Goal: Check status: Check status

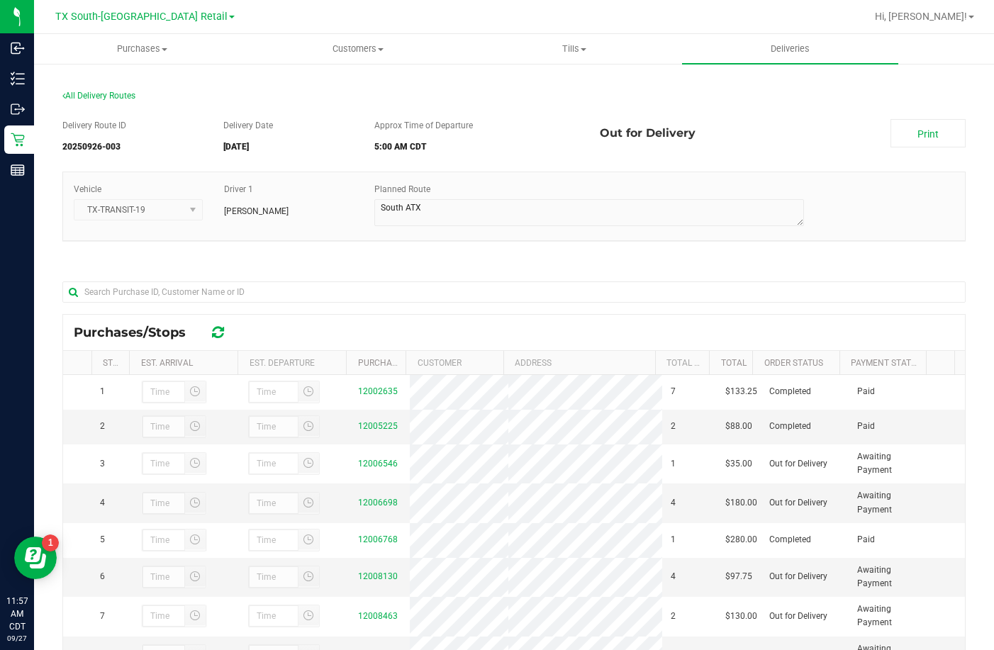
click at [362, 248] on div "Vehicle TX-TRANSIT-19 Driver 1 Reiji Iwaku Planned Route" at bounding box center [513, 213] width 903 height 84
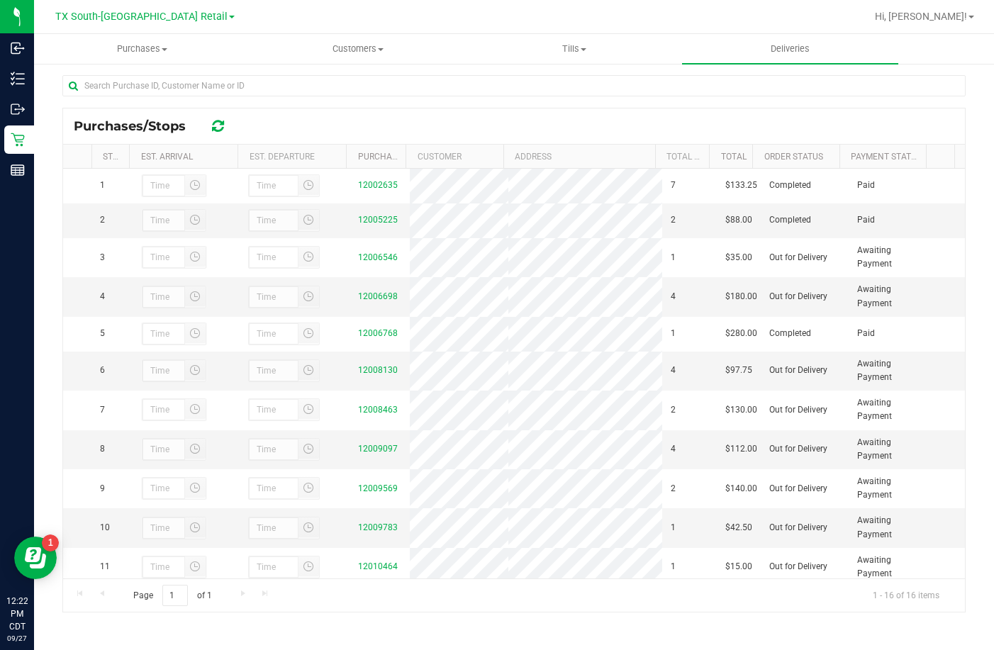
click at [303, 127] on div "Purchases/Stops" at bounding box center [513, 125] width 901 height 35
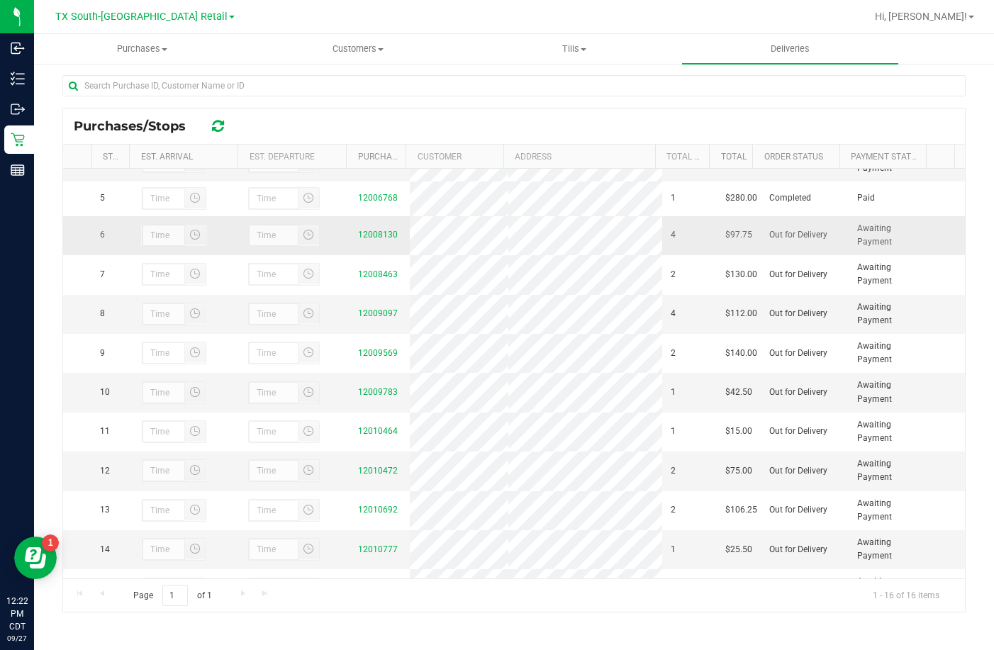
scroll to position [142, 0]
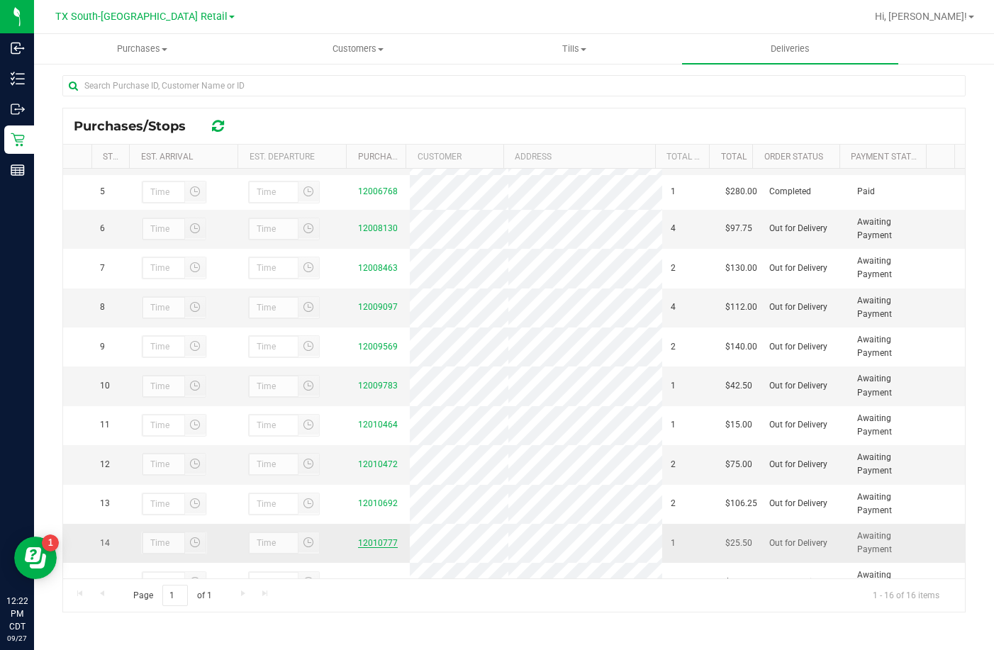
click at [371, 548] on link "12010777" at bounding box center [378, 543] width 40 height 10
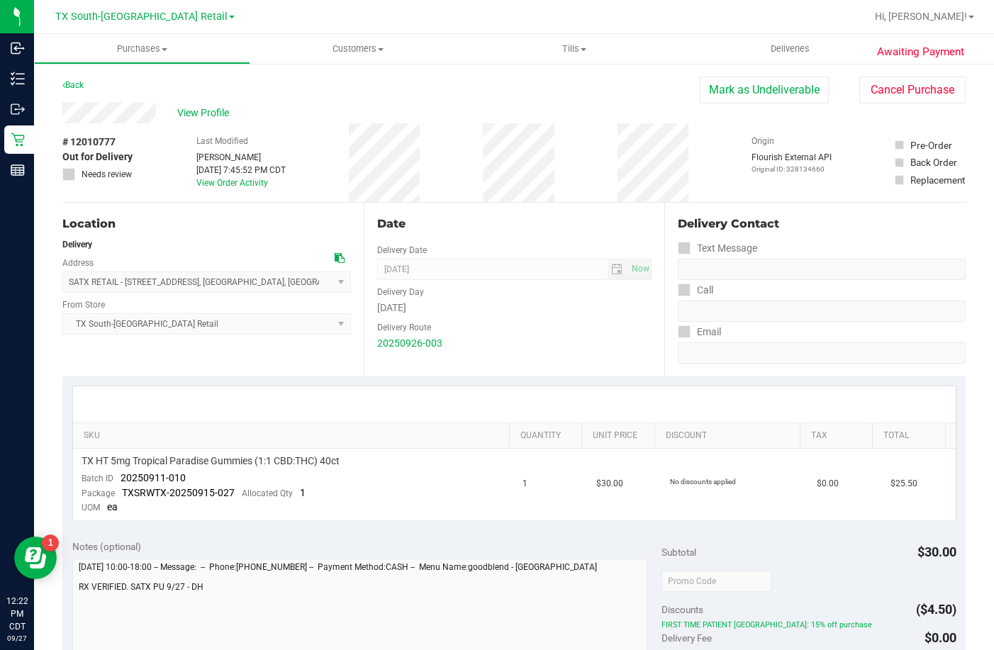
scroll to position [142, 0]
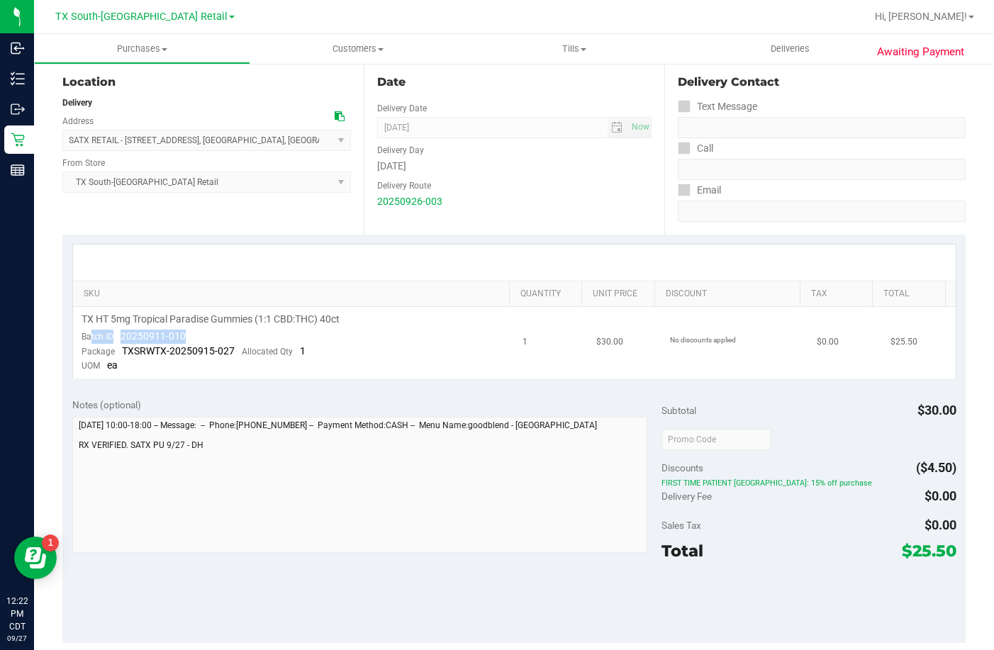
drag, startPoint x: 209, startPoint y: 331, endPoint x: 91, endPoint y: 330, distance: 117.6
click at [91, 330] on td "TX HT 5mg Tropical Paradise Gummies (1:1 CBD:THC) 40ct Batch ID 20250911-010 Pa…" at bounding box center [293, 343] width 441 height 72
click at [797, 480] on div "Notes (optional) Subtotal $30.00 Discounts ($4.50) FIRST TIME PATIENT TX: 15% o…" at bounding box center [513, 515] width 903 height 255
click at [797, 480] on span "FIRST TIME PATIENT TX: 15% off purchase" at bounding box center [808, 483] width 295 height 10
click at [154, 404] on div "Notes (optional)" at bounding box center [366, 405] width 589 height 14
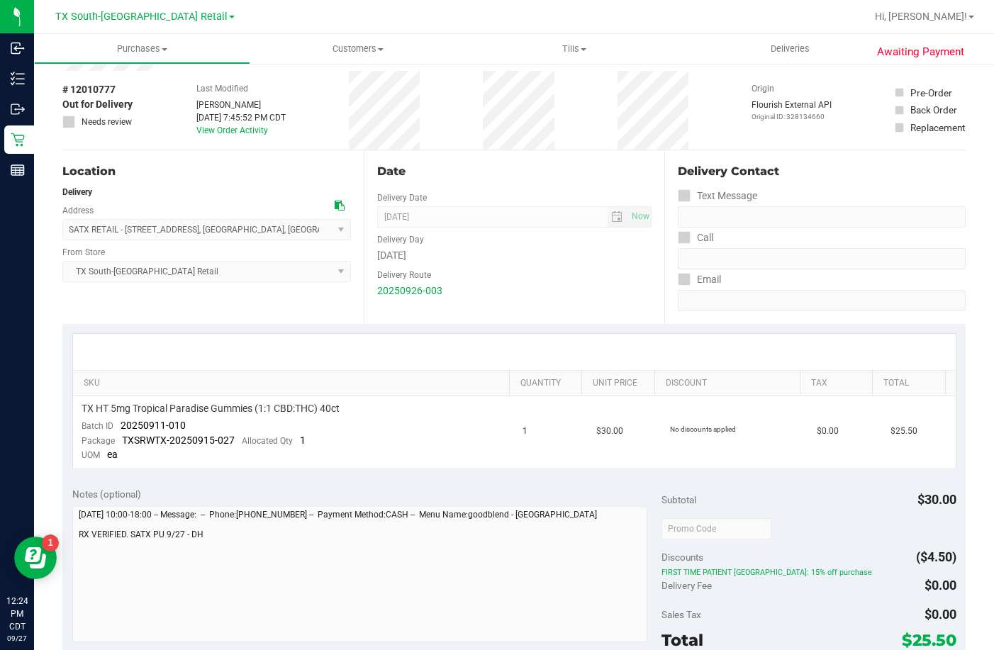
scroll to position [0, 0]
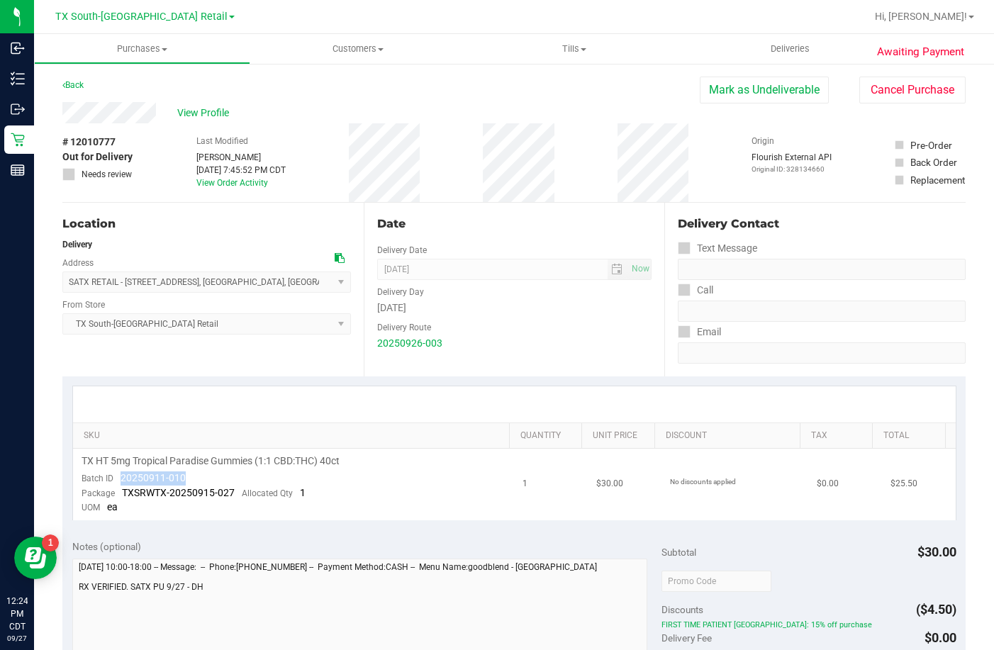
drag, startPoint x: 186, startPoint y: 473, endPoint x: 119, endPoint y: 479, distance: 67.6
click at [119, 479] on td "TX HT 5mg Tropical Paradise Gummies (1:1 CBD:THC) 40ct Batch ID 20250911-010 Pa…" at bounding box center [293, 485] width 441 height 72
copy span "20250911-010"
click at [813, 43] on span "Deliveries" at bounding box center [789, 49] width 77 height 13
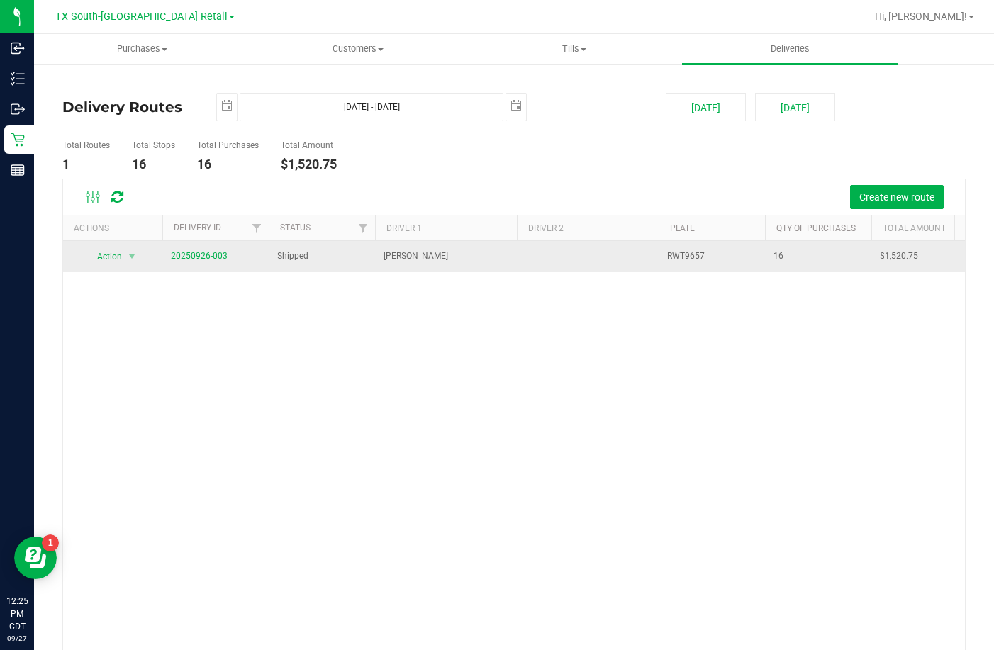
click at [212, 261] on span "20250926-003" at bounding box center [199, 255] width 57 height 13
click at [209, 254] on link "20250926-003" at bounding box center [199, 256] width 57 height 10
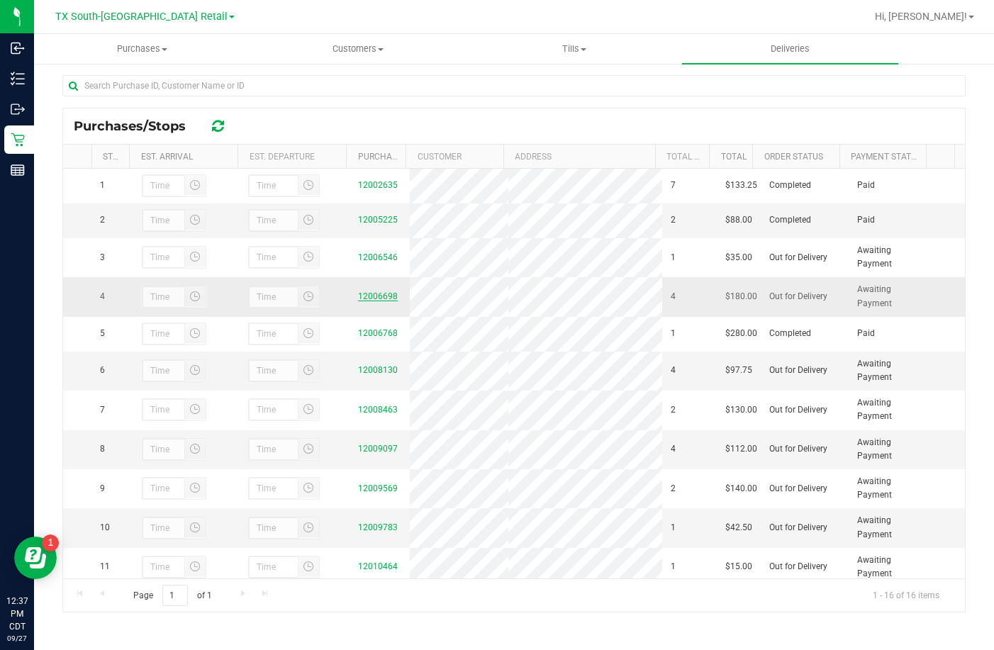
click at [379, 301] on link "12006698" at bounding box center [378, 296] width 40 height 10
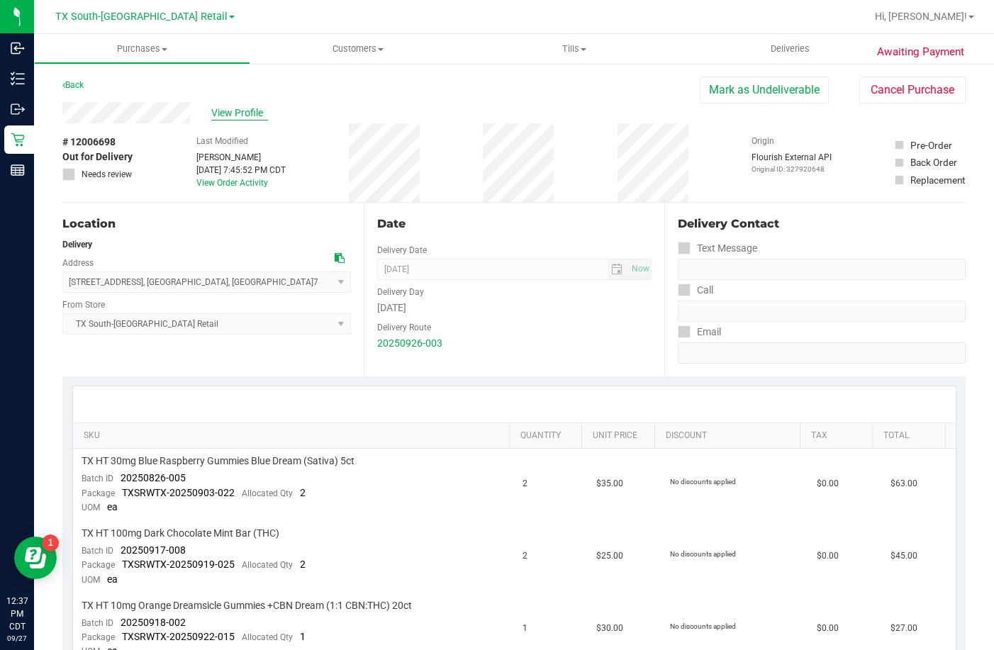
click at [240, 113] on span "View Profile" at bounding box center [239, 113] width 57 height 15
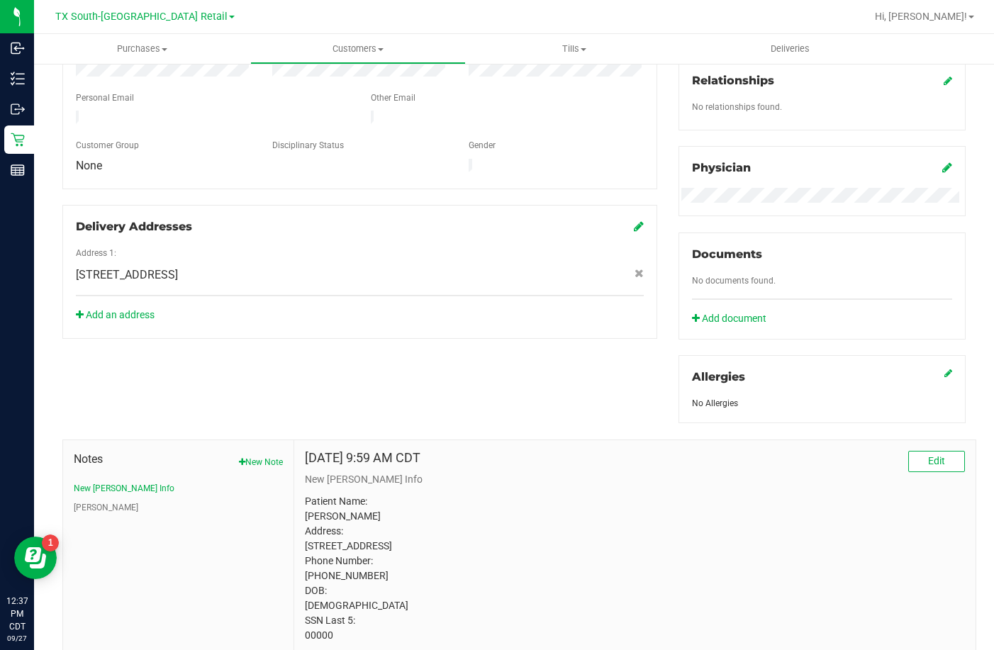
scroll to position [413, 0]
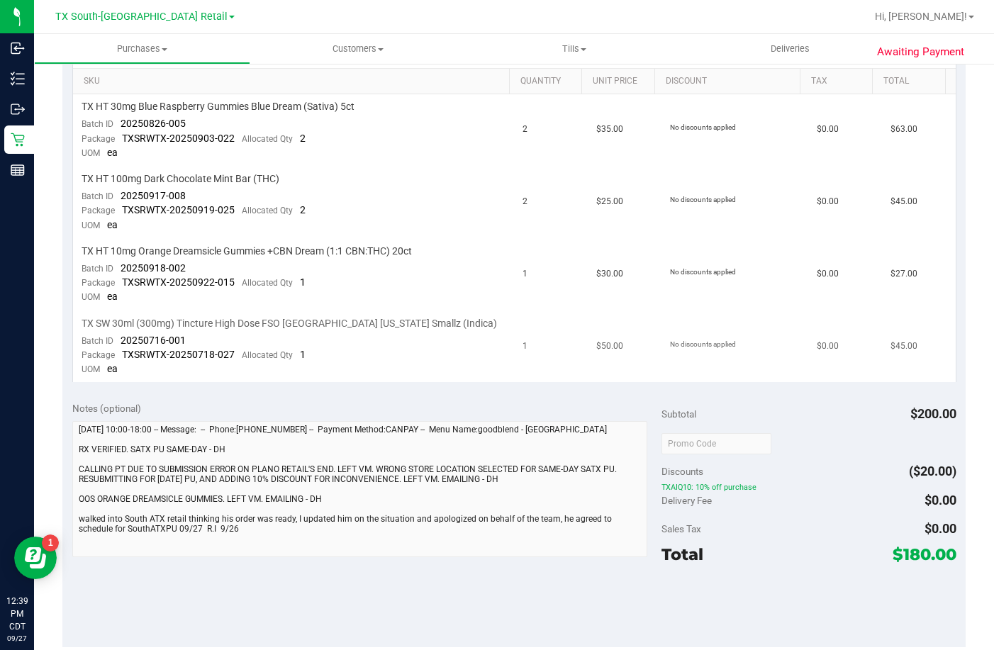
scroll to position [213, 0]
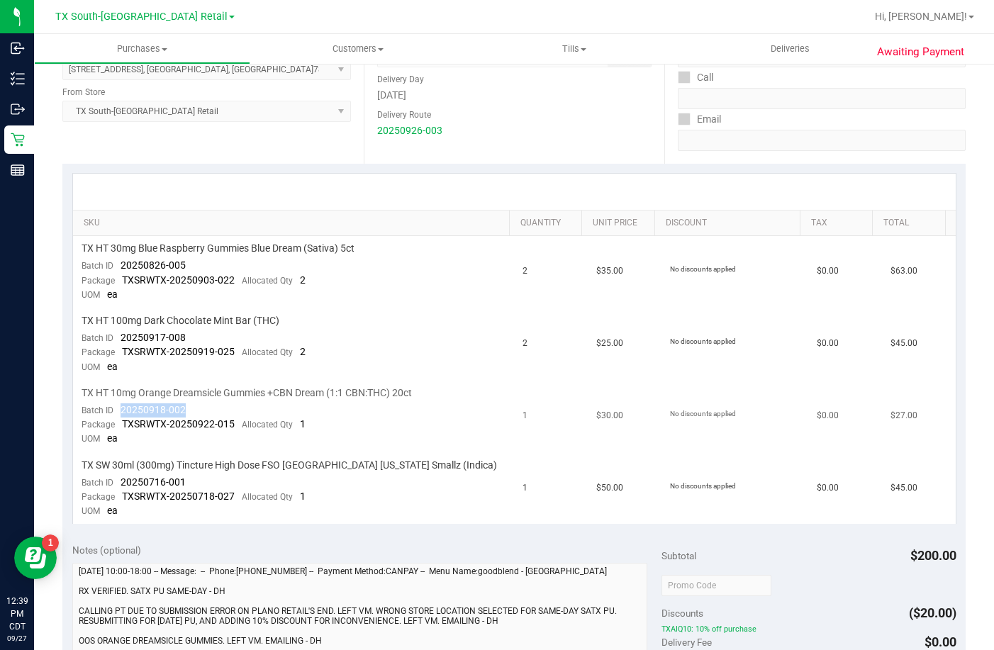
drag, startPoint x: 198, startPoint y: 407, endPoint x: 123, endPoint y: 413, distance: 76.0
click at [123, 413] on td "TX HT 10mg Orange Dreamsicle Gummies +CBN Dream (1:1 CBN:THC) 20ct Batch ID 202…" at bounding box center [293, 417] width 441 height 72
copy span "20250918-002"
drag, startPoint x: 209, startPoint y: 265, endPoint x: 121, endPoint y: 267, distance: 87.9
click at [121, 267] on td "TX HT 30mg Blue Raspberry Gummies Blue Dream (Sativa) 5ct Batch ID 20250826-005…" at bounding box center [293, 272] width 441 height 72
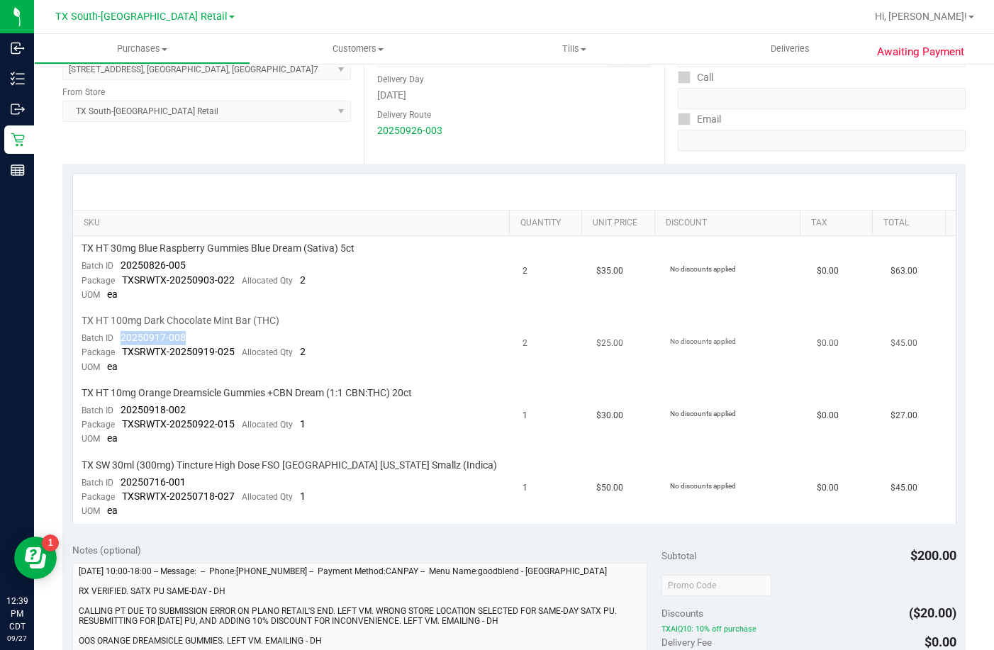
drag, startPoint x: 218, startPoint y: 337, endPoint x: 120, endPoint y: 340, distance: 97.8
click at [120, 340] on td "TX HT 100mg Dark Chocolate Mint Bar (THC) Batch ID 20250917-008 Package TXSRWTX…" at bounding box center [293, 344] width 441 height 72
drag, startPoint x: 213, startPoint y: 472, endPoint x: 120, endPoint y: 485, distance: 94.5
click at [120, 485] on td "TX SW 30ml (300mg) Tincture High Dose FSO TX Georgia Smallz (Indica) Batch ID 2…" at bounding box center [293, 489] width 441 height 72
click at [796, 47] on span "Deliveries" at bounding box center [789, 49] width 77 height 13
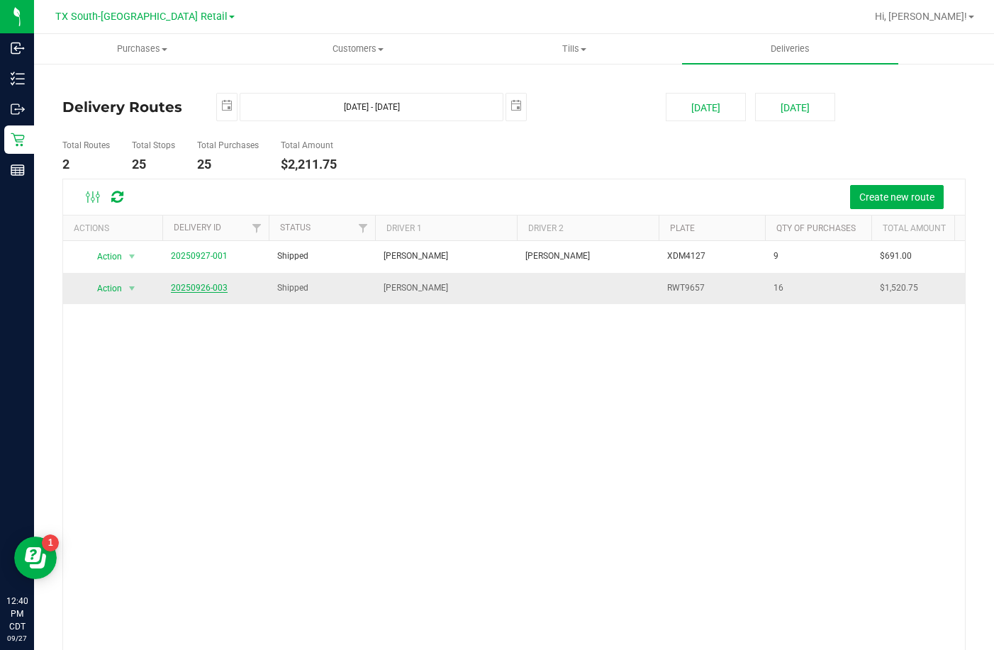
click at [201, 286] on link "20250926-003" at bounding box center [199, 288] width 57 height 10
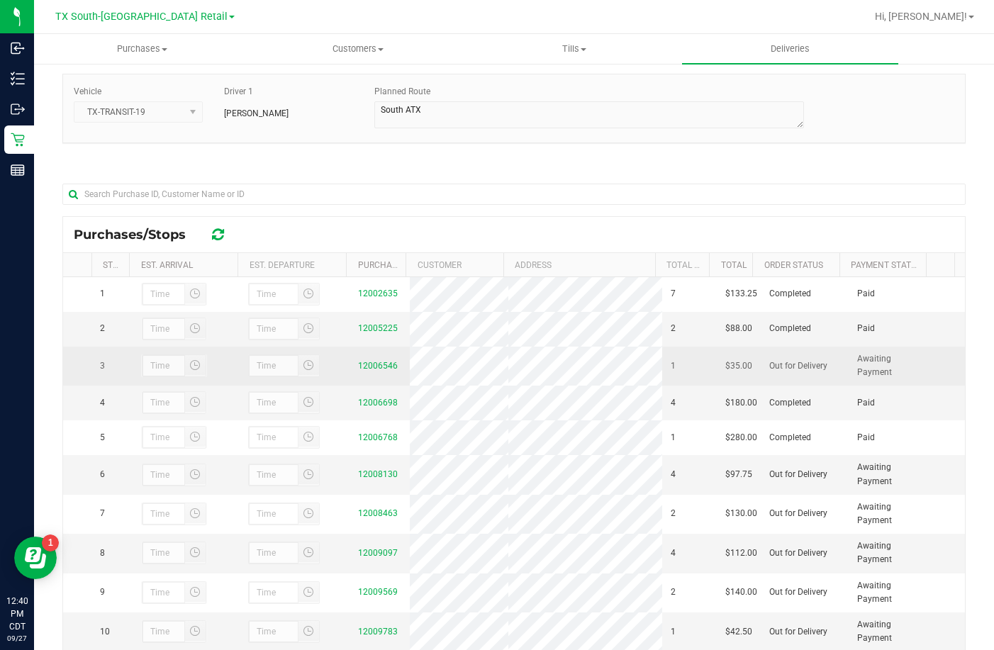
scroll to position [206, 0]
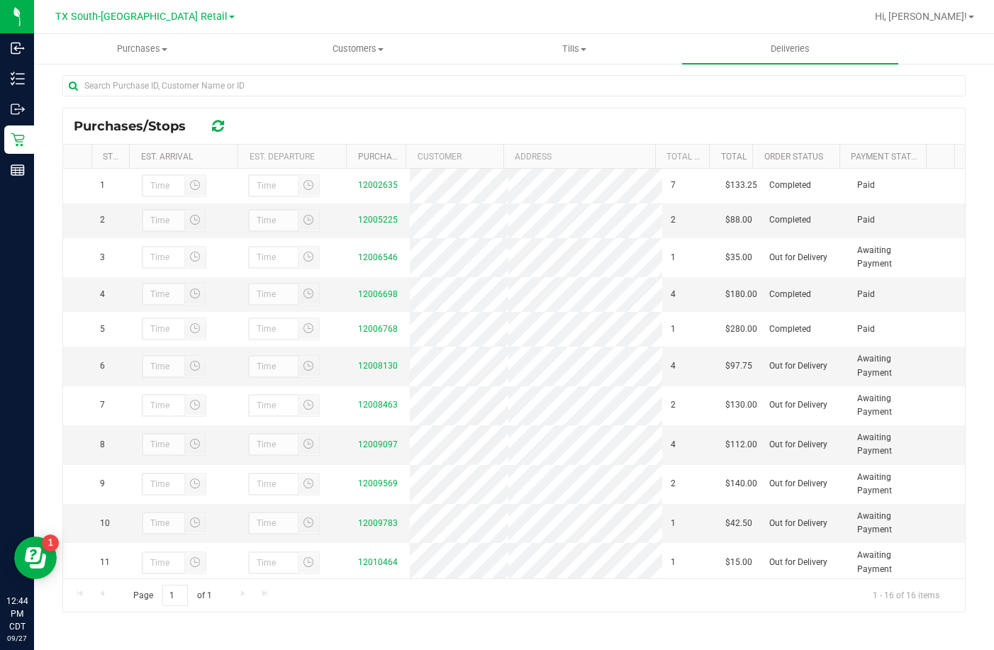
click at [218, 123] on icon at bounding box center [218, 126] width 12 height 14
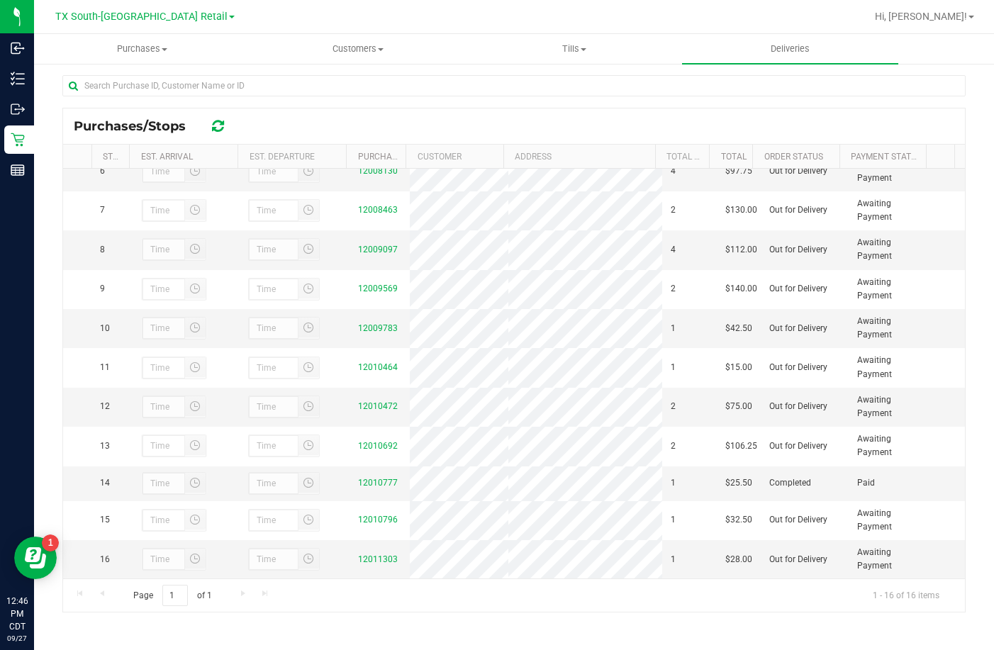
scroll to position [71, 0]
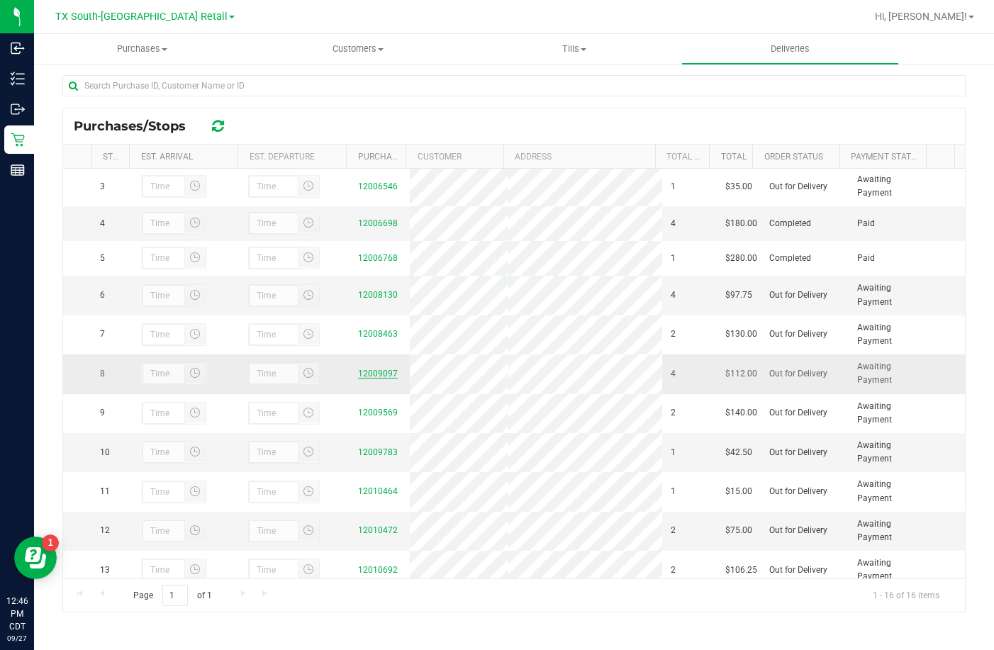
click at [360, 378] on link "12009097" at bounding box center [378, 373] width 40 height 10
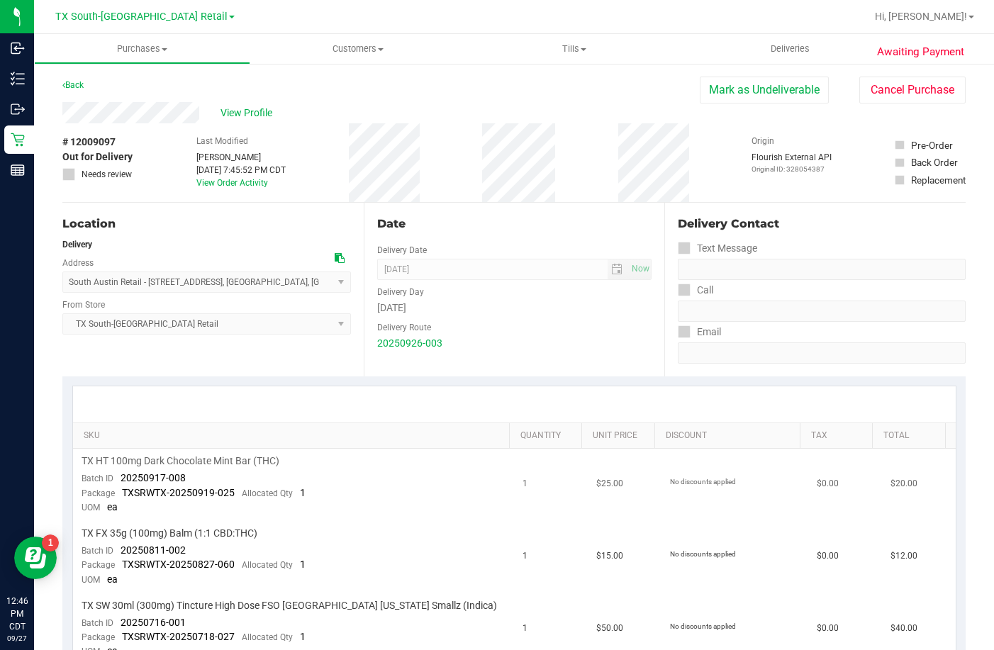
click at [301, 486] on div "Package TXSRWTX-20250919-025 Allocated Qty 1" at bounding box center [193, 493] width 224 height 14
click at [261, 468] on span "TX HT 100mg Dark Chocolate Mint Bar (THC)" at bounding box center [180, 460] width 198 height 13
click at [286, 496] on span "Allocated Qty" at bounding box center [267, 493] width 51 height 10
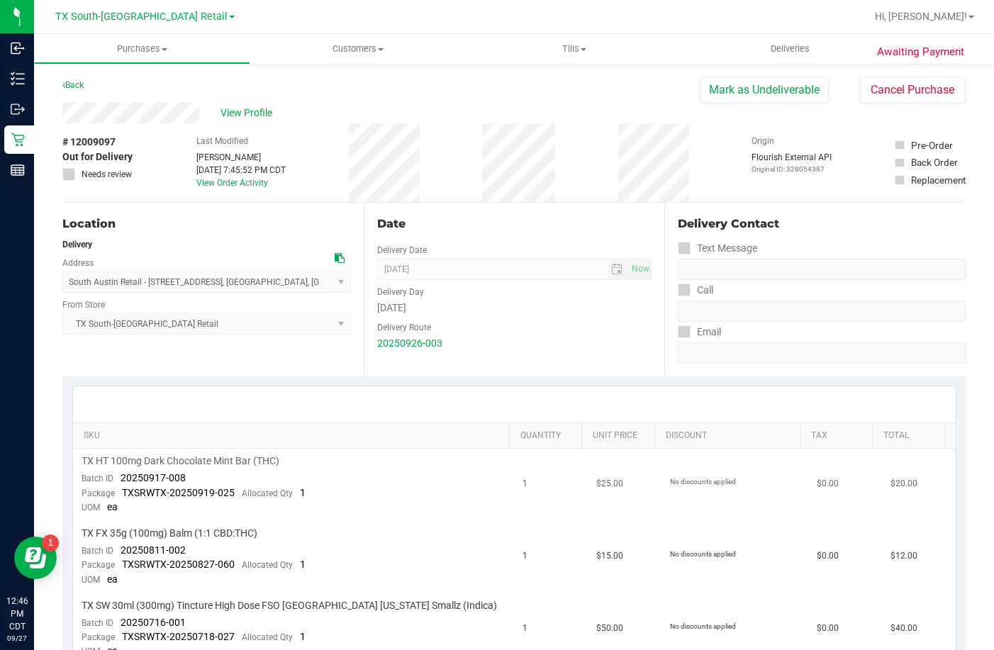
scroll to position [142, 0]
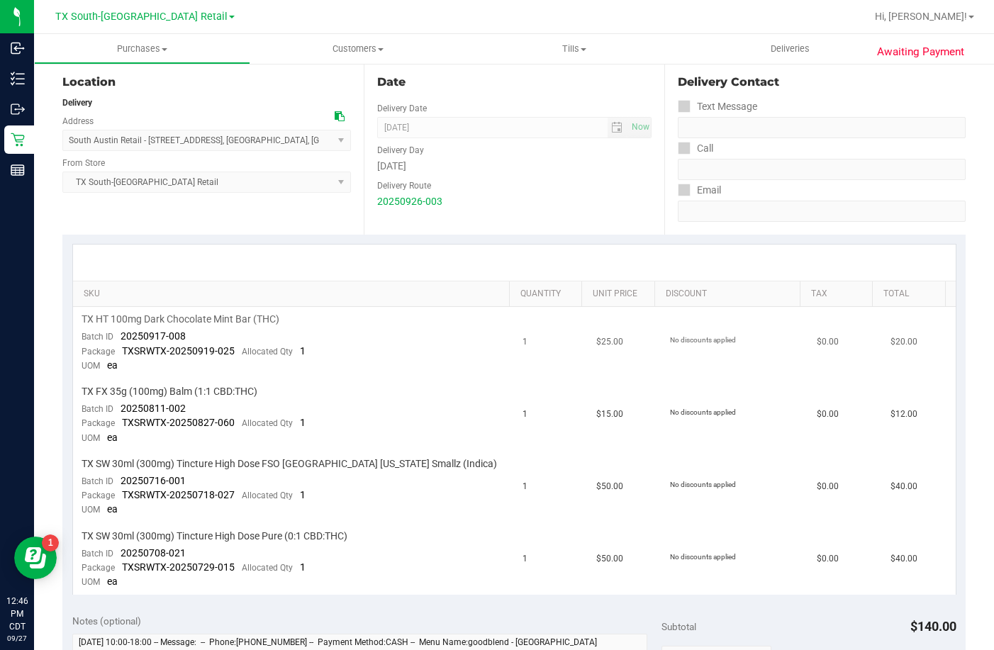
click at [298, 480] on td "TX SW 30ml (300mg) Tincture High Dose FSO TX Georgia Smallz (Indica) Batch ID 2…" at bounding box center [293, 487] width 441 height 72
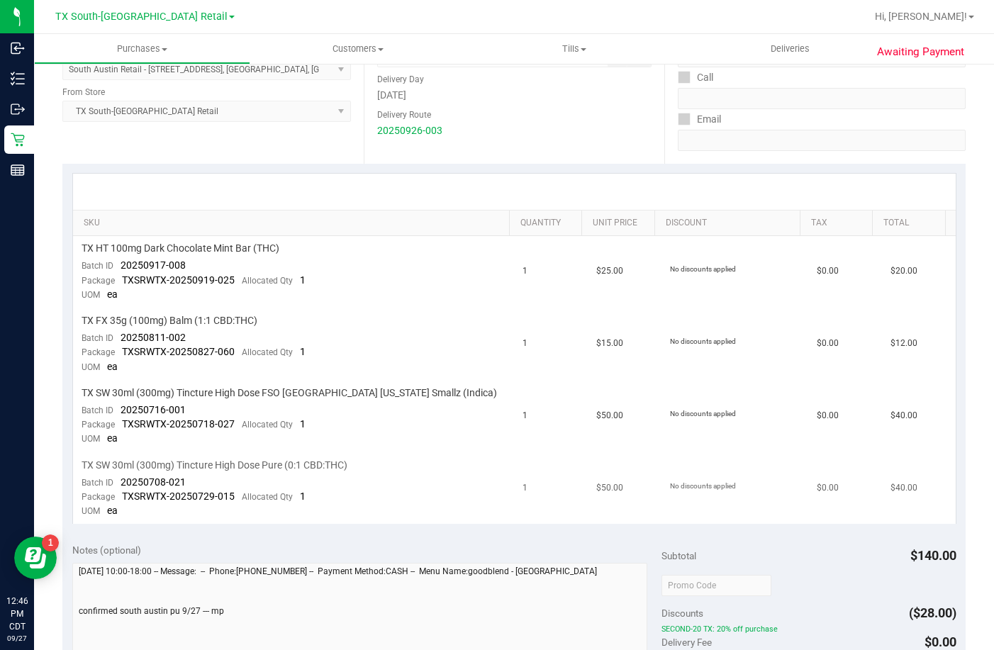
click at [298, 488] on td "TX SW 30ml (300mg) Tincture High Dose Pure (0:1 CBD:THC) Batch ID 20250708-021 …" at bounding box center [293, 489] width 441 height 72
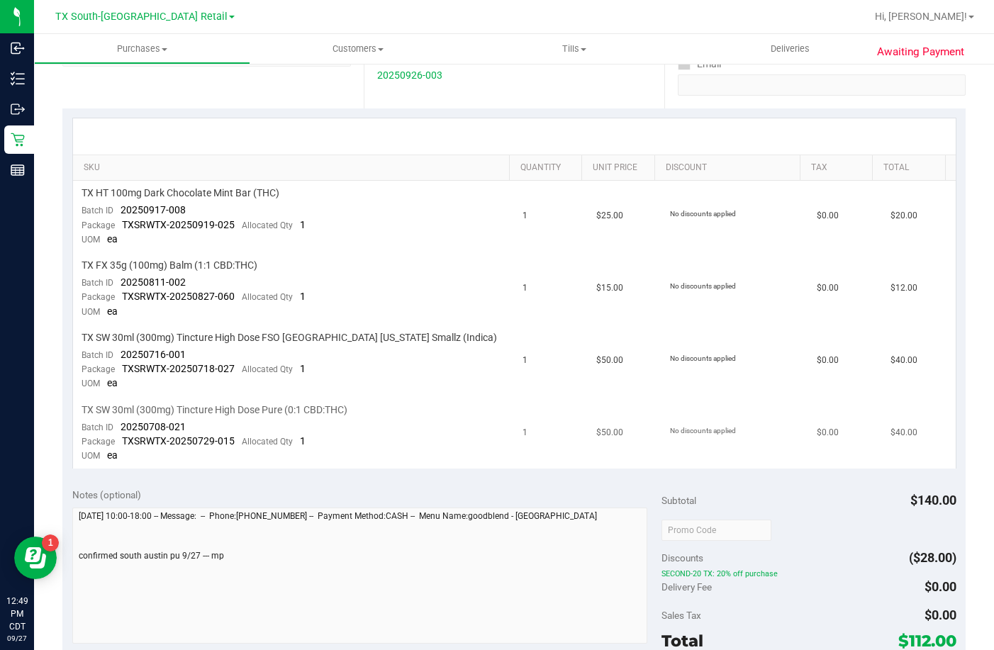
scroll to position [283, 0]
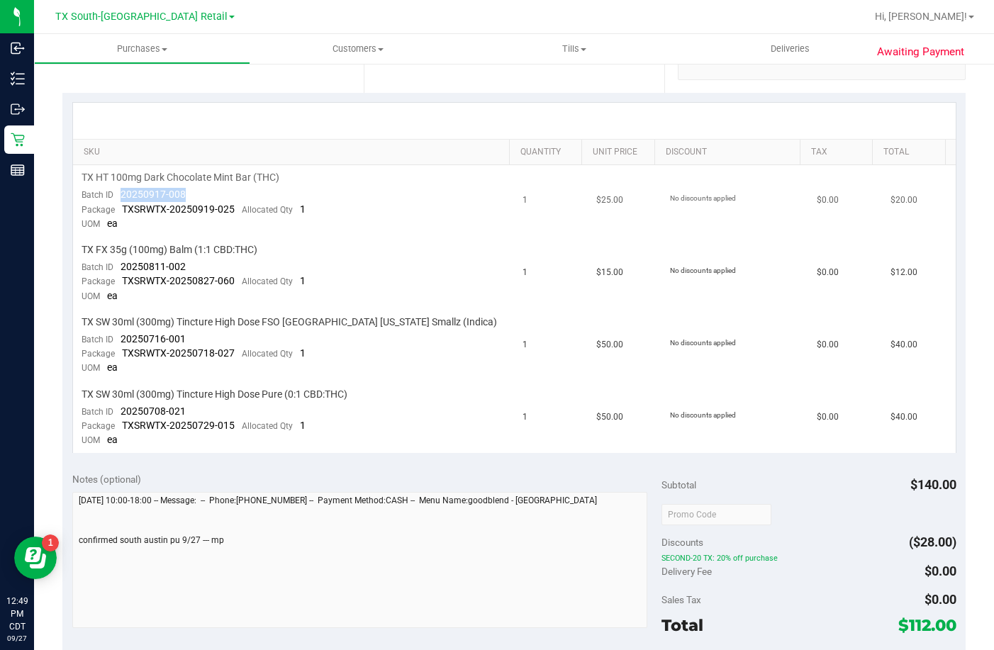
drag, startPoint x: 189, startPoint y: 195, endPoint x: 113, endPoint y: 196, distance: 75.1
click at [113, 196] on td "TX HT 100mg Dark Chocolate Mint Bar (THC) Batch ID 20250917-008 Package TXSRWTX…" at bounding box center [293, 201] width 441 height 72
drag, startPoint x: 186, startPoint y: 337, endPoint x: 118, endPoint y: 344, distance: 69.0
click at [118, 344] on td "TX SW 30ml (300mg) Tincture High Dose FSO TX Georgia Smallz (Indica) Batch ID 2…" at bounding box center [293, 346] width 441 height 72
drag, startPoint x: 206, startPoint y: 414, endPoint x: 121, endPoint y: 414, distance: 85.0
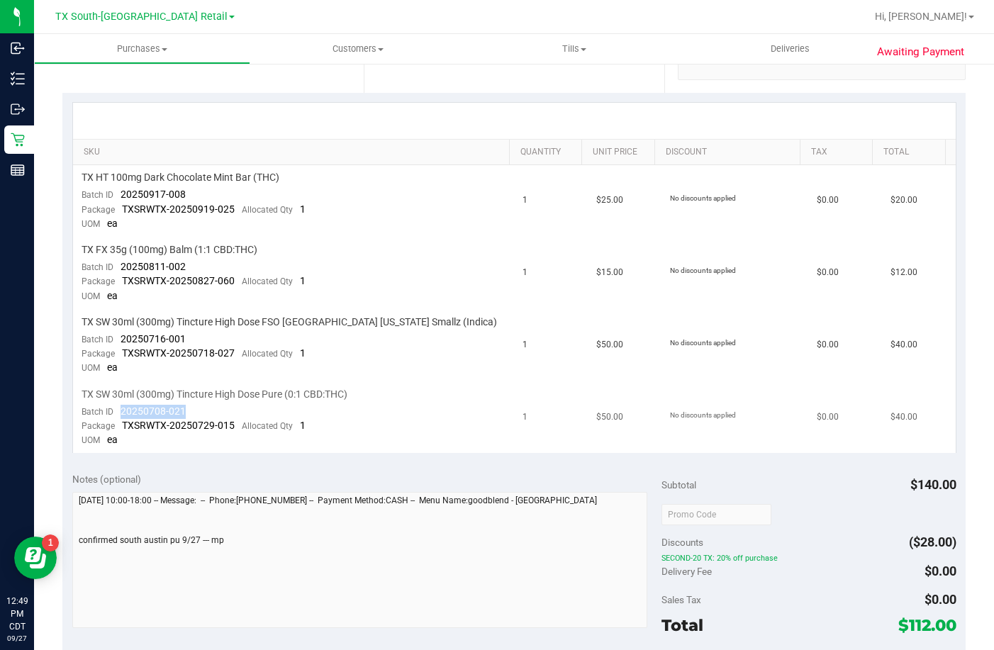
click at [121, 414] on td "TX SW 30ml (300mg) Tincture High Dose Pure (0:1 CBD:THC) Batch ID 20250708-021 …" at bounding box center [293, 418] width 441 height 72
drag, startPoint x: 185, startPoint y: 266, endPoint x: 121, endPoint y: 270, distance: 63.9
click at [121, 270] on td "TX FX 35g (100mg) Balm (1:1 CBD:THC) Batch ID 20250811-002 Package TXSRWTX-2025…" at bounding box center [293, 273] width 441 height 72
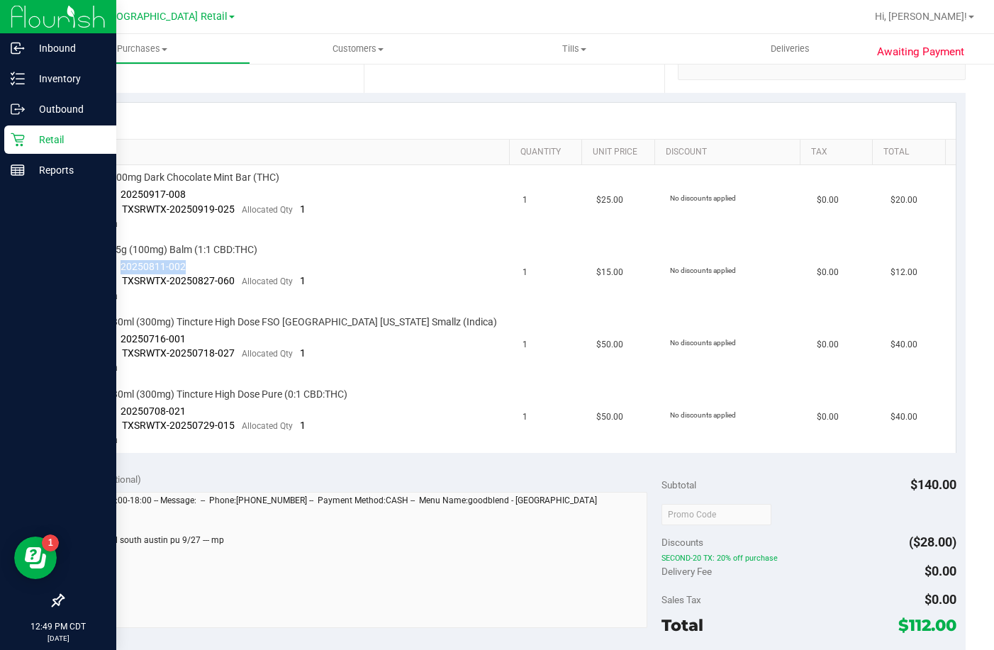
copy span "20250811-002"
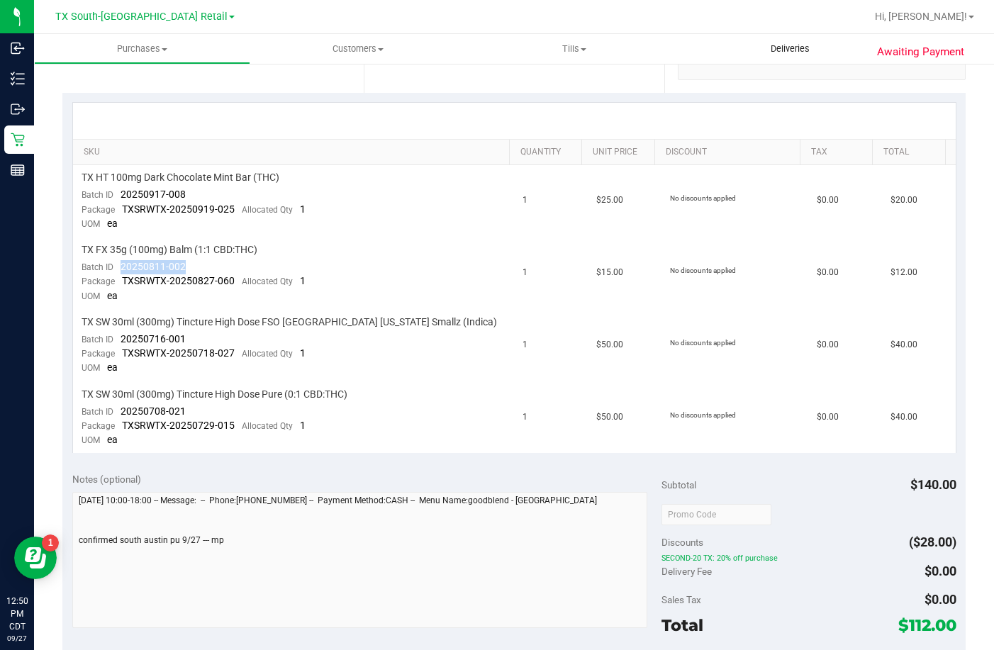
click at [750, 54] on uib-tab-heading "Deliveries" at bounding box center [790, 49] width 216 height 30
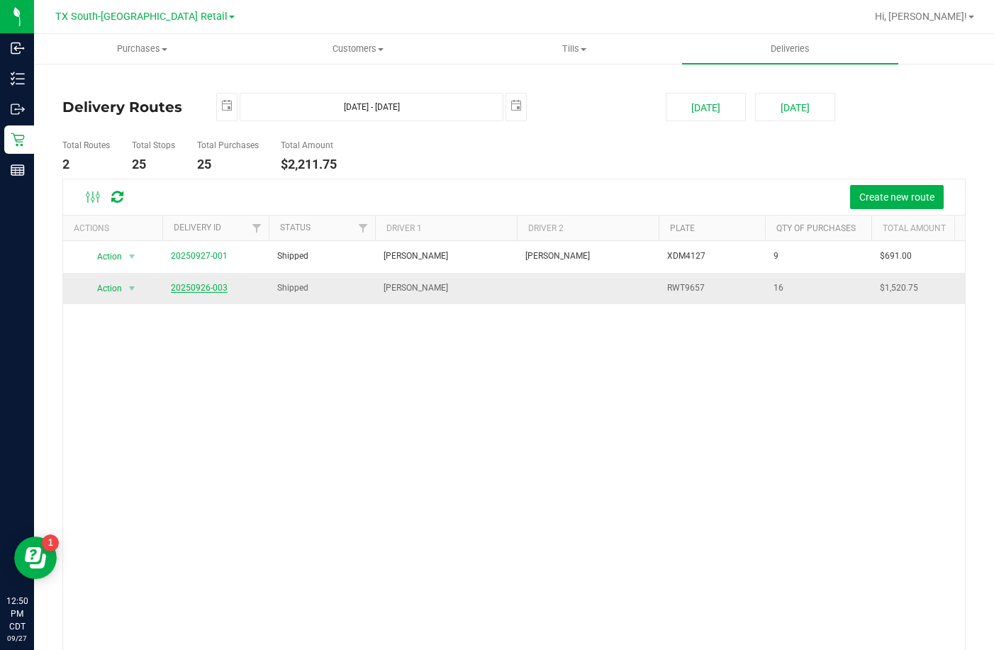
click at [182, 283] on link "20250926-003" at bounding box center [199, 288] width 57 height 10
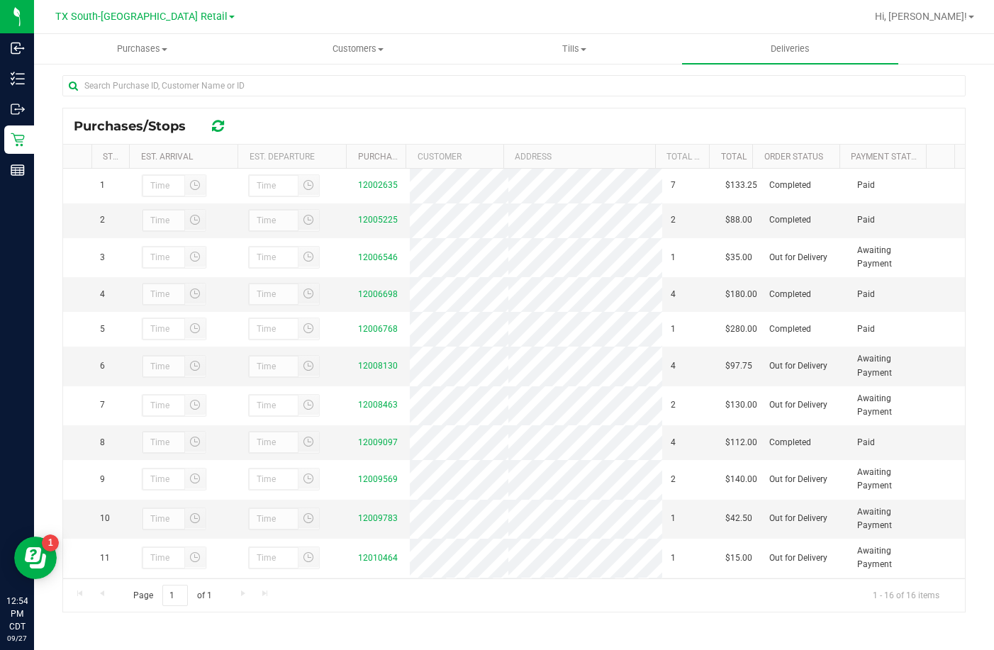
drag, startPoint x: 281, startPoint y: 113, endPoint x: 277, endPoint y: 129, distance: 16.7
click at [278, 124] on div "Purchases/Stops" at bounding box center [513, 125] width 901 height 35
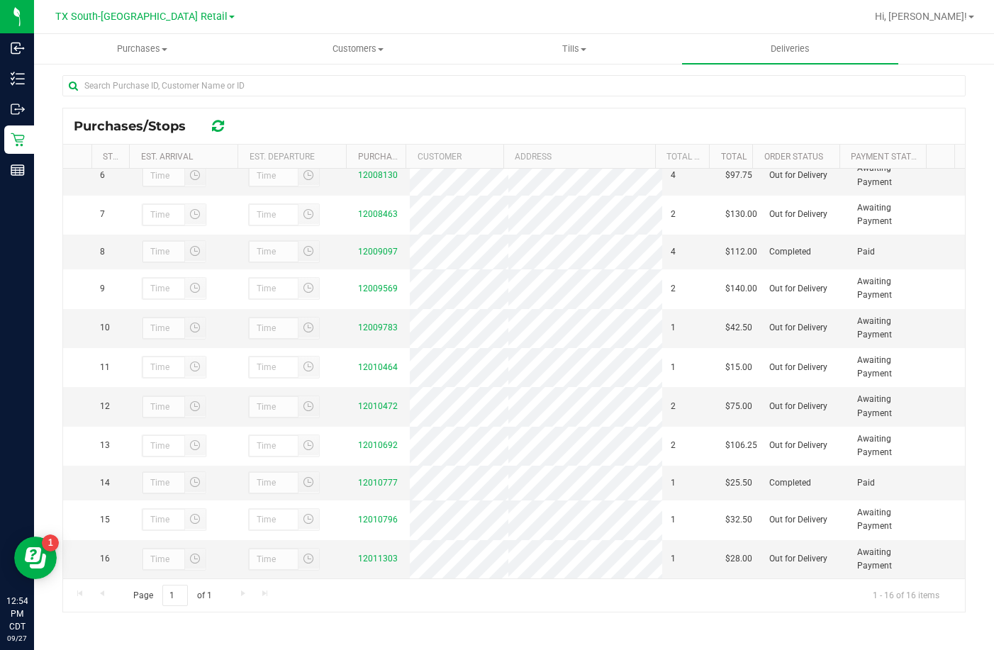
click at [306, 125] on div "Purchases/Stops" at bounding box center [513, 125] width 901 height 35
click at [361, 326] on link "12009783" at bounding box center [378, 327] width 40 height 10
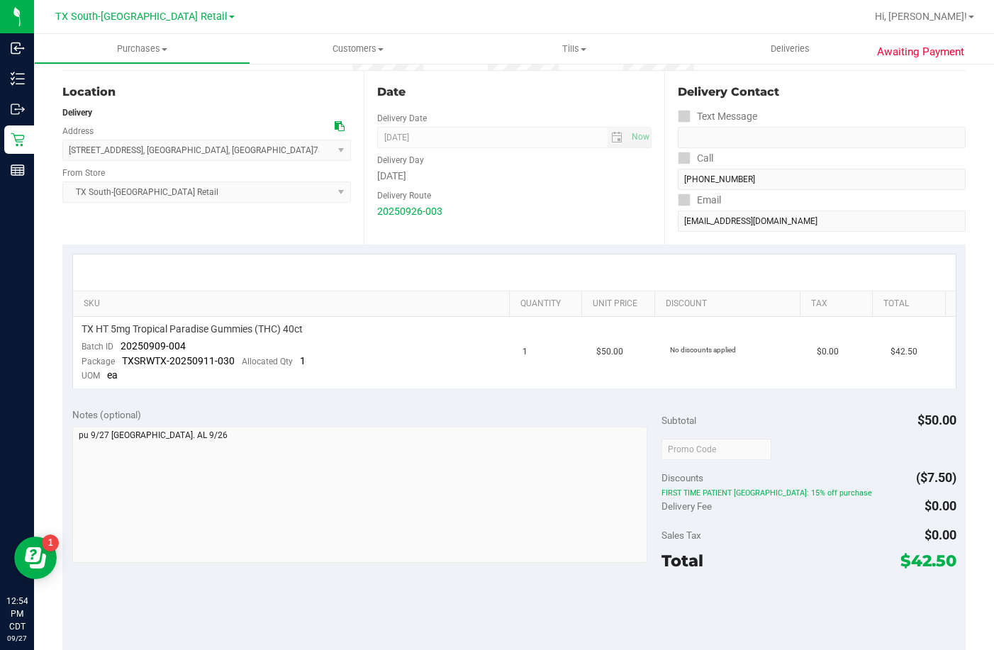
scroll to position [142, 0]
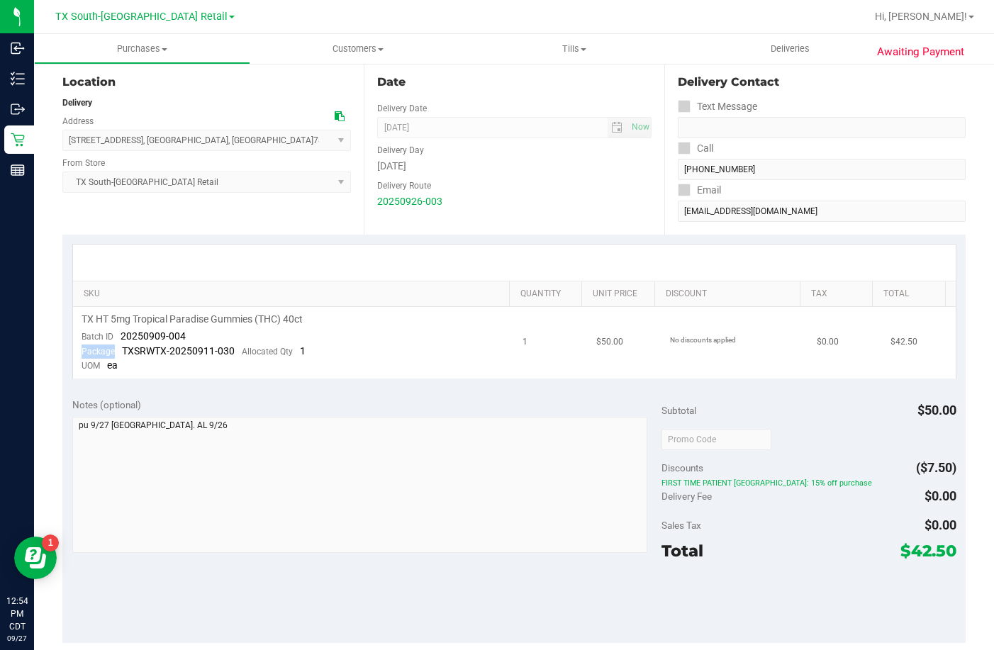
drag, startPoint x: 193, startPoint y: 330, endPoint x: 118, endPoint y: 346, distance: 76.7
click at [118, 346] on td "TX HT 5mg Tropical Paradise Gummies (THC) 40ct Batch ID 20250909-004 Package TX…" at bounding box center [293, 343] width 441 height 72
drag, startPoint x: 689, startPoint y: 482, endPoint x: 749, endPoint y: 484, distance: 60.3
click at [749, 484] on span "FIRST TIME PATIENT TX: 15% off purchase" at bounding box center [808, 483] width 295 height 10
click at [172, 325] on span "TX HT 5mg Tropical Paradise Gummies (THC) 40ct" at bounding box center [191, 319] width 221 height 13
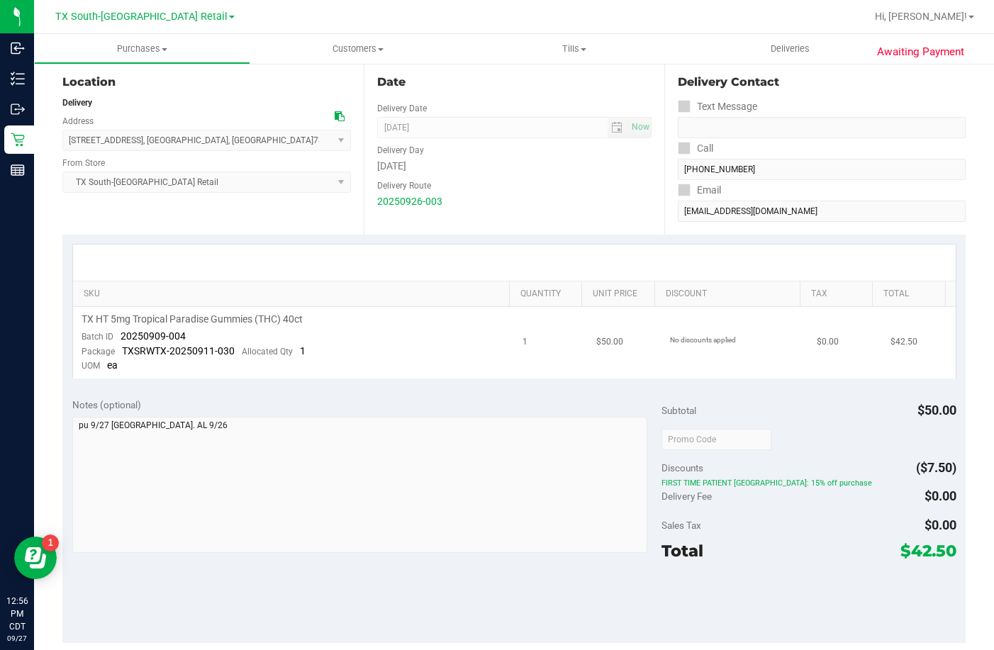
click at [184, 342] on td "TX HT 5mg Tropical Paradise Gummies (THC) 40ct Batch ID 20250909-004 Package TX…" at bounding box center [293, 343] width 441 height 72
click at [185, 339] on td "TX HT 5mg Tropical Paradise Gummies (THC) 40ct Batch ID 20250909-004 Package TX…" at bounding box center [293, 343] width 441 height 72
drag, startPoint x: 185, startPoint y: 339, endPoint x: 130, endPoint y: 326, distance: 56.0
click at [130, 326] on td "TX HT 5mg Tropical Paradise Gummies (THC) 40ct Batch ID 20250909-004 Package TX…" at bounding box center [293, 343] width 441 height 72
click at [218, 339] on td "TX HT 5mg Tropical Paradise Gummies (THC) 40ct Batch ID 20250909-004 Package TX…" at bounding box center [293, 343] width 441 height 72
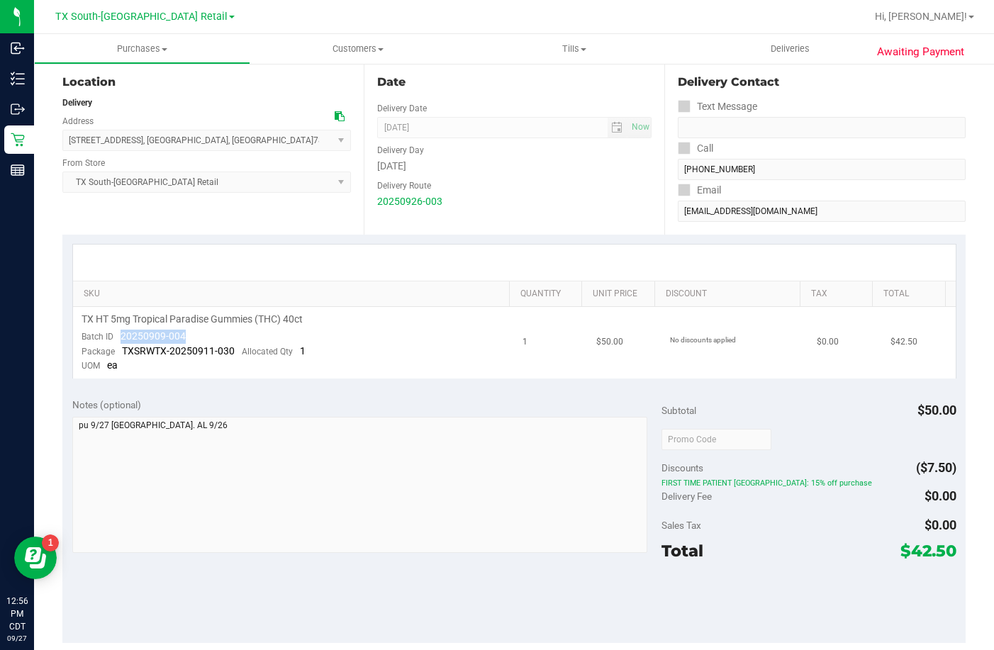
drag, startPoint x: 187, startPoint y: 332, endPoint x: 115, endPoint y: 341, distance: 72.9
click at [115, 341] on td "TX HT 5mg Tropical Paradise Gummies (THC) 40ct Batch ID 20250909-004 Package TX…" at bounding box center [293, 343] width 441 height 72
copy span "20250909-004"
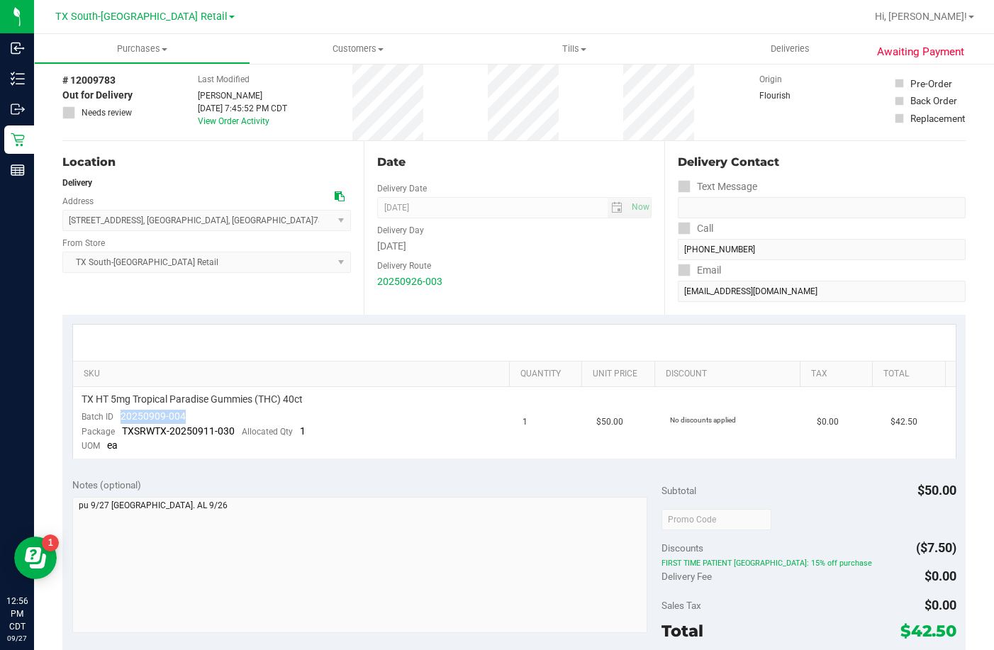
scroll to position [0, 0]
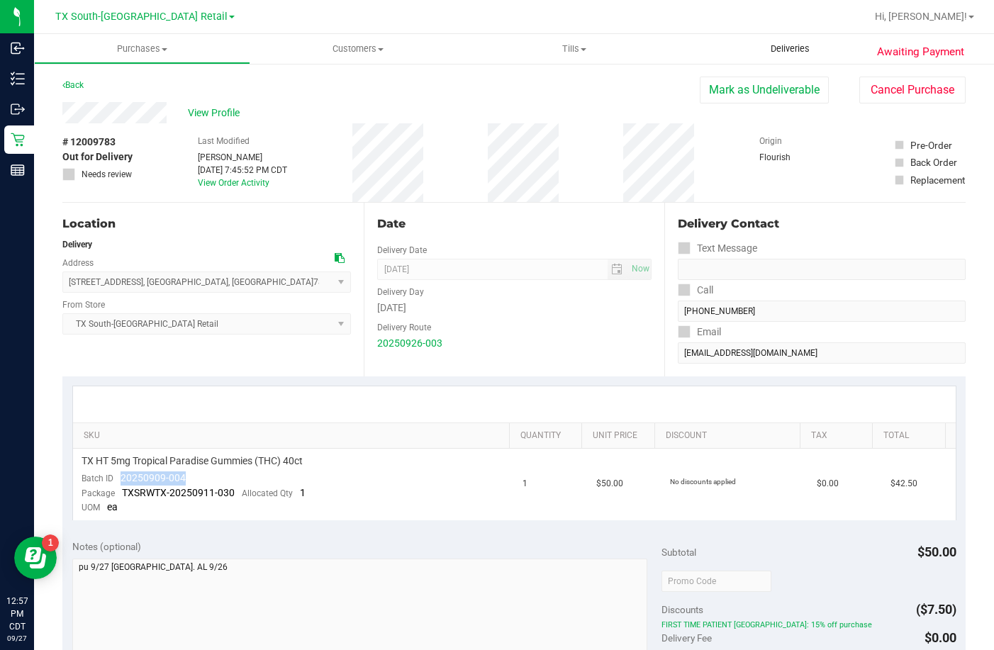
click at [803, 40] on uib-tab-heading "Deliveries" at bounding box center [790, 49] width 216 height 30
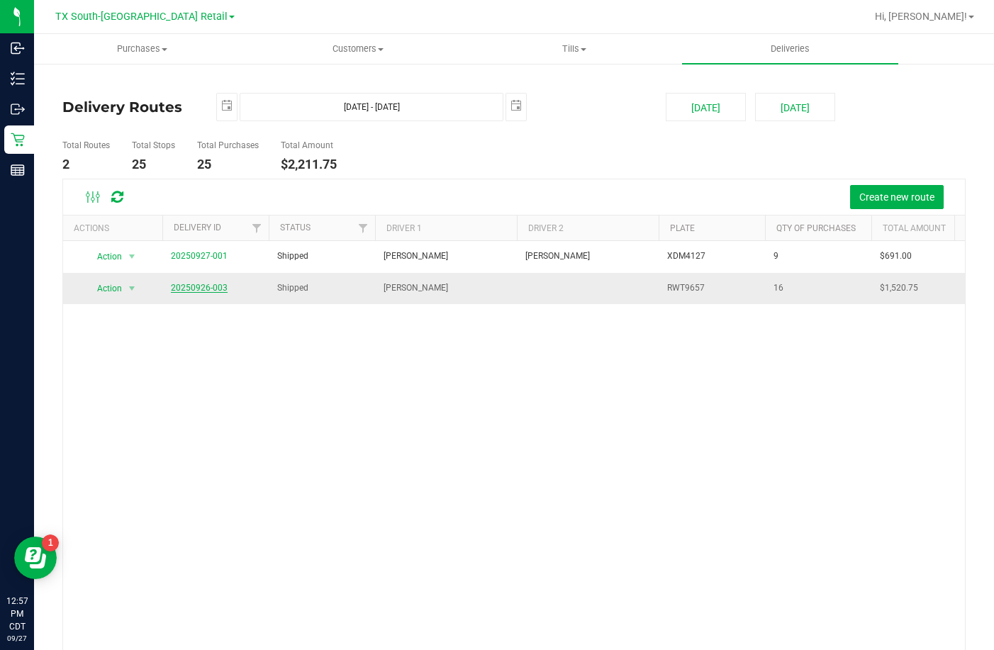
click at [218, 292] on link "20250926-003" at bounding box center [199, 288] width 57 height 10
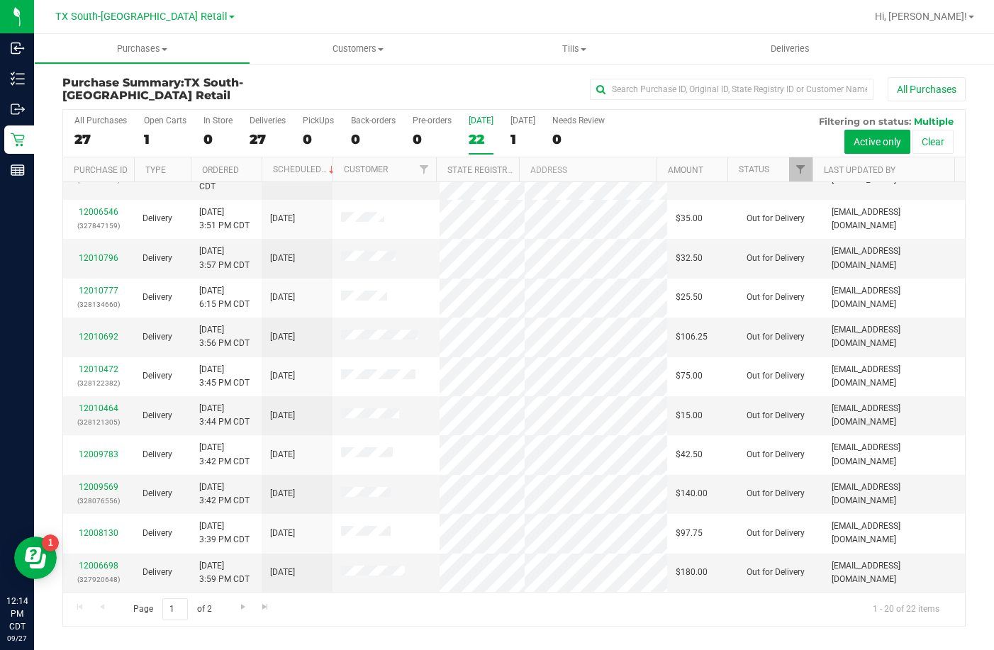
scroll to position [552, 0]
click at [748, 167] on link "Status" at bounding box center [753, 169] width 30 height 10
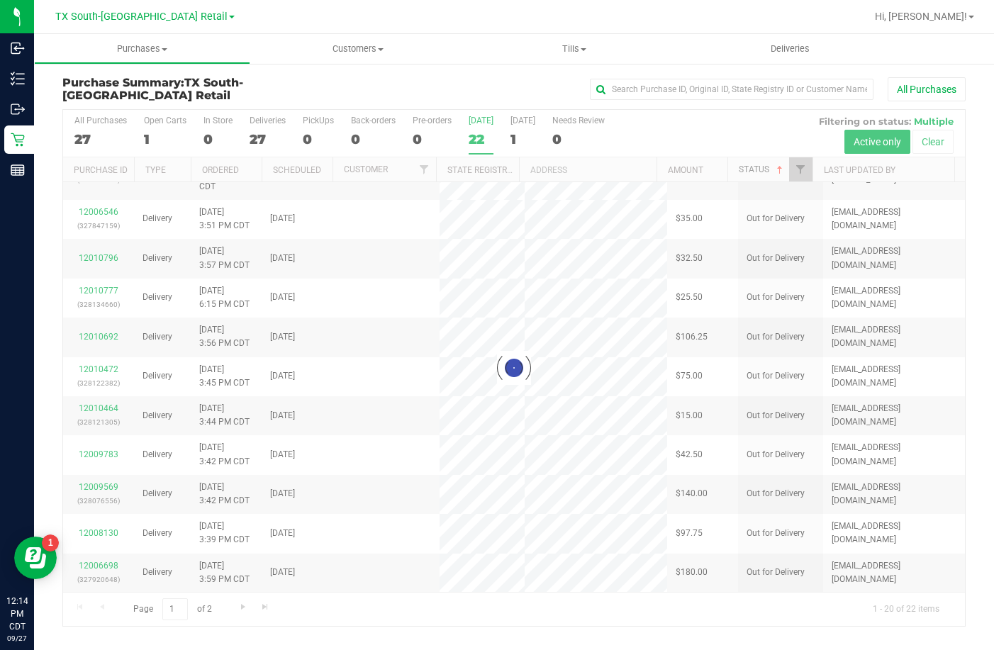
scroll to position [0, 0]
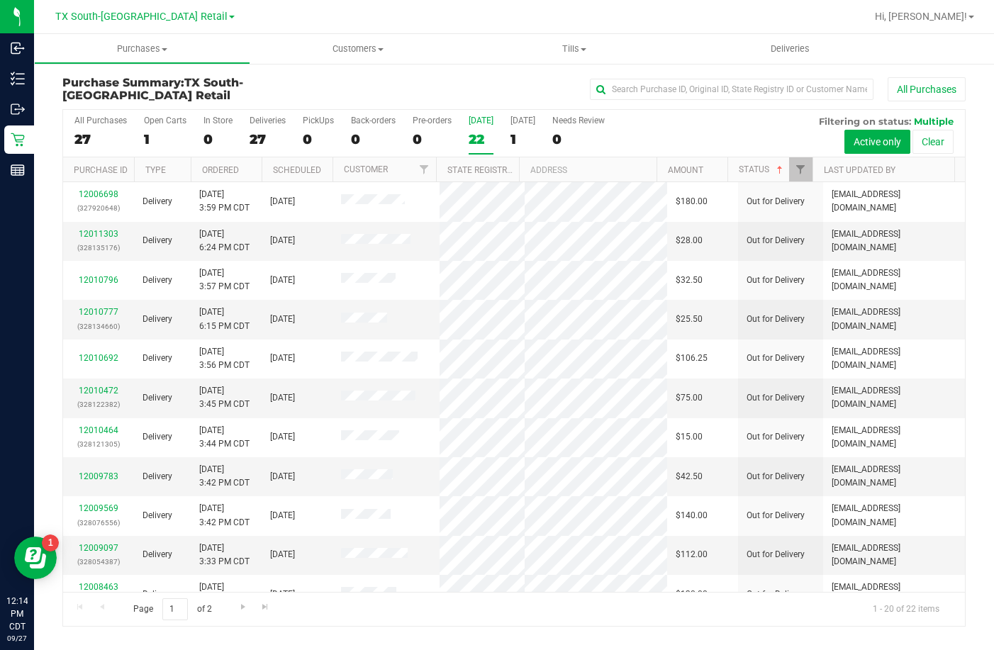
click at [492, 127] on div "All Purchases 27 Open Carts 1 In Store 0 Deliveries 27 PickUps 0 Back-orders 0 …" at bounding box center [513, 133] width 901 height 47
click at [484, 128] on label "Today 22" at bounding box center [480, 135] width 25 height 39
click at [0, 0] on input "Today 22" at bounding box center [0, 0] width 0 height 0
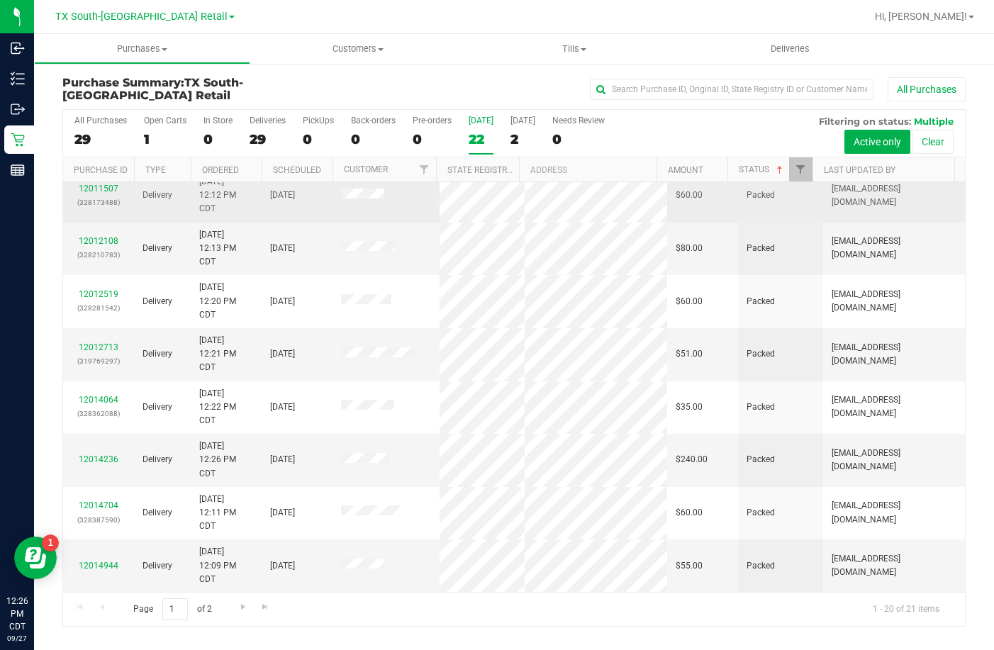
scroll to position [539, 0]
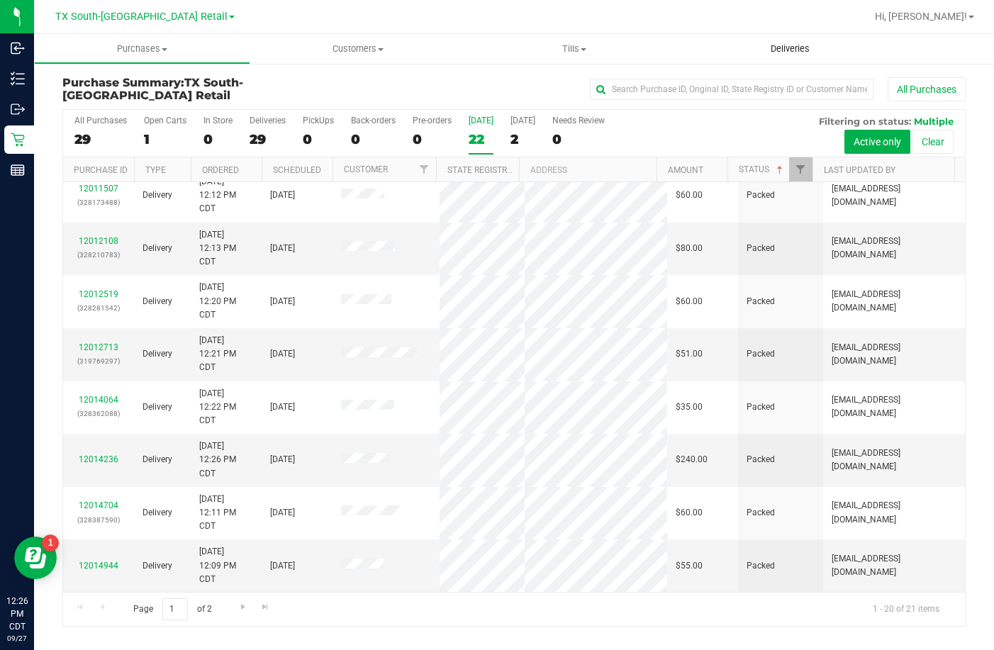
click at [763, 43] on span "Deliveries" at bounding box center [789, 49] width 77 height 13
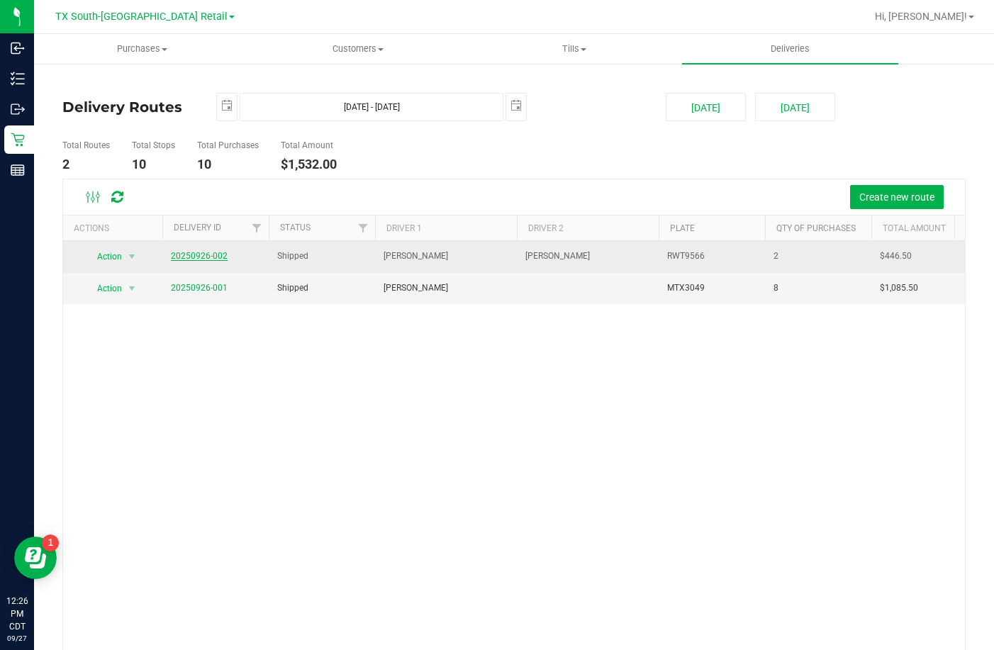
click at [192, 259] on link "20250926-002" at bounding box center [199, 256] width 57 height 10
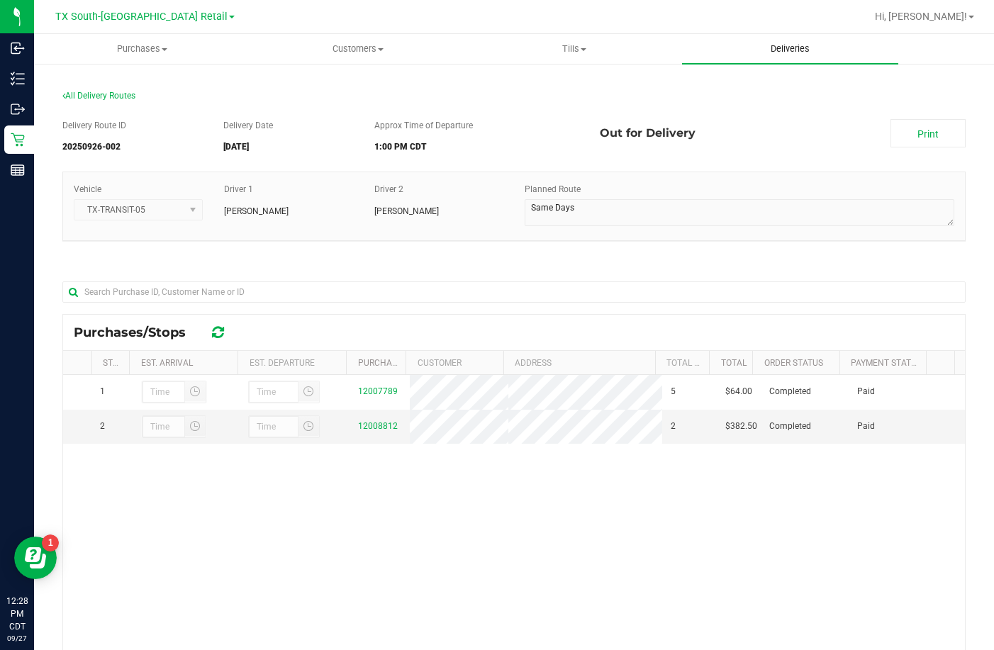
click at [832, 45] on uib-tab-heading "Deliveries" at bounding box center [790, 49] width 216 height 30
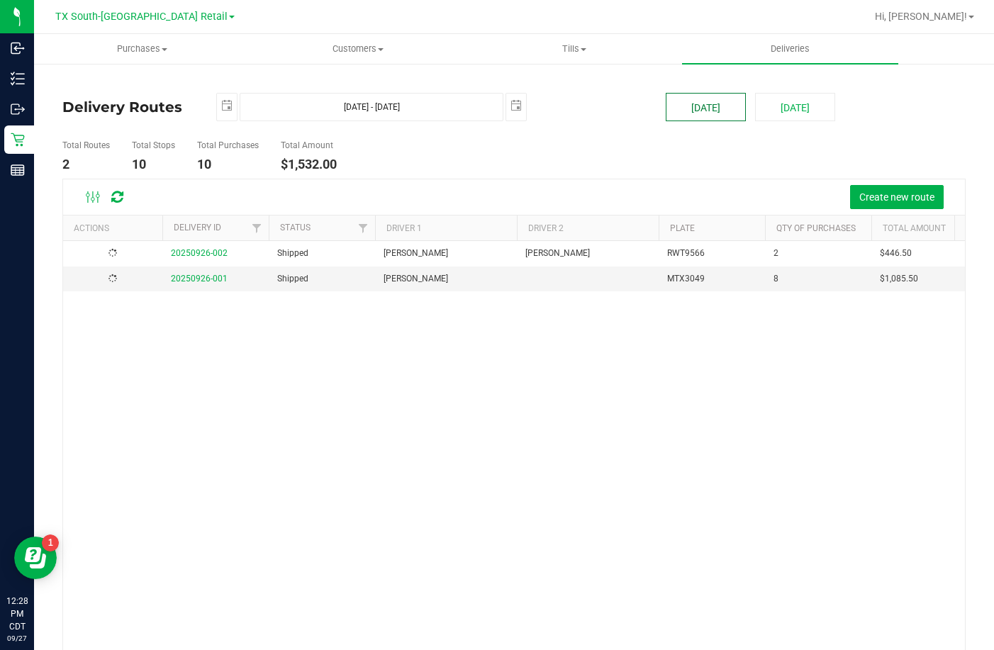
click at [668, 113] on button "[DATE]" at bounding box center [705, 107] width 80 height 28
type input "Sep 27, 2025 - Sep 27, 2025"
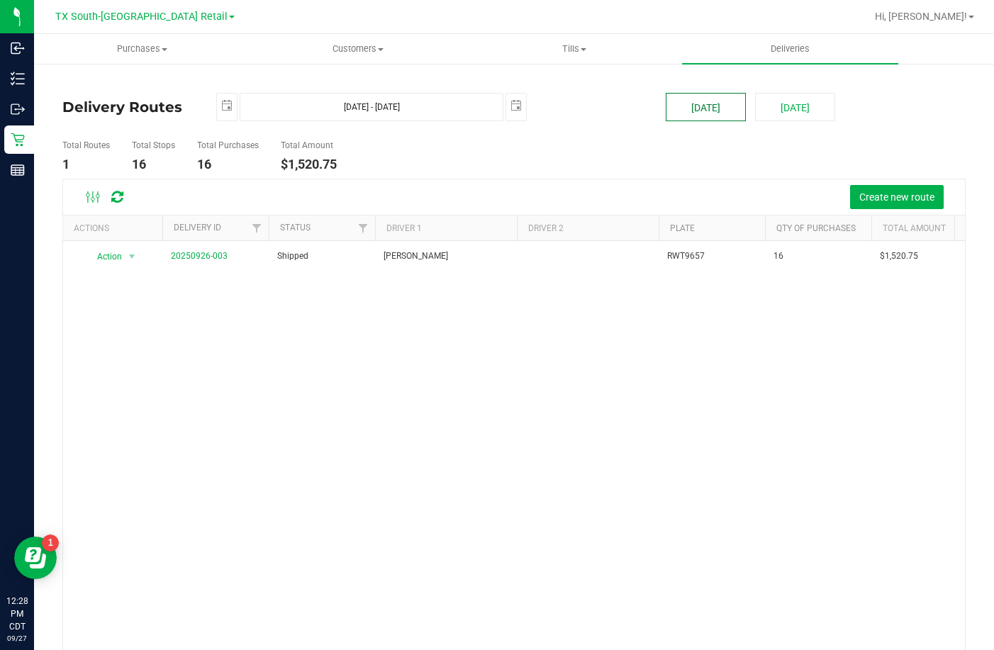
click at [710, 119] on button "[DATE]" at bounding box center [705, 107] width 80 height 28
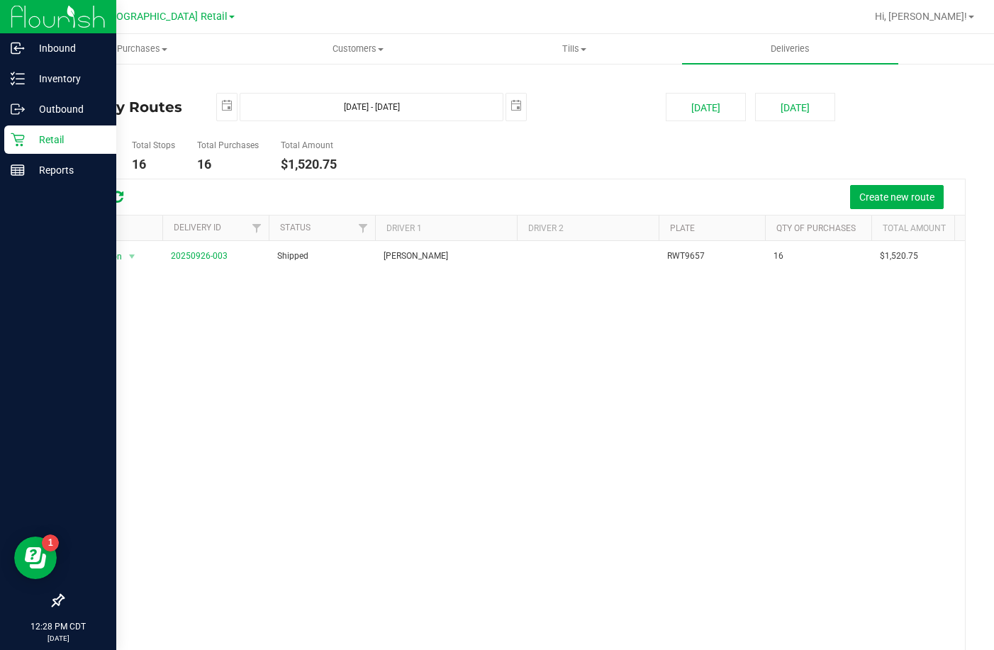
click at [21, 147] on div "Retail" at bounding box center [60, 139] width 112 height 28
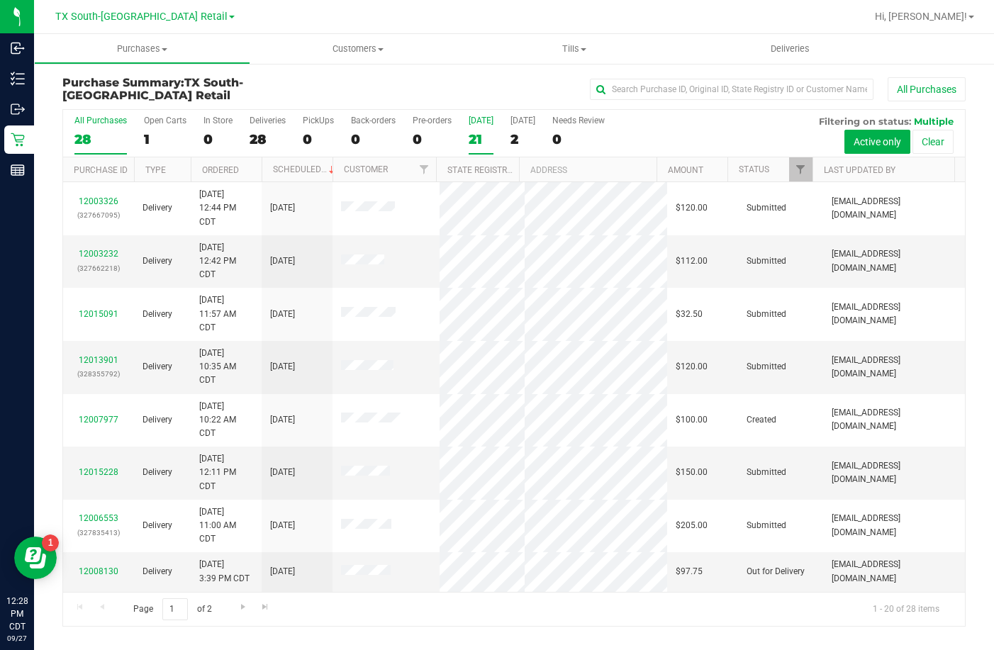
click at [478, 125] on label "Today 21" at bounding box center [480, 135] width 25 height 39
click at [0, 0] on input "Today 21" at bounding box center [0, 0] width 0 height 0
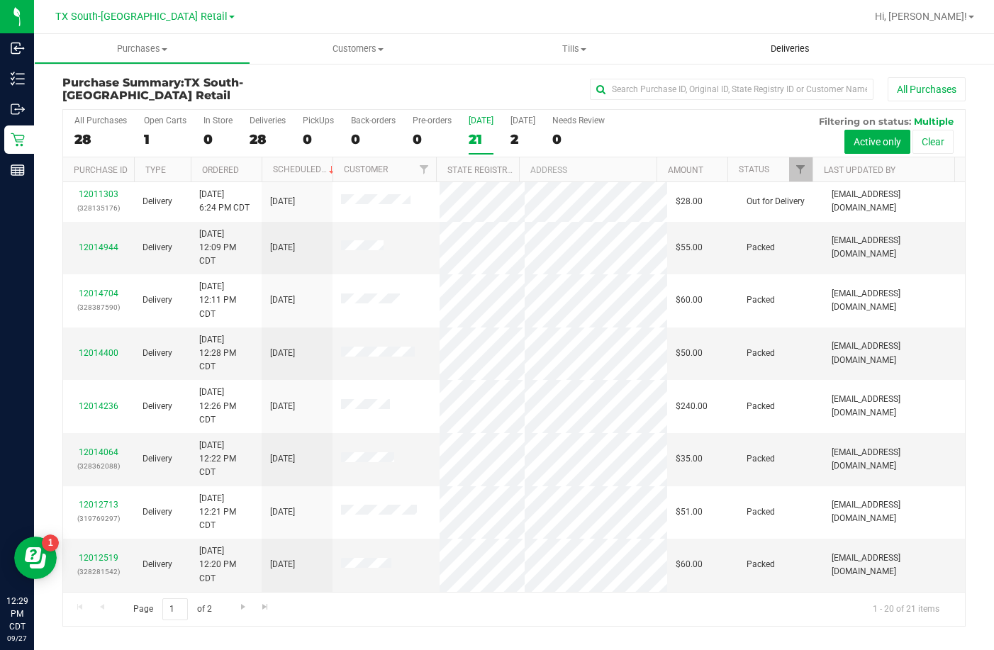
click at [801, 40] on uib-tab-heading "Deliveries" at bounding box center [790, 49] width 216 height 30
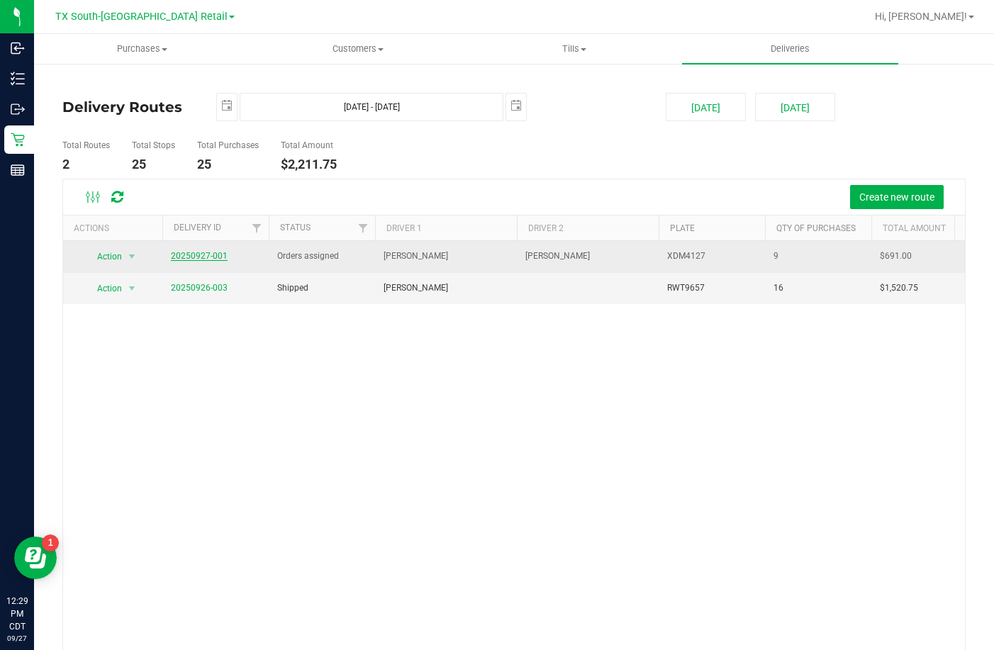
click at [176, 255] on link "20250927-001" at bounding box center [199, 256] width 57 height 10
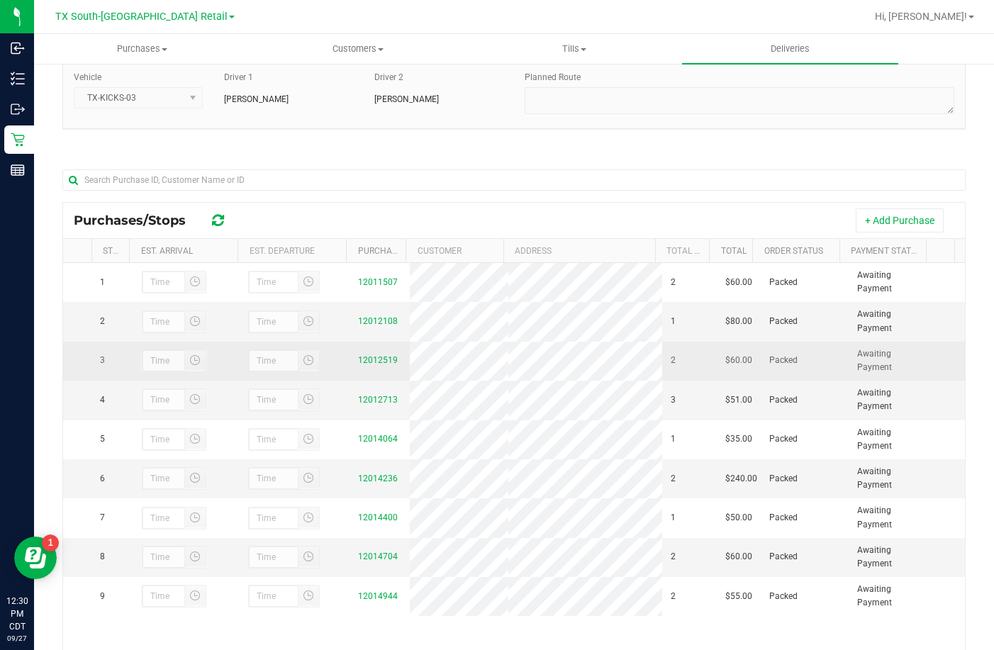
scroll to position [206, 0]
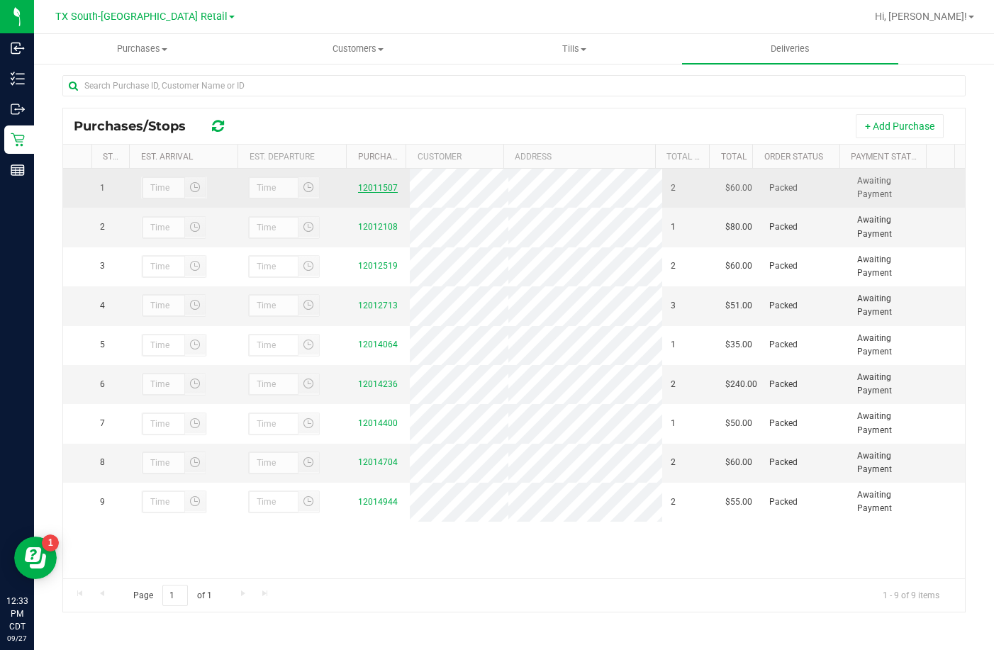
click at [384, 189] on link "12011507" at bounding box center [378, 188] width 40 height 10
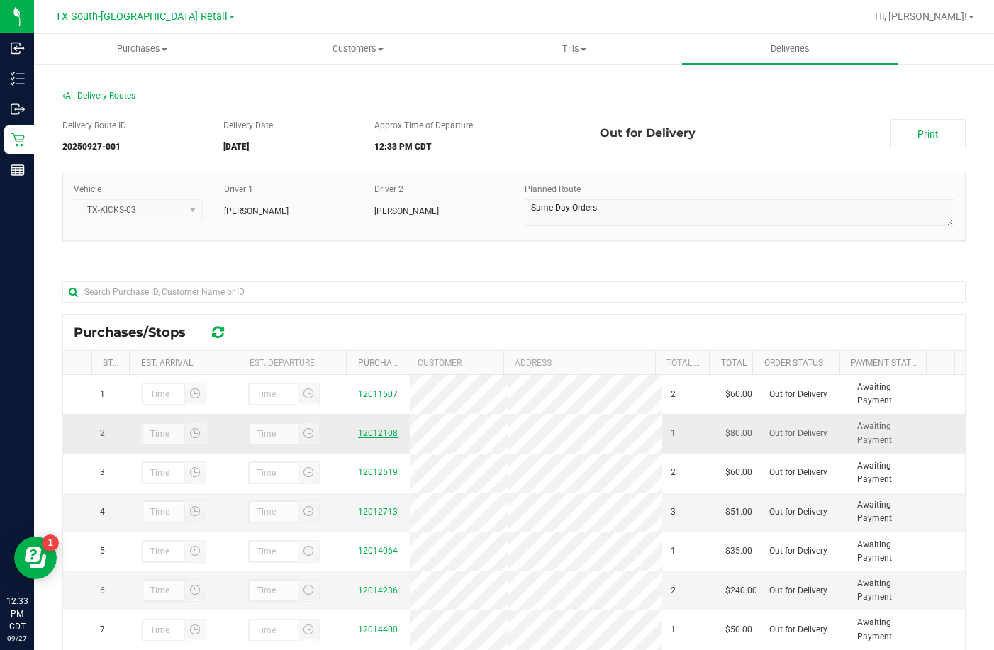
click at [384, 435] on link "12012108" at bounding box center [378, 433] width 40 height 10
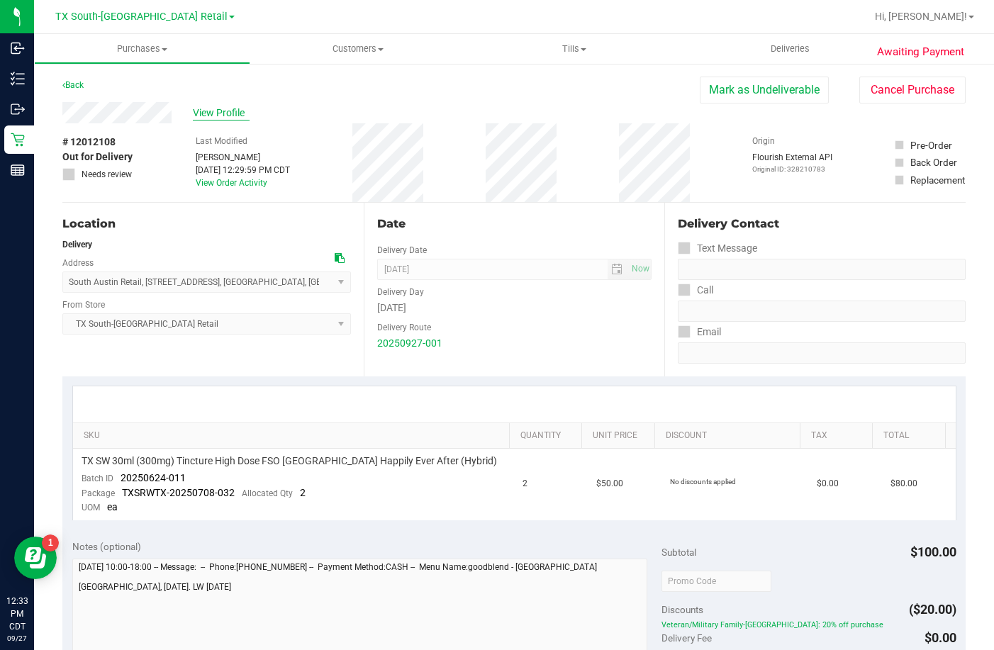
click at [241, 111] on span "View Profile" at bounding box center [221, 113] width 57 height 15
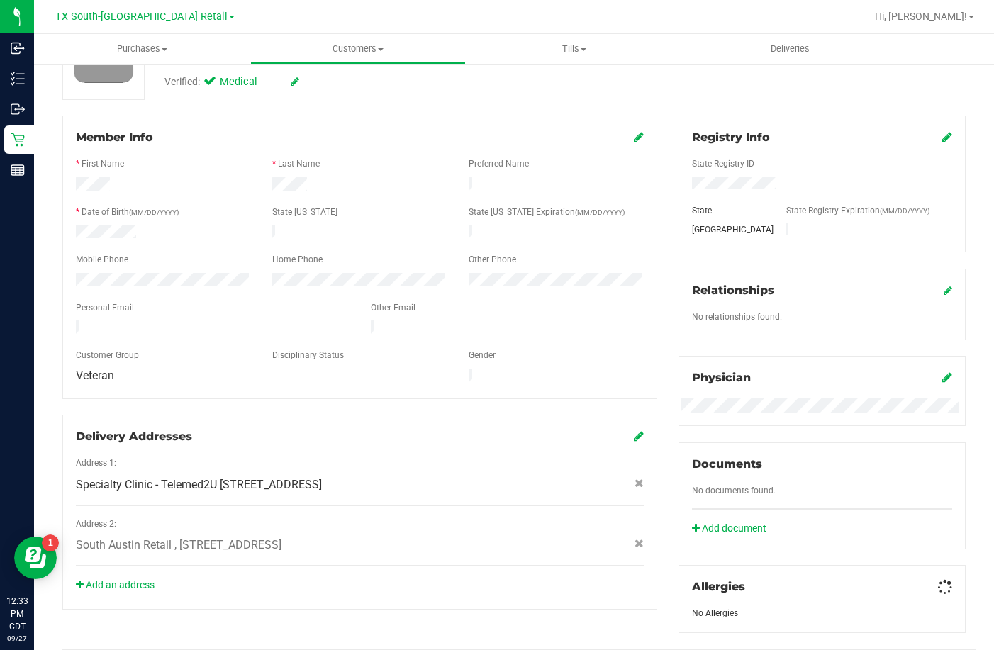
scroll to position [283, 0]
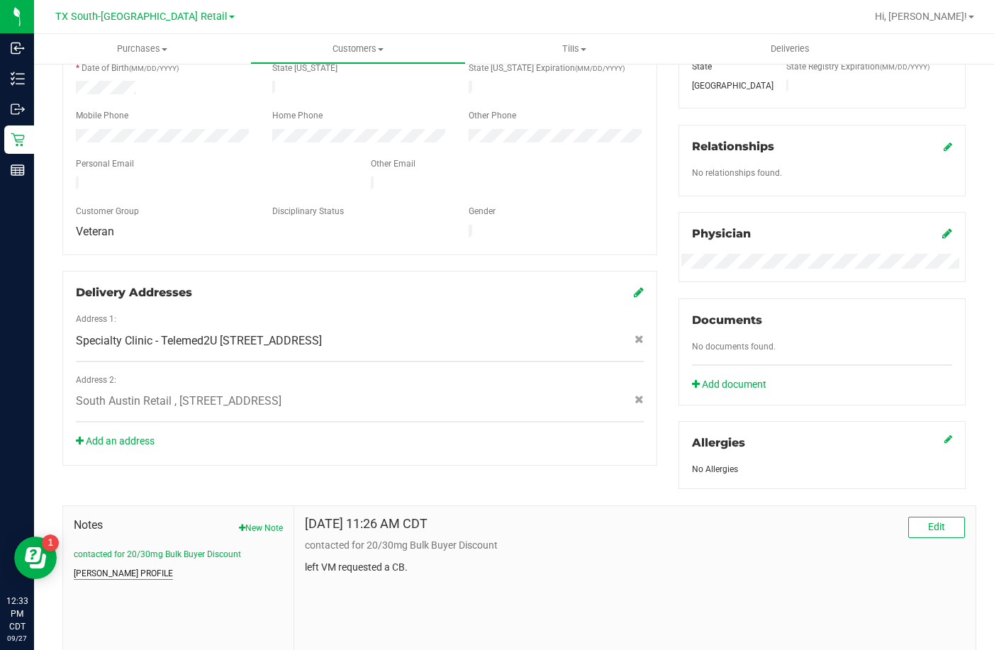
click at [102, 570] on button "CURT PROFILE" at bounding box center [123, 573] width 99 height 13
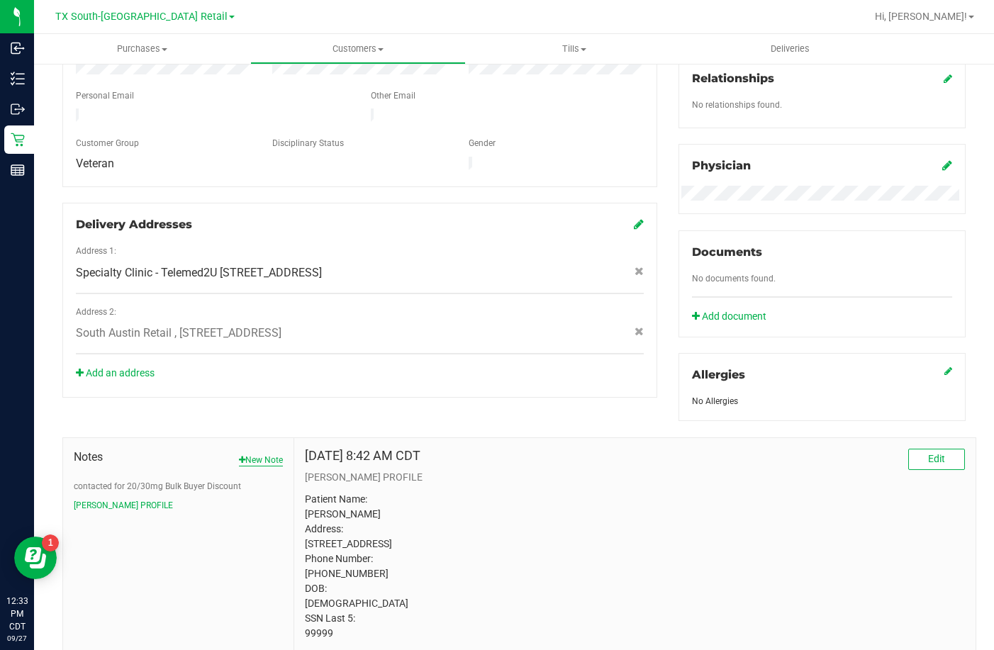
scroll to position [413, 0]
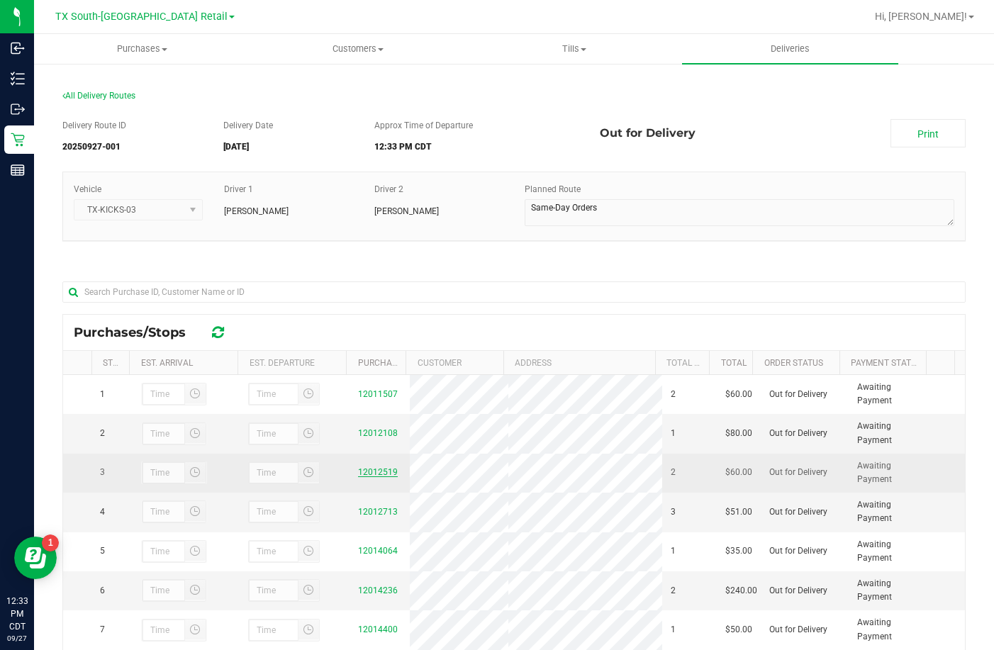
click at [381, 470] on link "12012519" at bounding box center [378, 472] width 40 height 10
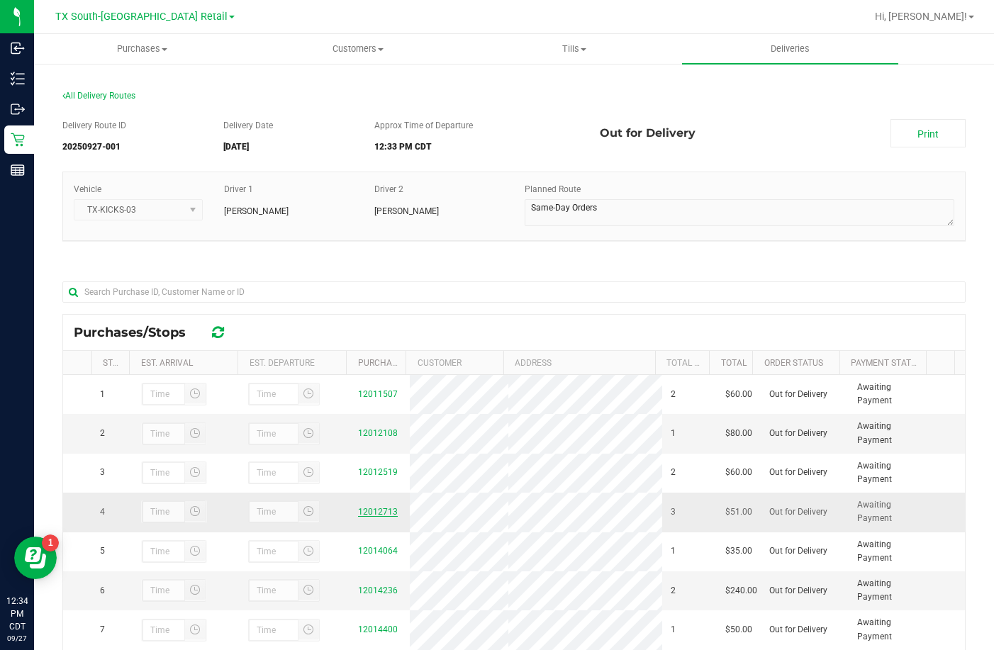
click at [366, 512] on link "12012713" at bounding box center [378, 512] width 40 height 10
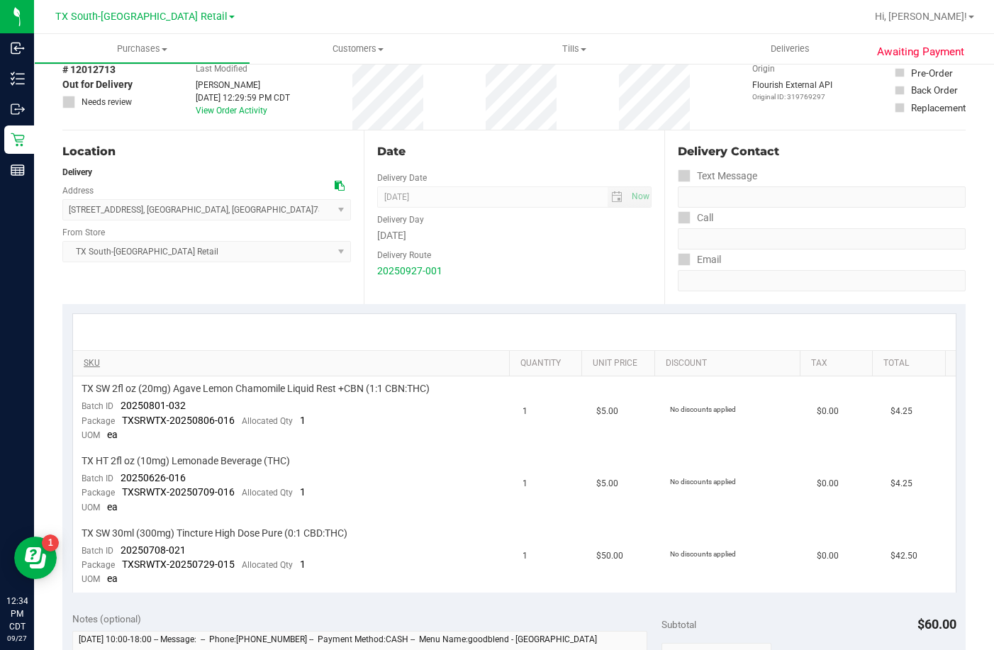
scroll to position [142, 0]
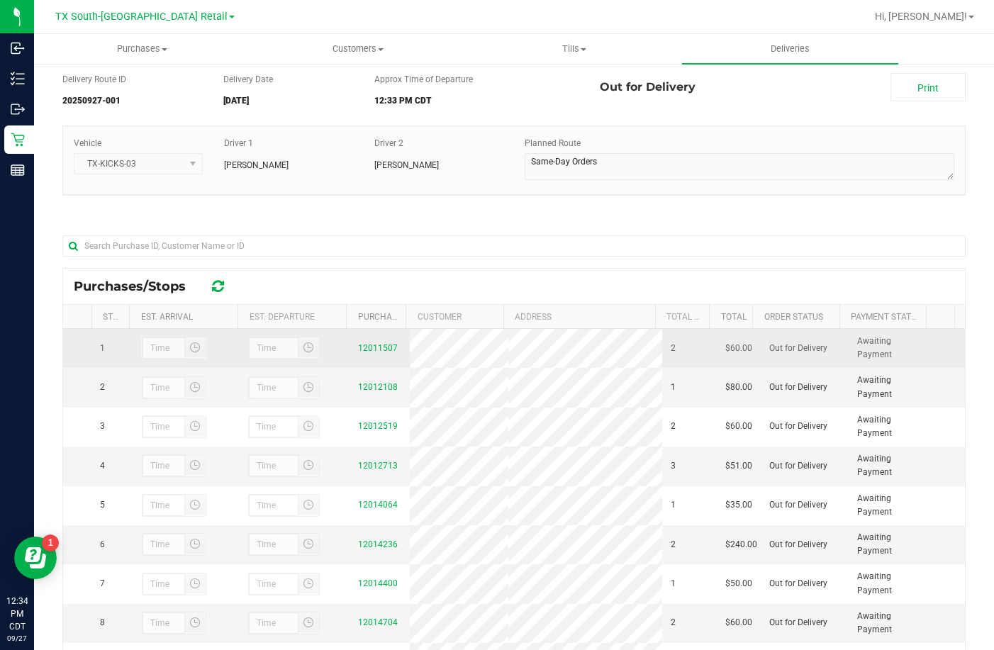
scroll to position [71, 0]
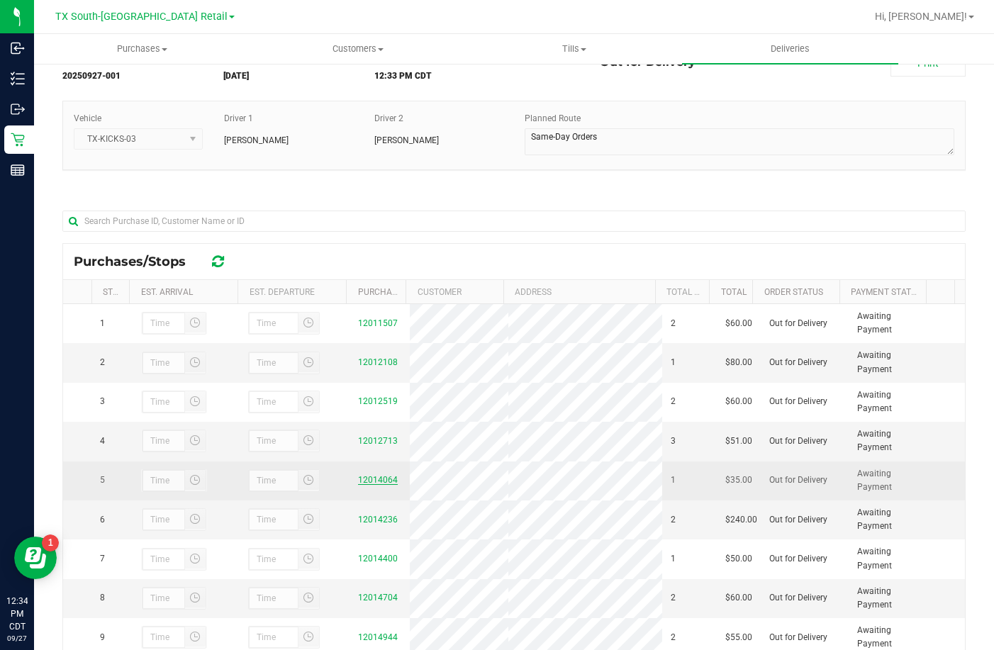
click at [359, 478] on link "12014064" at bounding box center [378, 480] width 40 height 10
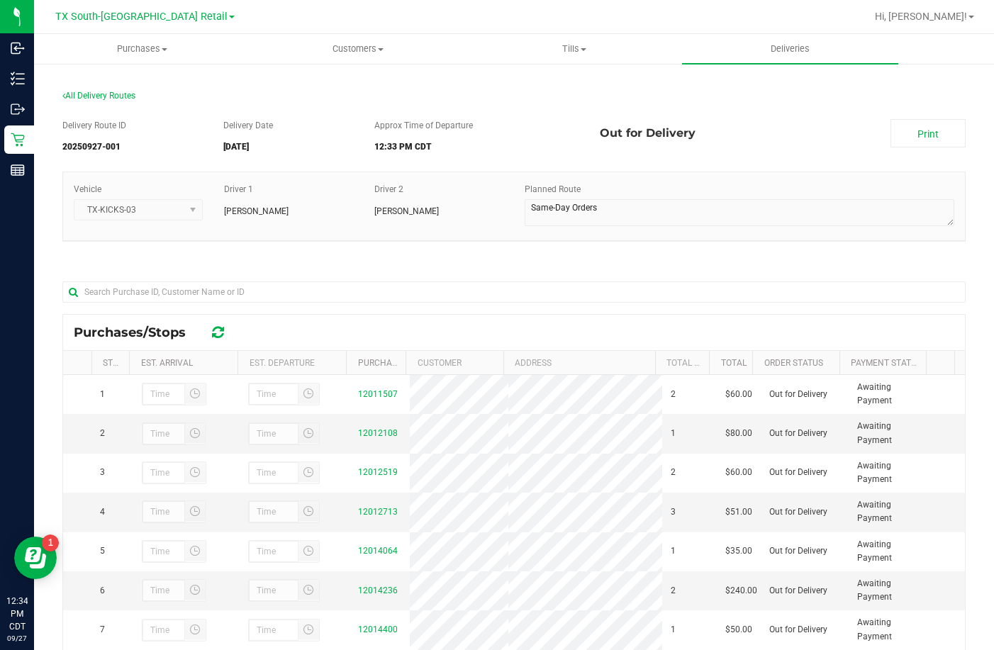
scroll to position [206, 0]
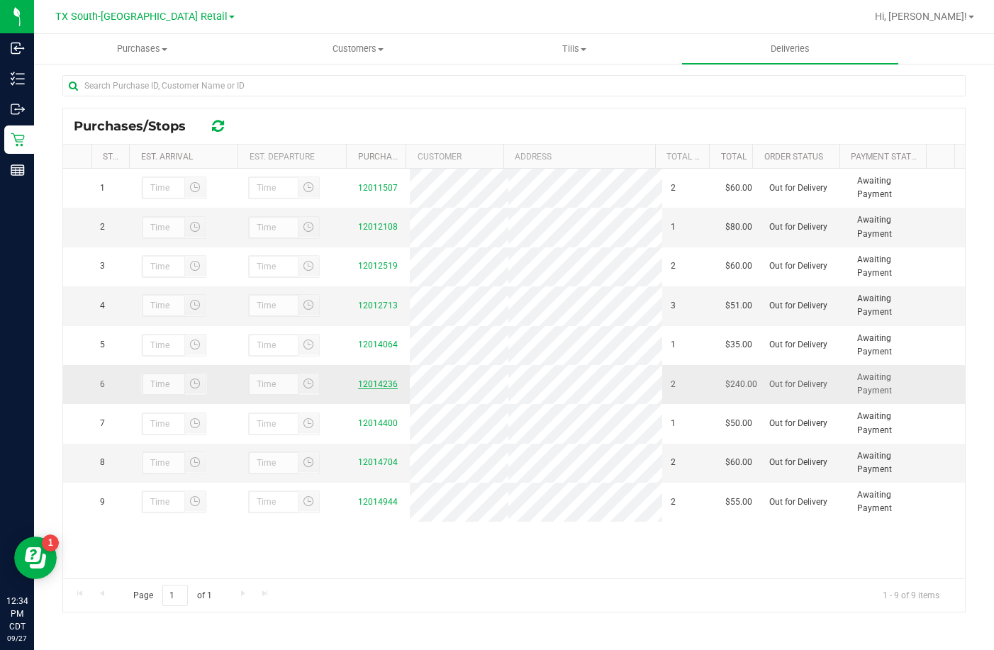
click at [377, 386] on link "12014236" at bounding box center [378, 384] width 40 height 10
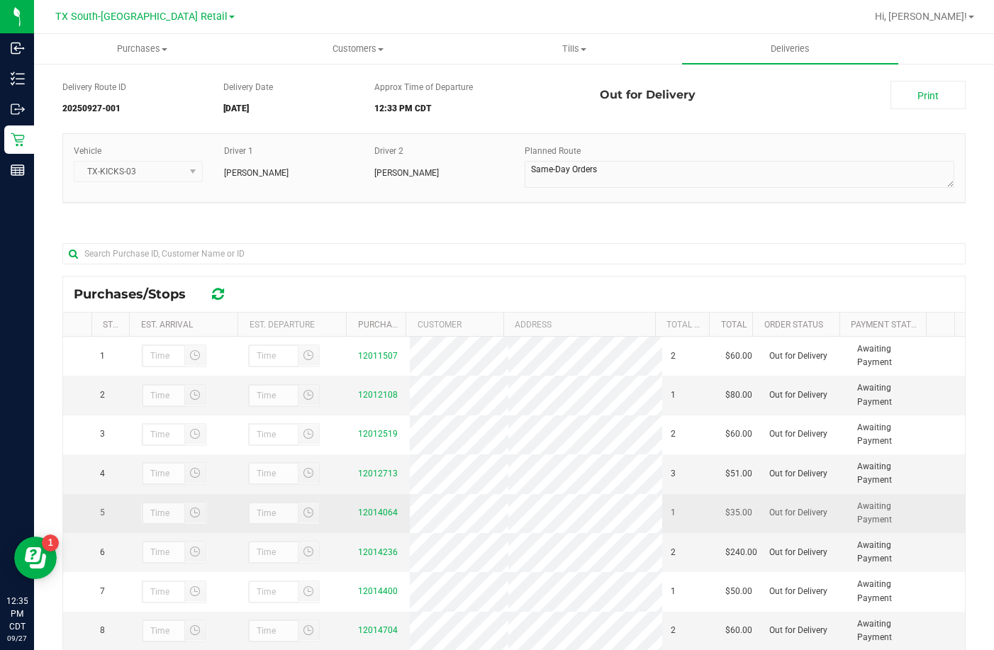
scroll to position [142, 0]
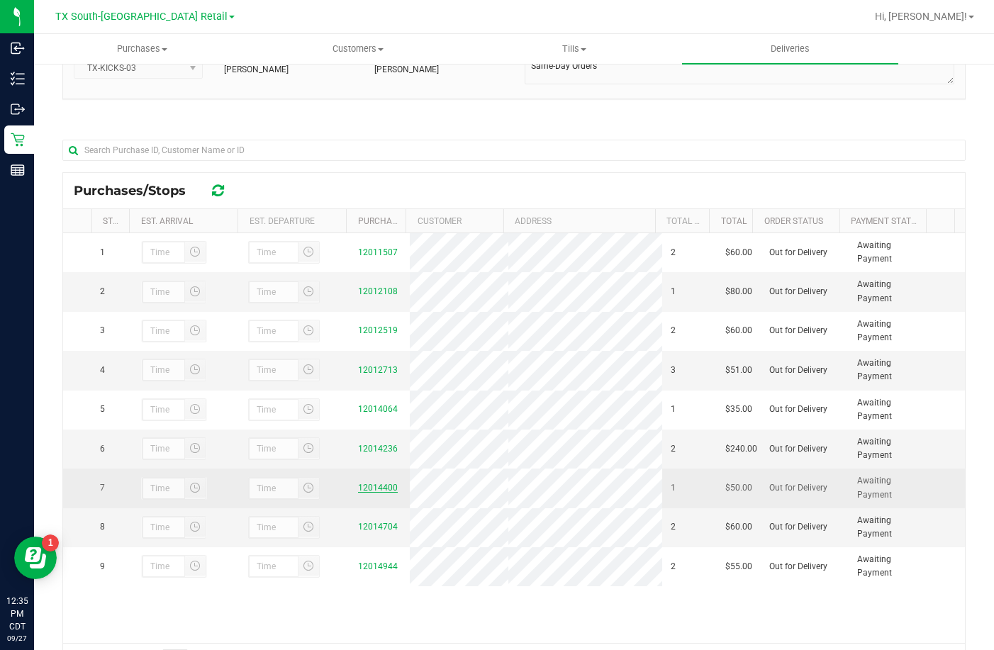
click at [362, 484] on link "12014400" at bounding box center [378, 488] width 40 height 10
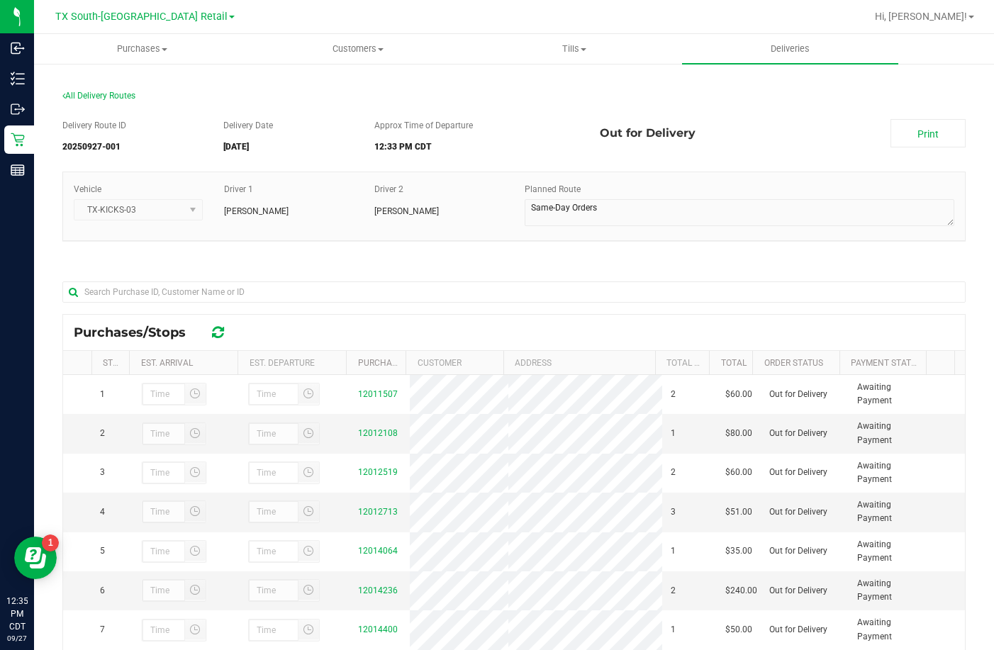
scroll to position [206, 0]
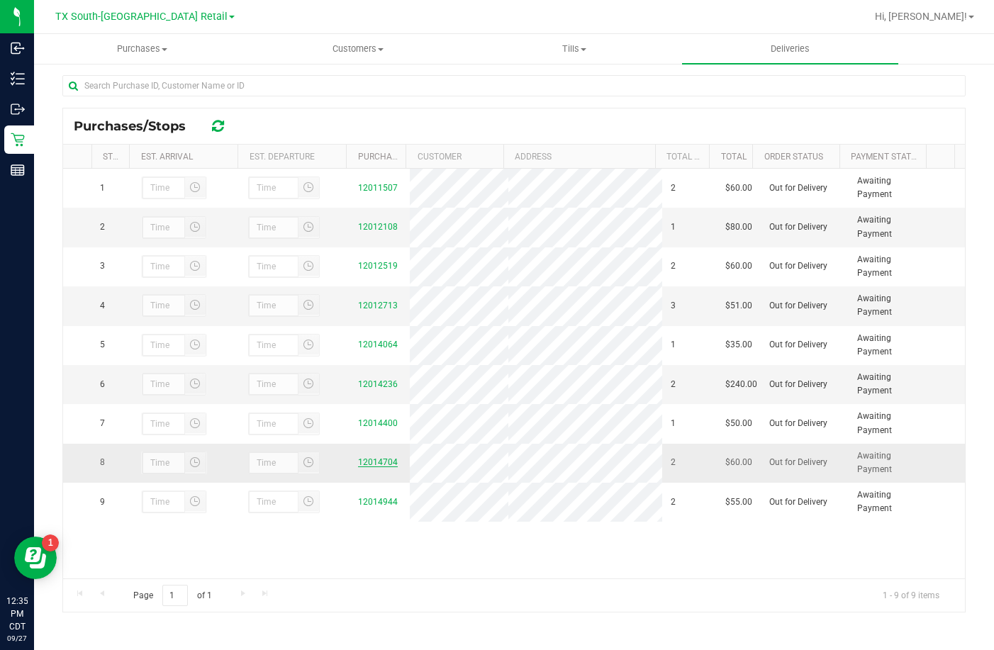
click at [362, 465] on link "12014704" at bounding box center [378, 462] width 40 height 10
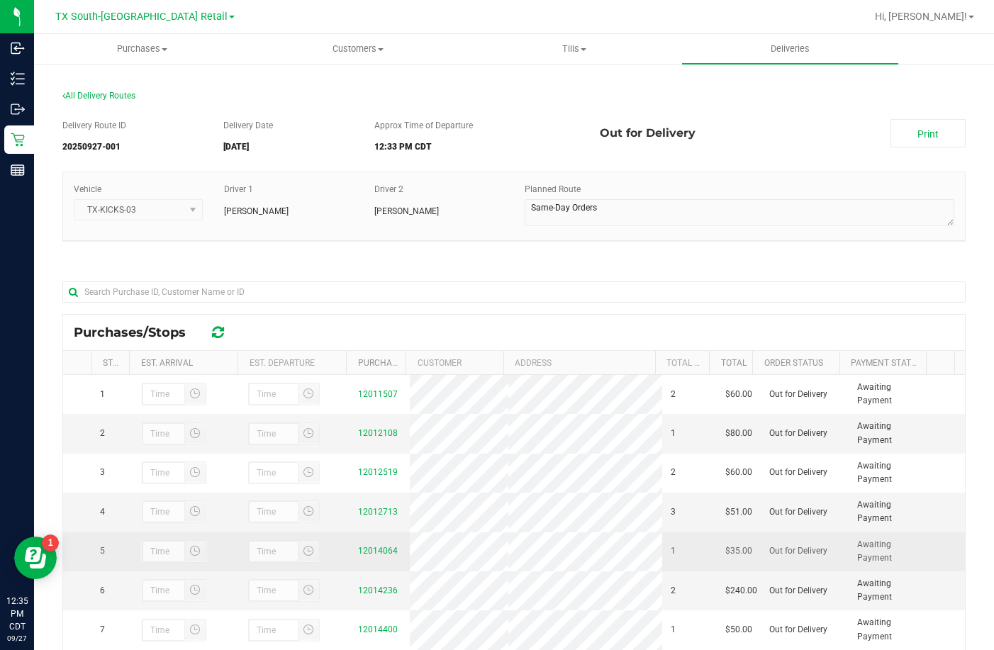
scroll to position [206, 0]
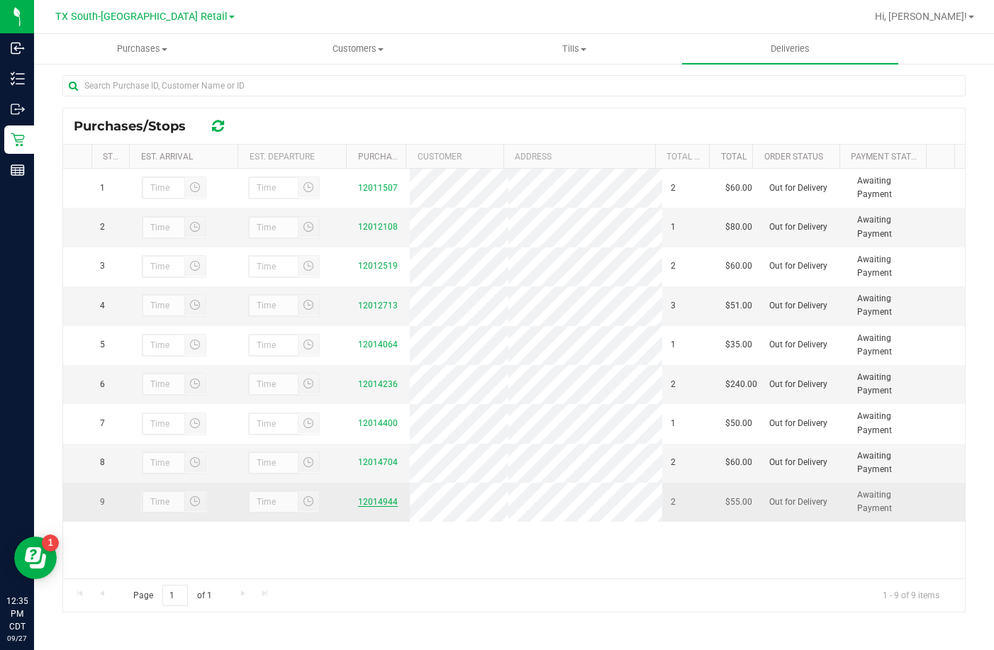
click at [370, 499] on td "12014944" at bounding box center [379, 502] width 60 height 38
click at [370, 505] on link "12014944" at bounding box center [378, 502] width 40 height 10
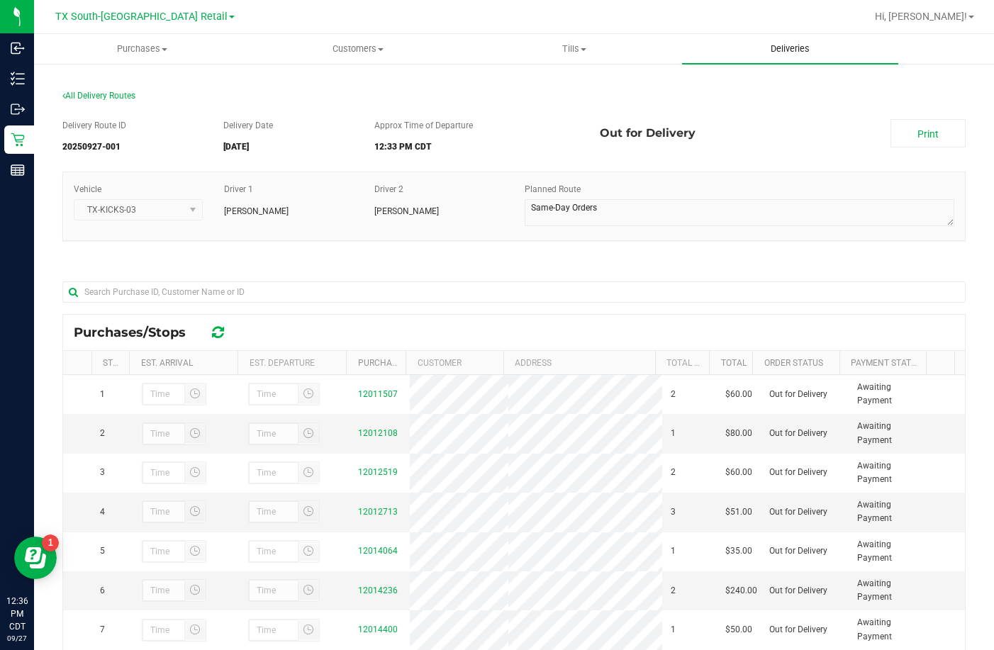
click at [827, 52] on span "Deliveries" at bounding box center [789, 49] width 77 height 13
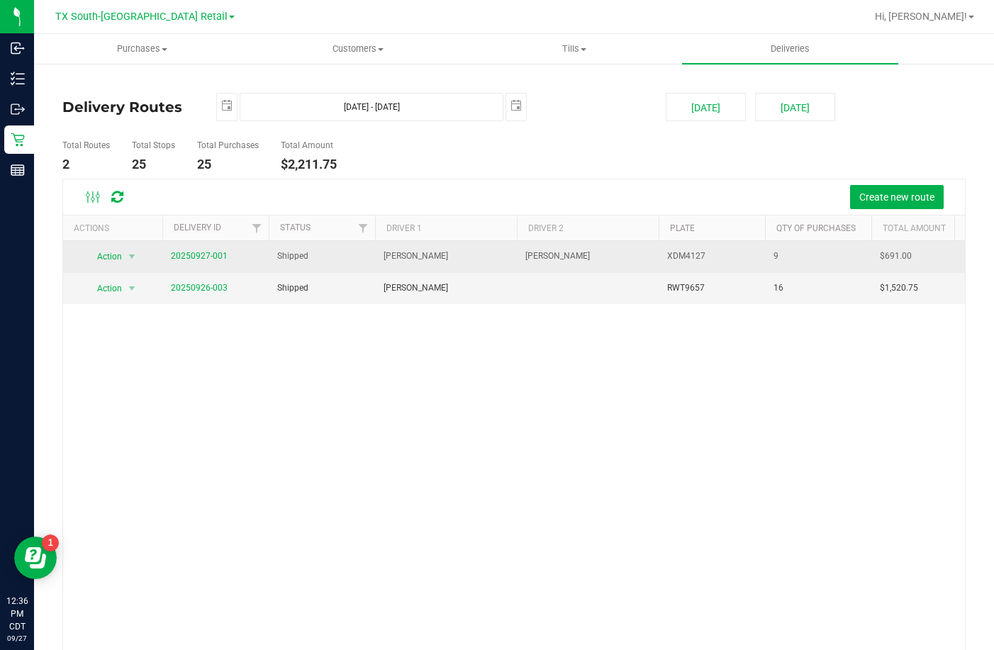
click at [207, 249] on span "20250927-001" at bounding box center [199, 255] width 57 height 13
click at [204, 256] on link "20250927-001" at bounding box center [199, 256] width 57 height 10
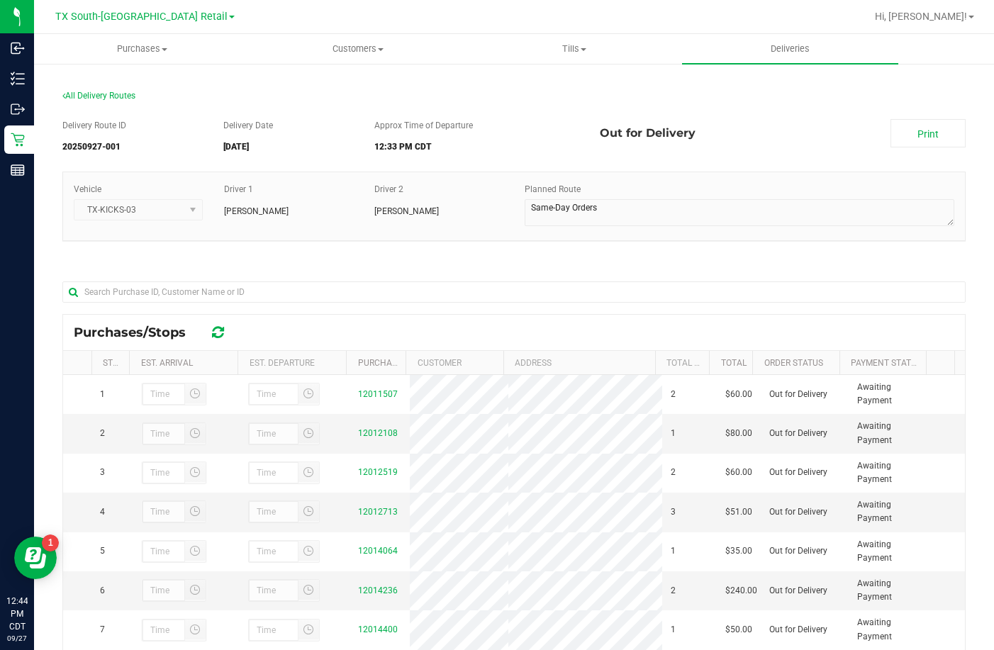
scroll to position [206, 0]
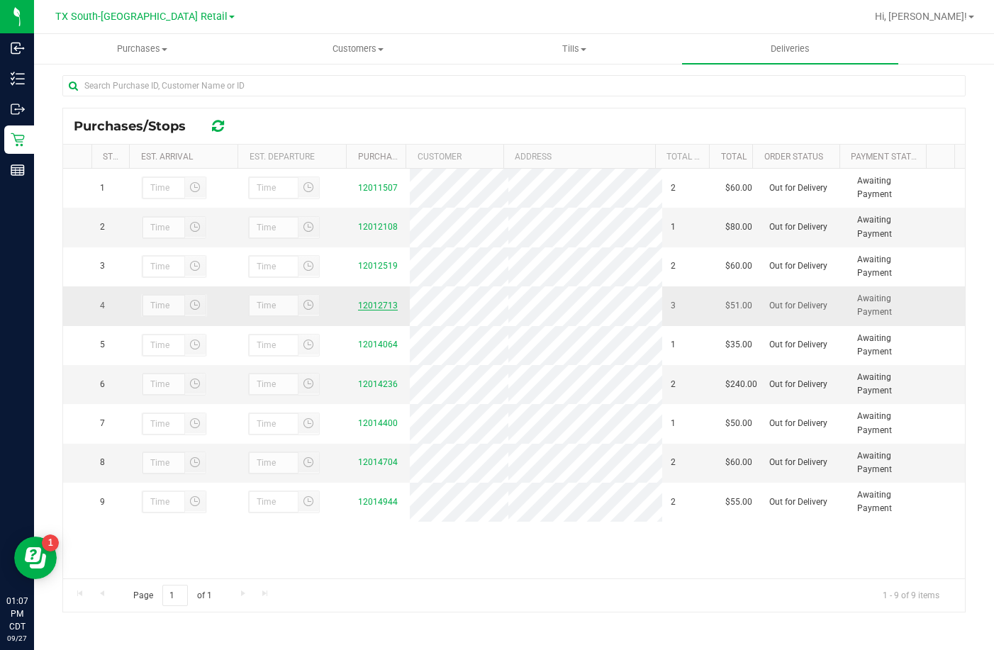
click at [371, 305] on link "12012713" at bounding box center [378, 305] width 40 height 10
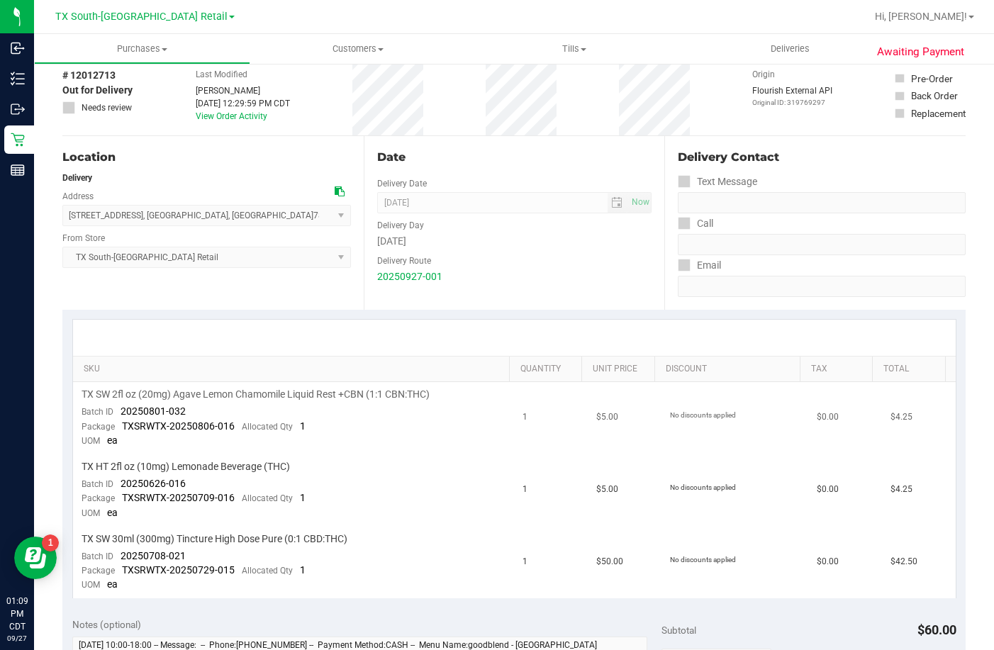
scroll to position [142, 0]
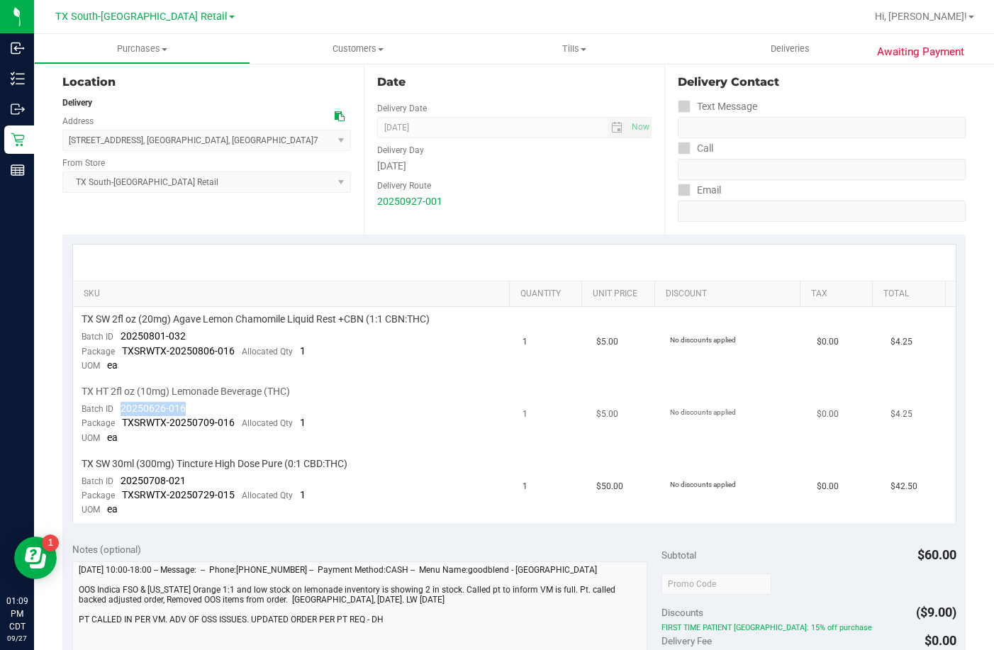
drag, startPoint x: 215, startPoint y: 405, endPoint x: 116, endPoint y: 407, distance: 99.9
click at [116, 407] on td "TX HT 2fl oz (10mg) Lemonade Beverage (THC) Batch ID 20250626-016 Package TXSRW…" at bounding box center [293, 415] width 441 height 72
drag, startPoint x: 196, startPoint y: 479, endPoint x: 120, endPoint y: 484, distance: 76.7
click at [120, 484] on td "TX SW 30ml (300mg) Tincture High Dose Pure (0:1 CBD:THC) Batch ID 20250708-021 …" at bounding box center [293, 487] width 441 height 72
drag, startPoint x: 186, startPoint y: 329, endPoint x: 117, endPoint y: 339, distance: 70.3
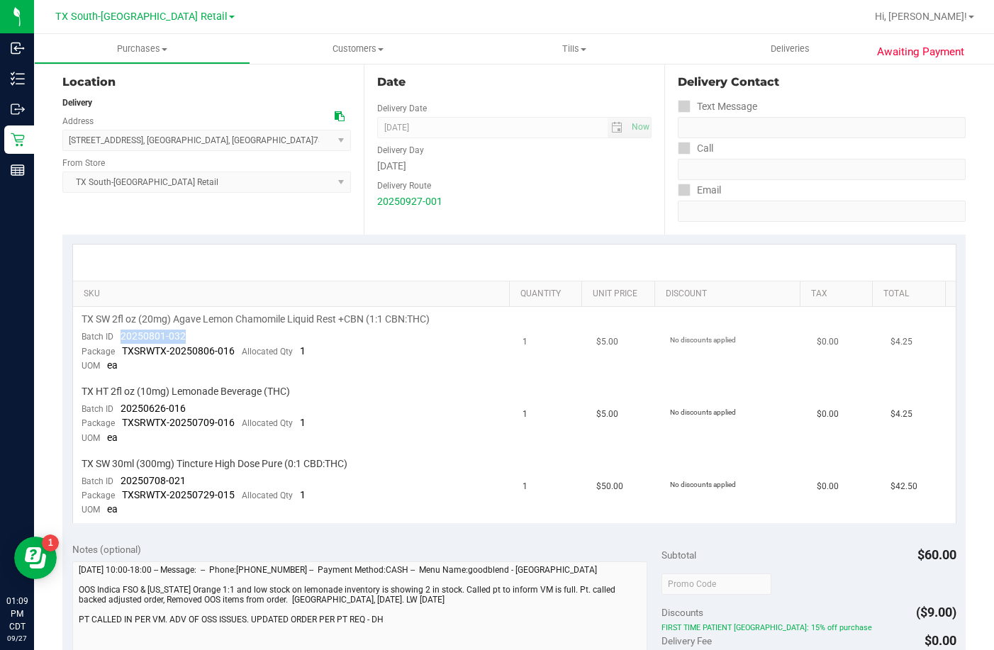
click at [117, 339] on td "TX SW 2fl oz (20mg) Agave Lemon Chamomile Liquid Rest +CBN (1:1 CBN:THC) Batch …" at bounding box center [293, 343] width 441 height 72
click at [763, 53] on span "Deliveries" at bounding box center [789, 49] width 77 height 13
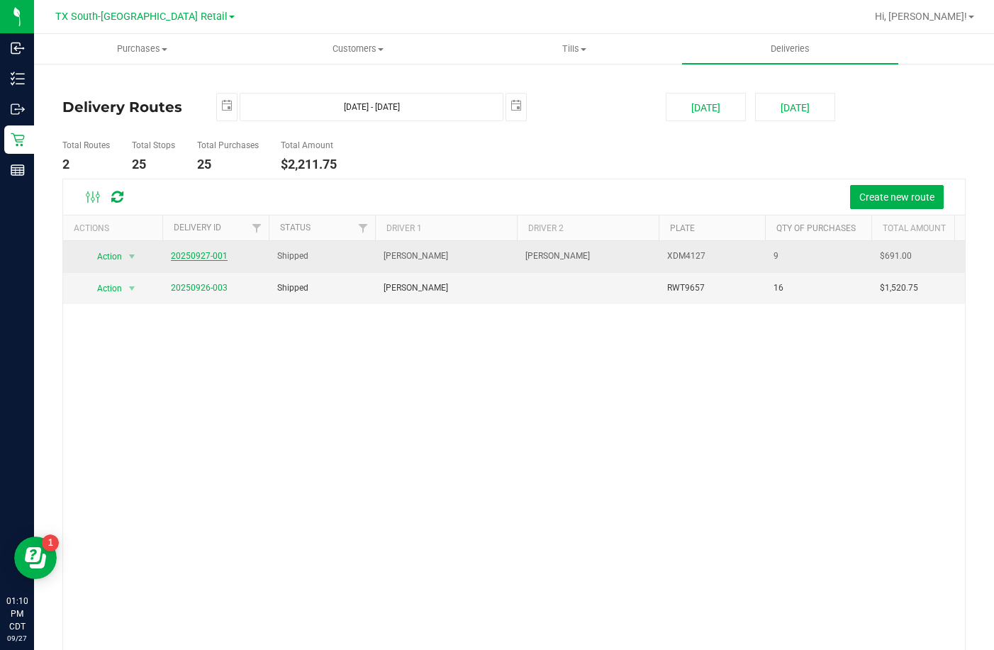
click at [211, 260] on link "20250927-001" at bounding box center [199, 256] width 57 height 10
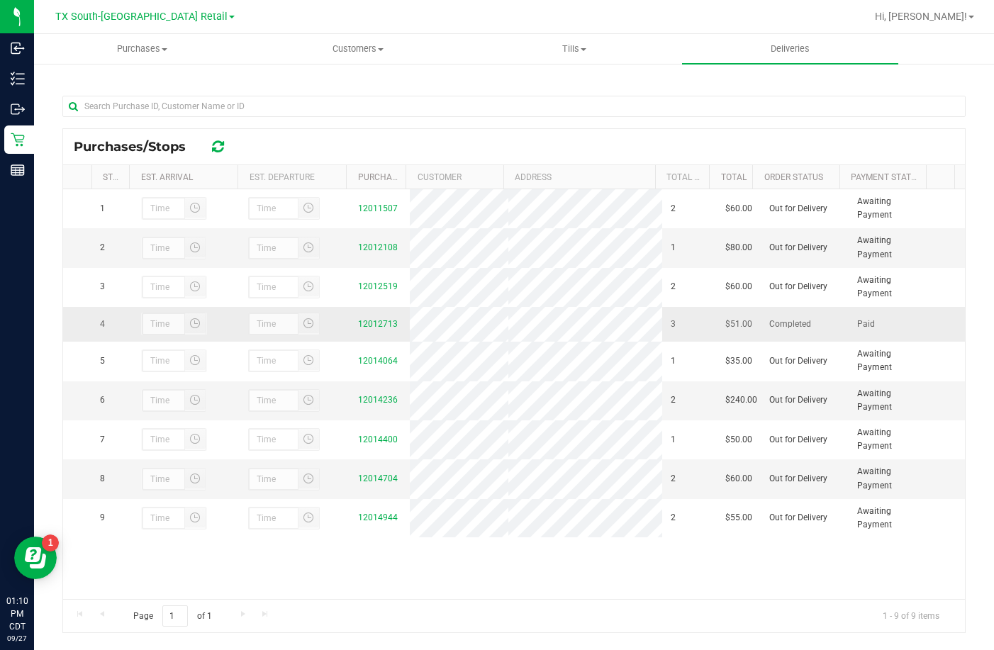
scroll to position [206, 0]
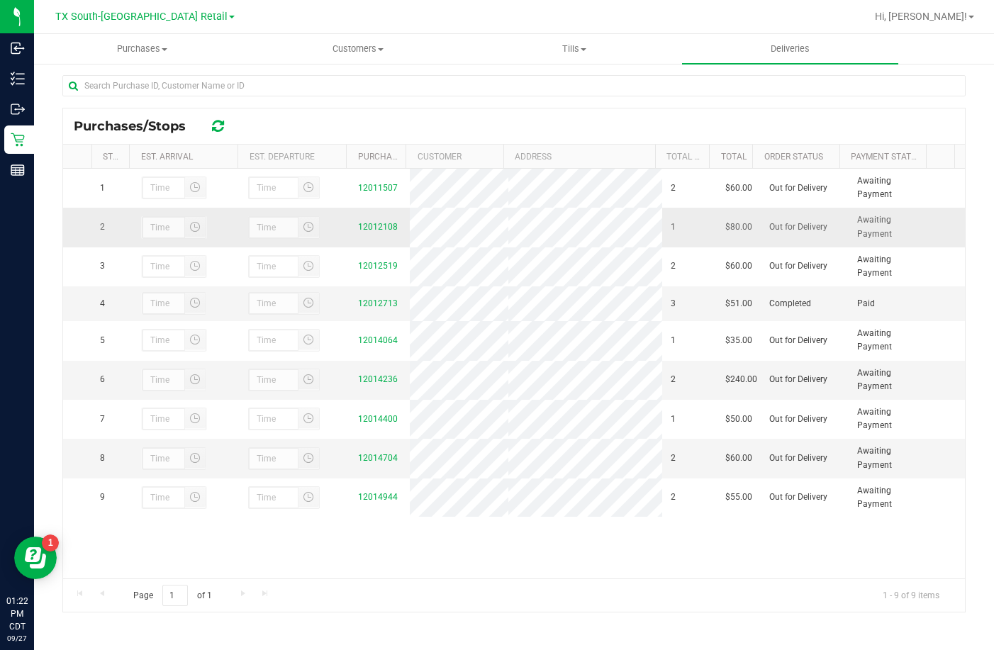
click at [358, 232] on div "12012108" at bounding box center [379, 226] width 43 height 13
click at [358, 230] on link "12012108" at bounding box center [378, 227] width 40 height 10
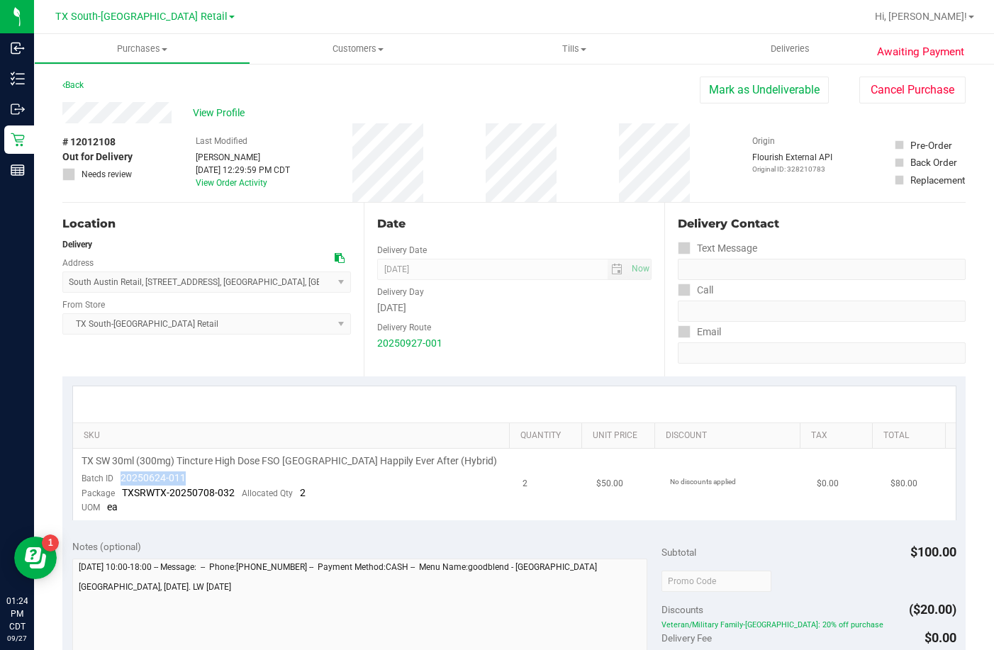
drag, startPoint x: 187, startPoint y: 468, endPoint x: 118, endPoint y: 480, distance: 69.7
click at [118, 480] on td "TX SW 30ml (300mg) Tincture High Dose FSO TX Happily Ever After (Hybrid) Batch …" at bounding box center [293, 485] width 441 height 72
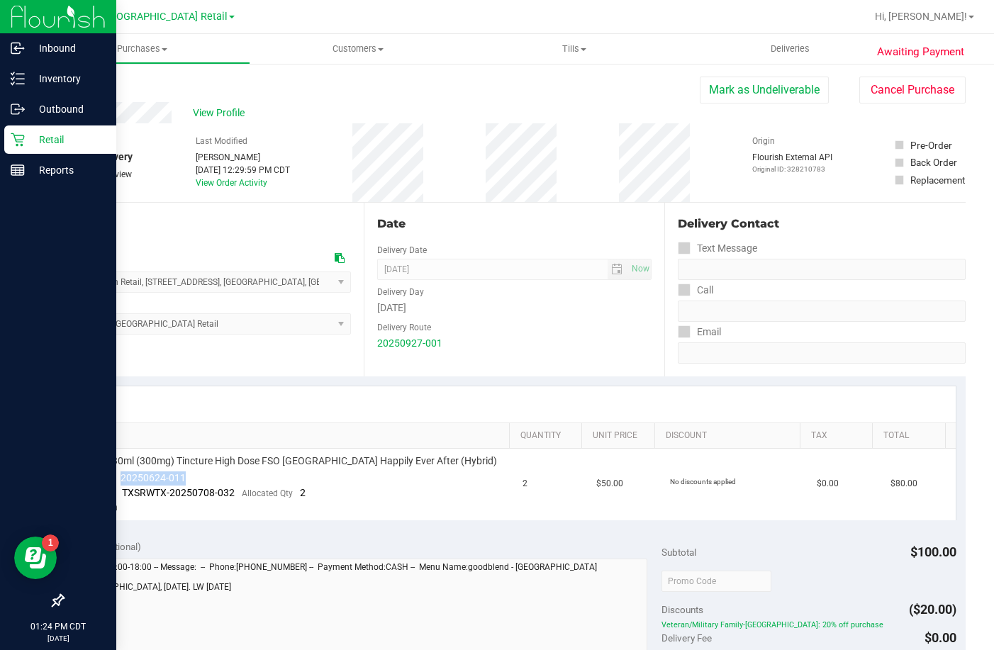
copy span "20250624-011"
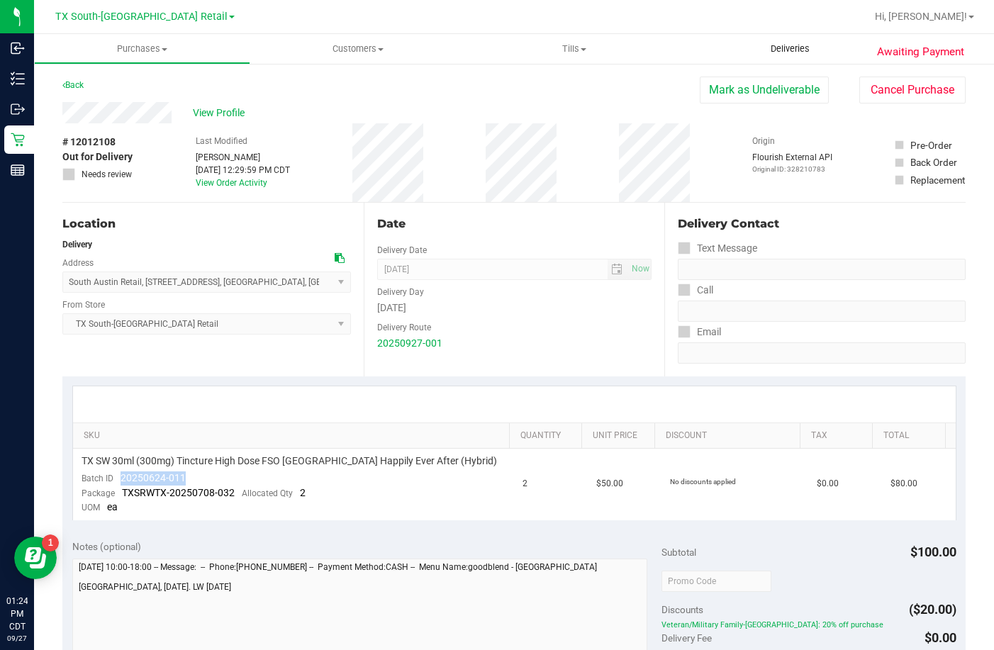
click at [766, 46] on span "Deliveries" at bounding box center [789, 49] width 77 height 13
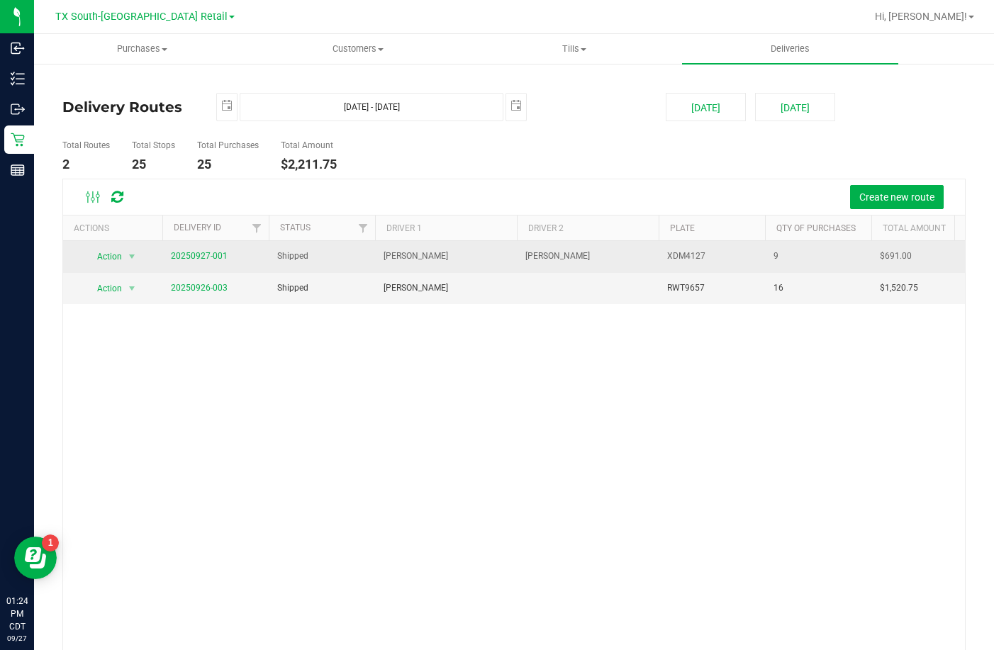
click at [217, 250] on span "20250927-001" at bounding box center [199, 255] width 57 height 13
click at [218, 253] on link "20250927-001" at bounding box center [199, 256] width 57 height 10
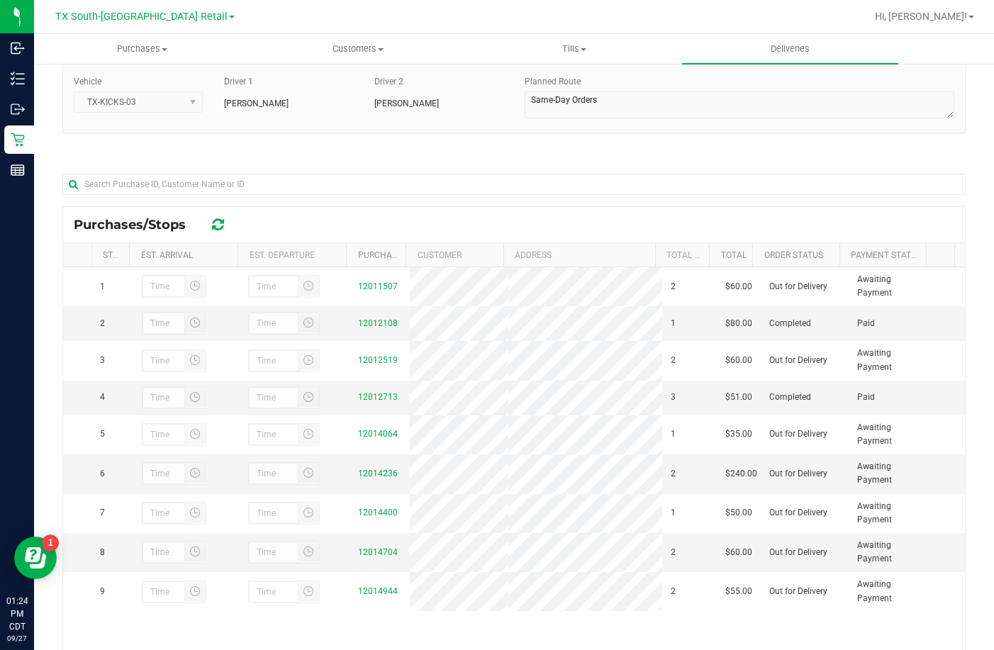
scroll to position [206, 0]
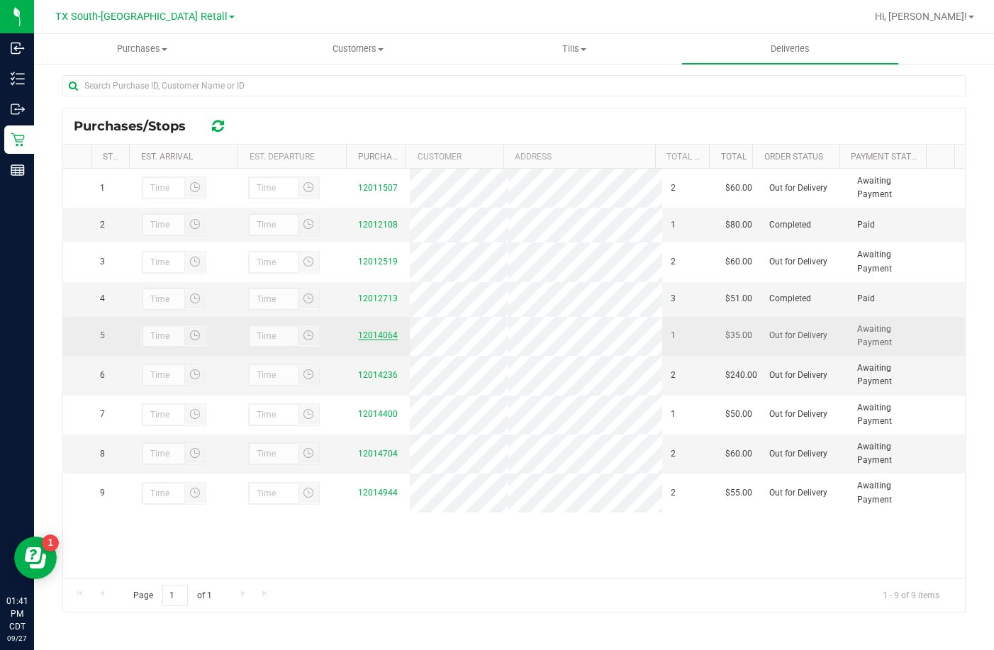
click at [364, 340] on link "12014064" at bounding box center [378, 335] width 40 height 10
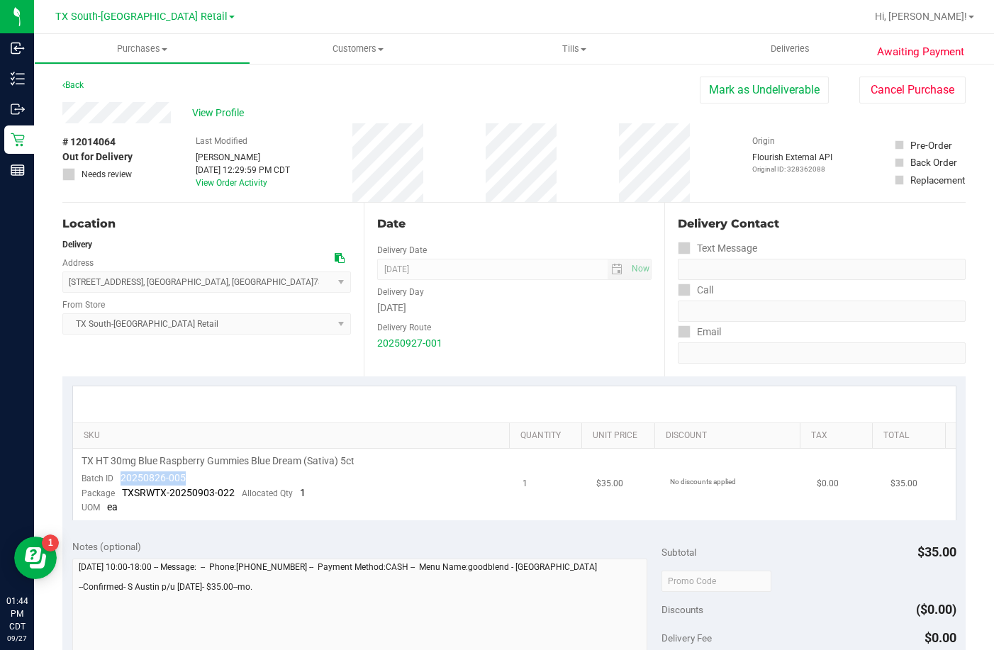
drag, startPoint x: 186, startPoint y: 477, endPoint x: 115, endPoint y: 485, distance: 71.3
click at [115, 485] on td "TX HT 30mg Blue Raspberry Gummies Blue Dream (Sativa) 5ct Batch ID 20250826-005…" at bounding box center [293, 485] width 441 height 72
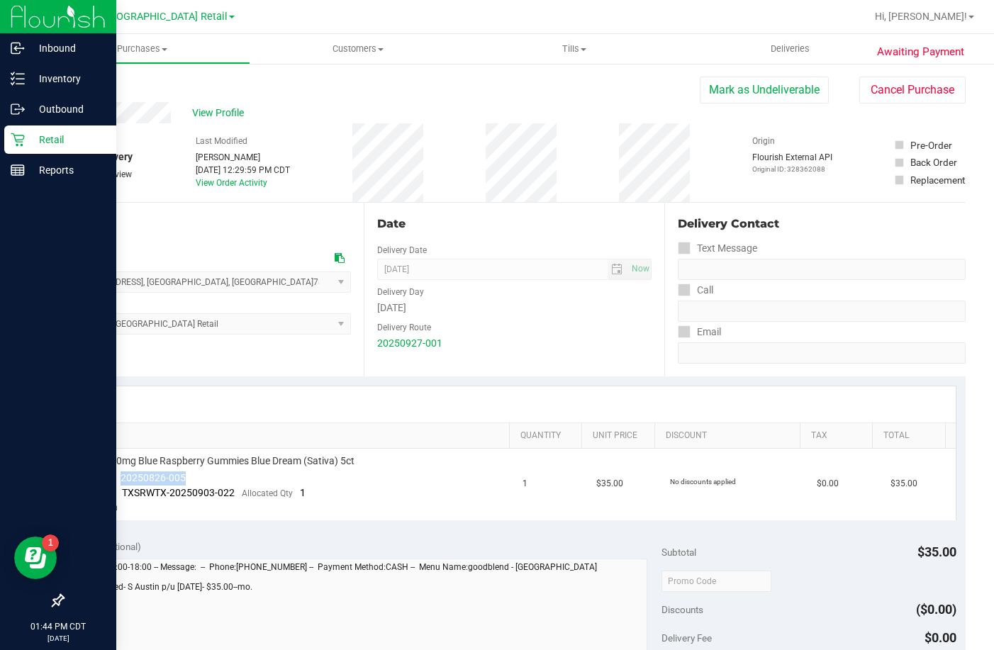
copy span "20250826-005"
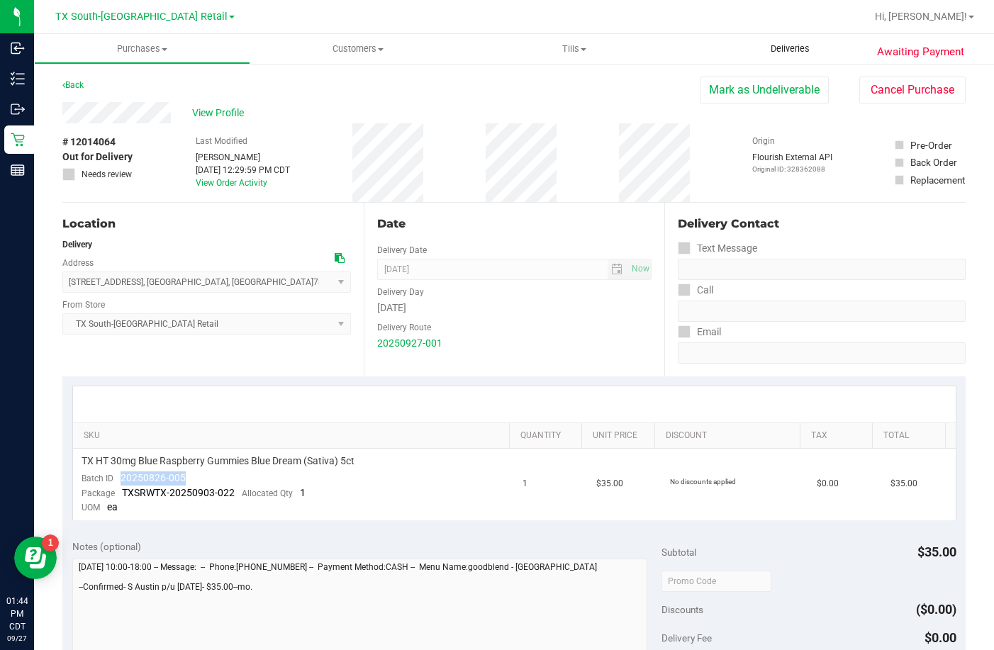
click at [815, 50] on span "Deliveries" at bounding box center [789, 49] width 77 height 13
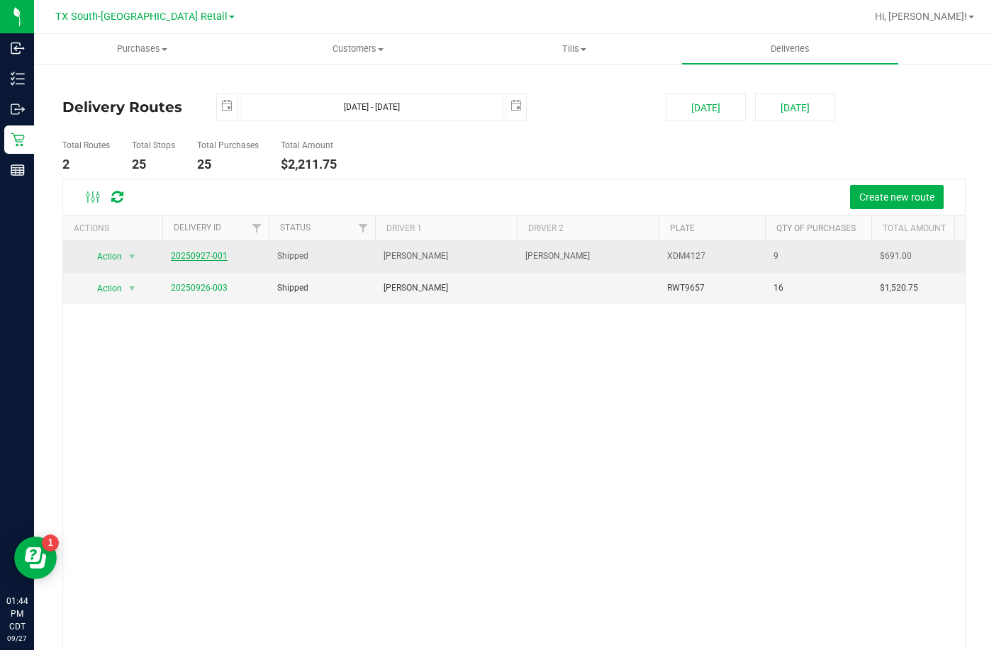
click at [173, 253] on link "20250927-001" at bounding box center [199, 256] width 57 height 10
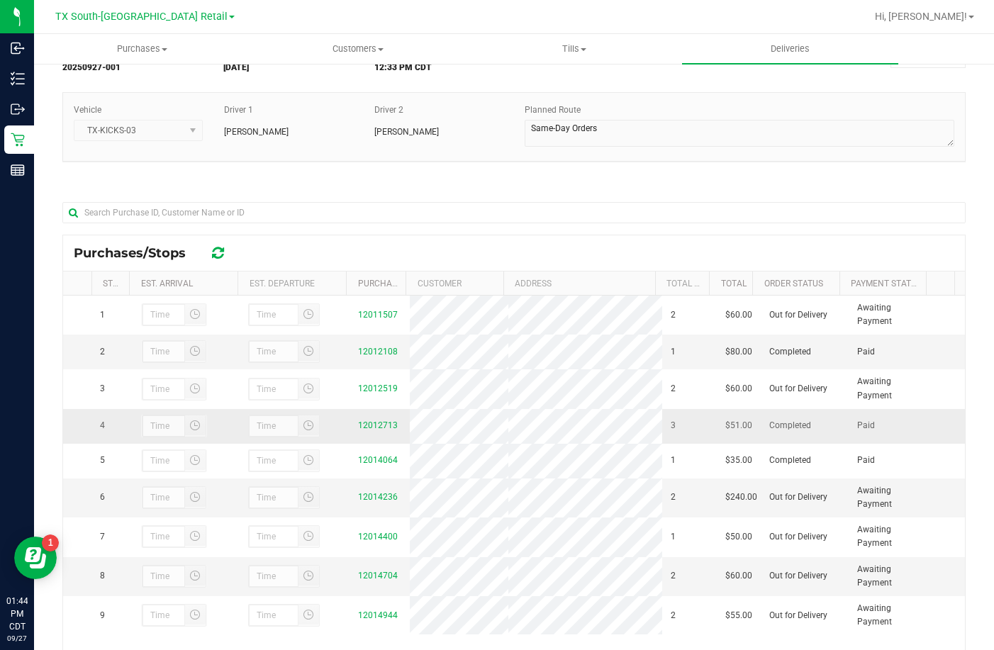
scroll to position [206, 0]
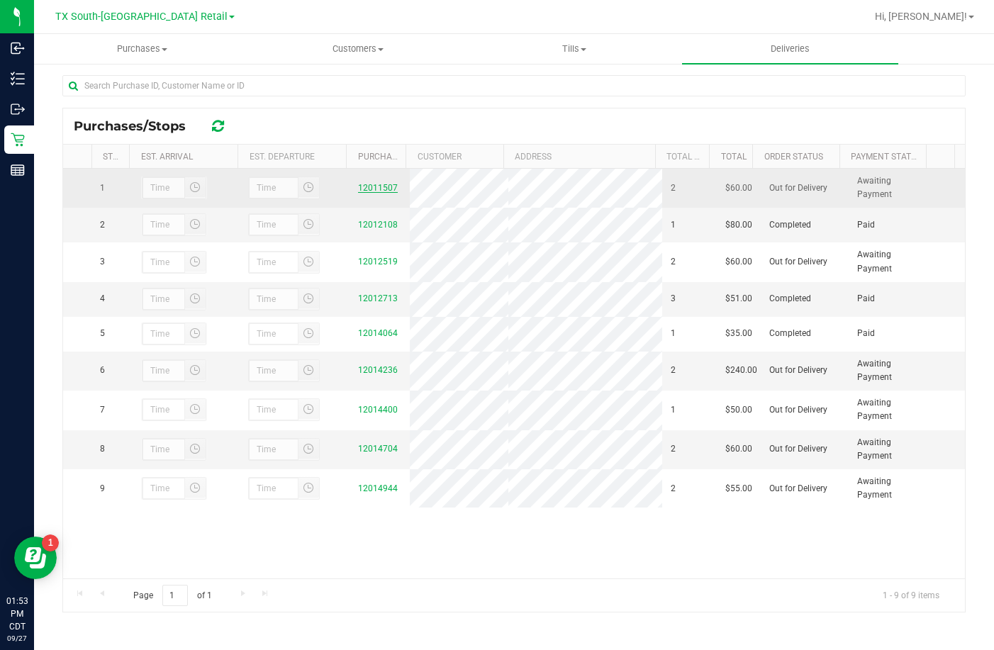
click at [358, 191] on link "12011507" at bounding box center [378, 188] width 40 height 10
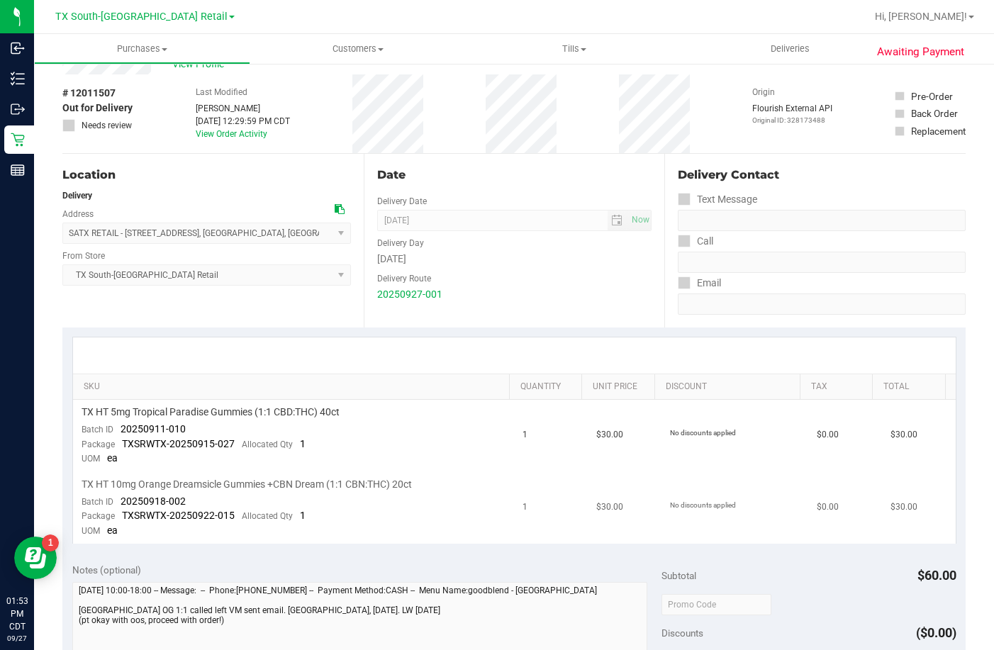
scroll to position [142, 0]
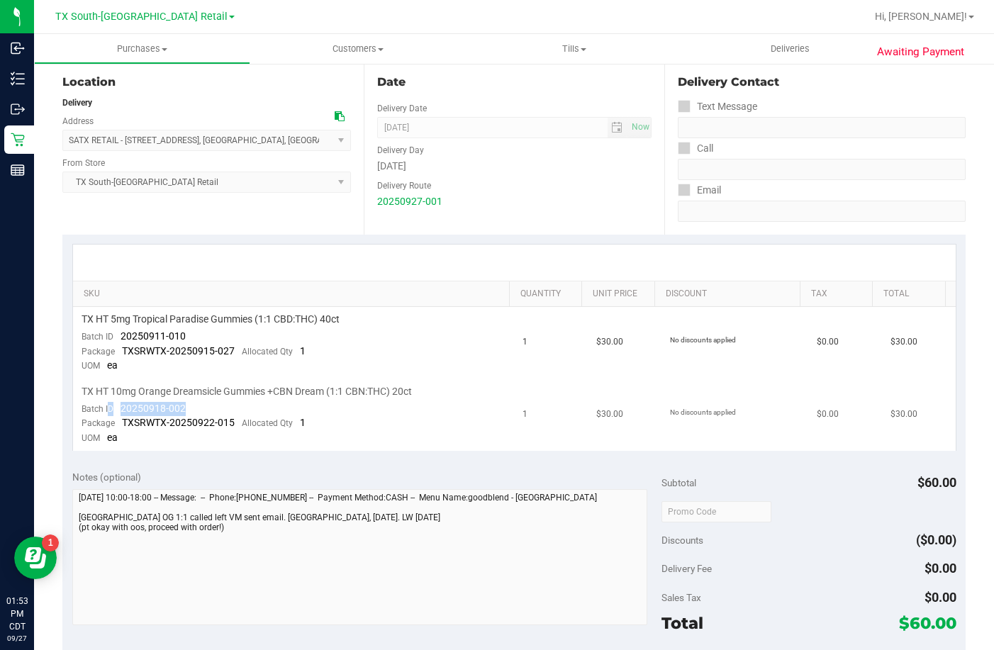
drag, startPoint x: 196, startPoint y: 407, endPoint x: 106, endPoint y: 406, distance: 90.0
click at [106, 406] on td "TX HT 10mg Orange Dreamsicle Gummies +CBN Dream (1:1 CBN:THC) 20ct Batch ID 202…" at bounding box center [293, 415] width 441 height 72
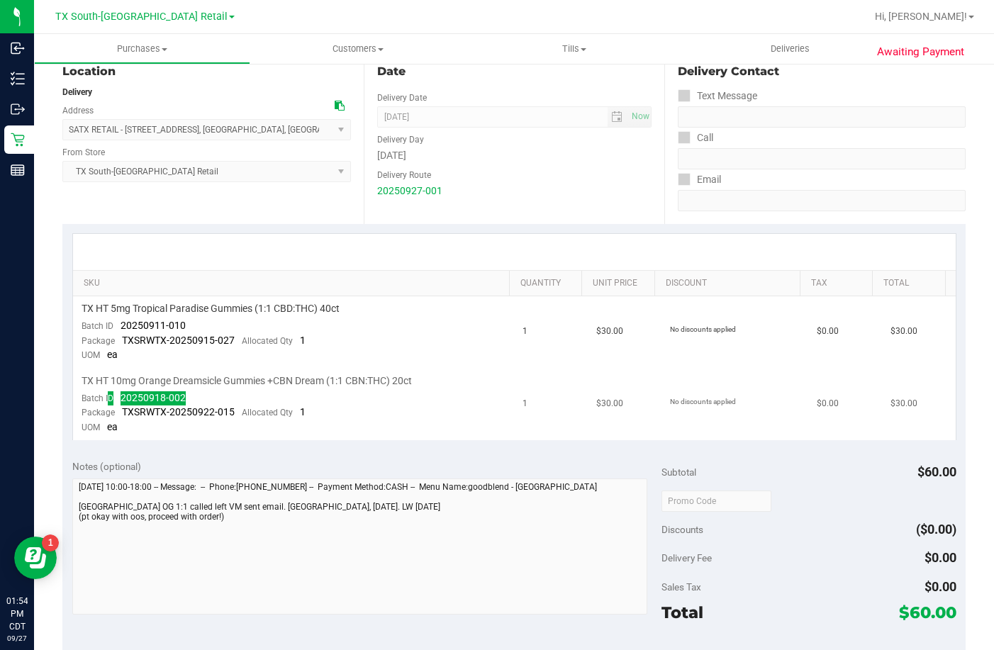
scroll to position [0, 0]
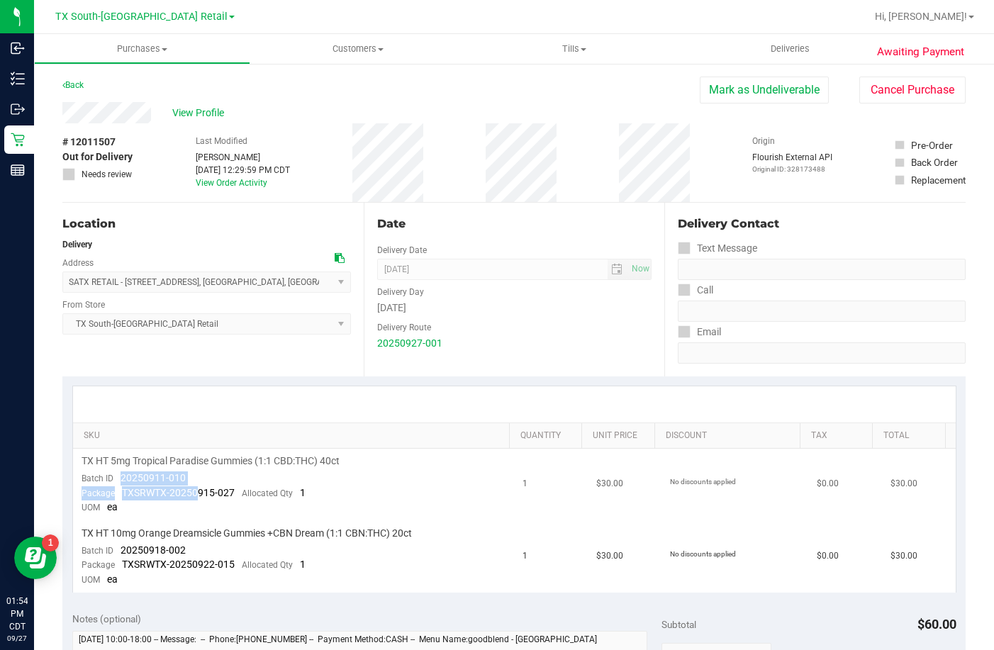
drag, startPoint x: 197, startPoint y: 486, endPoint x: 119, endPoint y: 476, distance: 78.6
click at [119, 476] on td "TX HT 5mg Tropical Paradise Gummies (1:1 CBD:THC) 40ct Batch ID 20250911-010 Pa…" at bounding box center [293, 485] width 441 height 72
click at [175, 471] on div "Batch ID 20250911-010" at bounding box center [133, 478] width 104 height 14
drag, startPoint x: 196, startPoint y: 478, endPoint x: 115, endPoint y: 476, distance: 81.5
click at [115, 476] on td "TX HT 5mg Tropical Paradise Gummies (1:1 CBD:THC) 40ct Batch ID 20250911-010 Pa…" at bounding box center [293, 485] width 441 height 72
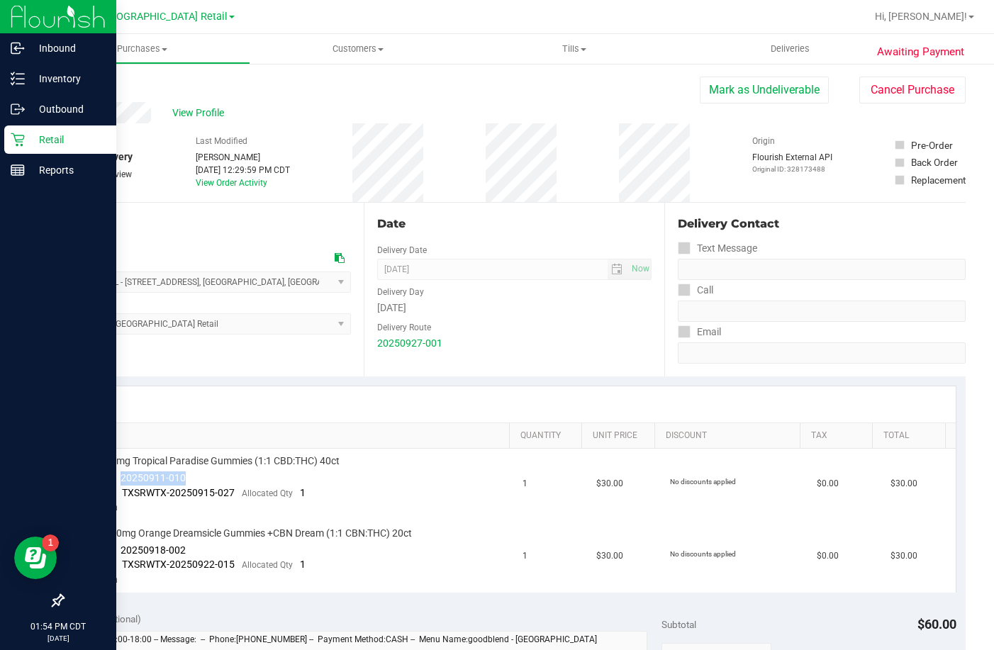
copy span "20250911-010"
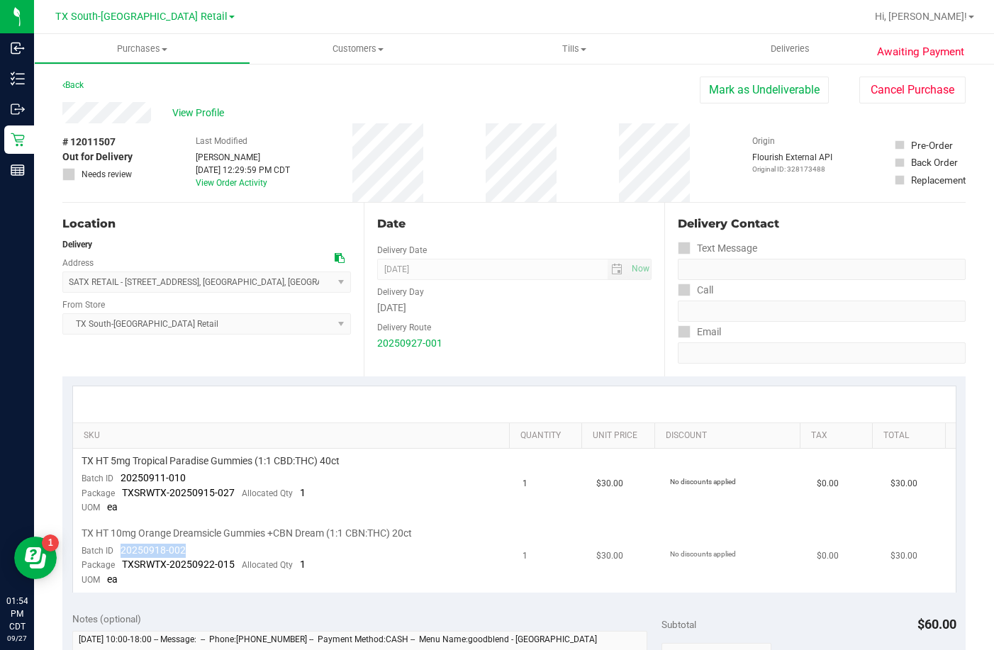
drag, startPoint x: 133, startPoint y: 548, endPoint x: 114, endPoint y: 547, distance: 18.5
click at [114, 547] on td "TX HT 10mg Orange Dreamsicle Gummies +CBN Dream (1:1 CBN:THC) 20ct Batch ID 202…" at bounding box center [293, 557] width 441 height 72
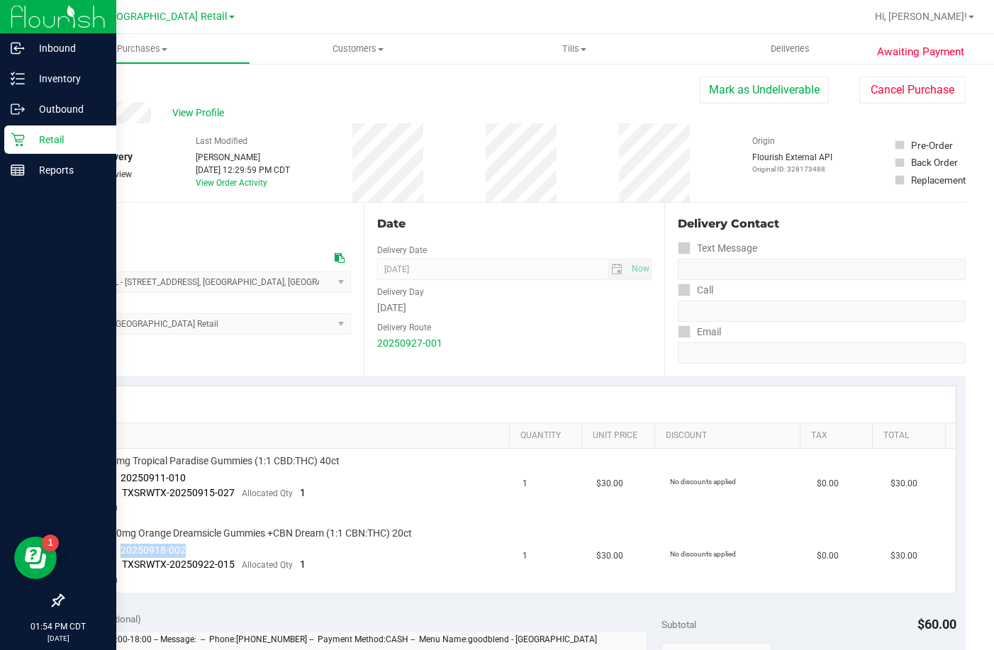
copy span "20250918-002"
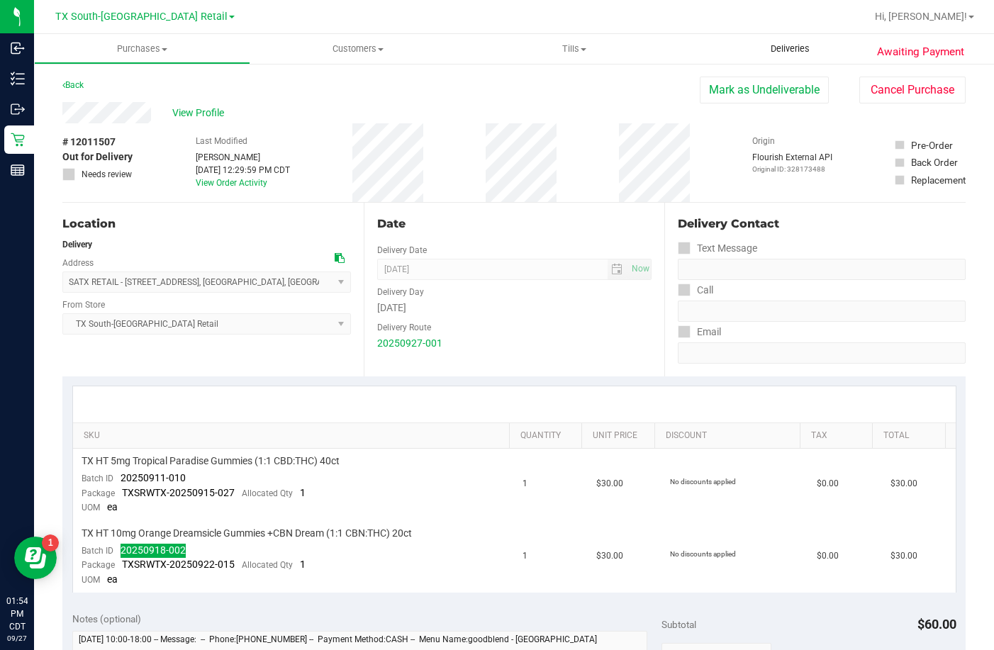
click at [784, 43] on span "Deliveries" at bounding box center [789, 49] width 77 height 13
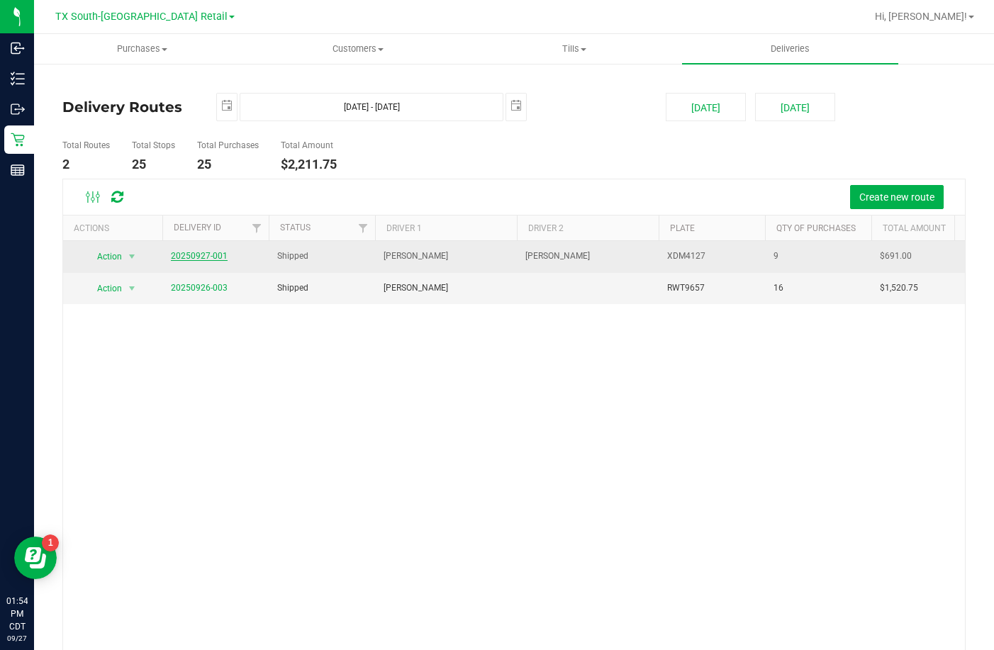
click at [206, 252] on link "20250927-001" at bounding box center [199, 256] width 57 height 10
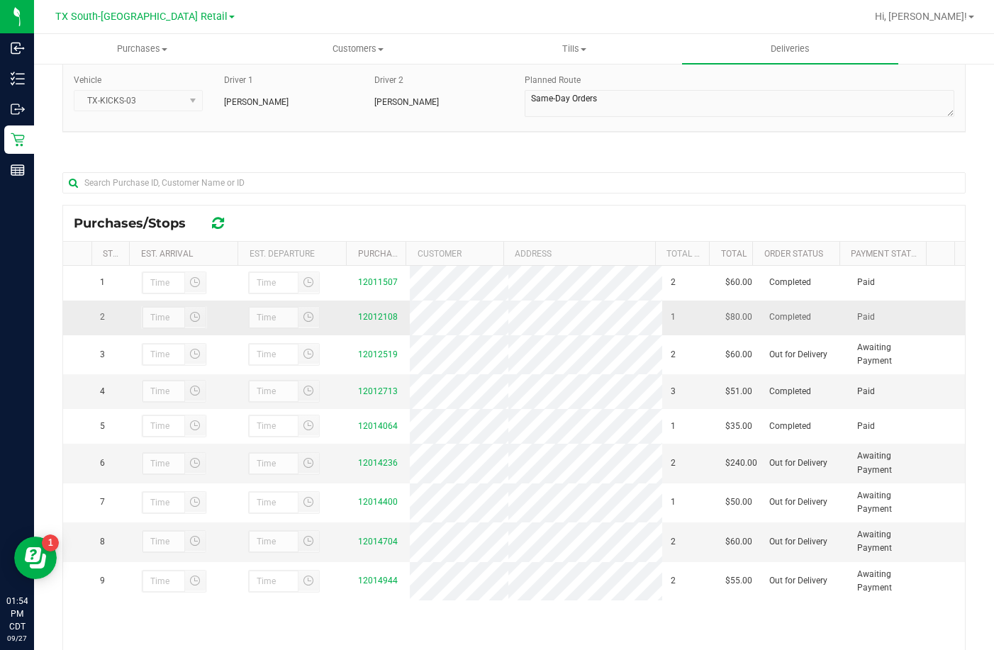
scroll to position [206, 0]
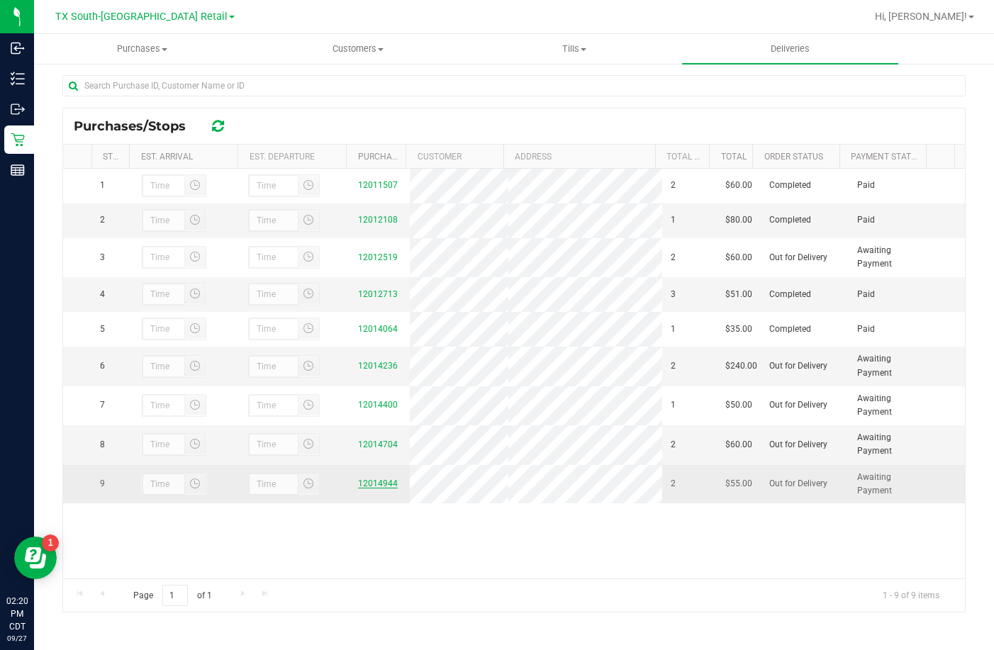
click at [376, 488] on link "12014944" at bounding box center [378, 483] width 40 height 10
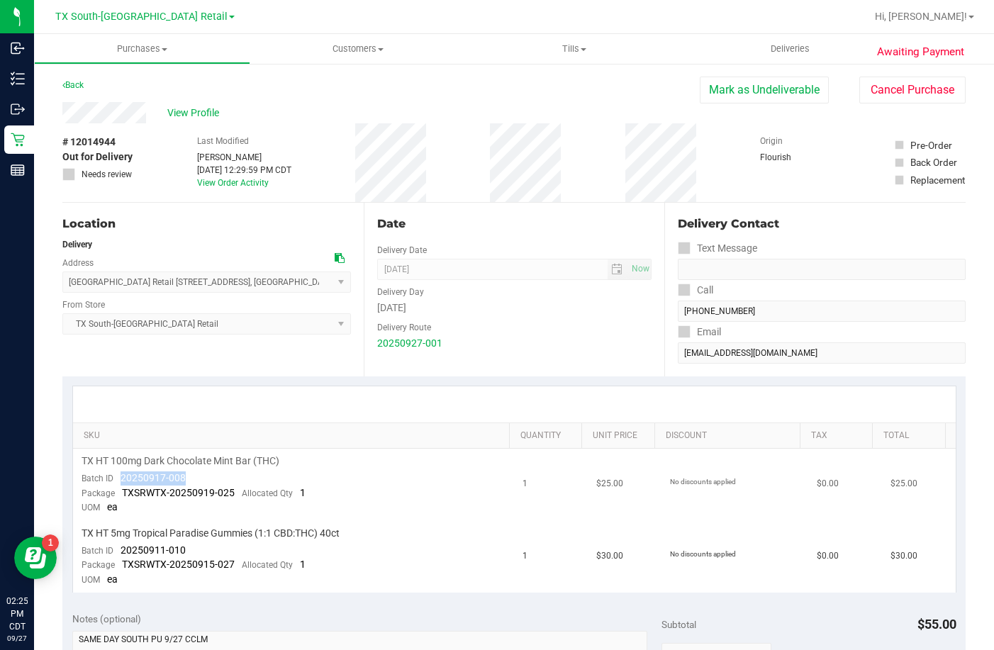
drag, startPoint x: 189, startPoint y: 473, endPoint x: 122, endPoint y: 478, distance: 67.5
click at [122, 478] on td "TX HT 100mg Dark Chocolate Mint Bar (THC) Batch ID 20250917-008 Package TXSRWTX…" at bounding box center [293, 485] width 441 height 72
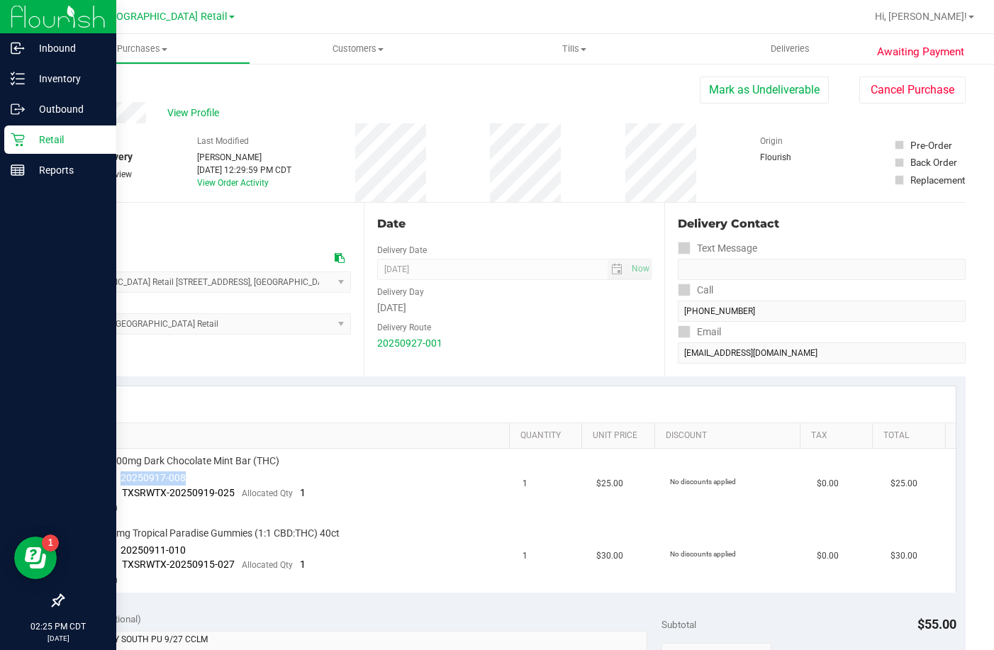
copy span "20250917-008"
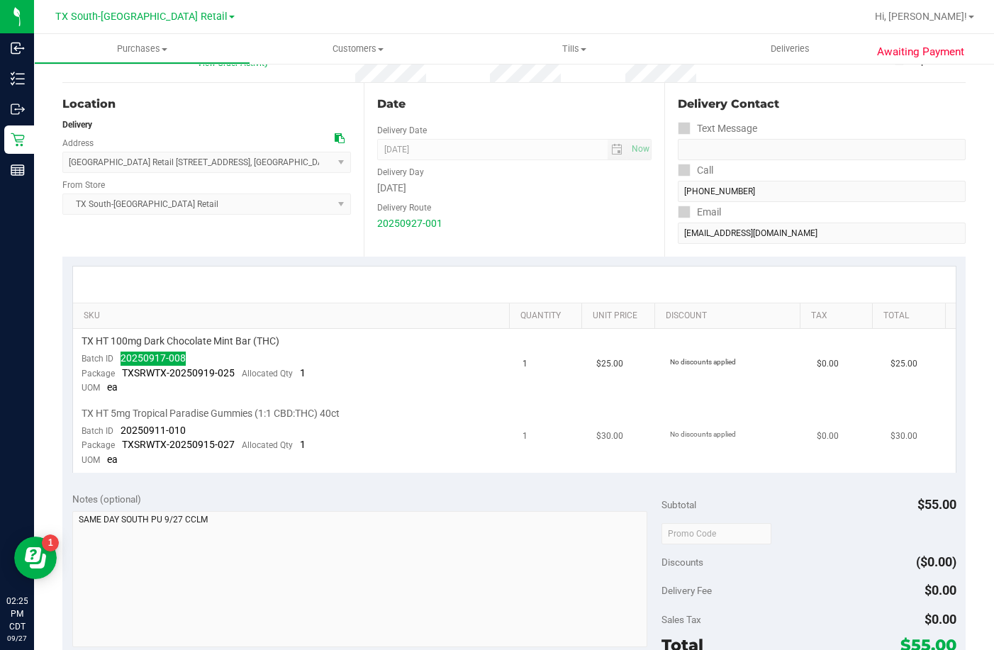
scroll to position [213, 0]
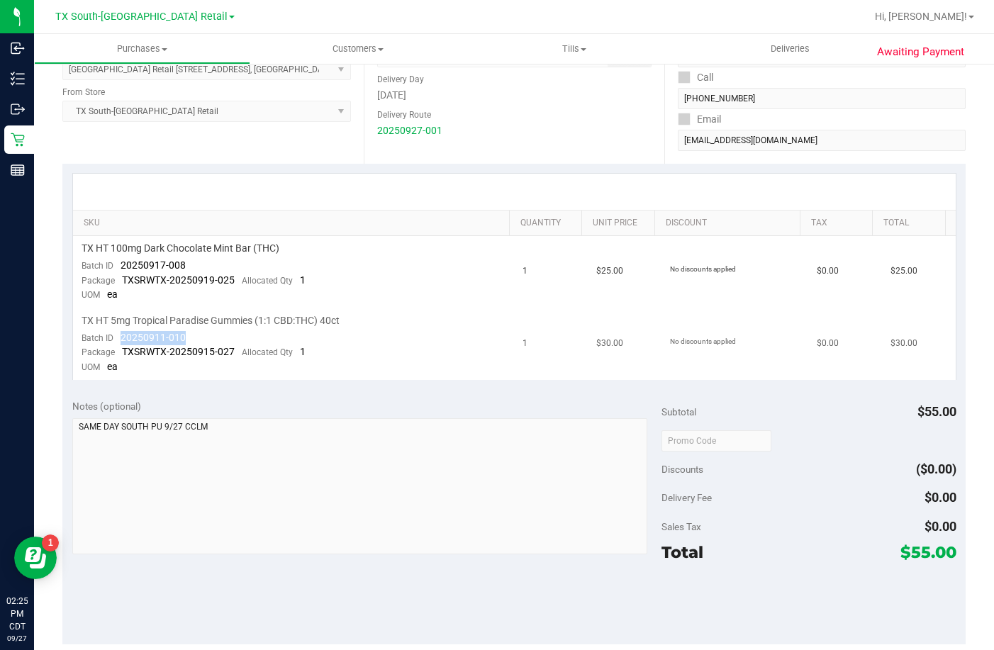
drag, startPoint x: 206, startPoint y: 333, endPoint x: 112, endPoint y: 334, distance: 94.3
click at [112, 334] on td "TX HT 5mg Tropical Paradise Gummies (1:1 CBD:THC) 40ct Batch ID 20250911-010 Pa…" at bounding box center [293, 344] width 441 height 72
click at [793, 46] on span "Deliveries" at bounding box center [789, 49] width 77 height 13
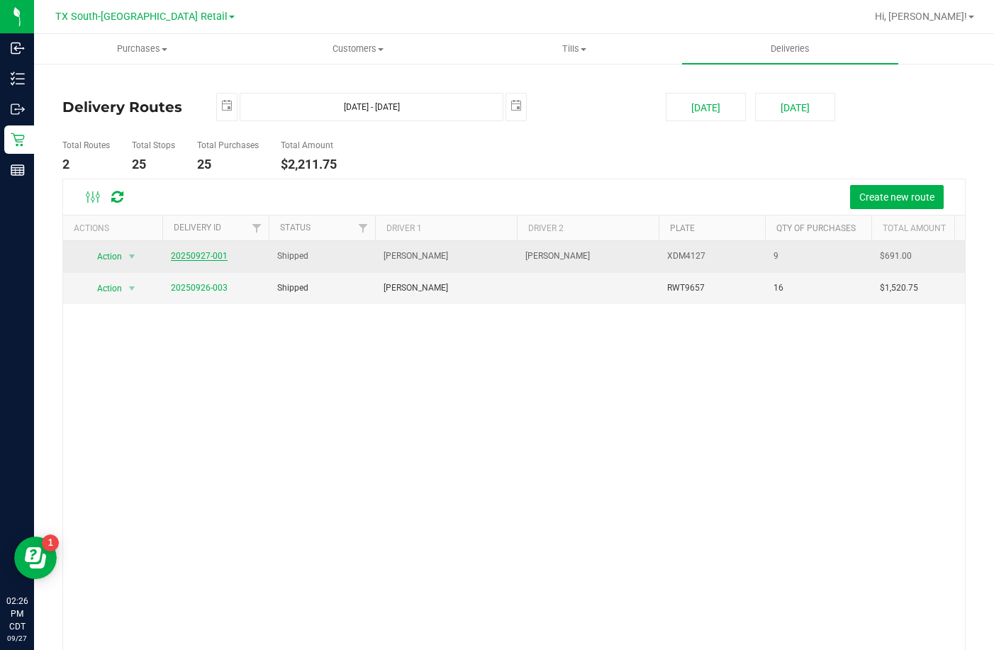
click at [186, 259] on link "20250927-001" at bounding box center [199, 256] width 57 height 10
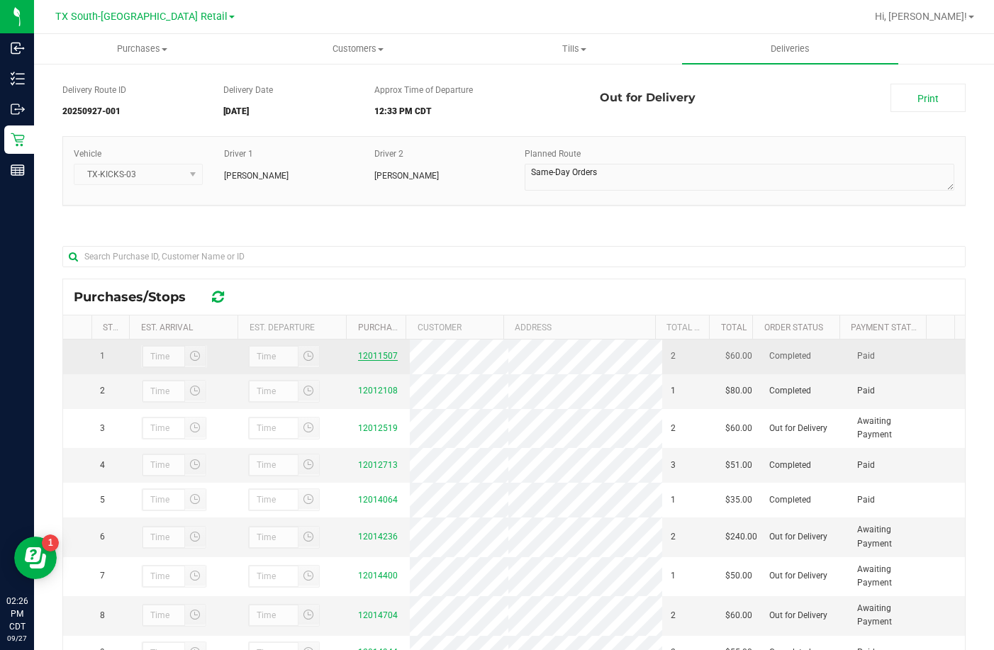
scroll to position [206, 0]
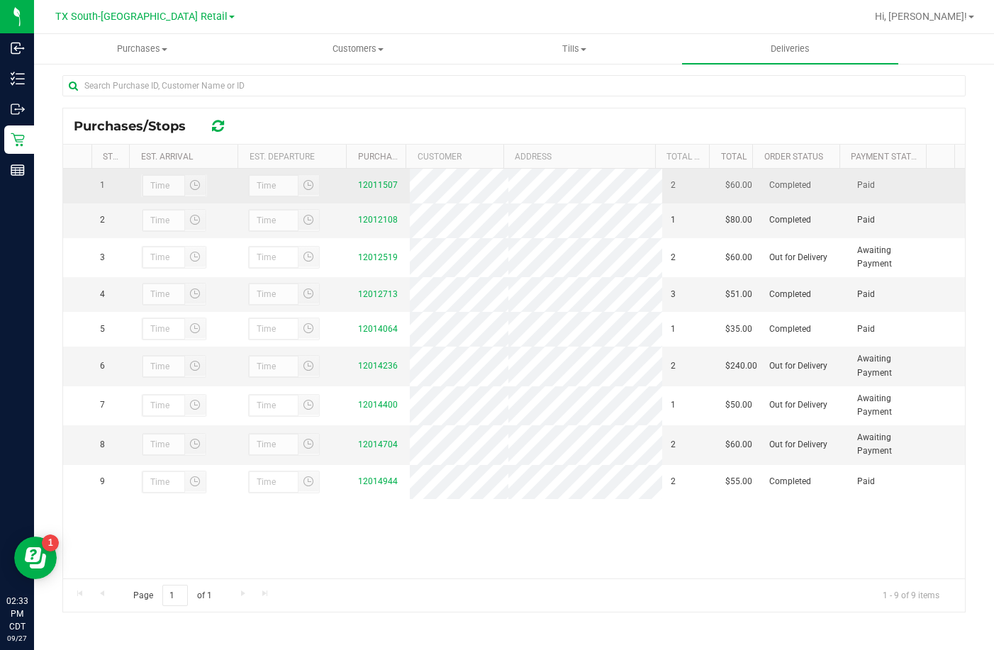
click at [379, 181] on div "12011507" at bounding box center [379, 185] width 43 height 13
click at [376, 185] on link "12011507" at bounding box center [378, 185] width 40 height 10
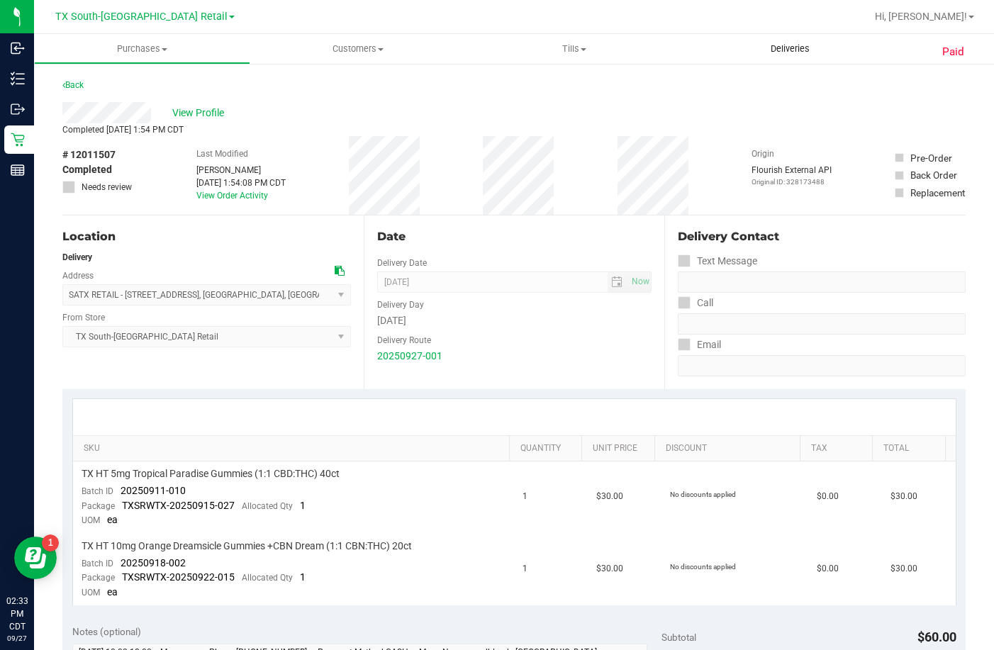
click at [808, 63] on uib-tab-heading "Deliveries" at bounding box center [790, 49] width 216 height 30
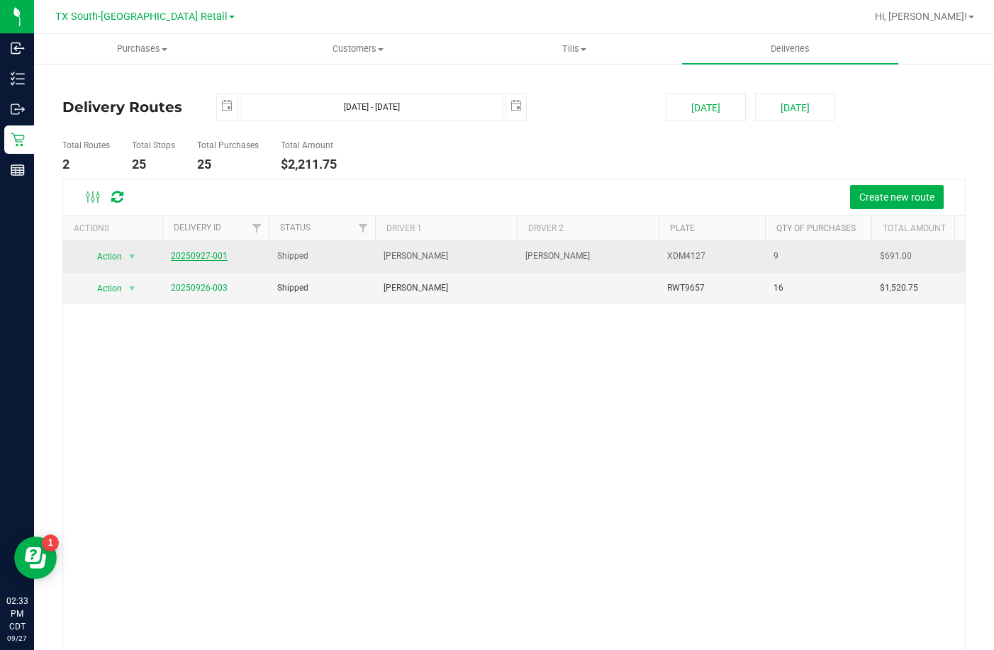
click at [207, 259] on link "20250927-001" at bounding box center [199, 256] width 57 height 10
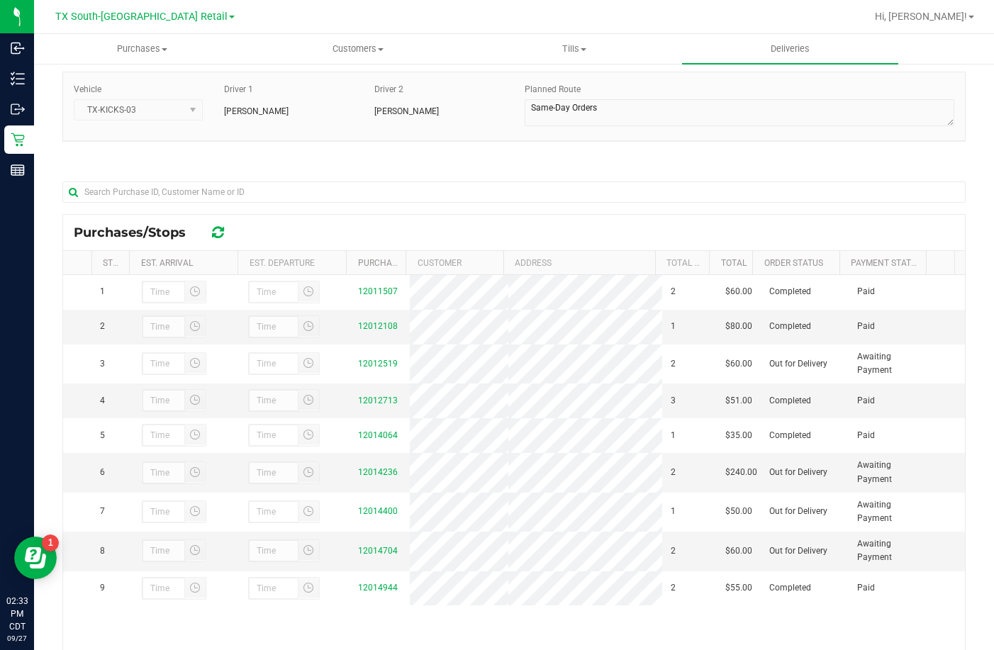
scroll to position [206, 0]
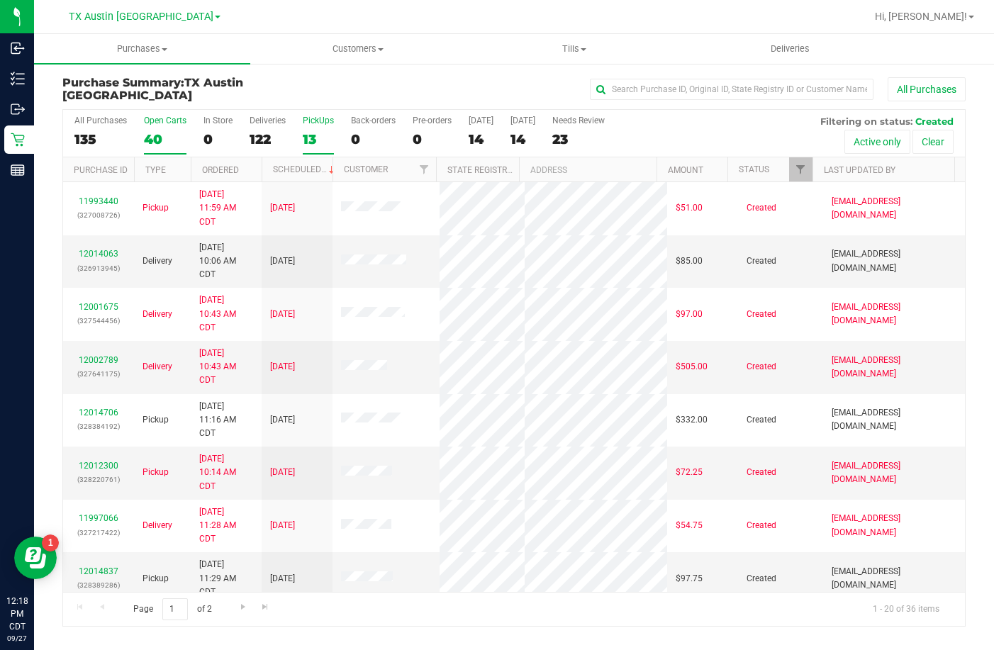
click at [312, 122] on div "PickUps" at bounding box center [318, 121] width 31 height 10
click at [0, 0] on input "PickUps 13" at bounding box center [0, 0] width 0 height 0
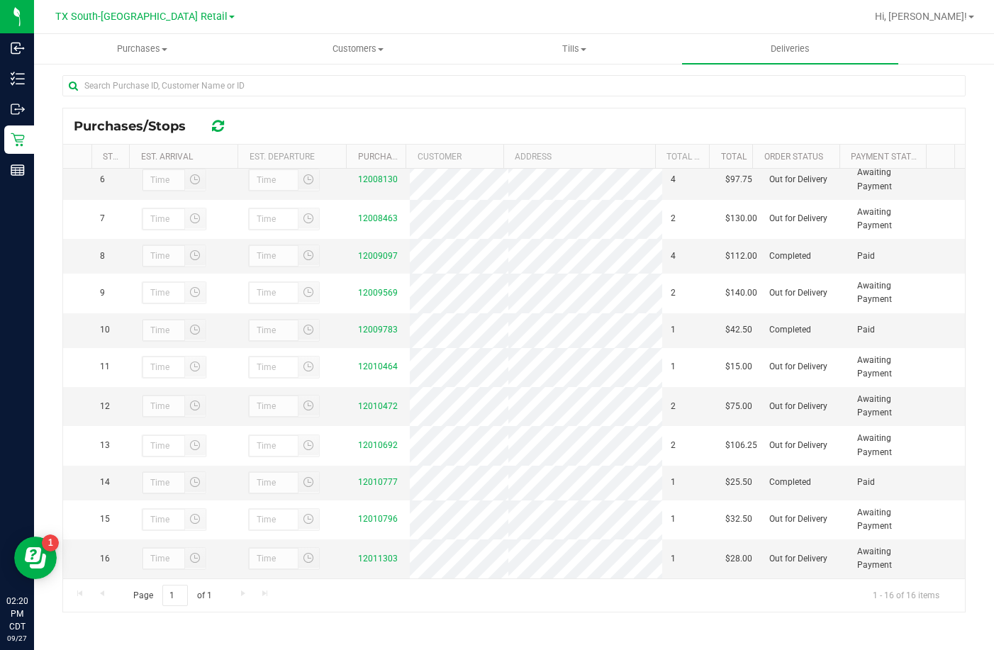
scroll to position [218, 0]
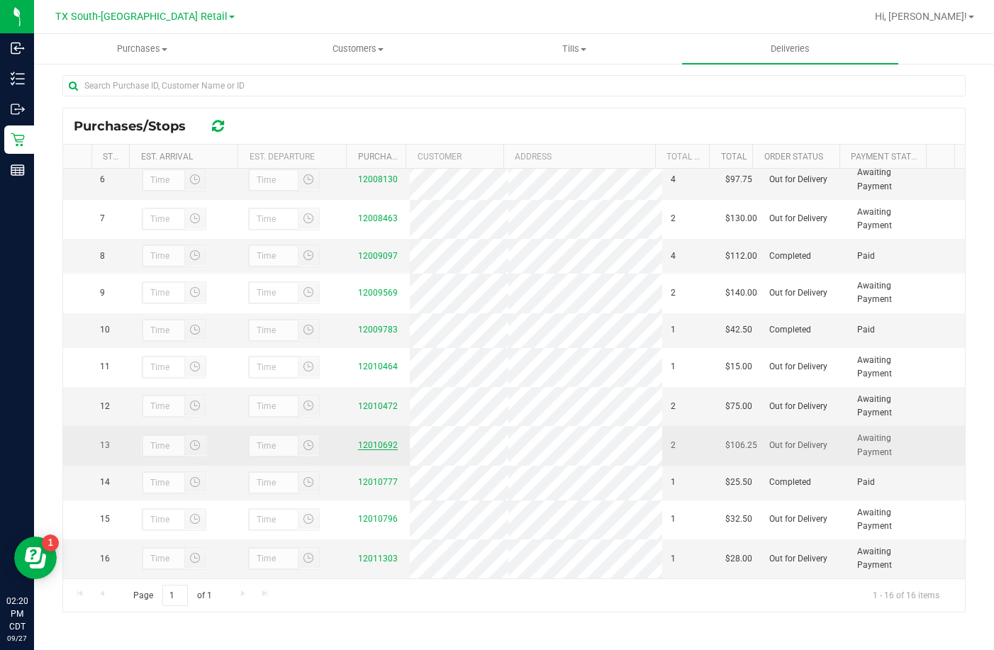
click at [387, 441] on link "12010692" at bounding box center [378, 445] width 40 height 10
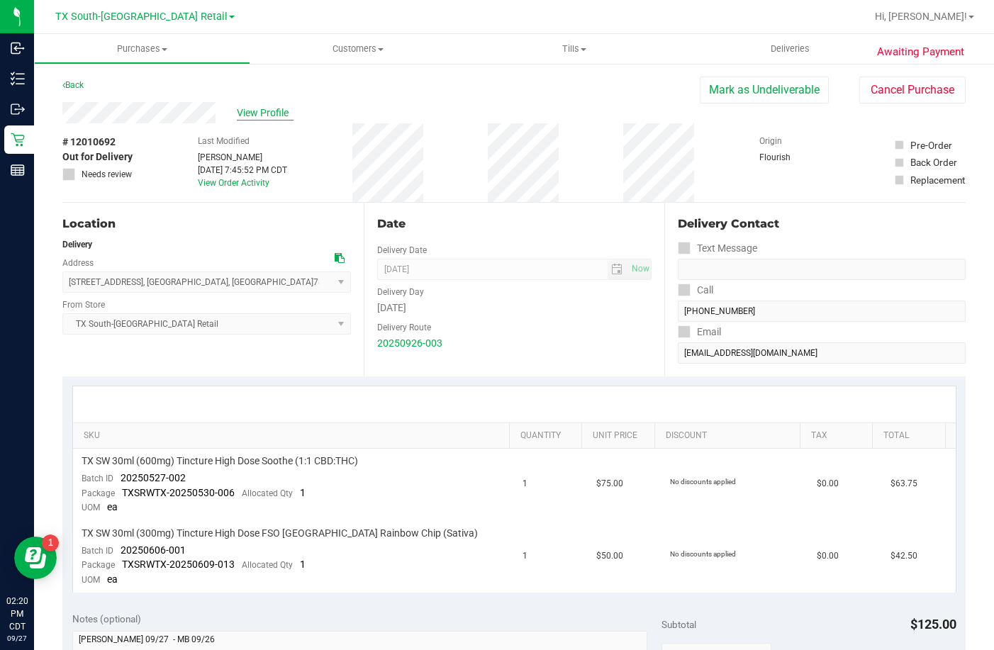
click at [261, 115] on span "View Profile" at bounding box center [265, 113] width 57 height 15
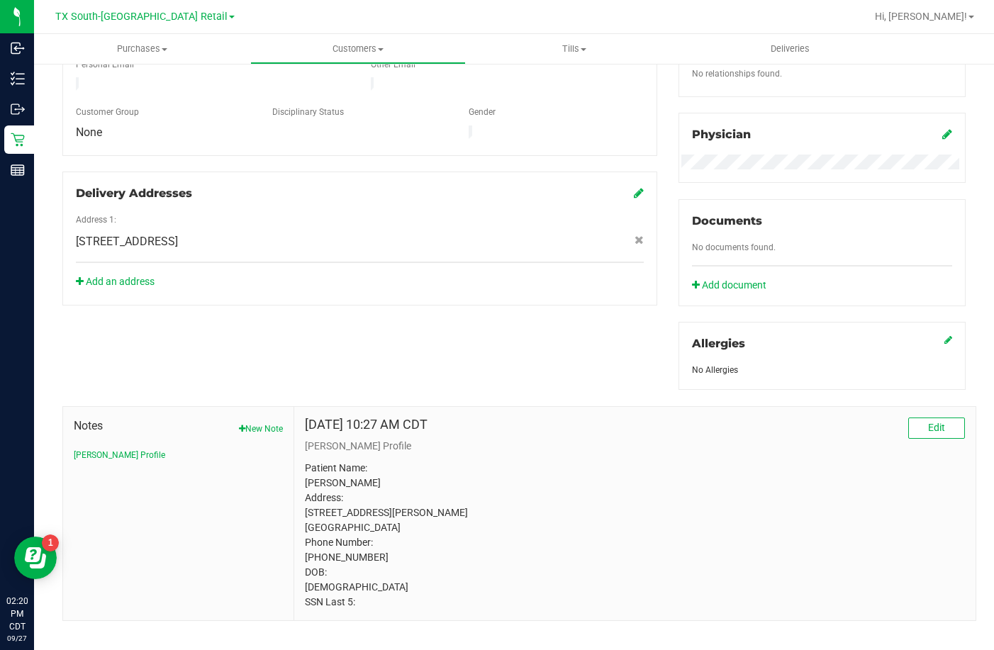
scroll to position [398, 0]
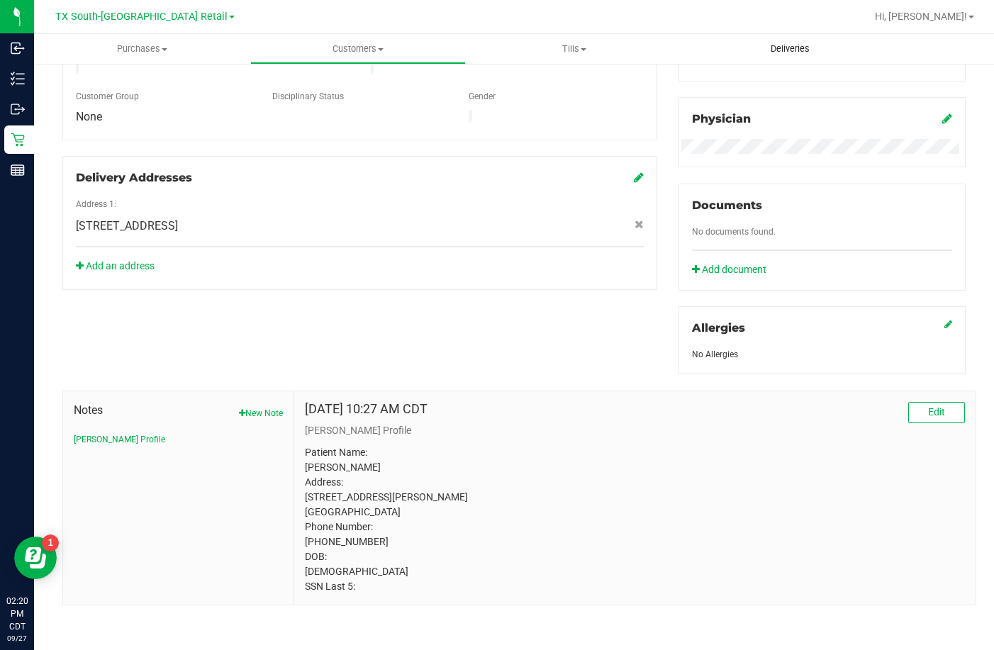
click at [782, 46] on span "Deliveries" at bounding box center [789, 49] width 77 height 13
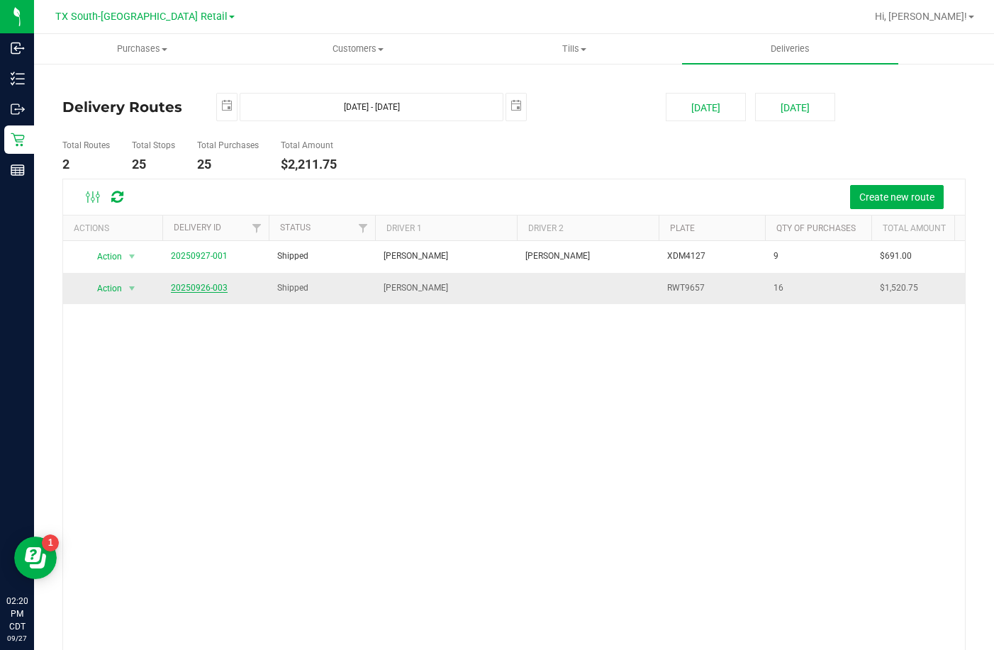
click at [184, 285] on link "20250926-003" at bounding box center [199, 288] width 57 height 10
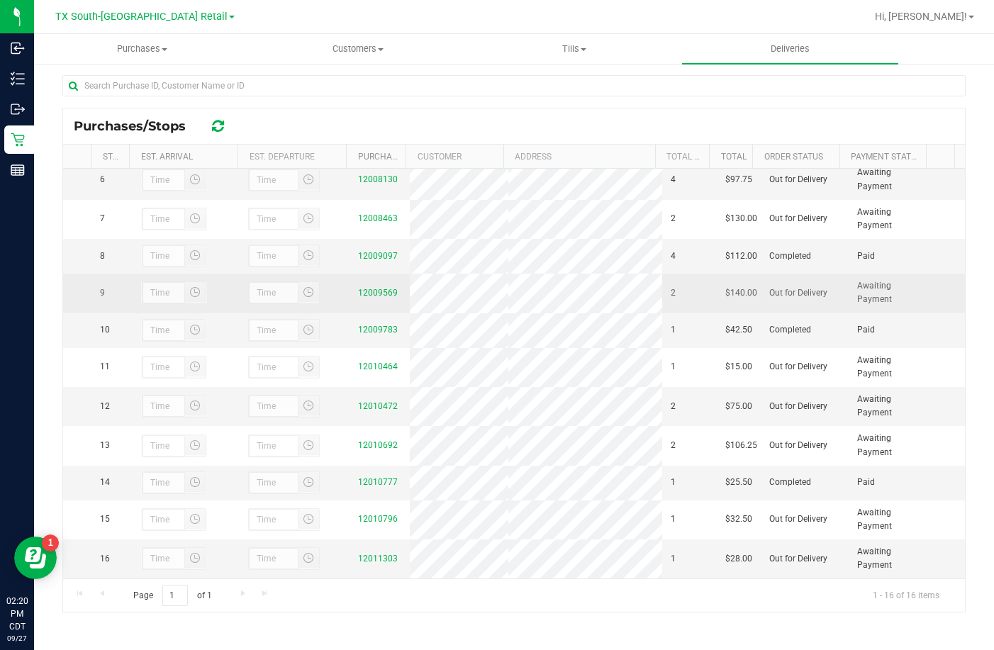
scroll to position [218, 0]
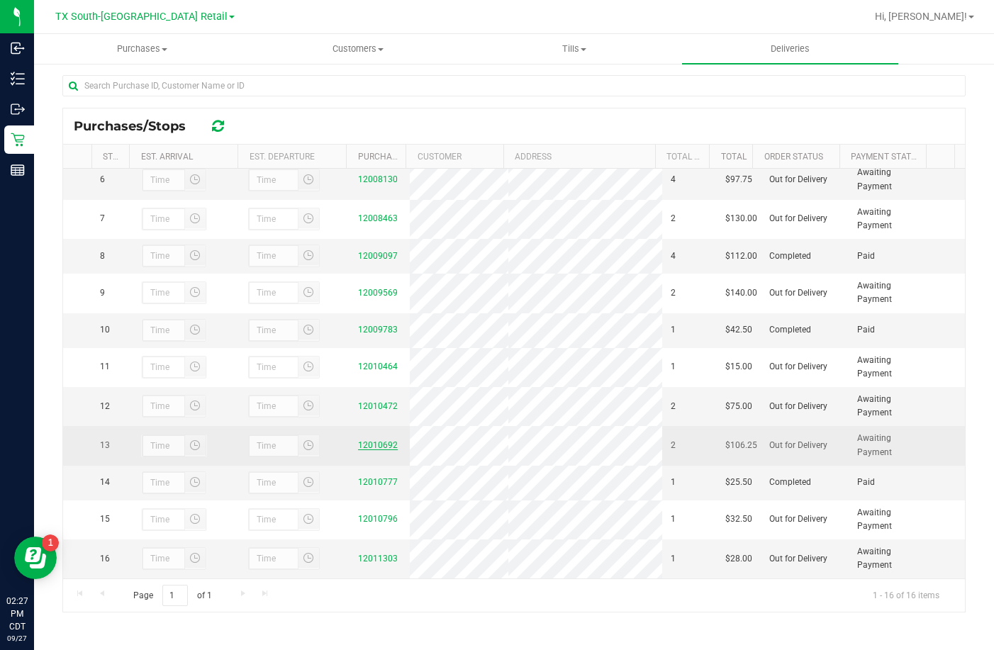
click at [374, 440] on link "12010692" at bounding box center [378, 445] width 40 height 10
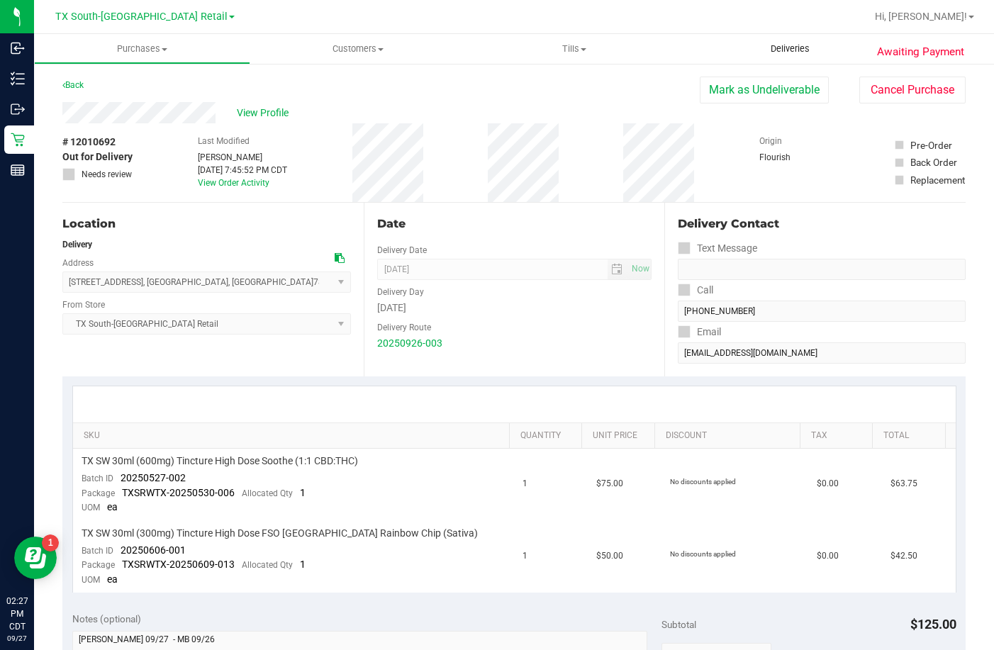
click at [787, 51] on span "Deliveries" at bounding box center [789, 49] width 77 height 13
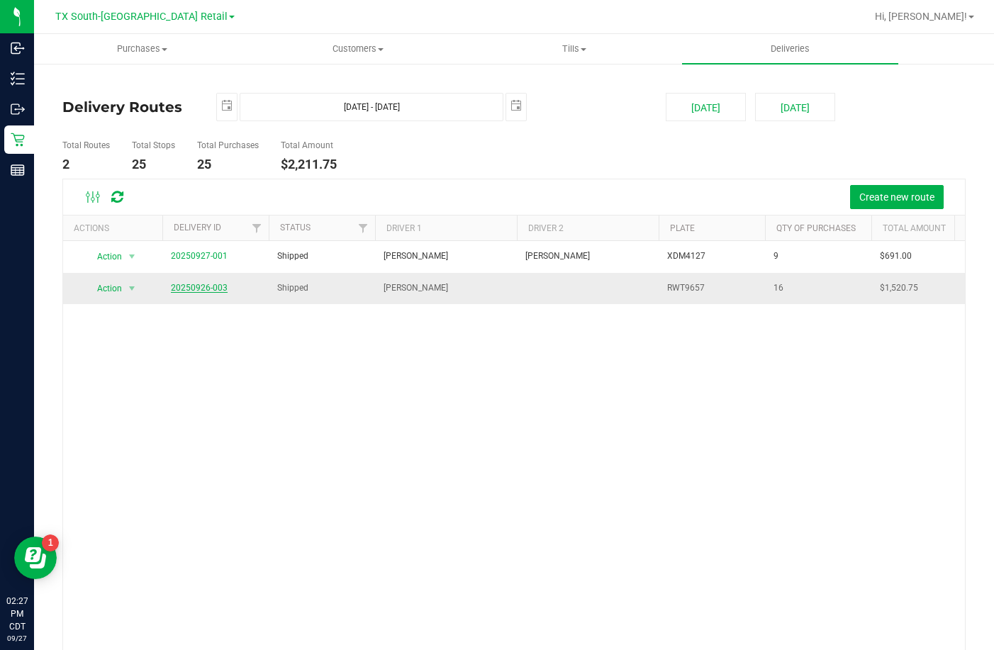
click at [198, 288] on link "20250926-003" at bounding box center [199, 288] width 57 height 10
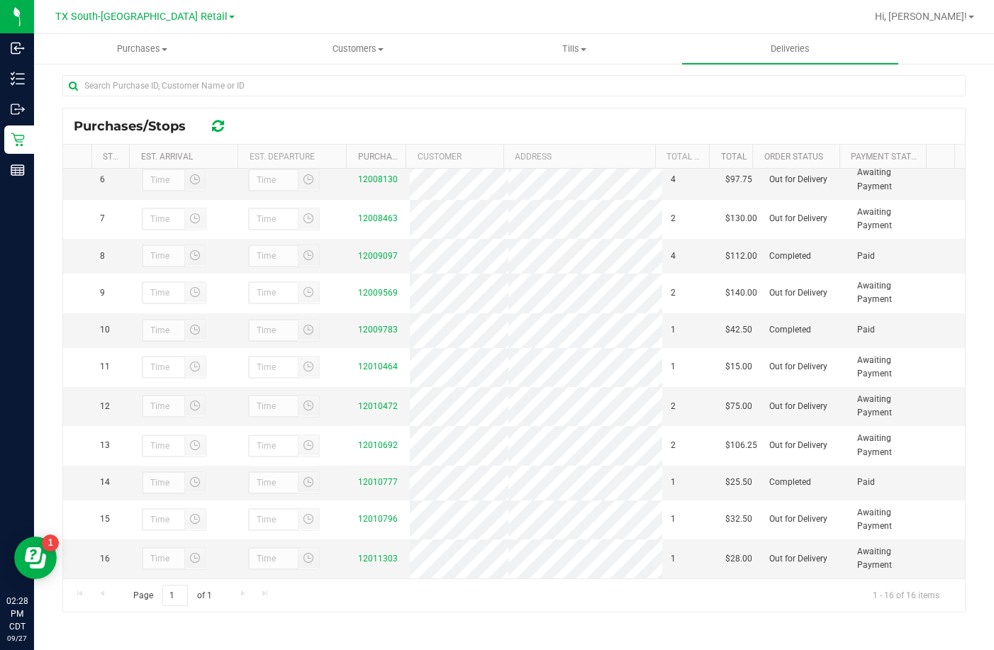
scroll to position [218, 0]
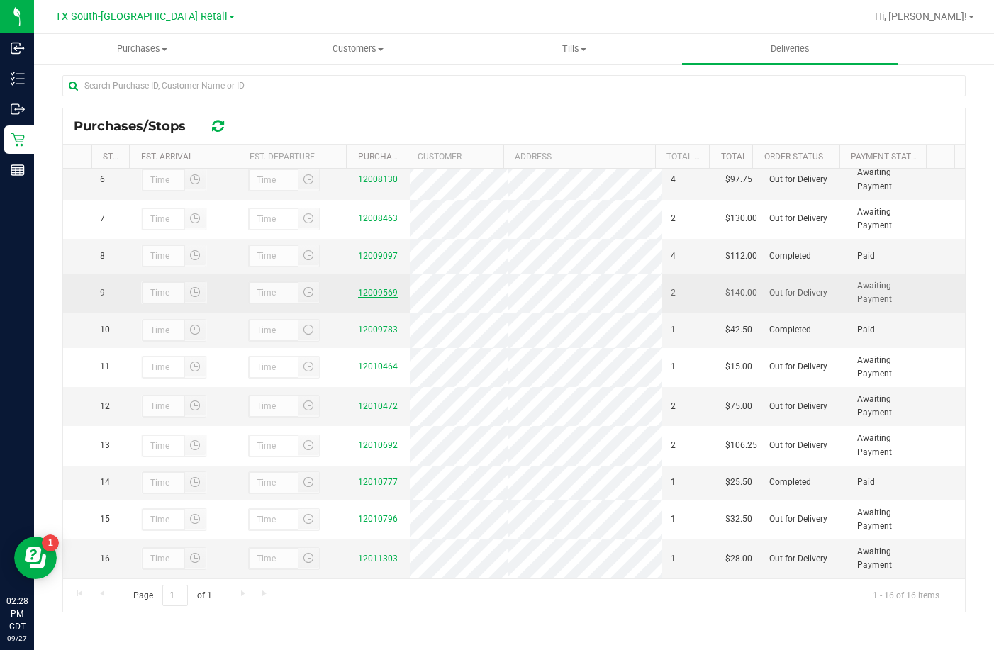
click at [376, 288] on link "12009569" at bounding box center [378, 293] width 40 height 10
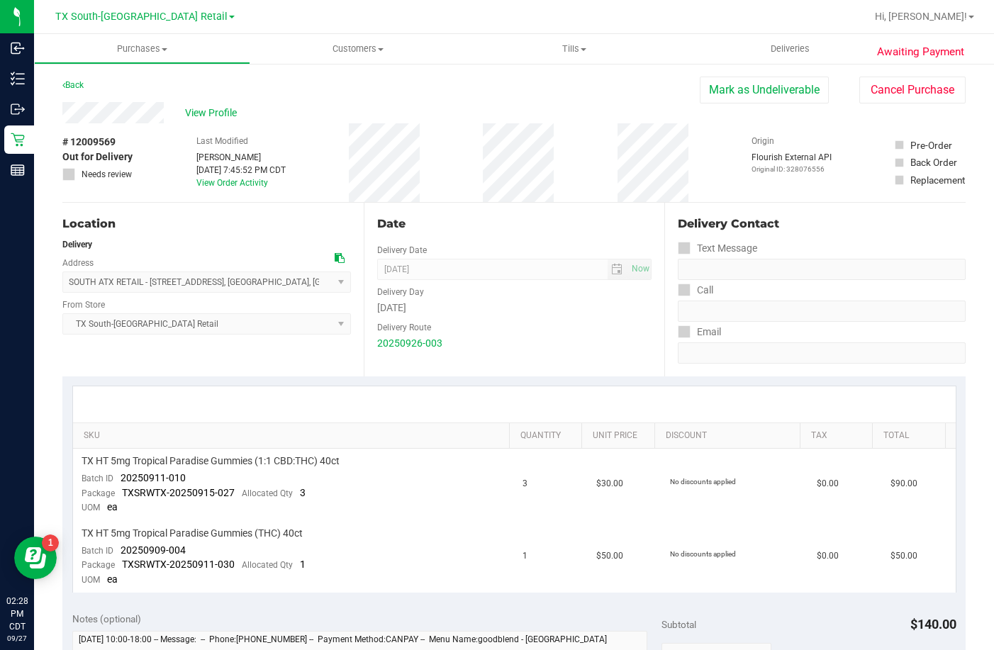
drag, startPoint x: 227, startPoint y: 378, endPoint x: 228, endPoint y: 389, distance: 10.7
click at [226, 378] on div "SKU Quantity Unit Price Discount Tax Total TX HT 5mg Tropical Paradise Gummies …" at bounding box center [513, 488] width 903 height 225
click at [230, 391] on div at bounding box center [514, 404] width 882 height 36
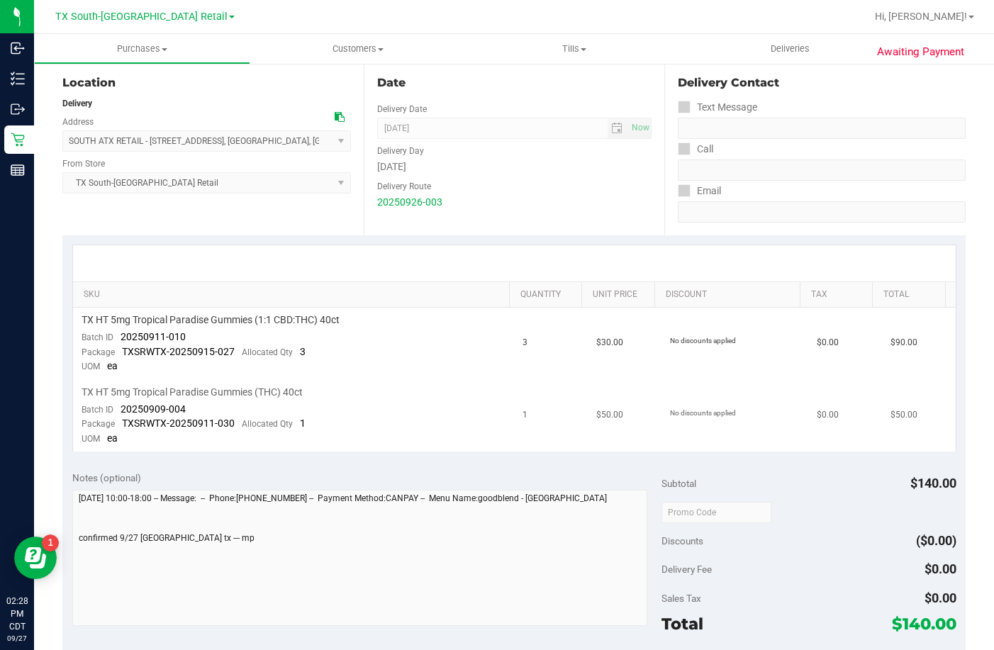
scroll to position [142, 0]
click at [252, 369] on td "TX HT 5mg Tropical Paradise Gummies (1:1 CBD:THC) 40ct Batch ID 20250911-010 Pa…" at bounding box center [293, 343] width 441 height 72
click at [201, 400] on td "TX HT 5mg Tropical Paradise Gummies (THC) 40ct Batch ID 20250909-004 Package TX…" at bounding box center [293, 415] width 441 height 72
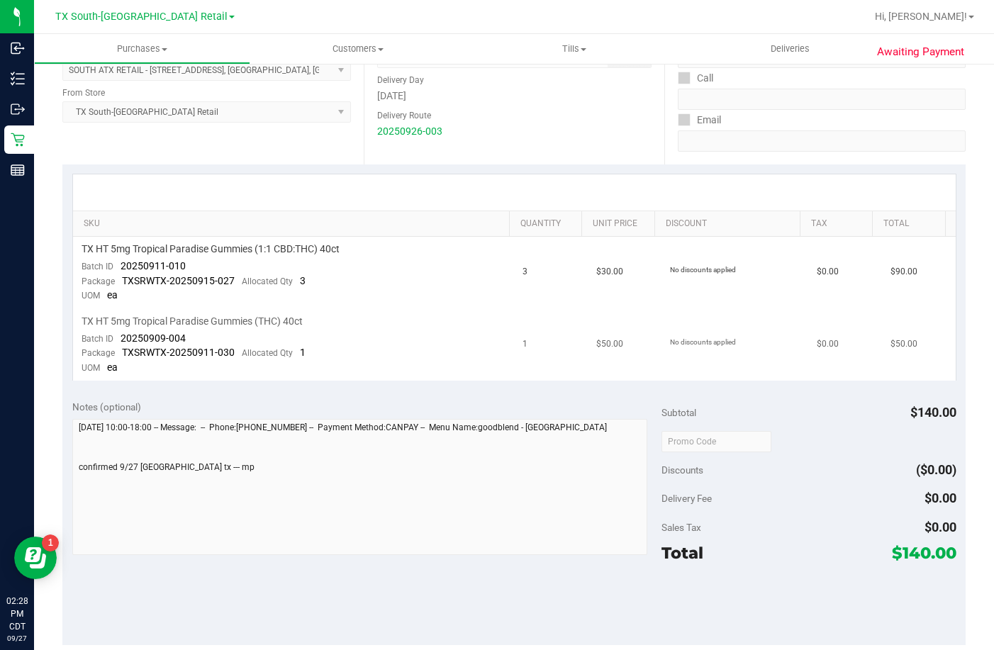
scroll to position [213, 0]
click at [271, 322] on span "TX HT 5mg Tropical Paradise Gummies (THC) 40ct" at bounding box center [191, 320] width 221 height 13
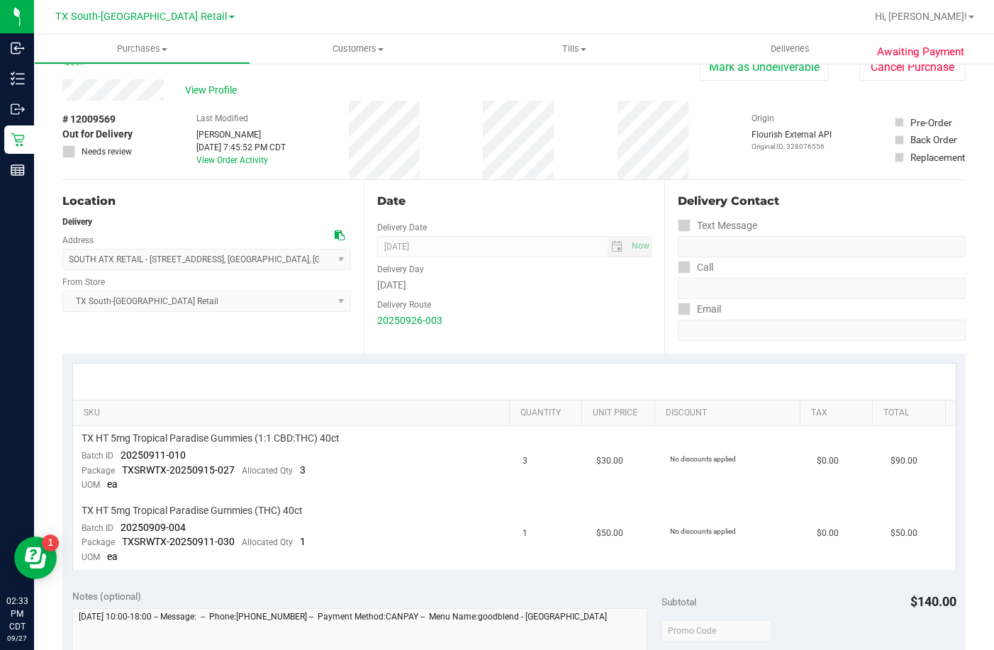
scroll to position [0, 0]
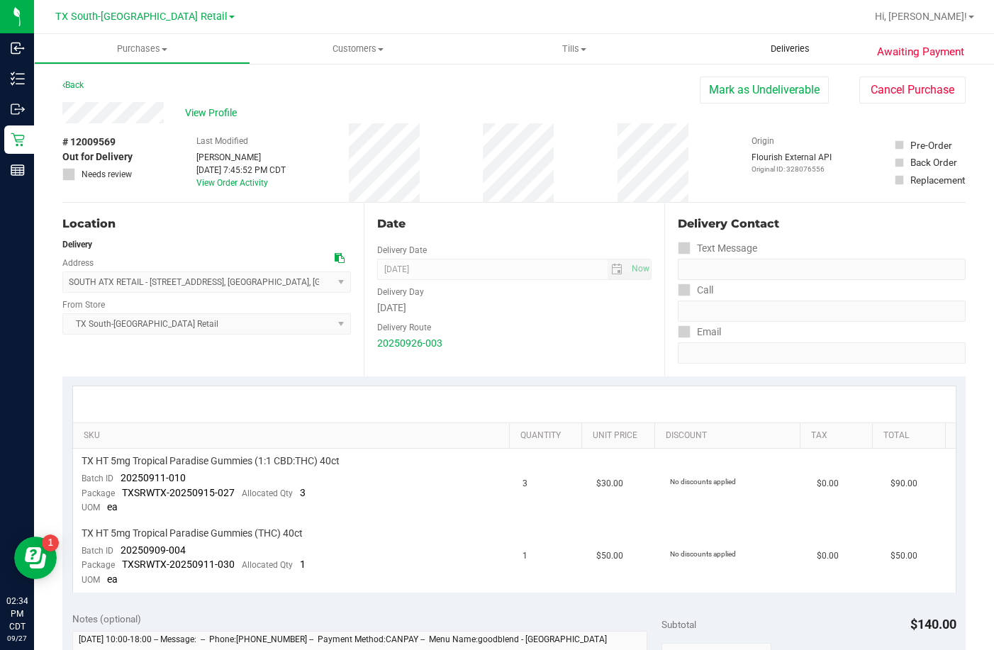
click at [789, 40] on uib-tab-heading "Deliveries" at bounding box center [790, 49] width 216 height 30
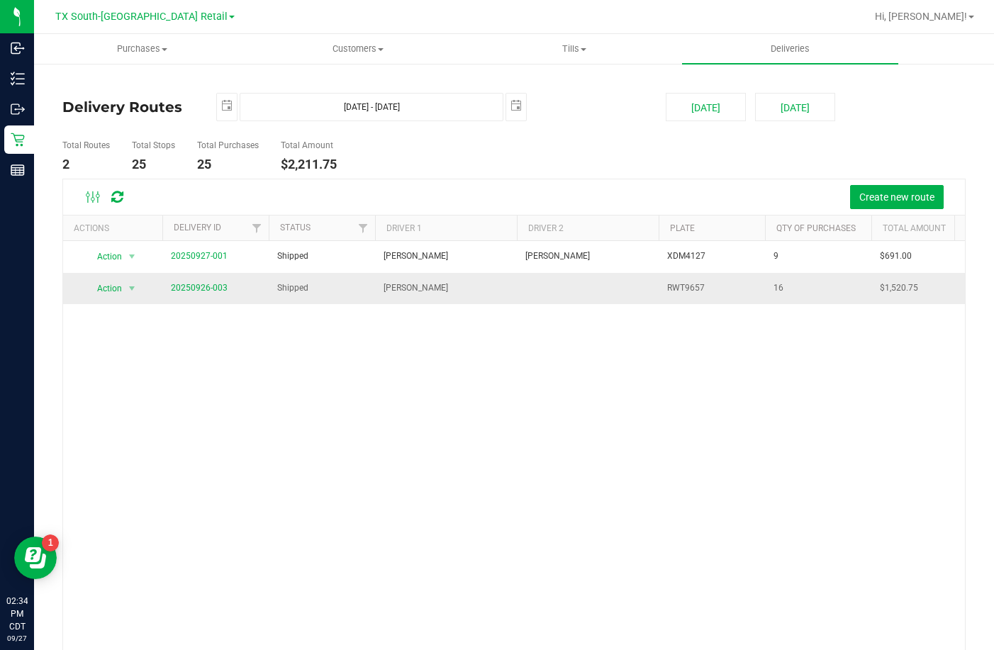
click at [193, 293] on span "20250926-003" at bounding box center [199, 287] width 57 height 13
click at [196, 291] on link "20250926-003" at bounding box center [199, 288] width 57 height 10
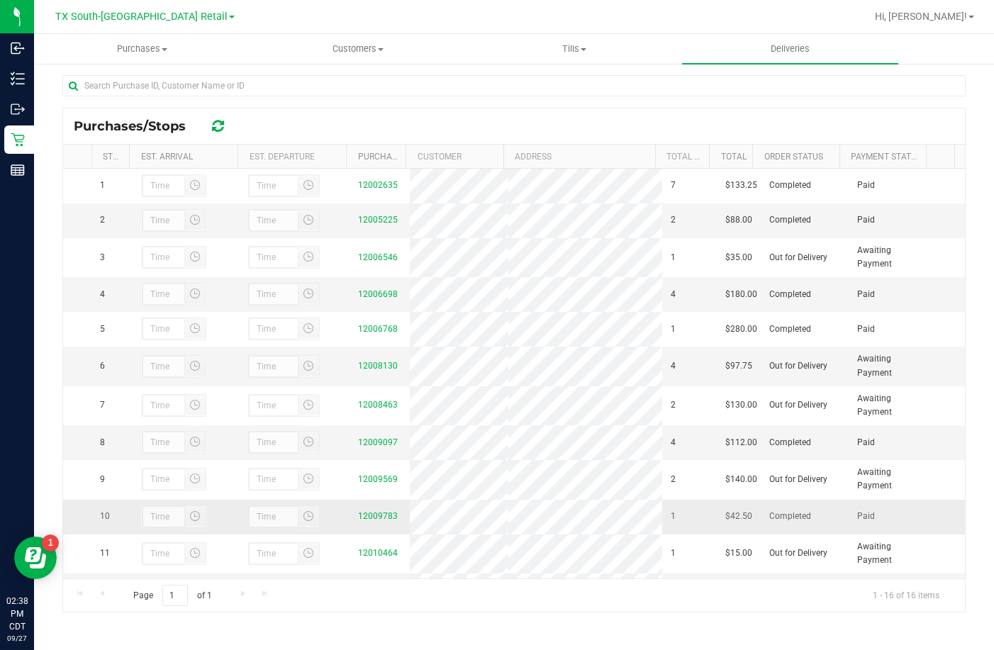
scroll to position [213, 0]
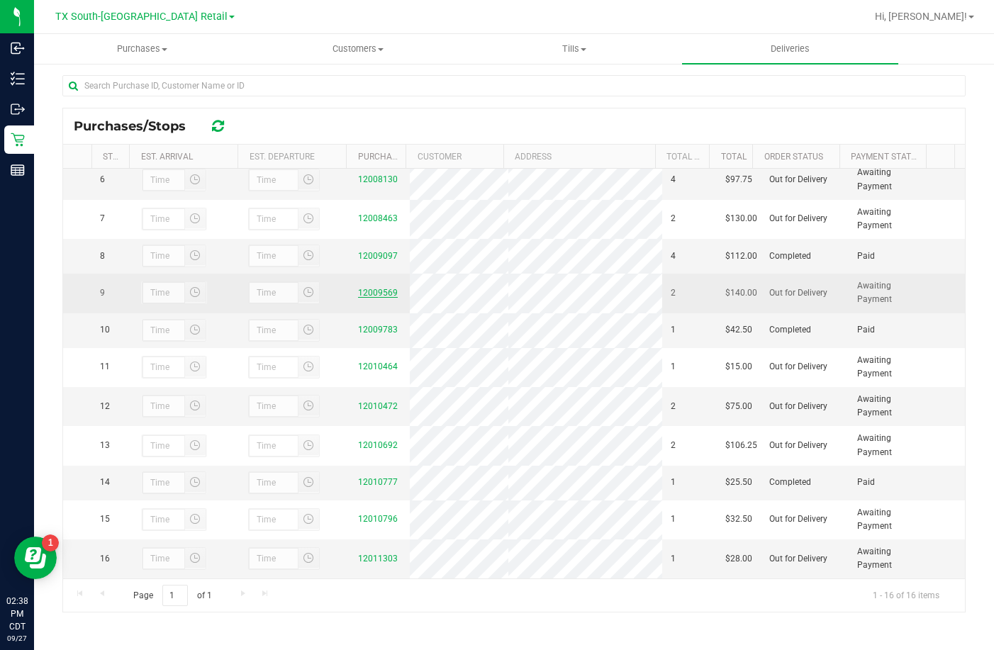
click at [375, 288] on link "12009569" at bounding box center [378, 293] width 40 height 10
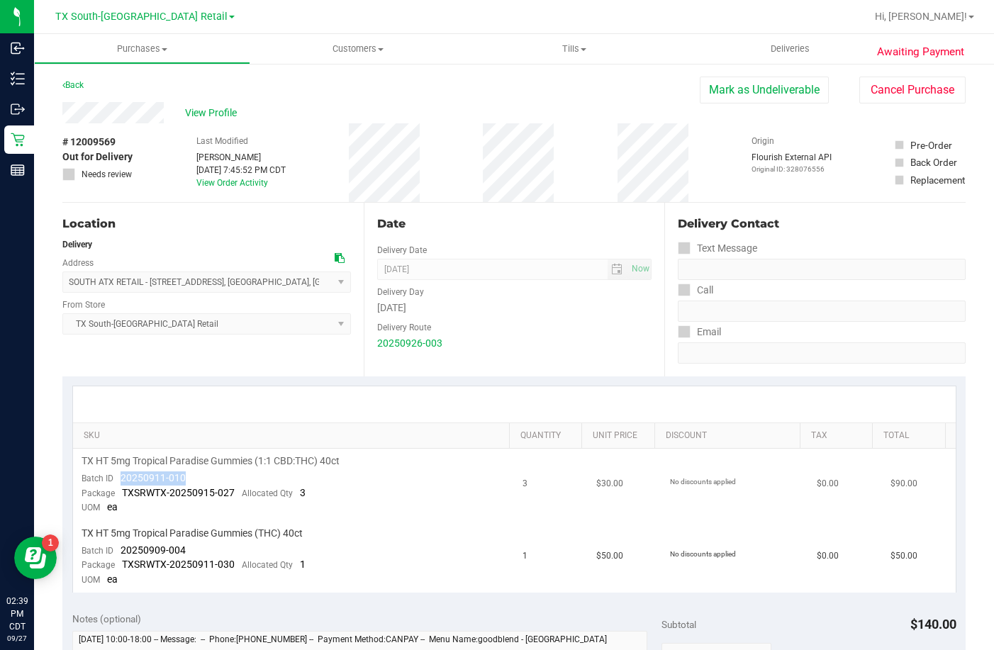
drag, startPoint x: 213, startPoint y: 471, endPoint x: 115, endPoint y: 479, distance: 98.8
click at [115, 479] on td "TX HT 5mg Tropical Paradise Gummies (1:1 CBD:THC) 40ct Batch ID 20250911-010 Pa…" at bounding box center [293, 485] width 441 height 72
drag, startPoint x: 215, startPoint y: 554, endPoint x: 114, endPoint y: 542, distance: 102.1
click at [114, 542] on td "TX HT 5mg Tropical Paradise Gummies (THC) 40ct Batch ID 20250909-004 Package TX…" at bounding box center [293, 557] width 441 height 72
click at [417, 391] on div at bounding box center [514, 404] width 882 height 36
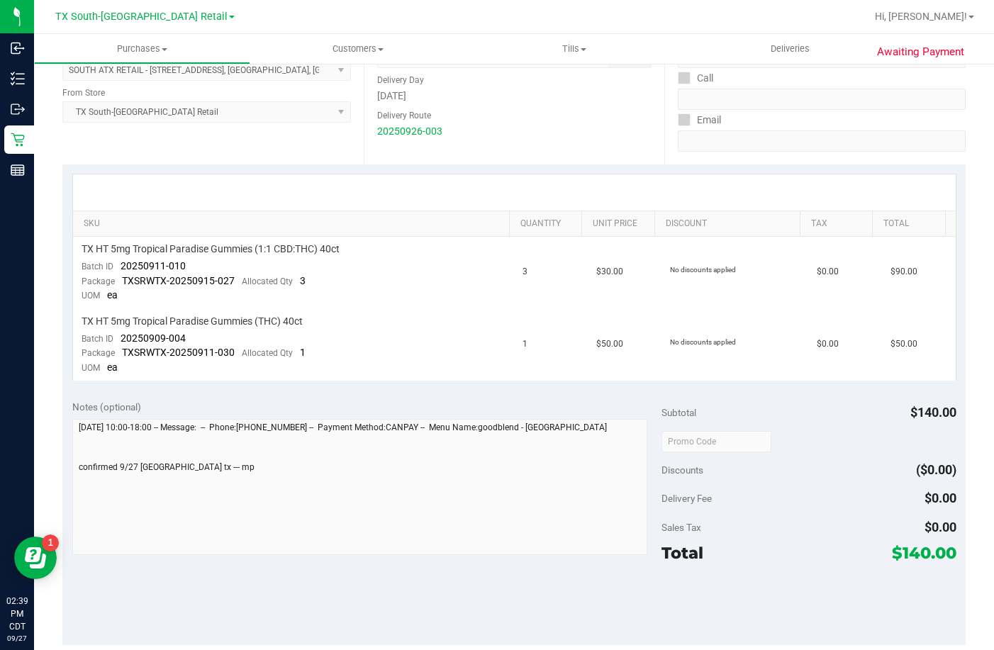
scroll to position [354, 0]
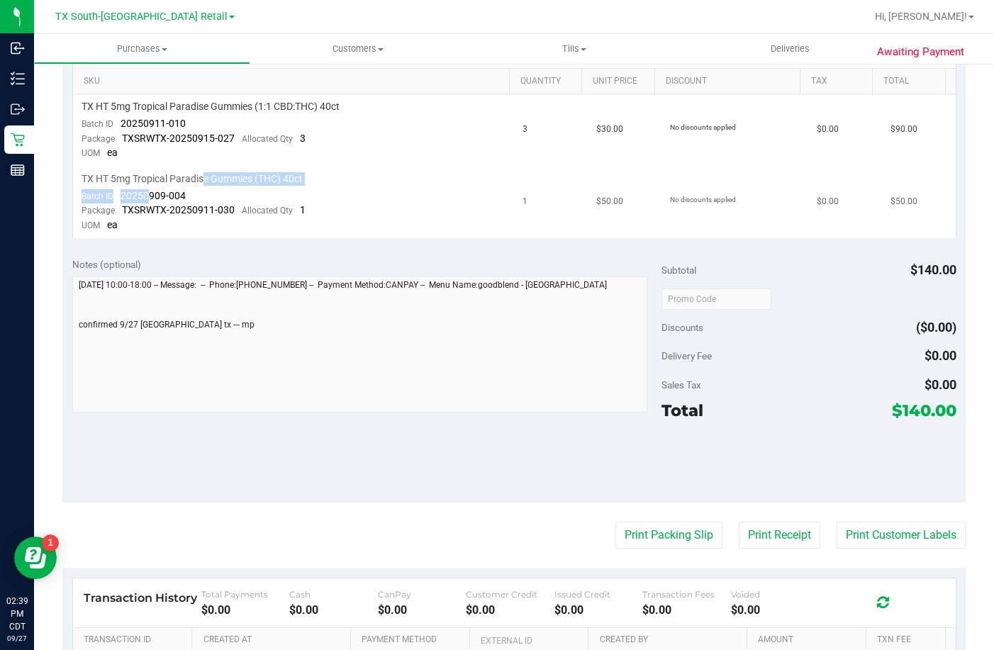
drag, startPoint x: 206, startPoint y: 186, endPoint x: 150, endPoint y: 201, distance: 58.8
click at [150, 201] on td "TX HT 5mg Tropical Paradise Gummies (THC) 40ct Batch ID 20250909-004 Package TX…" at bounding box center [293, 203] width 441 height 72
click at [208, 201] on td "TX HT 5mg Tropical Paradise Gummies (THC) 40ct Batch ID 20250909-004 Package TX…" at bounding box center [293, 203] width 441 height 72
drag, startPoint x: 190, startPoint y: 196, endPoint x: 120, endPoint y: 202, distance: 69.7
click at [120, 202] on td "TX HT 5mg Tropical Paradise Gummies (THC) 40ct Batch ID 20250909-004 Package TX…" at bounding box center [293, 203] width 441 height 72
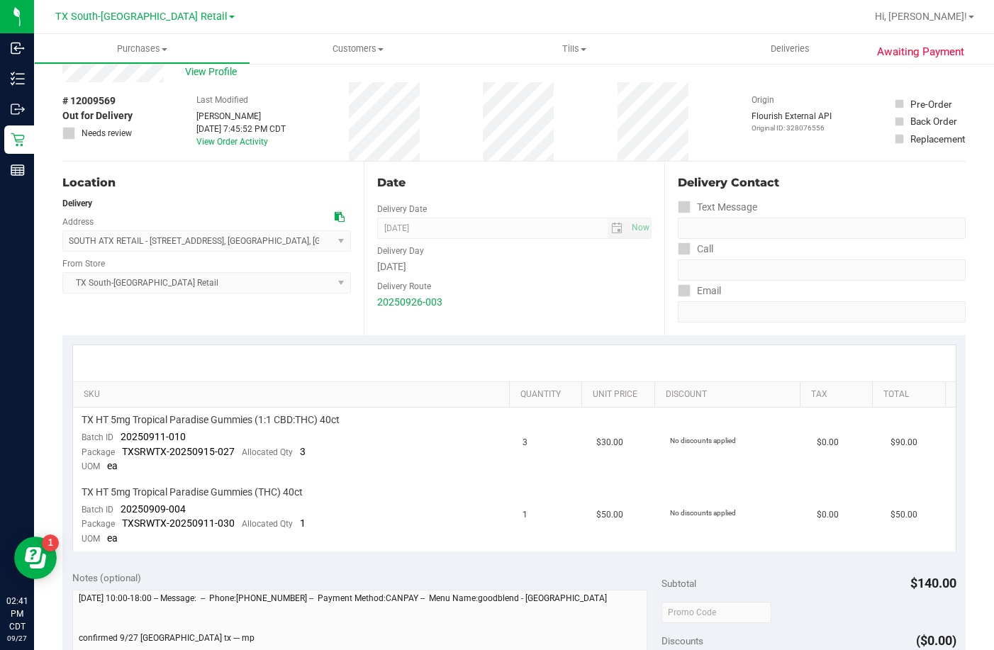
scroll to position [0, 0]
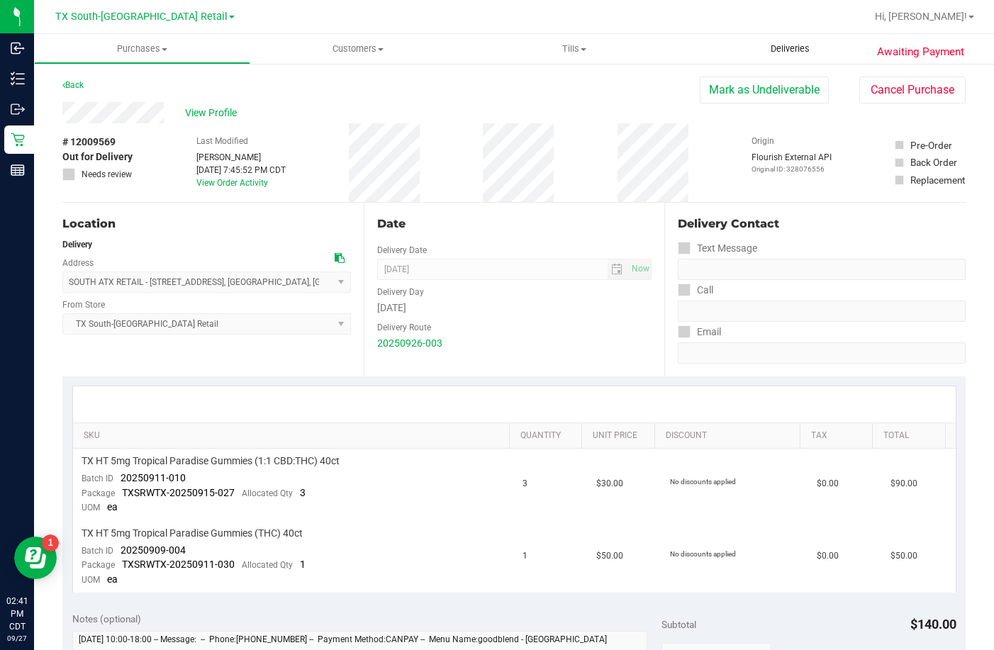
click at [797, 57] on uib-tab-heading "Deliveries" at bounding box center [790, 49] width 216 height 30
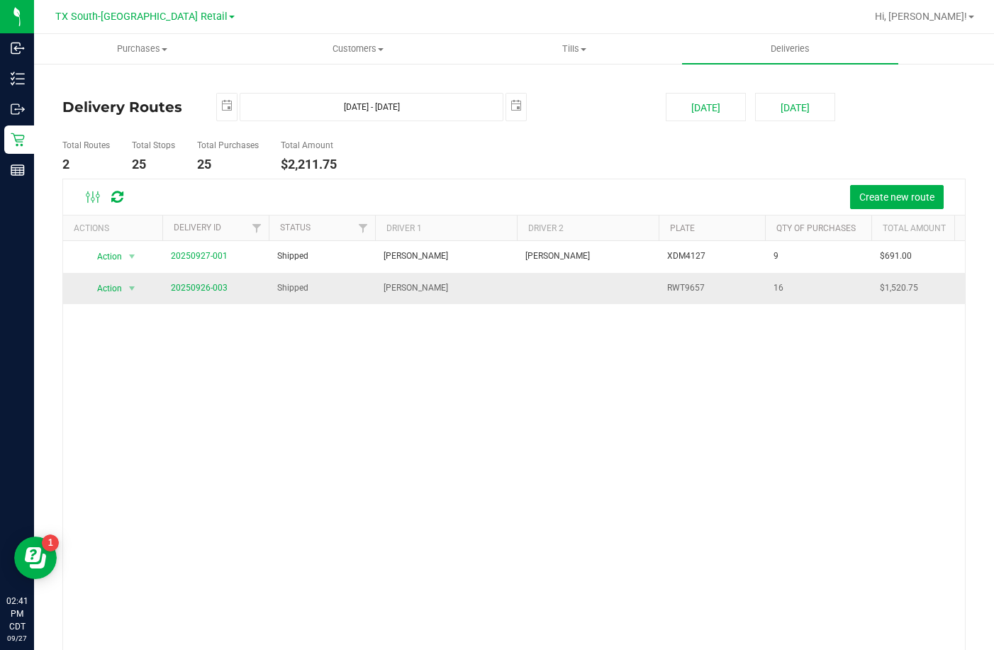
click at [193, 281] on td "20250926-003" at bounding box center [215, 288] width 106 height 31
click at [194, 286] on link "20250926-003" at bounding box center [199, 288] width 57 height 10
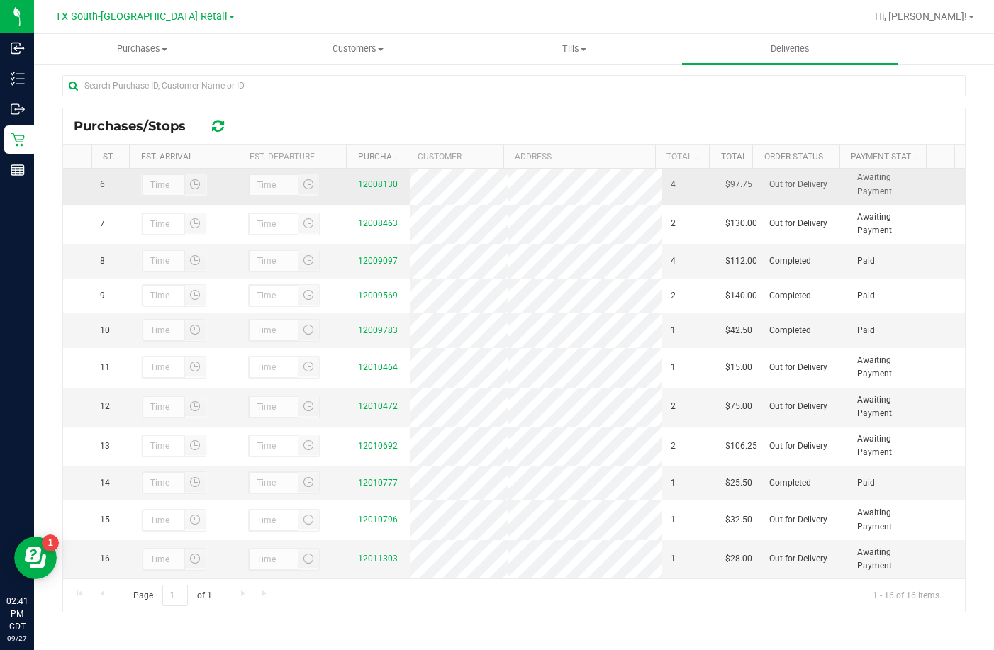
scroll to position [5, 0]
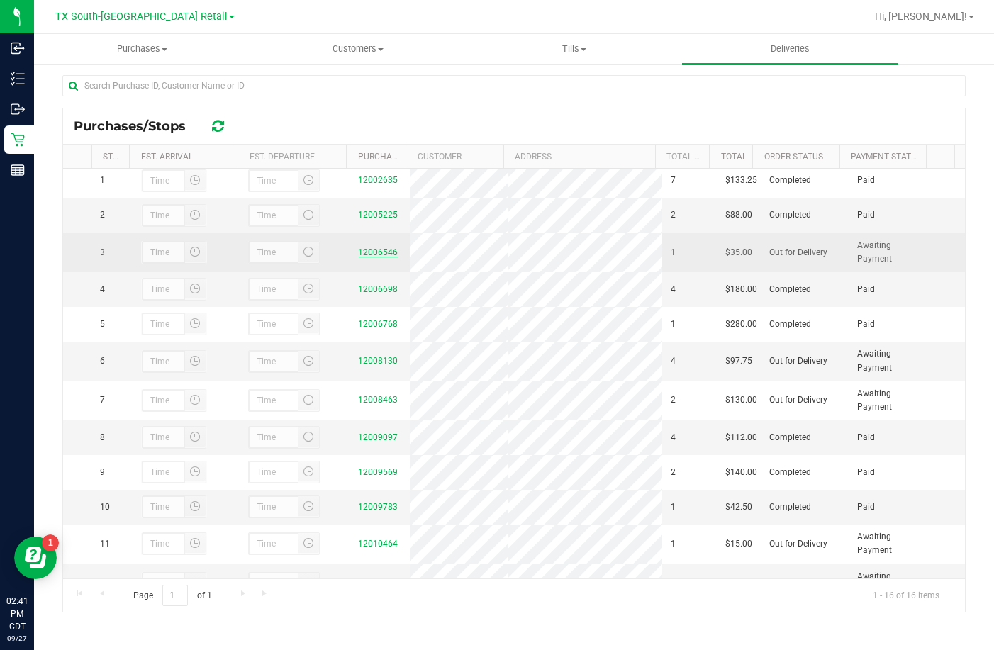
click at [375, 256] on link "12006546" at bounding box center [378, 252] width 40 height 10
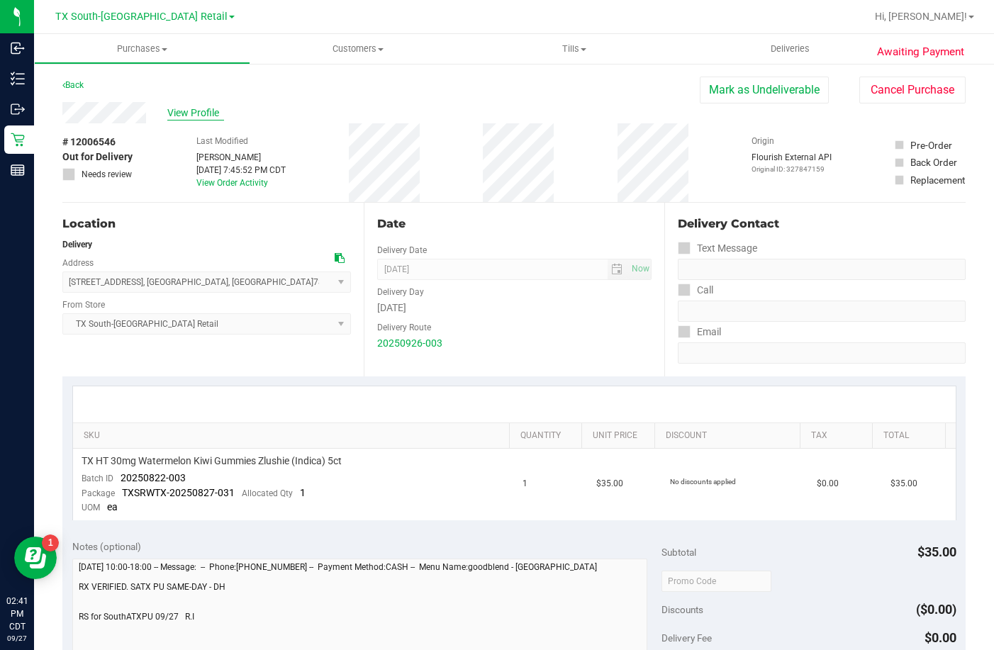
click at [179, 108] on span "View Profile" at bounding box center [195, 113] width 57 height 15
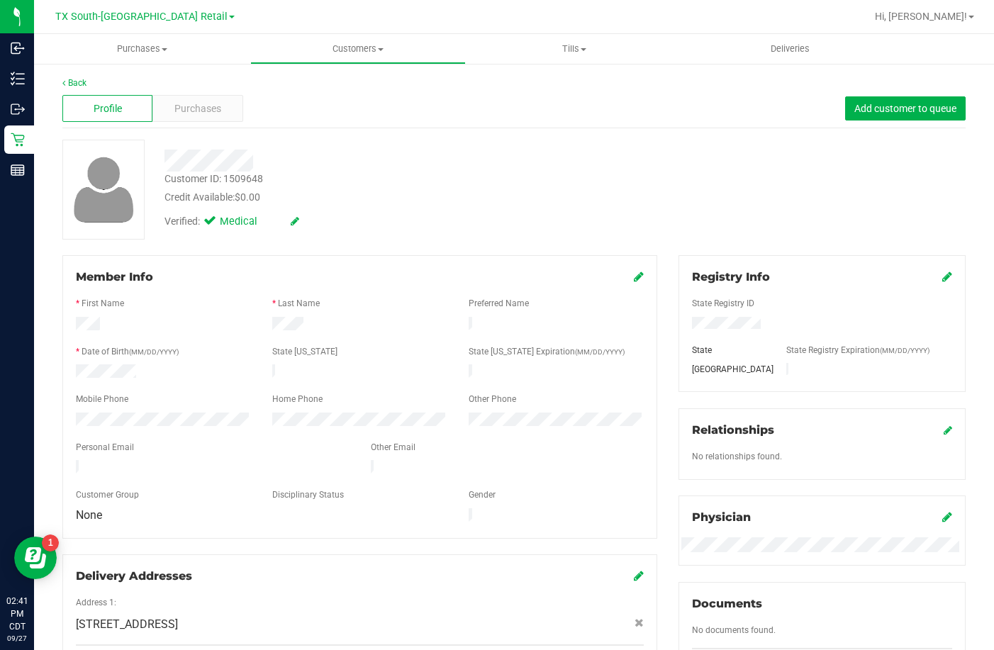
drag, startPoint x: 222, startPoint y: 454, endPoint x: 72, endPoint y: 454, distance: 149.5
click at [72, 460] on div at bounding box center [212, 468] width 295 height 17
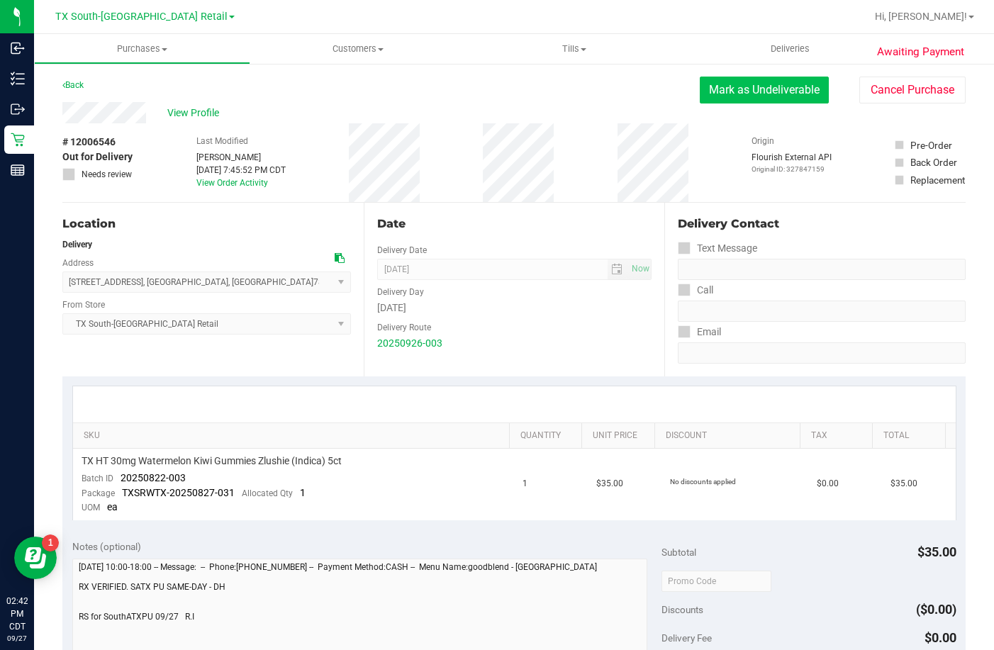
click at [714, 91] on button "Mark as Undeliverable" at bounding box center [763, 90] width 129 height 27
click at [729, 89] on button "Mark as Packed" at bounding box center [775, 90] width 106 height 27
click at [739, 86] on button "Send Back to Created" at bounding box center [765, 90] width 125 height 27
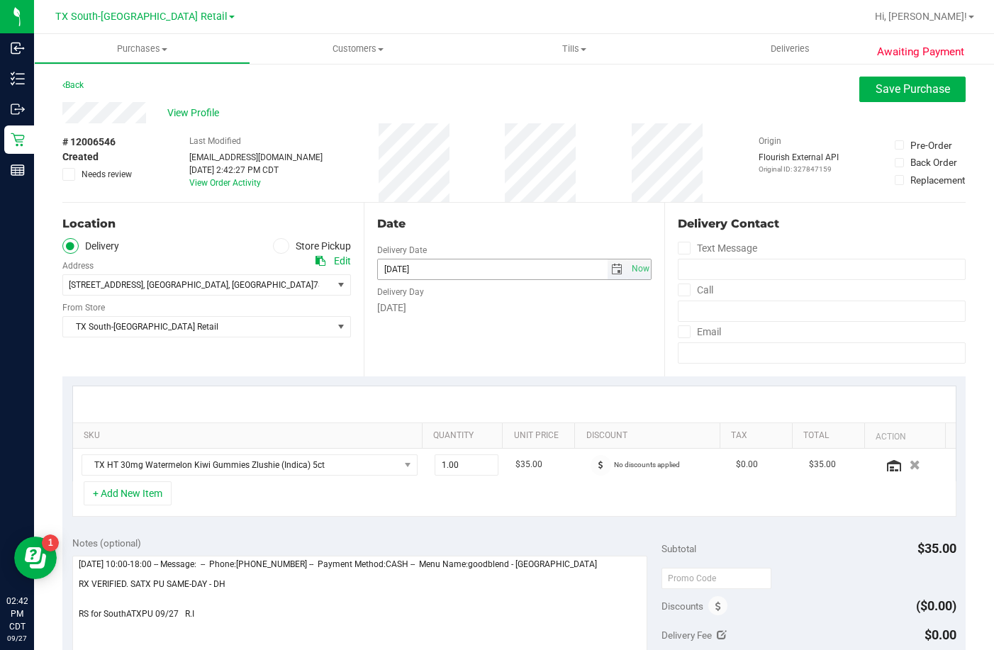
click at [611, 273] on span "select" at bounding box center [616, 269] width 11 height 11
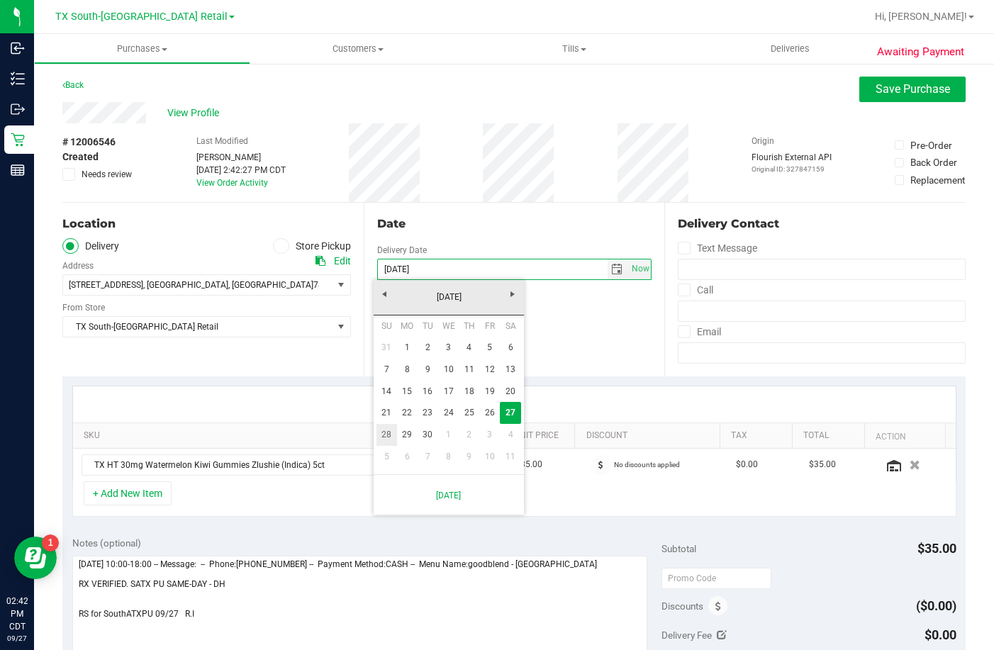
click at [393, 430] on link "28" at bounding box center [386, 435] width 21 height 22
type input "09/28/2025"
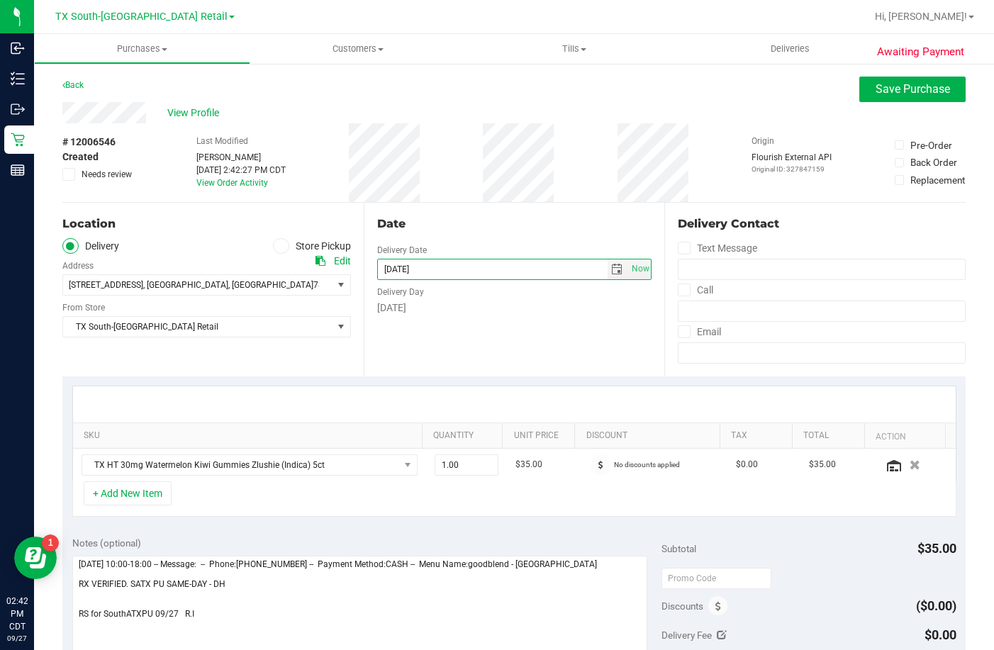
scroll to position [142, 0]
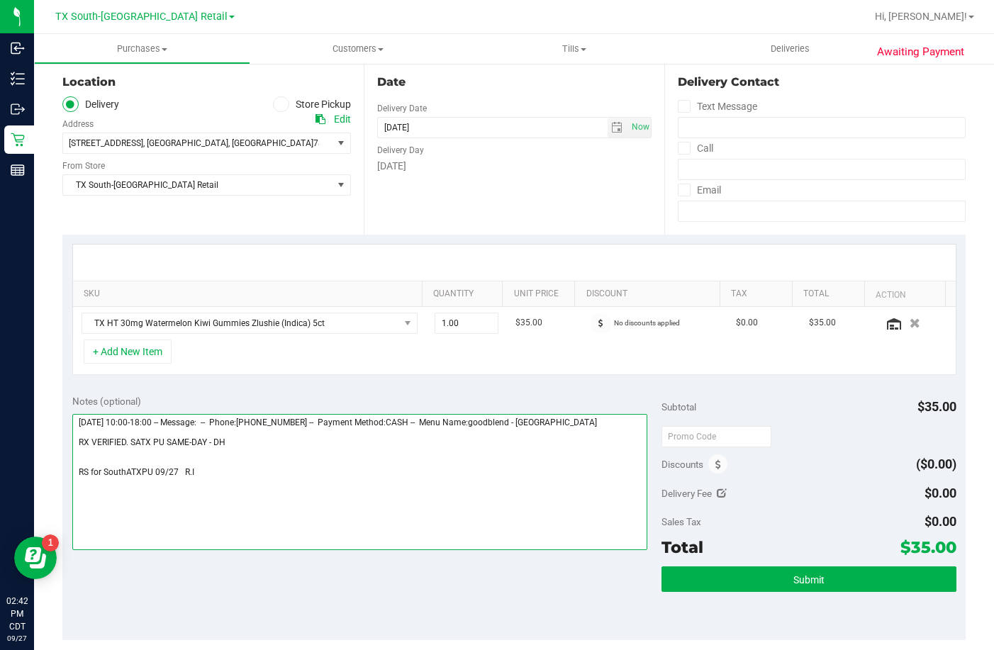
drag, startPoint x: 207, startPoint y: 485, endPoint x: -4, endPoint y: 497, distance: 210.8
click at [0, 497] on html "Inbound Inventory Outbound Retail Reports 02:42 PM CDT 09/27/2025 09/27 TX Sout…" at bounding box center [497, 325] width 994 height 650
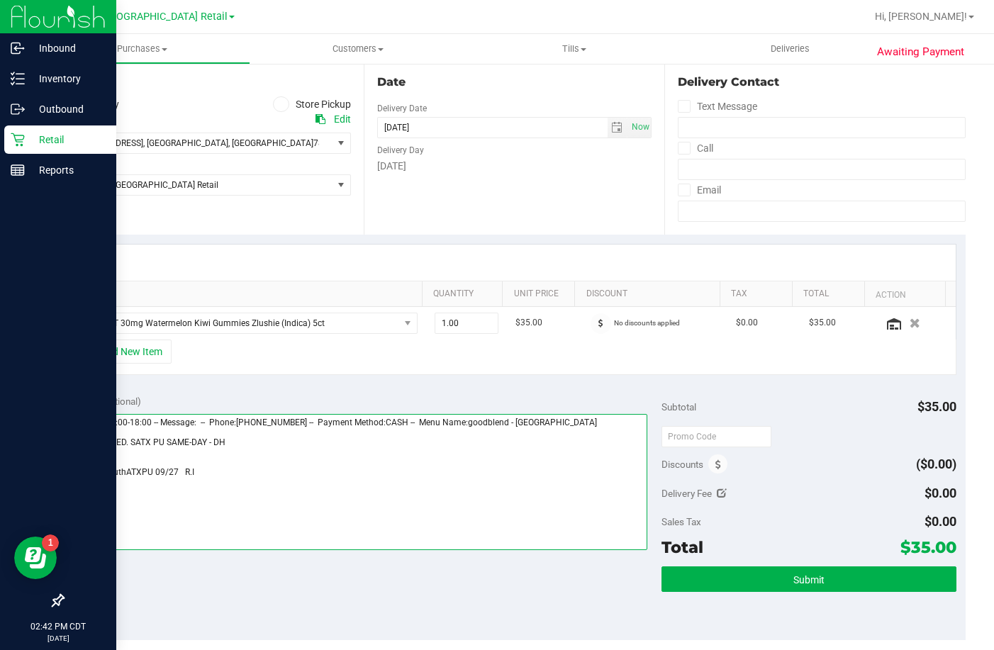
paste textarea "RS for SouthATXPU 09/27 R.I"
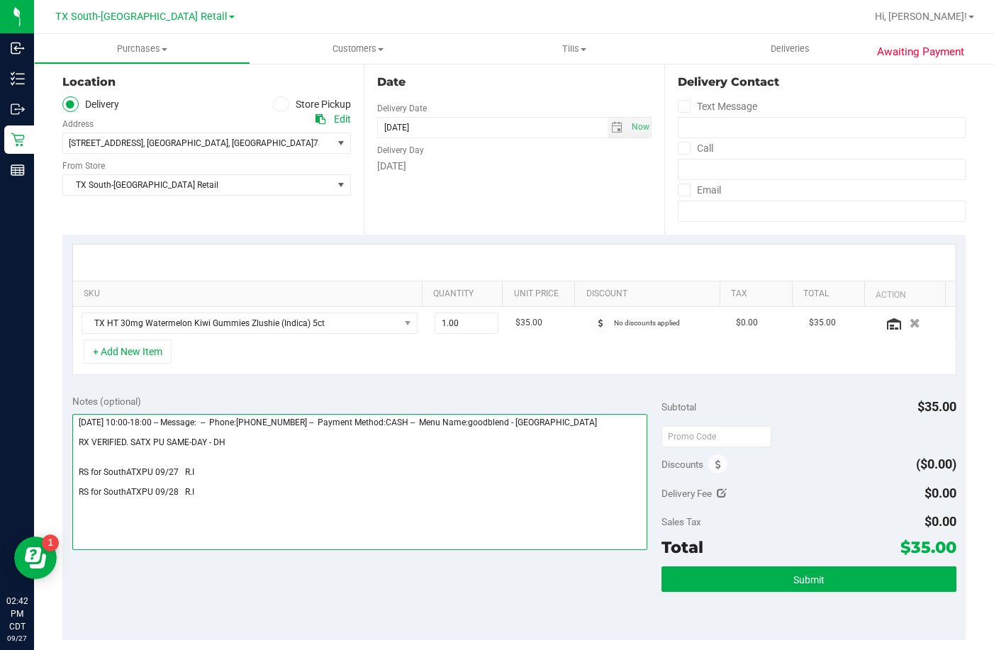
type textarea "Friday 09/26/2025 10:00-18:00 -- Message: -- Phone:7373334261 -- Payment Method…"
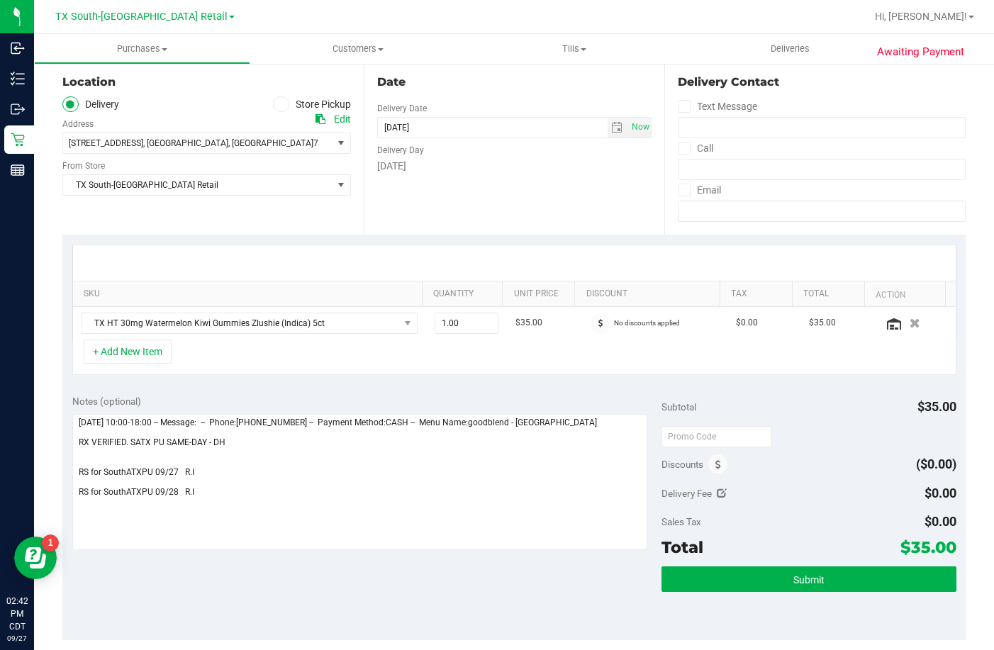
click at [383, 368] on div "+ Add New Item" at bounding box center [514, 356] width 884 height 35
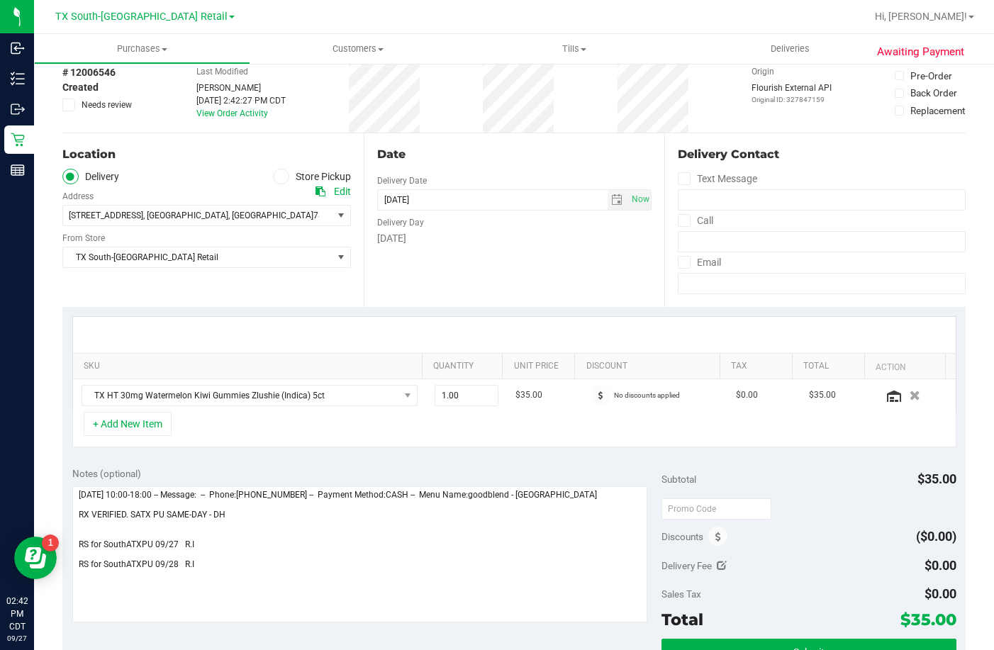
scroll to position [0, 0]
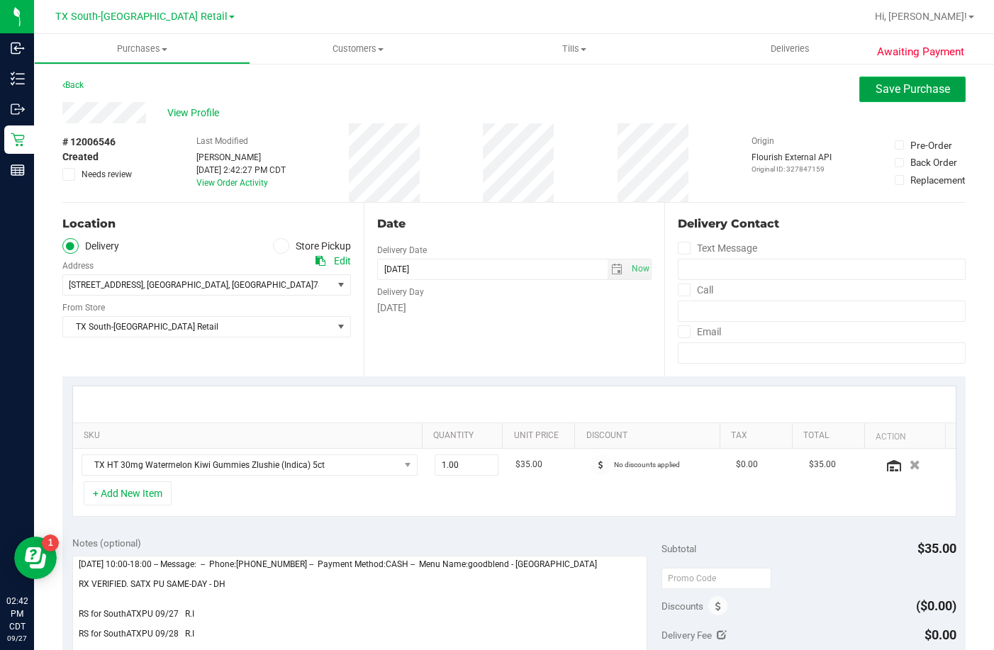
click at [875, 93] on span "Save Purchase" at bounding box center [912, 88] width 74 height 13
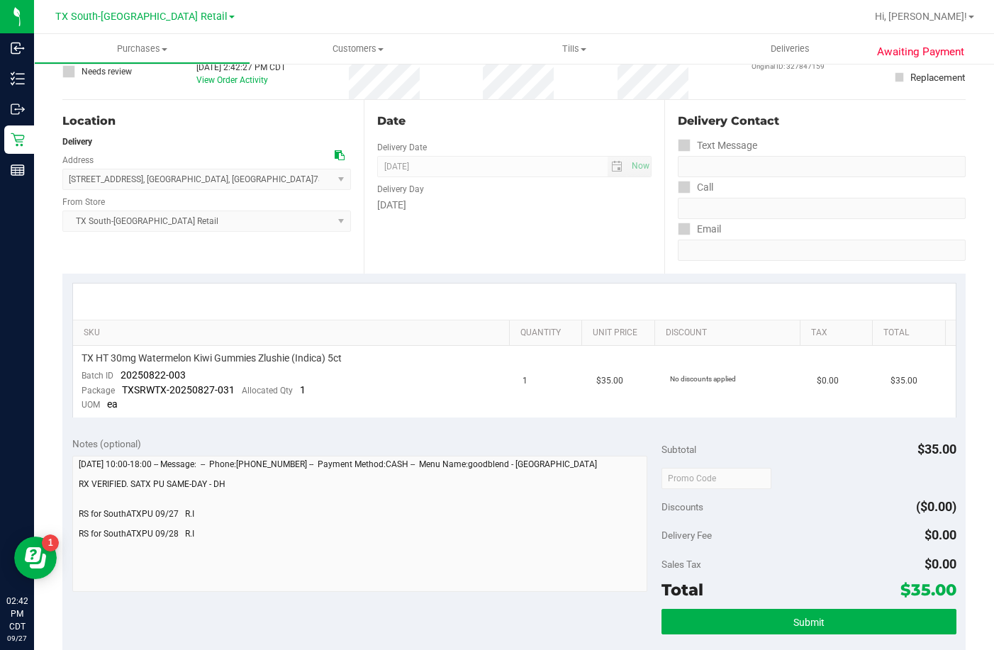
scroll to position [213, 0]
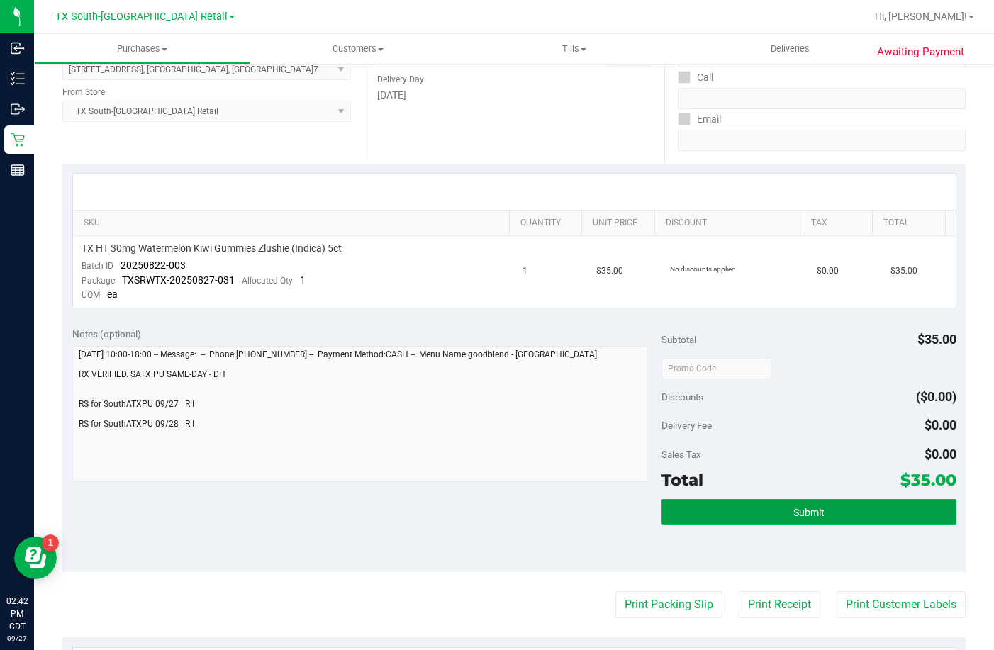
click at [732, 502] on button "Submit" at bounding box center [808, 512] width 295 height 26
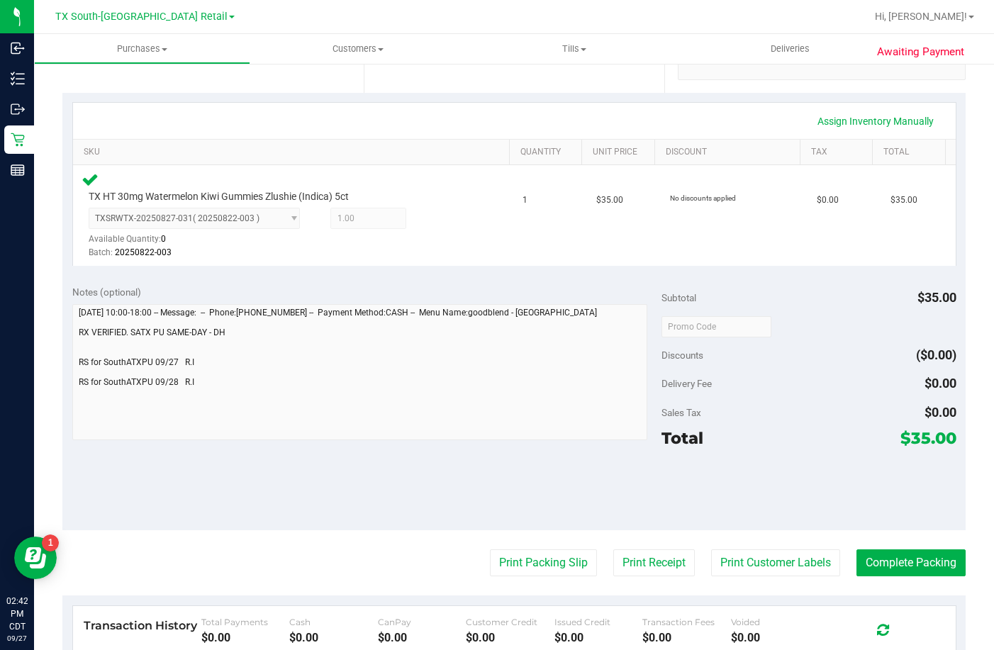
scroll to position [354, 0]
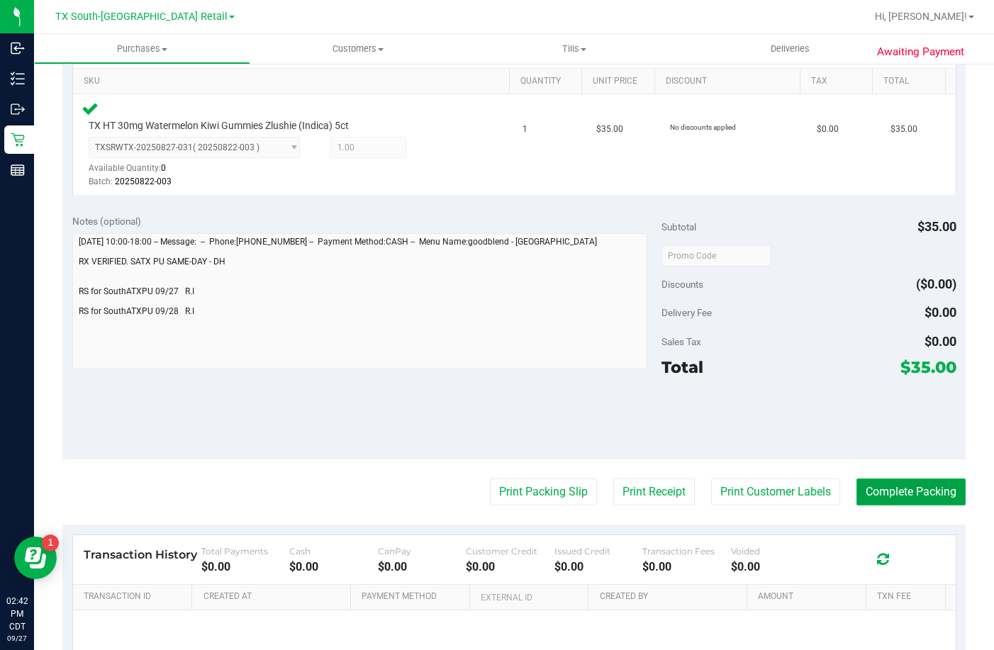
click at [876, 493] on button "Complete Packing" at bounding box center [910, 491] width 109 height 27
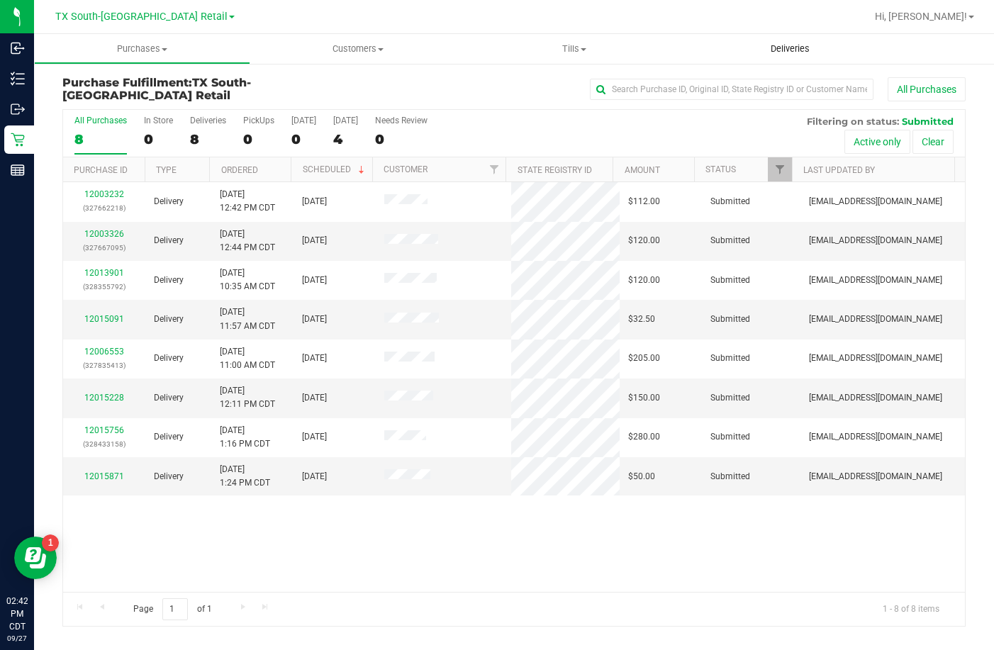
click at [789, 50] on span "Deliveries" at bounding box center [789, 49] width 77 height 13
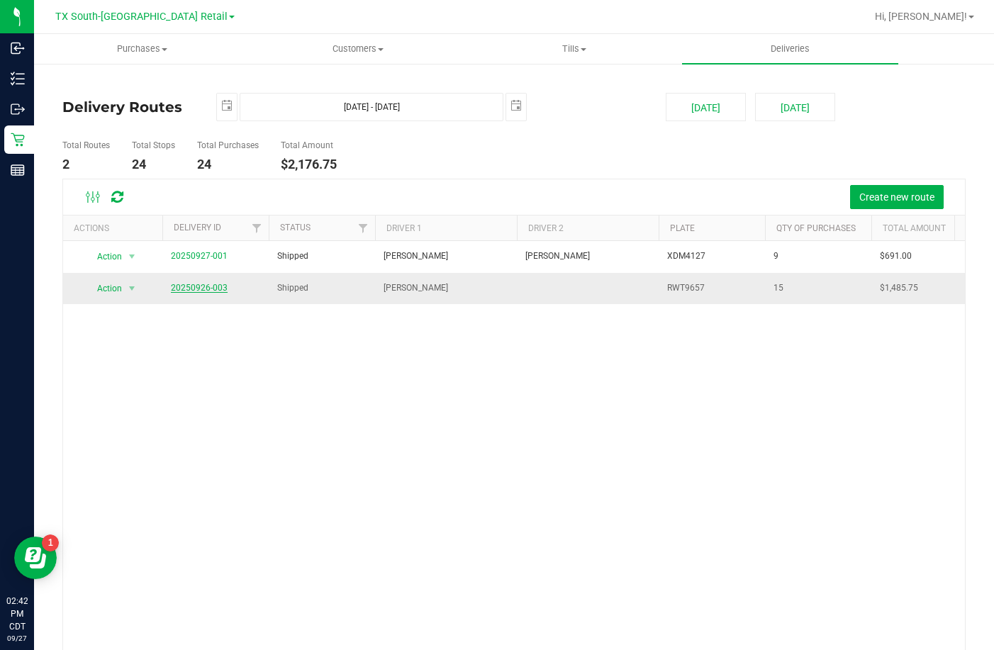
click at [210, 288] on link "20250926-003" at bounding box center [199, 288] width 57 height 10
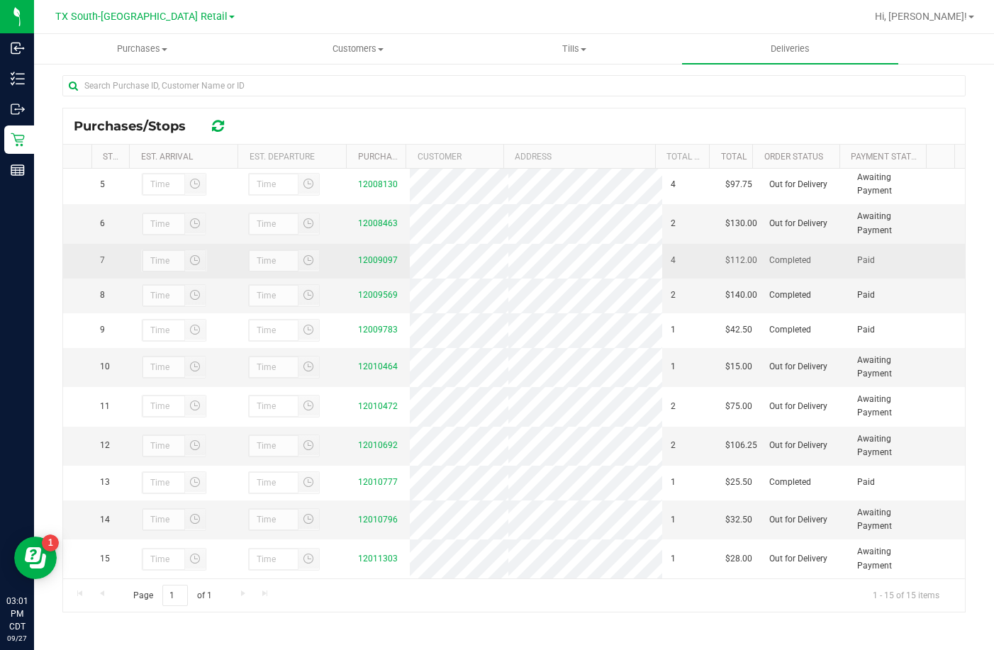
scroll to position [179, 0]
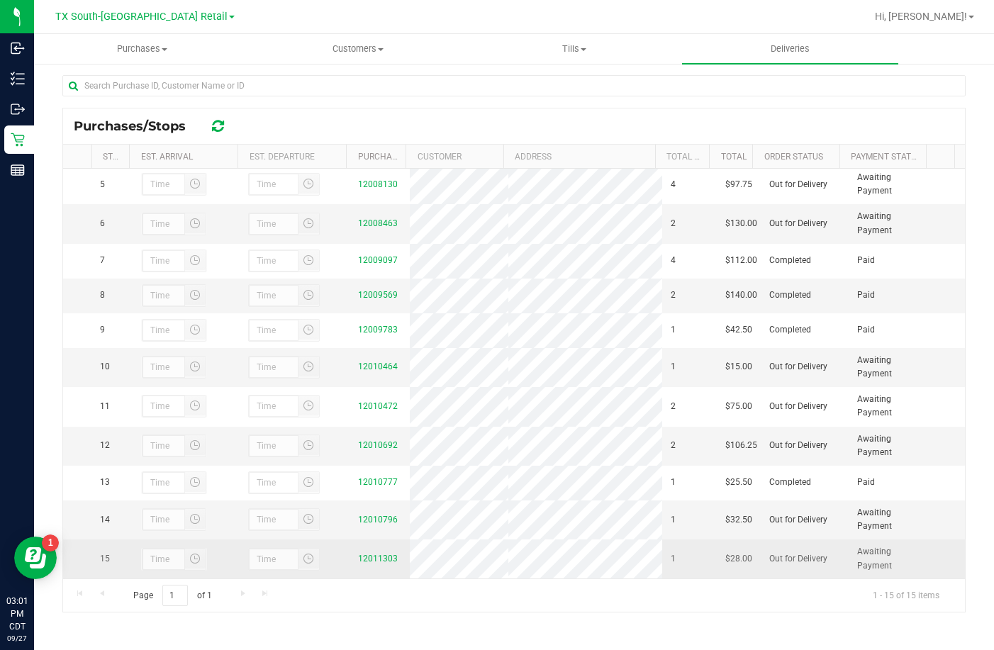
click at [362, 552] on div "12011303" at bounding box center [379, 558] width 43 height 13
click at [362, 556] on link "12011303" at bounding box center [378, 558] width 40 height 10
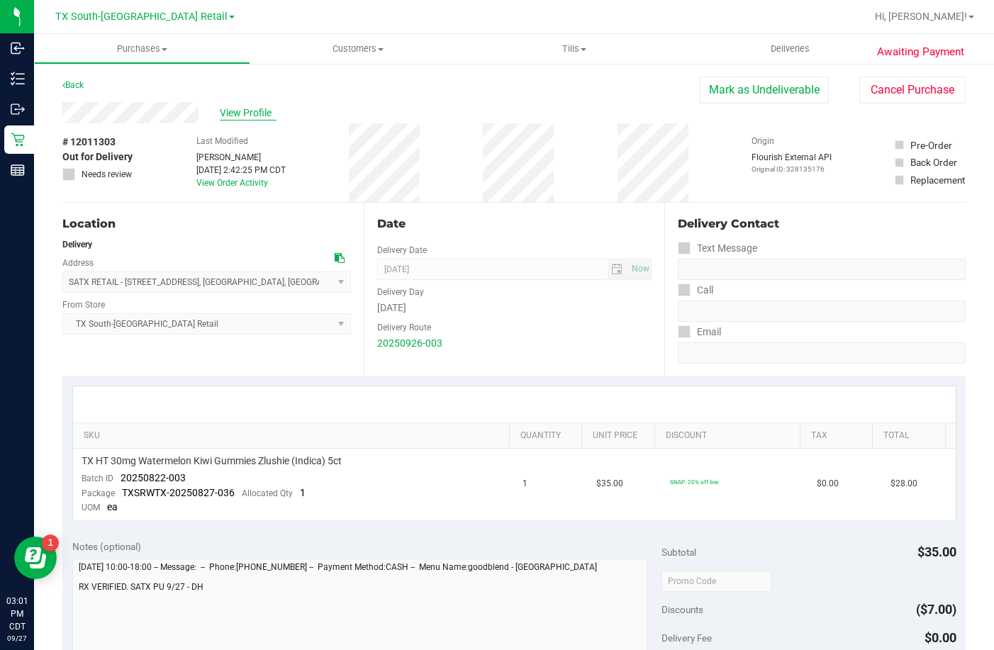
click at [244, 117] on span "View Profile" at bounding box center [248, 113] width 57 height 15
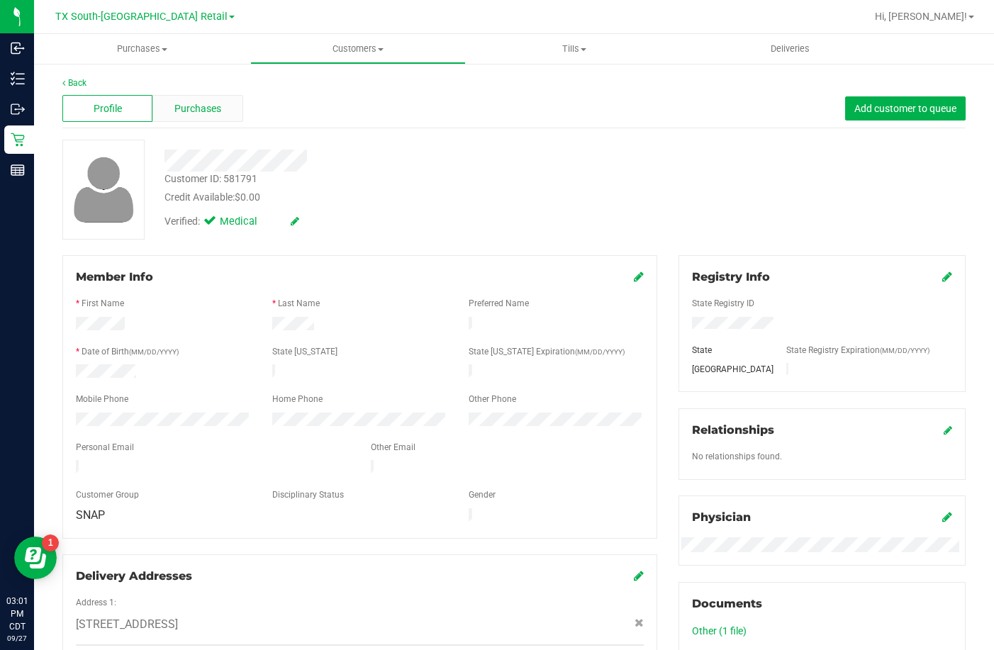
click at [213, 99] on div "Purchases" at bounding box center [197, 108] width 90 height 27
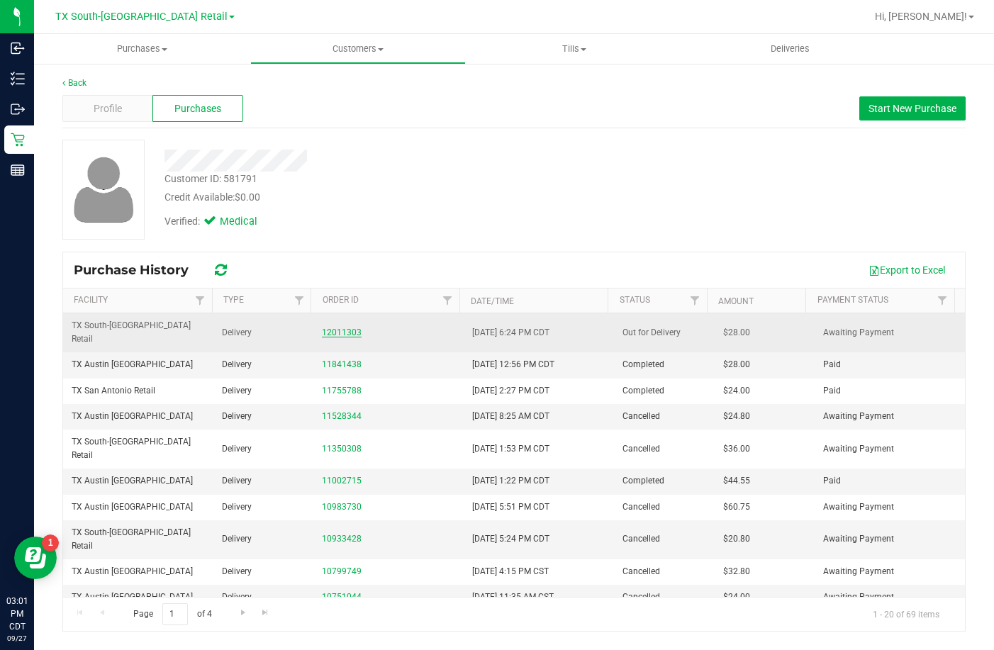
click at [343, 330] on link "12011303" at bounding box center [342, 332] width 40 height 10
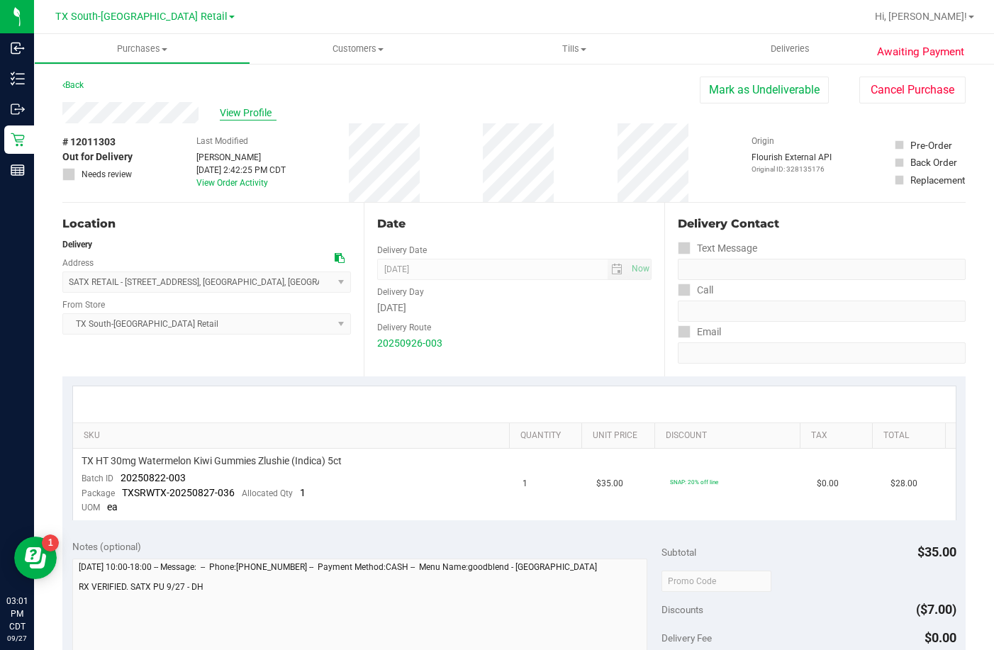
click at [257, 118] on span "View Profile" at bounding box center [248, 113] width 57 height 15
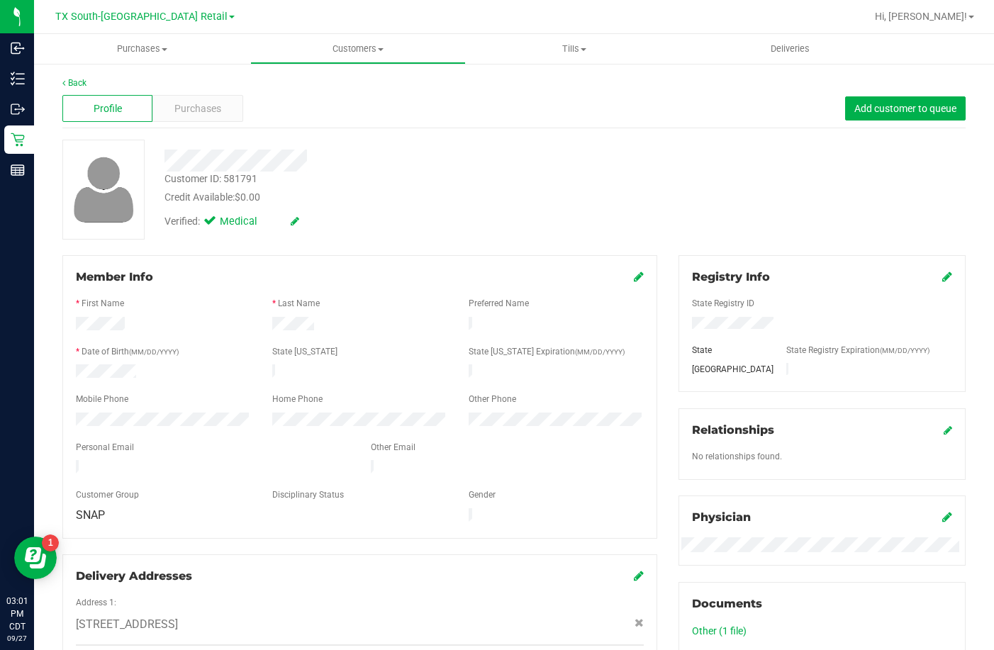
drag, startPoint x: 188, startPoint y: 461, endPoint x: 72, endPoint y: 456, distance: 116.4
click at [72, 460] on div at bounding box center [212, 468] width 295 height 17
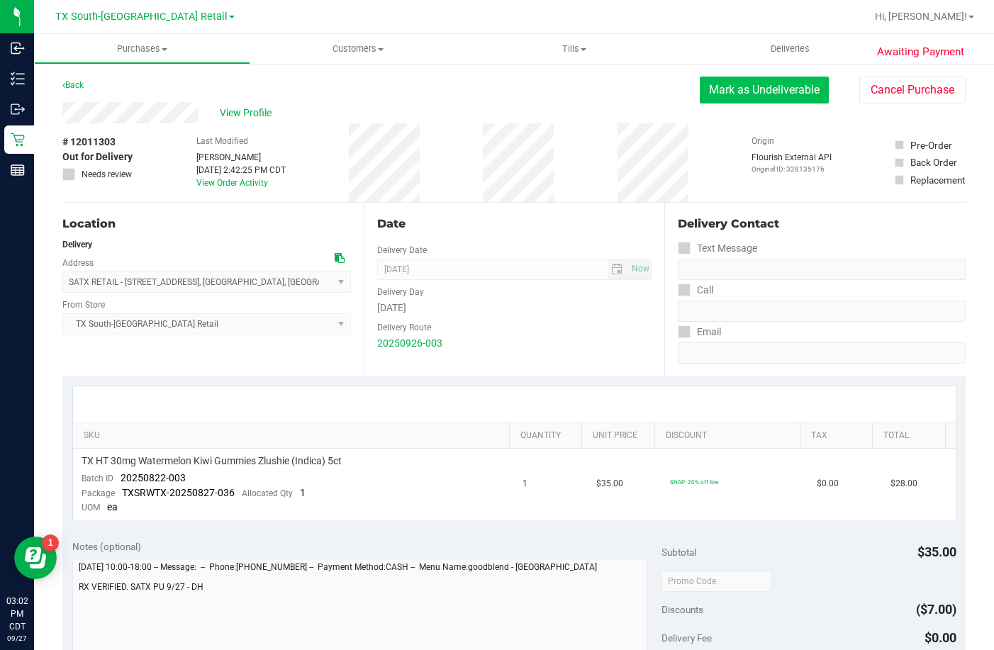
click at [713, 94] on button "Mark as Undeliverable" at bounding box center [763, 90] width 129 height 27
click at [785, 81] on button "Mark as Packed" at bounding box center [775, 90] width 106 height 27
click at [784, 80] on button "Send Back to Created" at bounding box center [765, 90] width 125 height 27
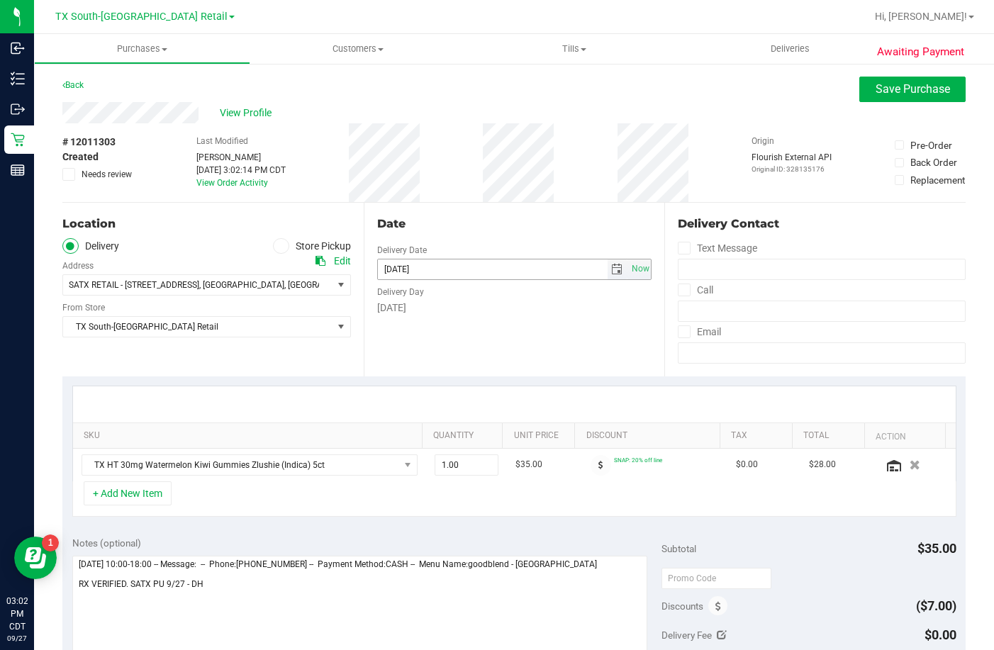
click at [612, 264] on span "select" at bounding box center [616, 269] width 11 height 11
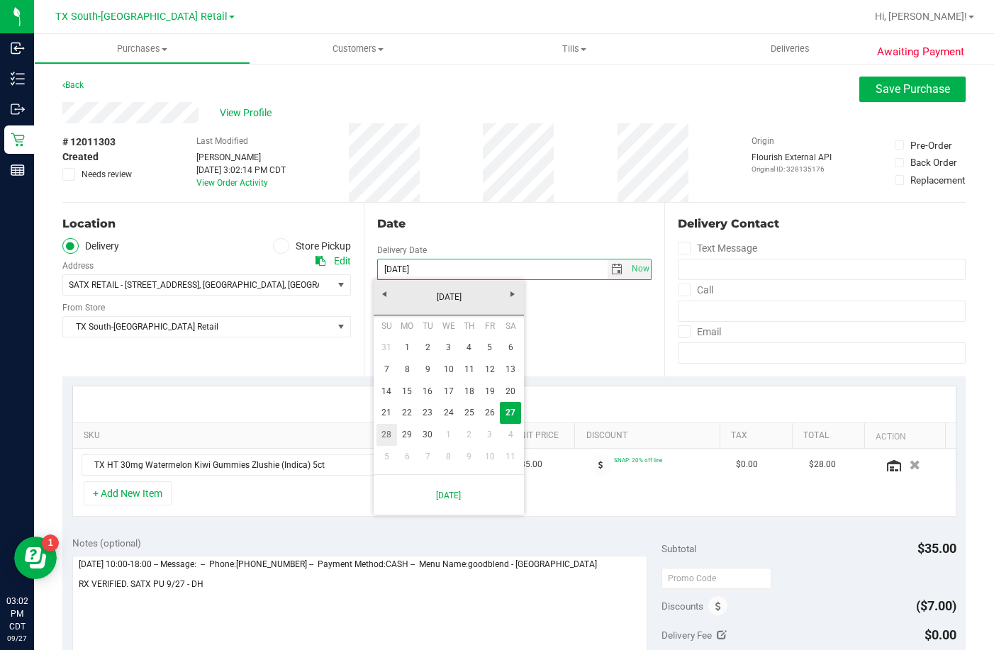
drag, startPoint x: 392, startPoint y: 438, endPoint x: 378, endPoint y: 476, distance: 39.9
click at [392, 438] on link "28" at bounding box center [386, 435] width 21 height 22
type input "09/28/2025"
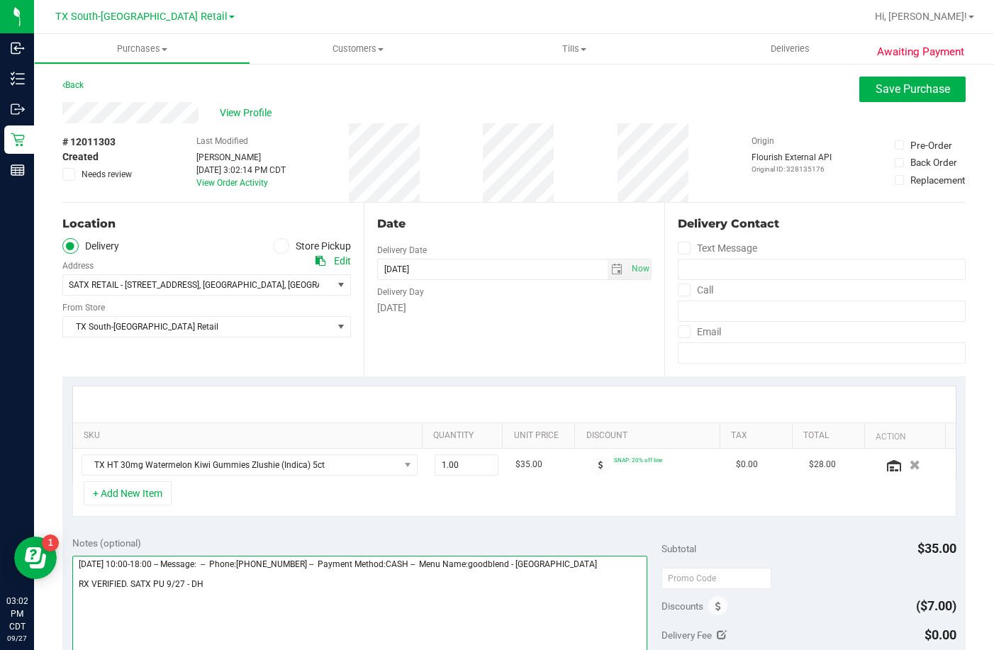
click at [342, 625] on textarea at bounding box center [359, 624] width 575 height 136
type textarea "Saturday 09/27/2025 10:00-18:00 -- Message: -- Phone:2253054607 -- Payment Meth…"
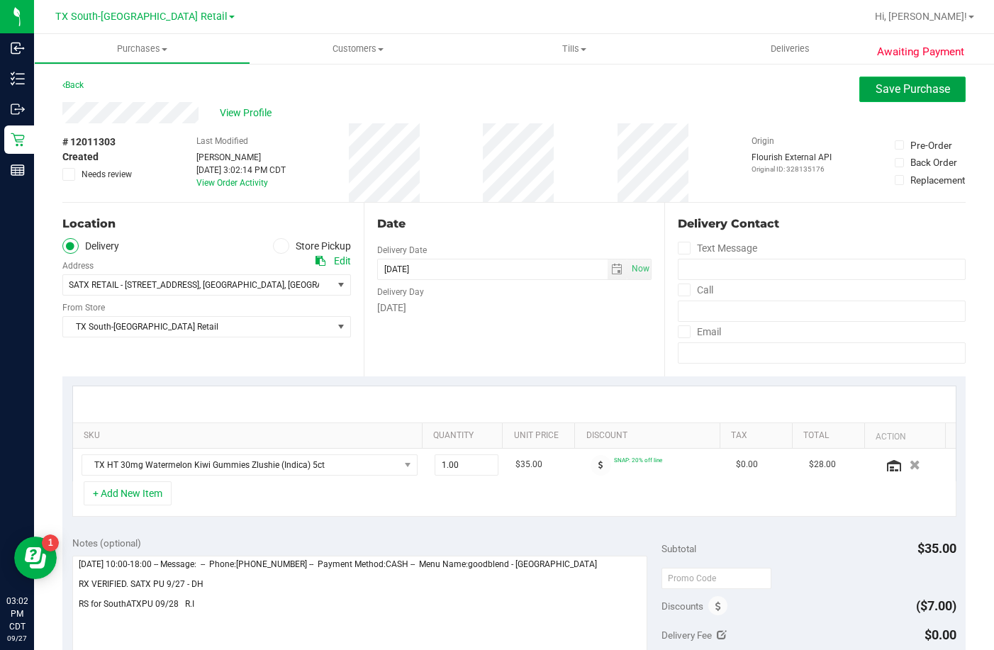
click at [875, 89] on span "Save Purchase" at bounding box center [912, 88] width 74 height 13
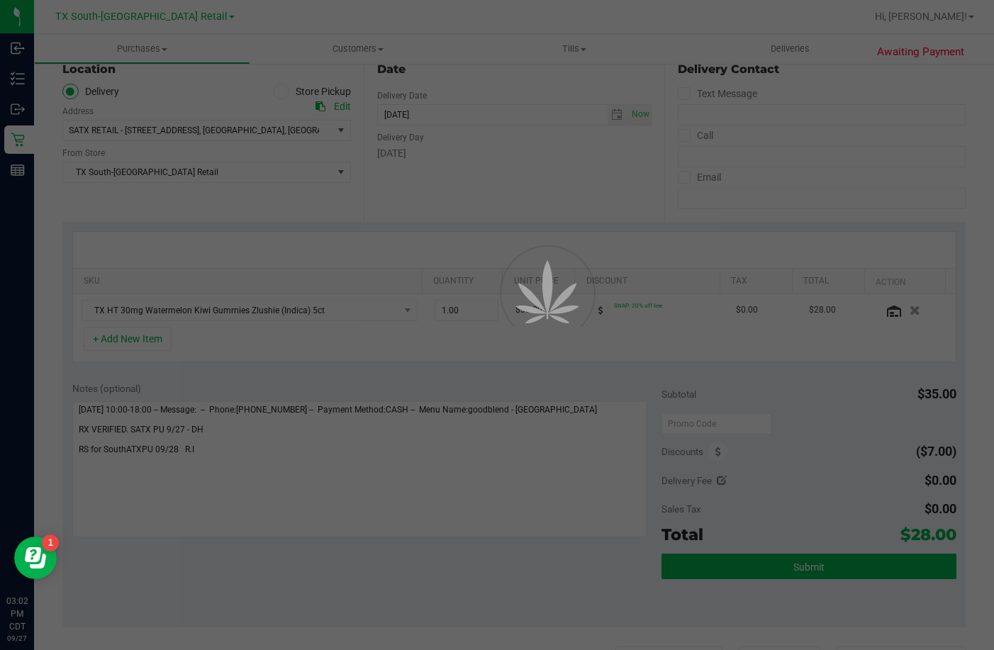
scroll to position [283, 0]
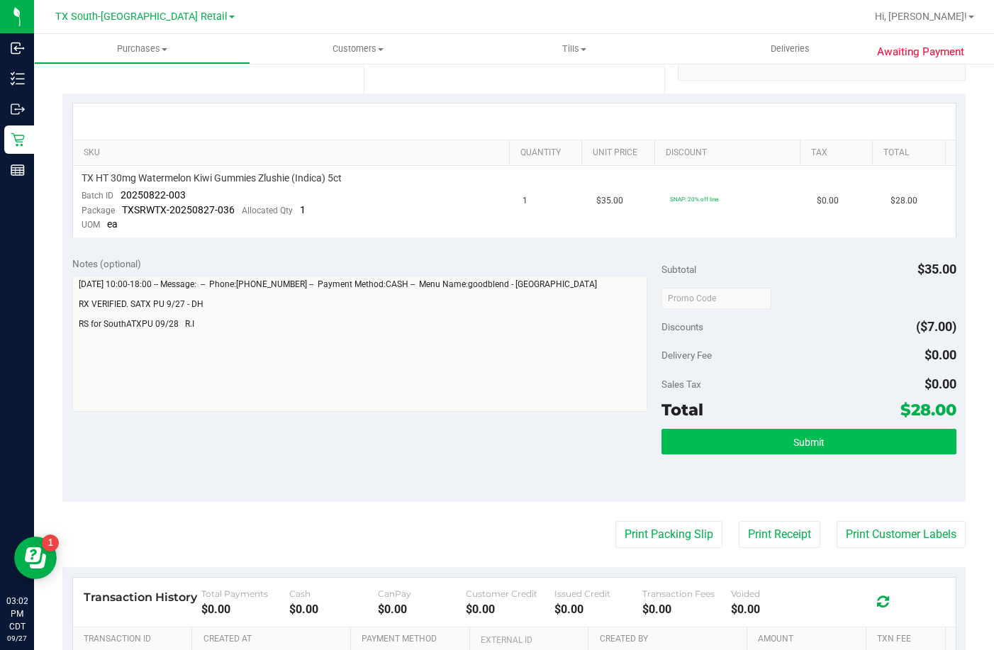
scroll to position [283, 0]
click at [763, 435] on button "Submit" at bounding box center [808, 441] width 295 height 26
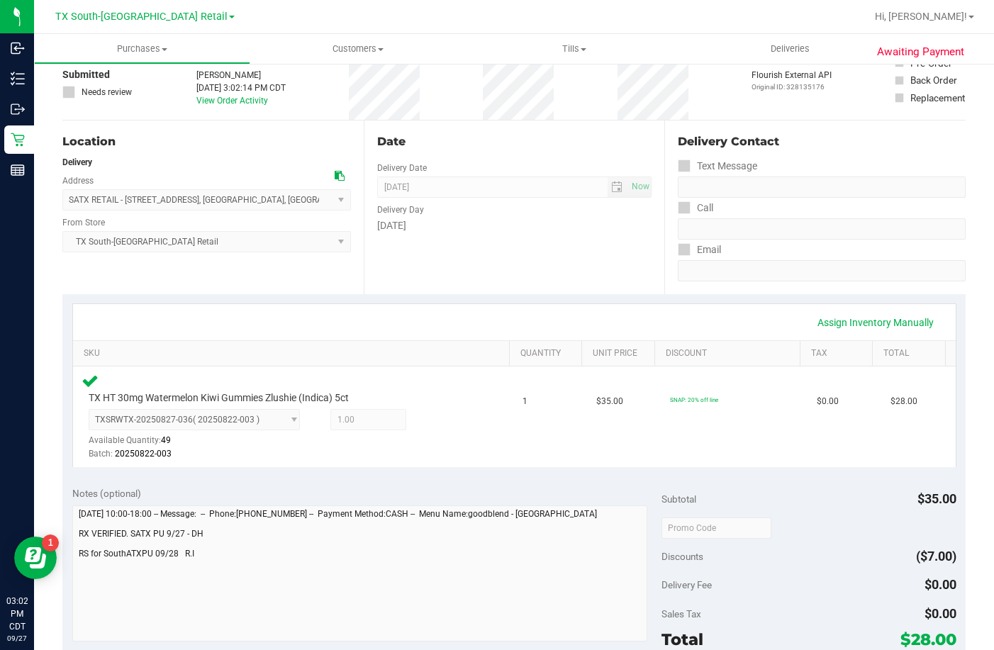
scroll to position [213, 0]
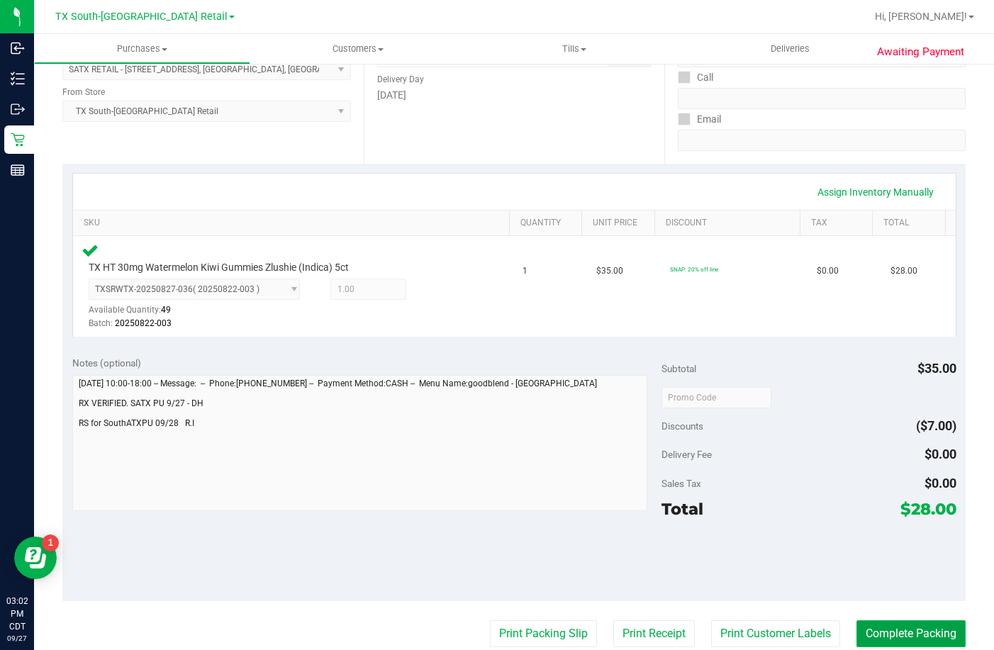
click at [890, 634] on button "Complete Packing" at bounding box center [910, 633] width 109 height 27
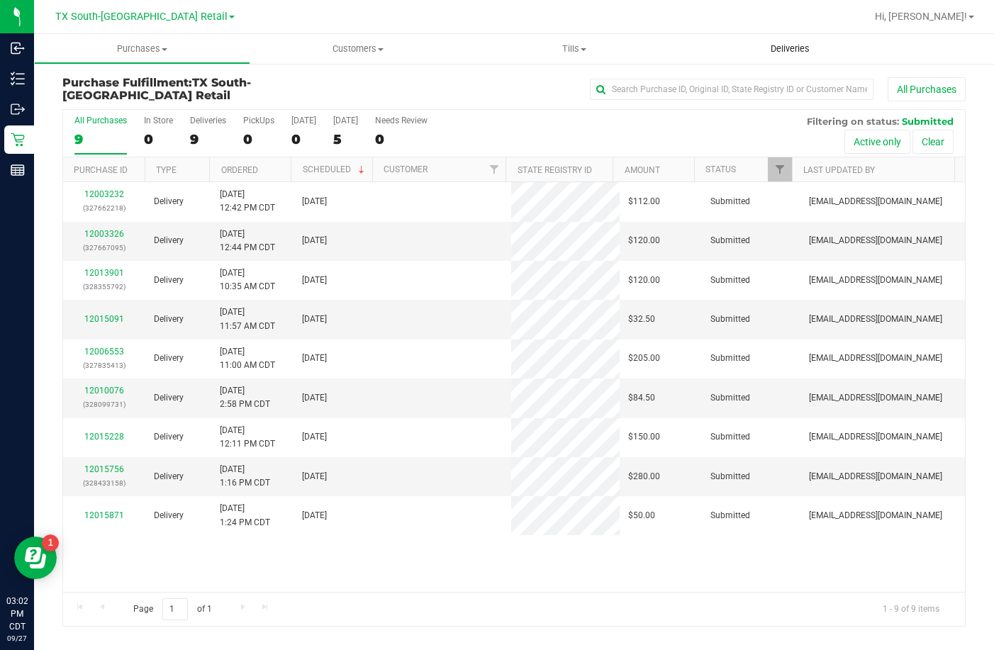
click at [771, 42] on uib-tab-heading "Deliveries" at bounding box center [790, 49] width 216 height 30
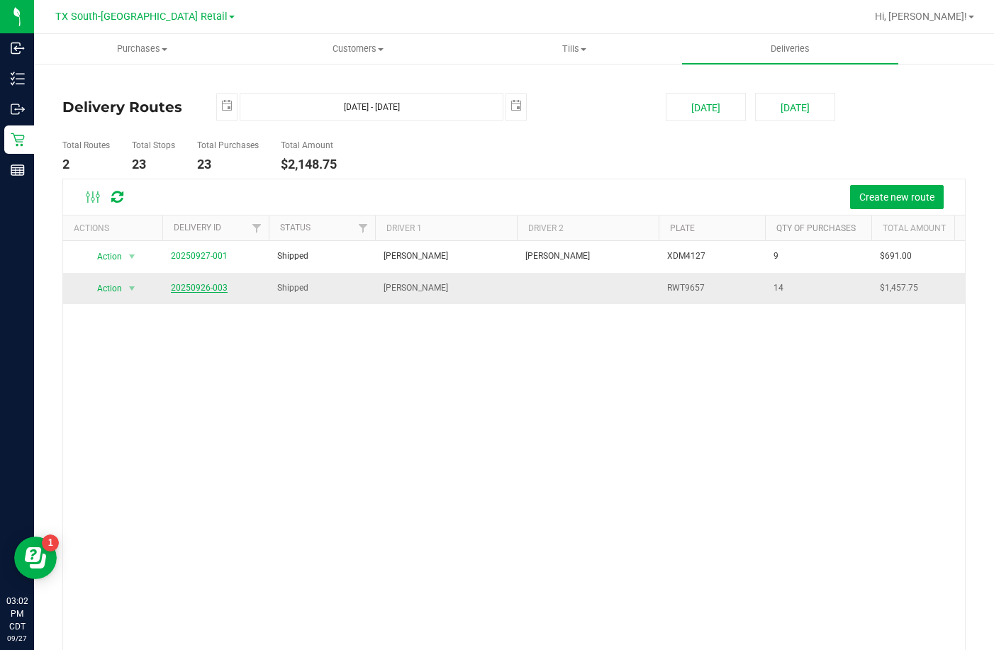
click at [202, 288] on link "20250926-003" at bounding box center [199, 288] width 57 height 10
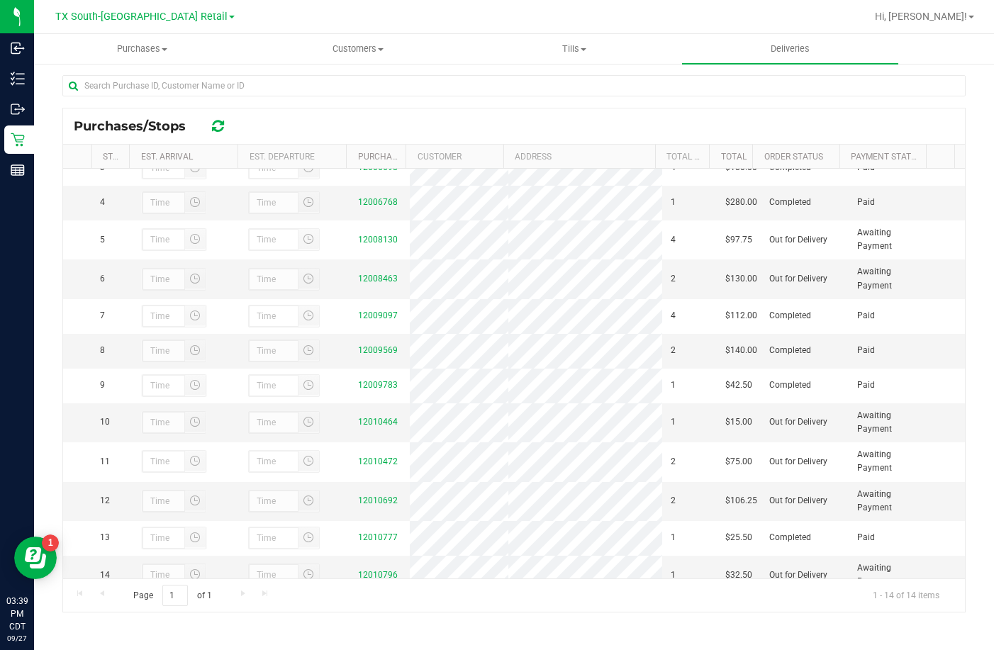
scroll to position [140, 0]
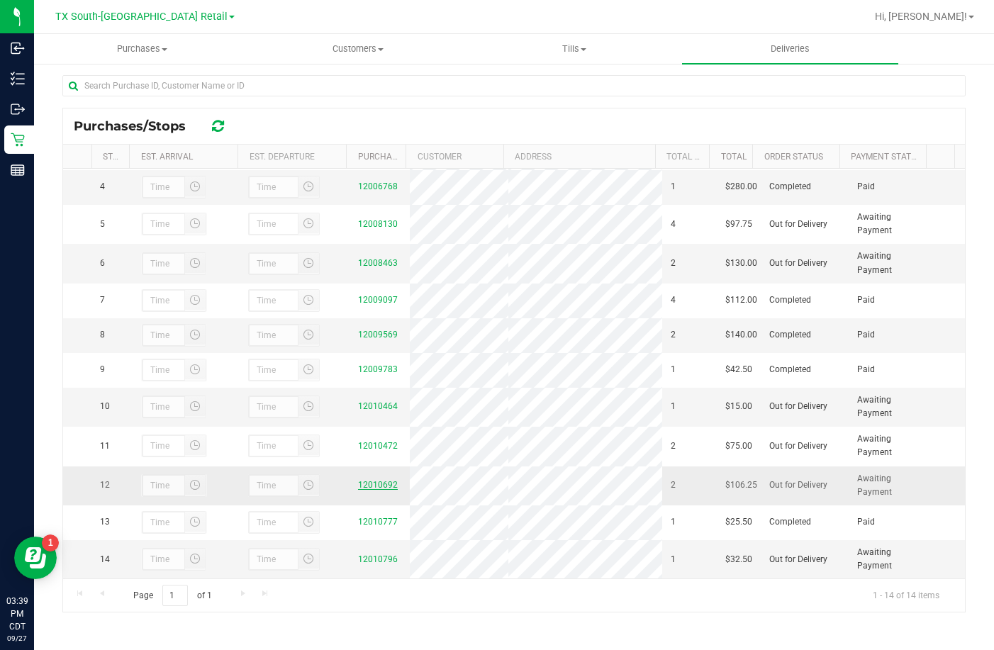
click at [358, 480] on link "12010692" at bounding box center [378, 485] width 40 height 10
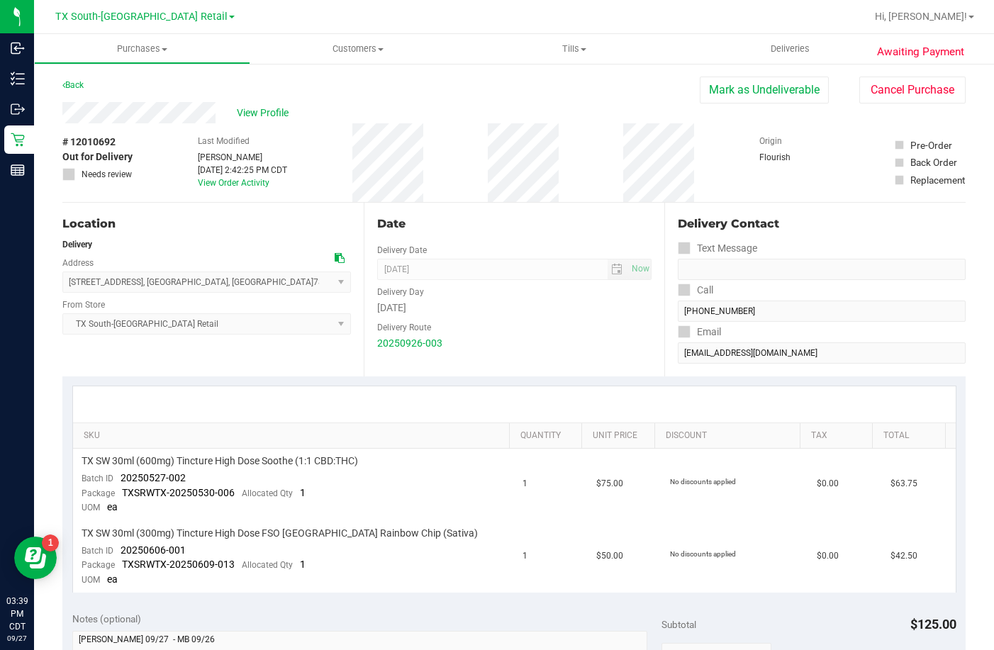
click at [224, 218] on div "Location" at bounding box center [206, 223] width 288 height 17
drag, startPoint x: 203, startPoint y: 476, endPoint x: 120, endPoint y: 480, distance: 82.3
click at [120, 480] on td "TX SW 30ml (600mg) Tincture High Dose Soothe (1:1 CBD:THC) Batch ID 20250527-00…" at bounding box center [293, 485] width 441 height 72
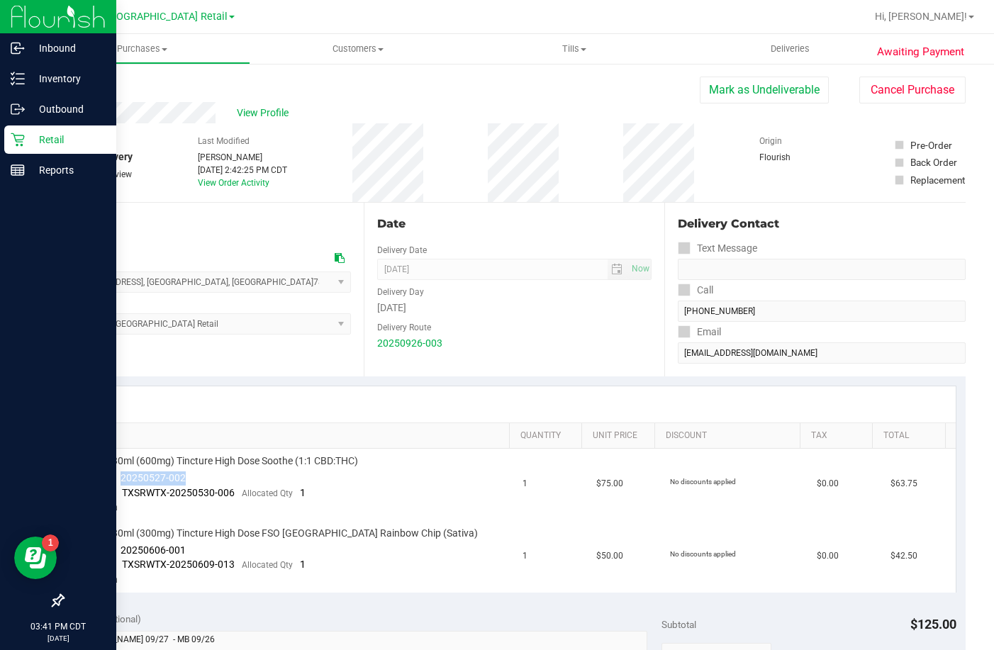
copy span "20250527-002"
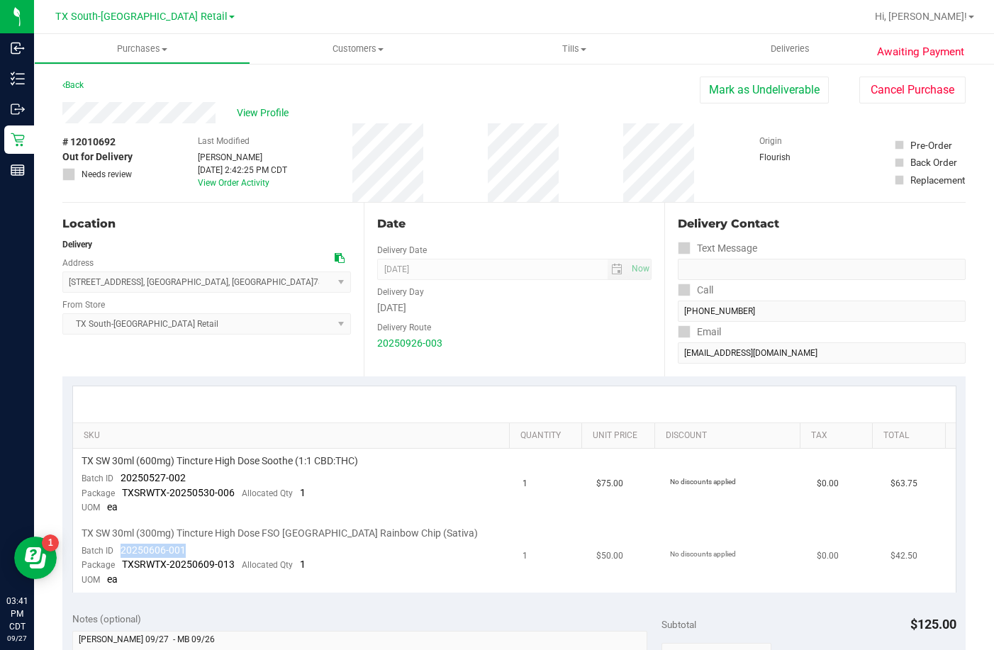
drag, startPoint x: 166, startPoint y: 558, endPoint x: 118, endPoint y: 548, distance: 48.4
click at [118, 548] on td "TX SW 30ml (300mg) Tincture High Dose FSO TX Rainbow Chip (Sativa) Batch ID 202…" at bounding box center [293, 557] width 441 height 72
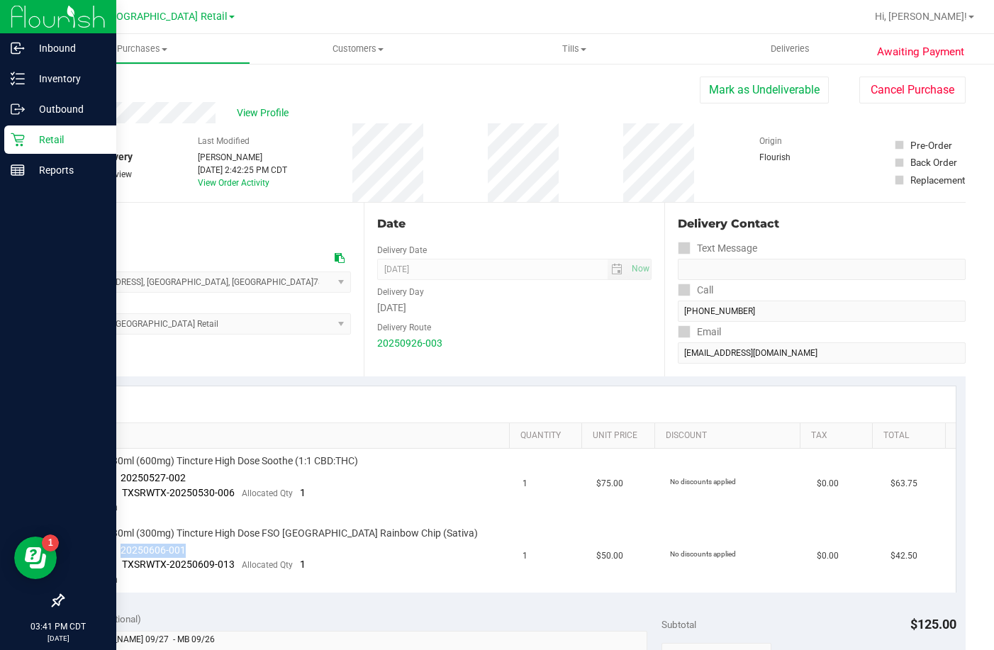
copy span "20250606-001"
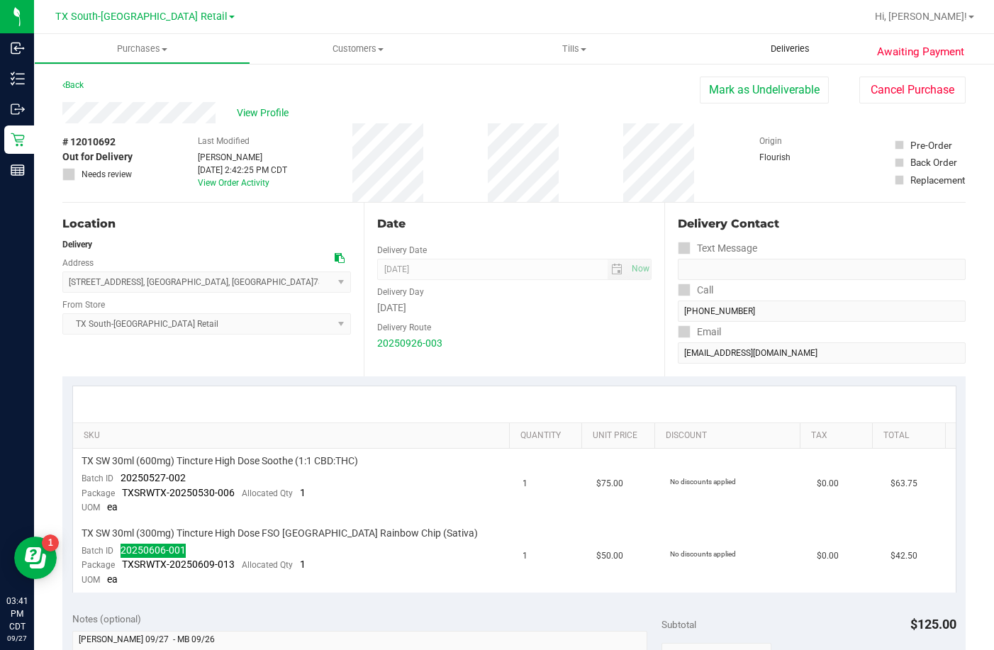
click at [782, 55] on uib-tab-heading "Deliveries" at bounding box center [790, 49] width 216 height 30
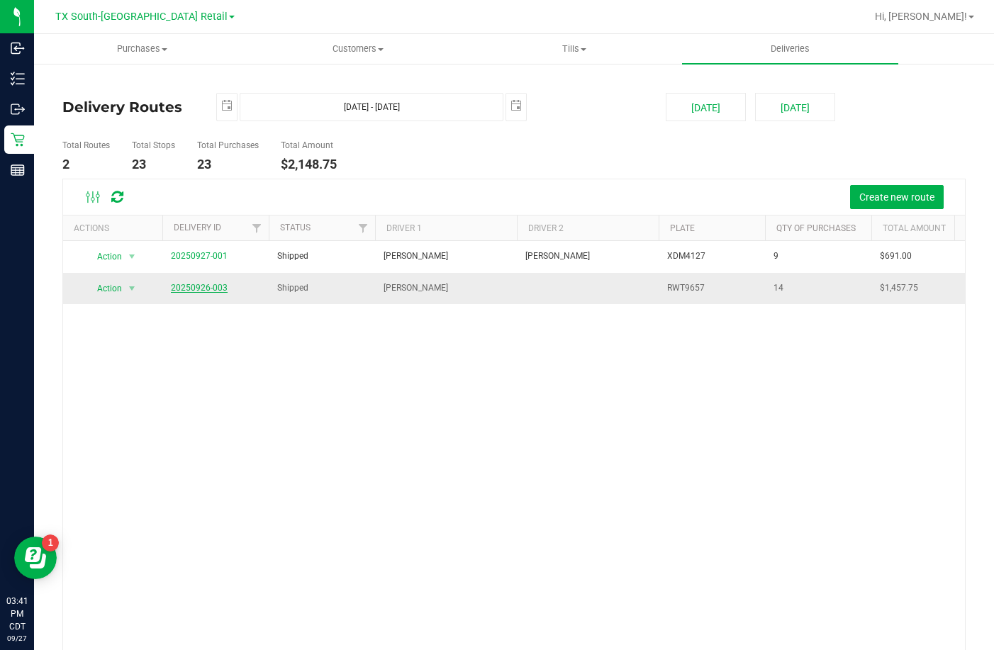
click at [204, 283] on link "20250926-003" at bounding box center [199, 288] width 57 height 10
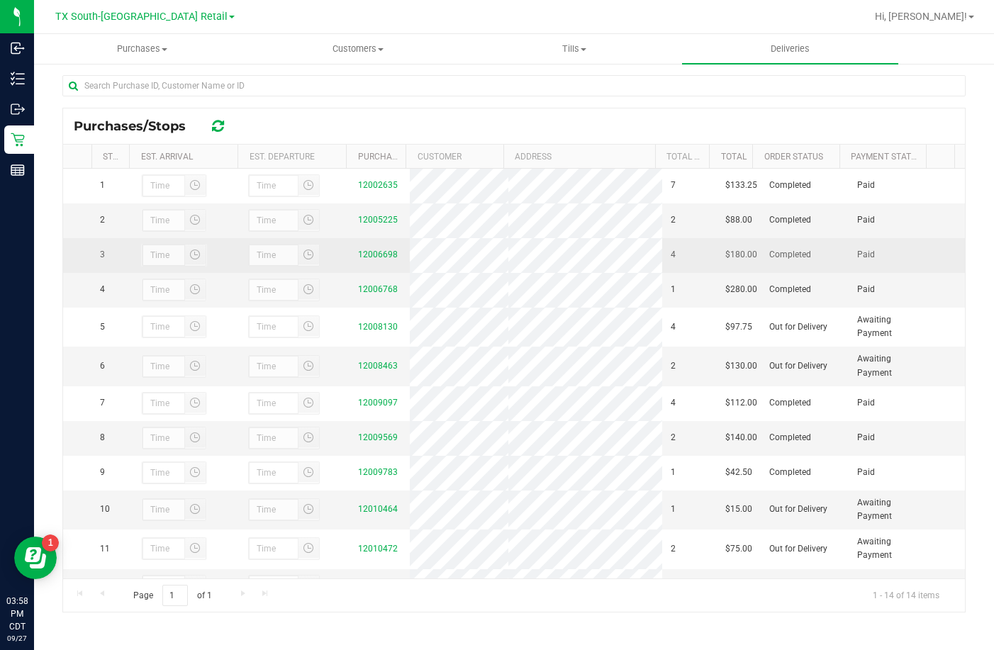
scroll to position [140, 0]
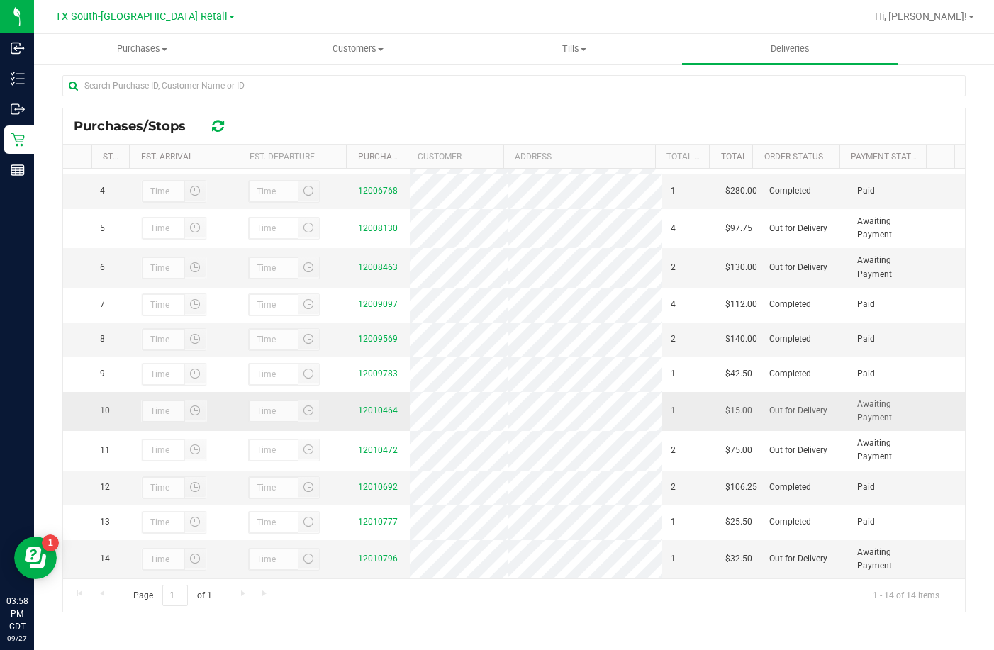
click at [368, 405] on link "12010464" at bounding box center [378, 410] width 40 height 10
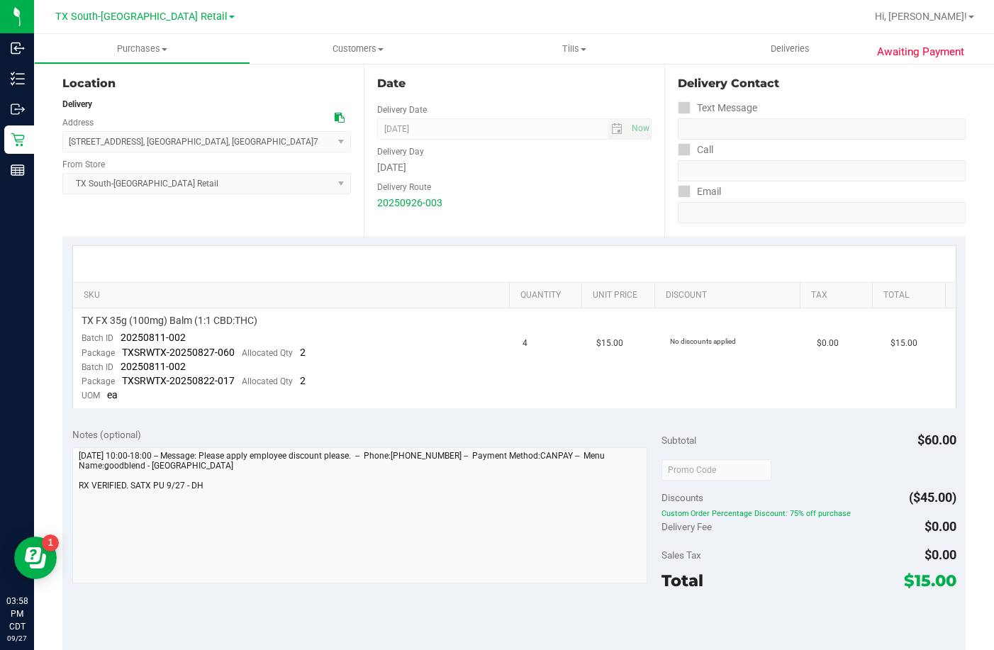
scroll to position [142, 0]
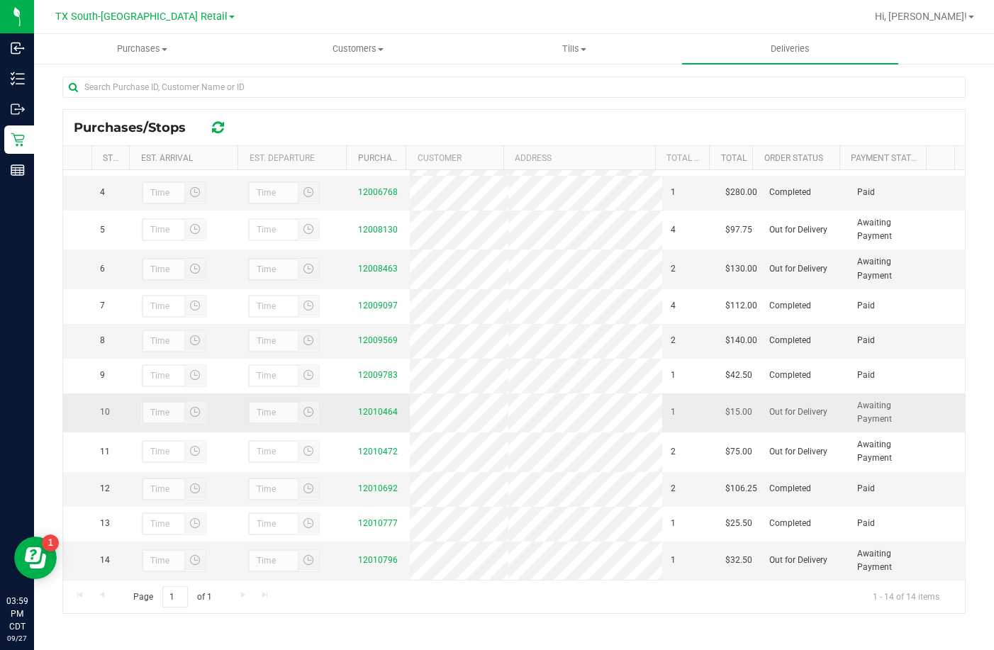
scroll to position [206, 0]
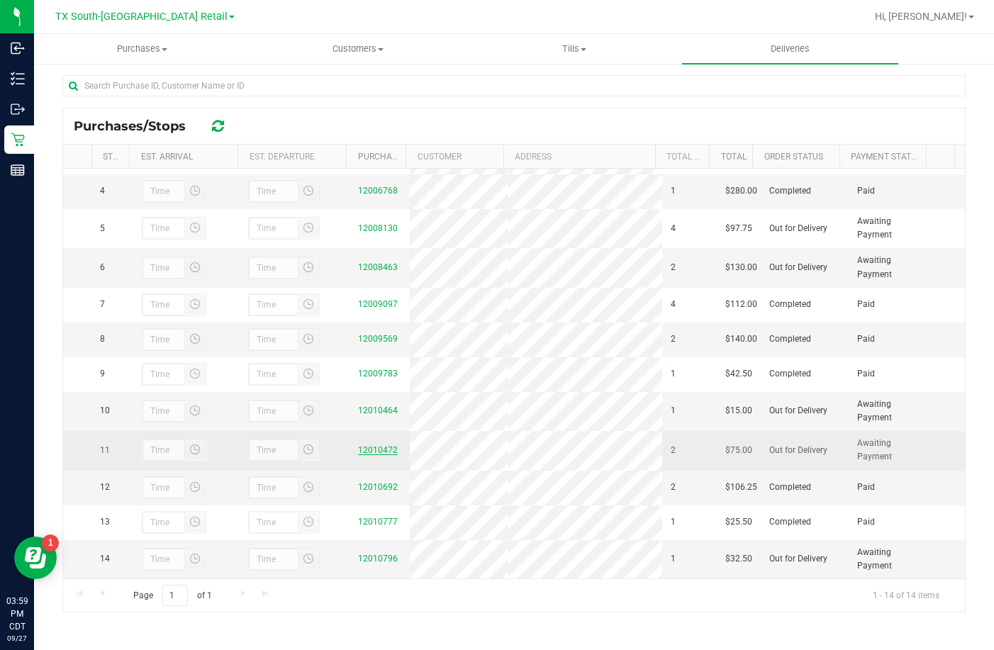
click at [374, 445] on link "12010472" at bounding box center [378, 450] width 40 height 10
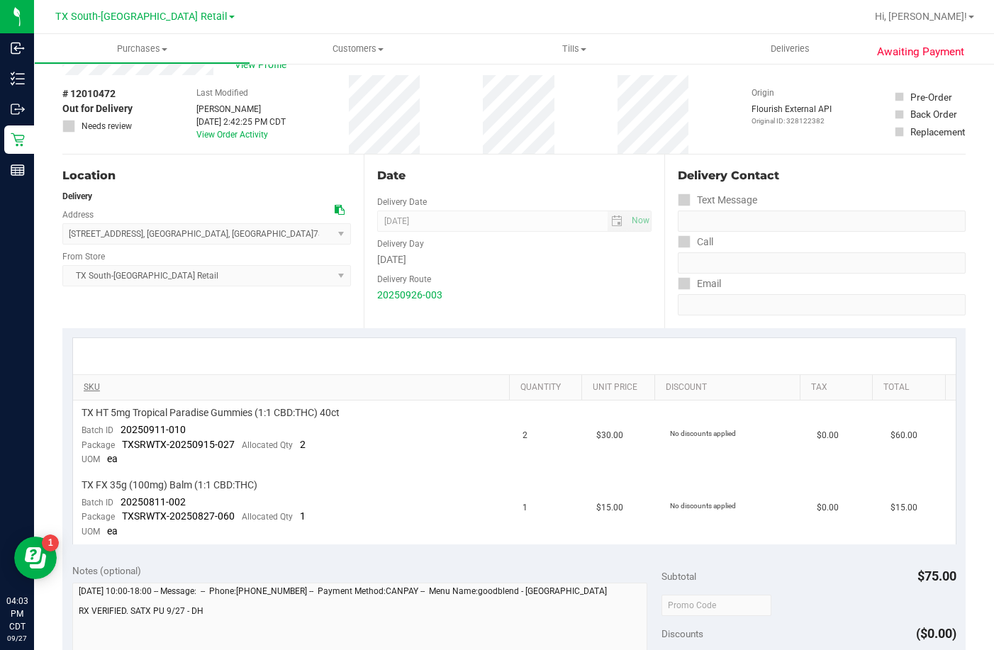
scroll to position [71, 0]
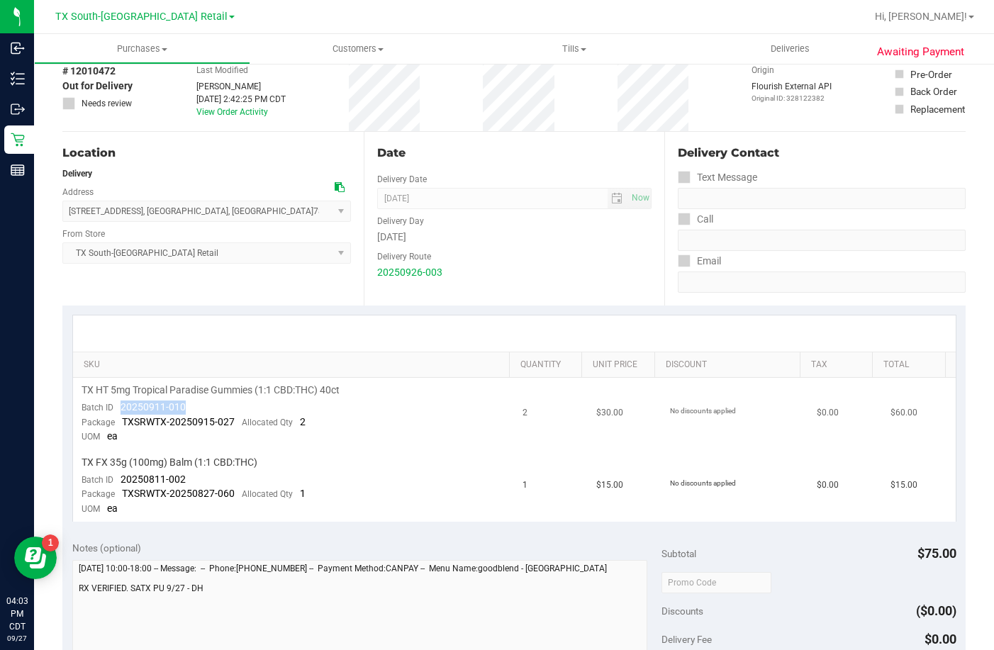
drag, startPoint x: 199, startPoint y: 403, endPoint x: 118, endPoint y: 403, distance: 80.8
click at [118, 403] on td "TX HT 5mg Tropical Paradise Gummies (1:1 CBD:THC) 40ct Batch ID 20250911-010 Pa…" at bounding box center [293, 414] width 441 height 72
drag, startPoint x: 138, startPoint y: 480, endPoint x: 118, endPoint y: 483, distance: 20.0
click at [118, 483] on td "TX FX 35g (100mg) Balm (1:1 CBD:THC) Batch ID 20250811-002 Package TXSRWTX-2025…" at bounding box center [293, 486] width 441 height 72
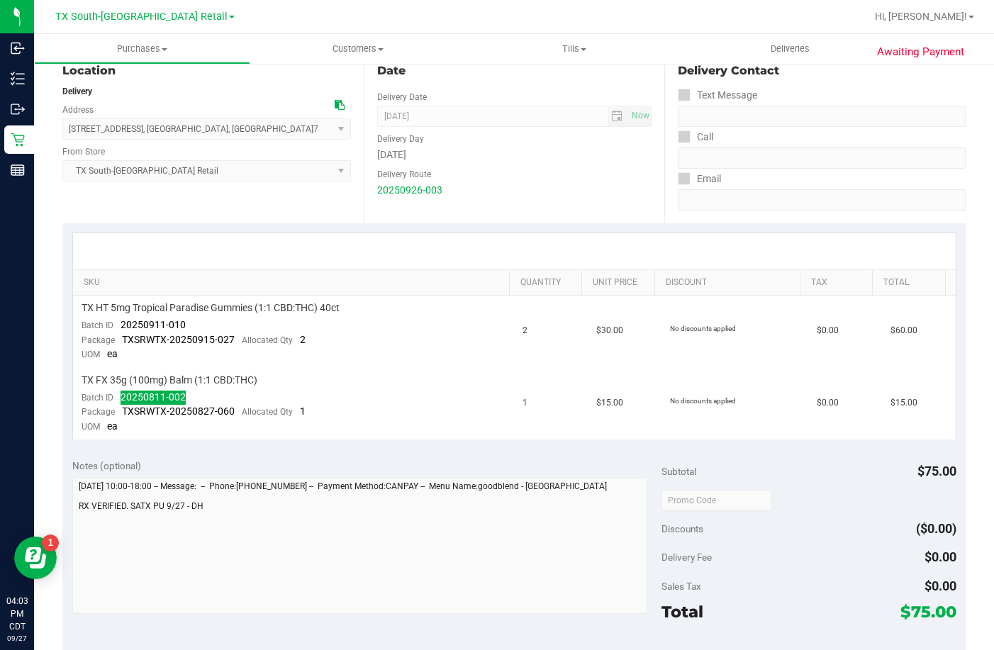
scroll to position [283, 0]
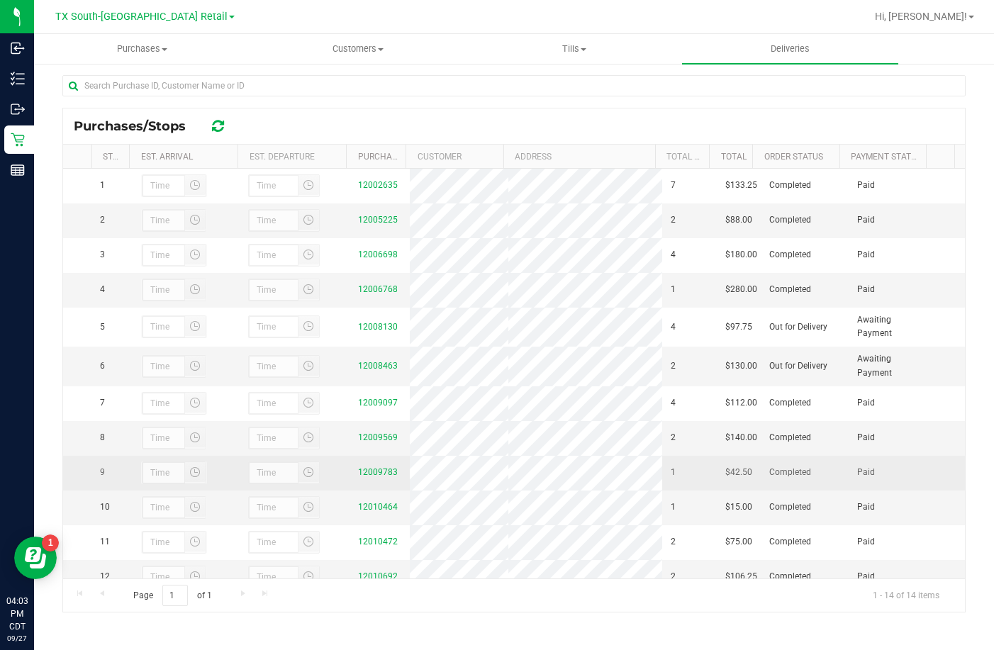
scroll to position [140, 0]
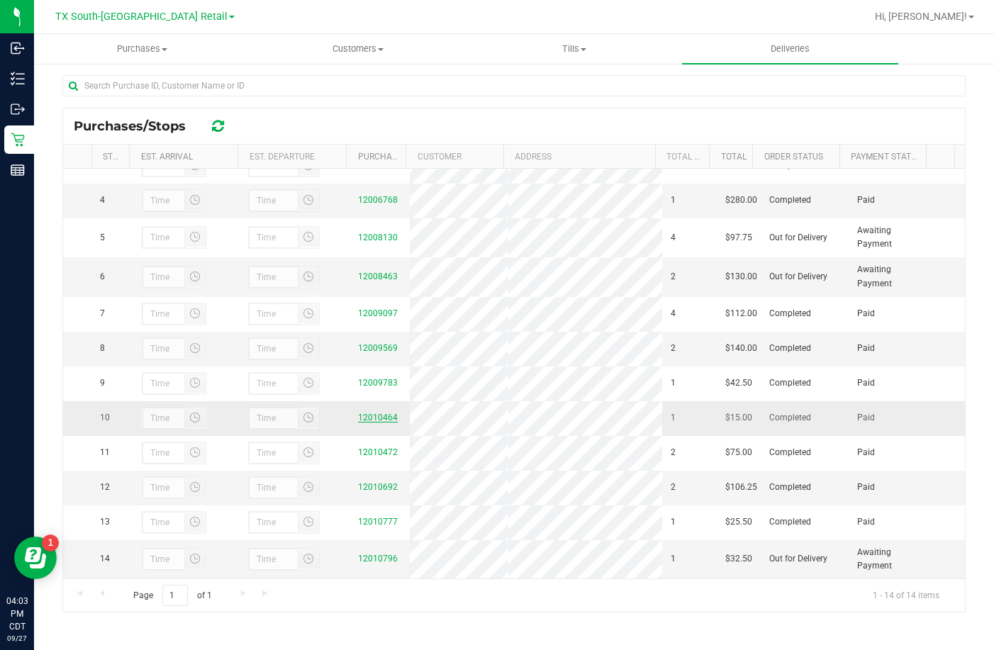
click at [377, 412] on link "12010464" at bounding box center [378, 417] width 40 height 10
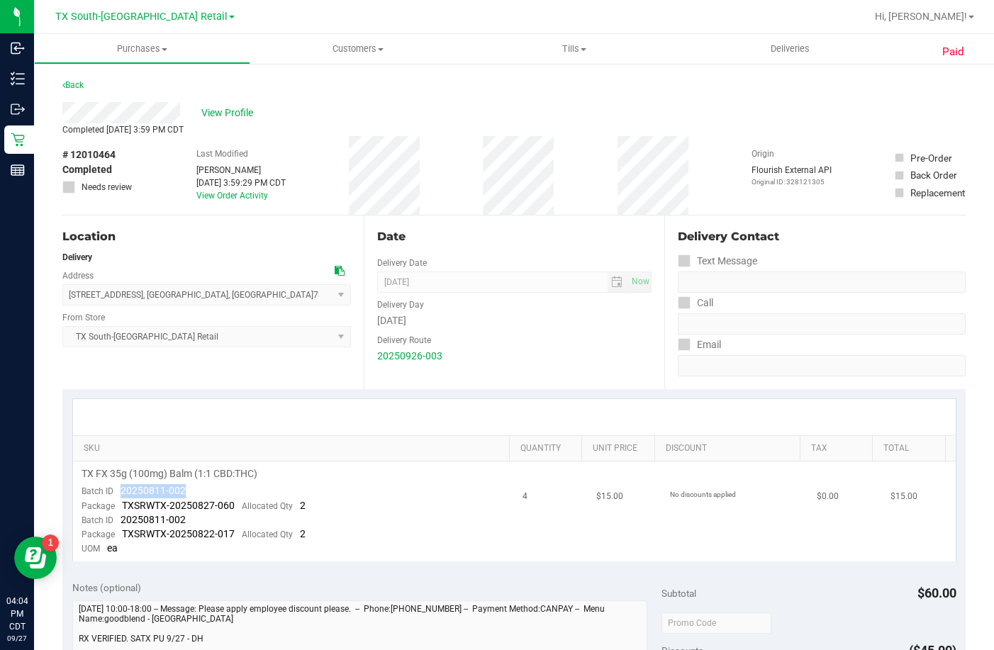
drag, startPoint x: 199, startPoint y: 494, endPoint x: 121, endPoint y: 494, distance: 78.0
click at [121, 494] on td "TX FX 35g (100mg) Balm (1:1 CBD:THC) Batch ID 20250811-002 Package TXSRWTX-2025…" at bounding box center [293, 511] width 441 height 100
drag, startPoint x: 192, startPoint y: 516, endPoint x: 116, endPoint y: 519, distance: 75.9
click at [116, 519] on td "TX FX 35g (100mg) Balm (1:1 CBD:THC) Batch ID 20250811-002 Package TXSRWTX-2025…" at bounding box center [293, 511] width 441 height 100
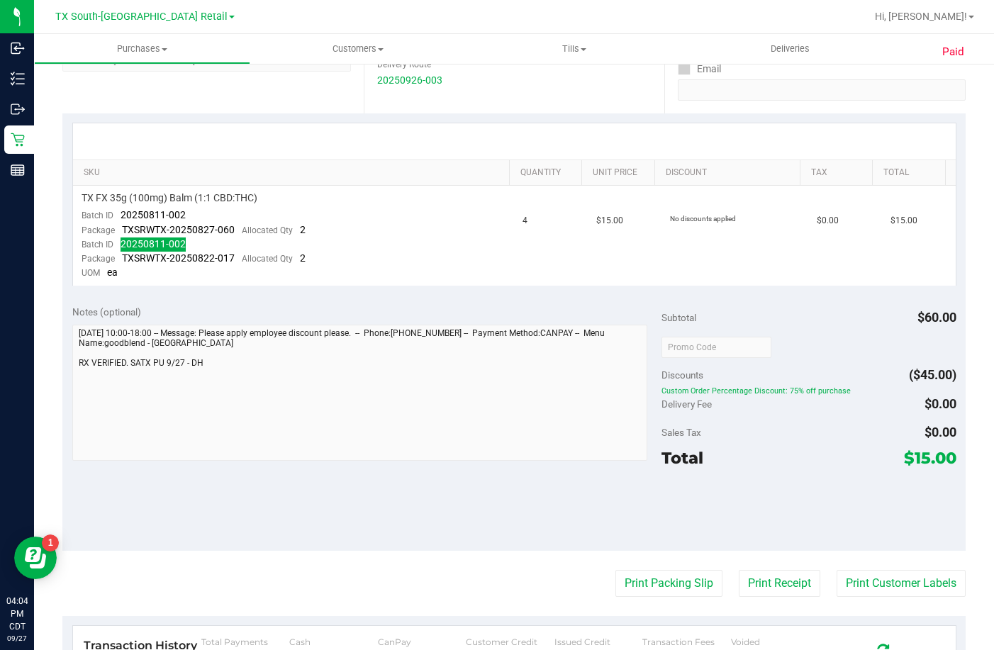
scroll to position [283, 0]
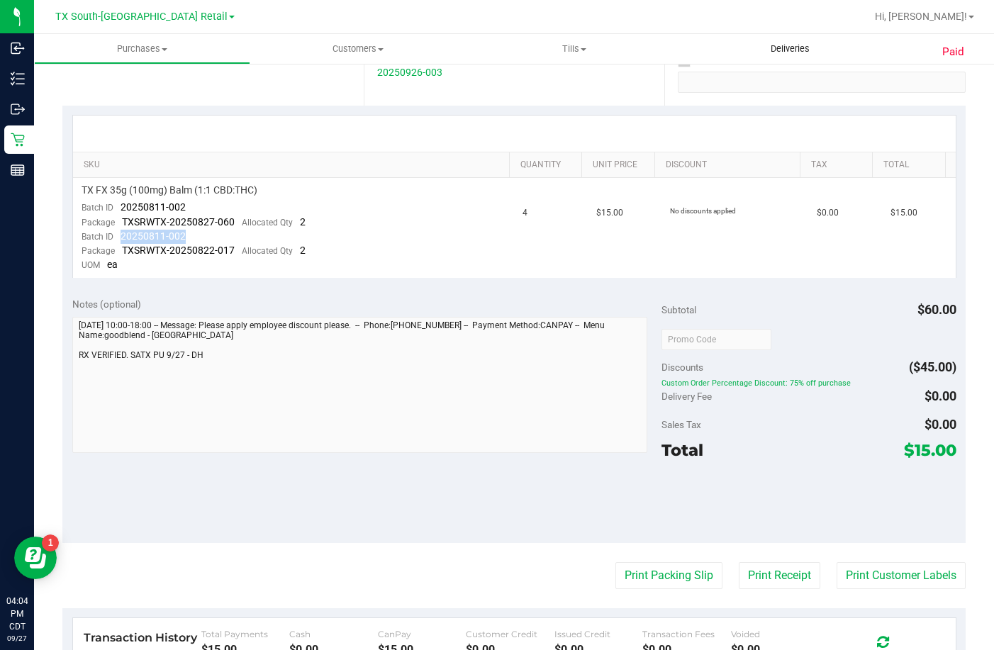
click at [729, 55] on uib-tab-heading "Deliveries" at bounding box center [790, 49] width 216 height 30
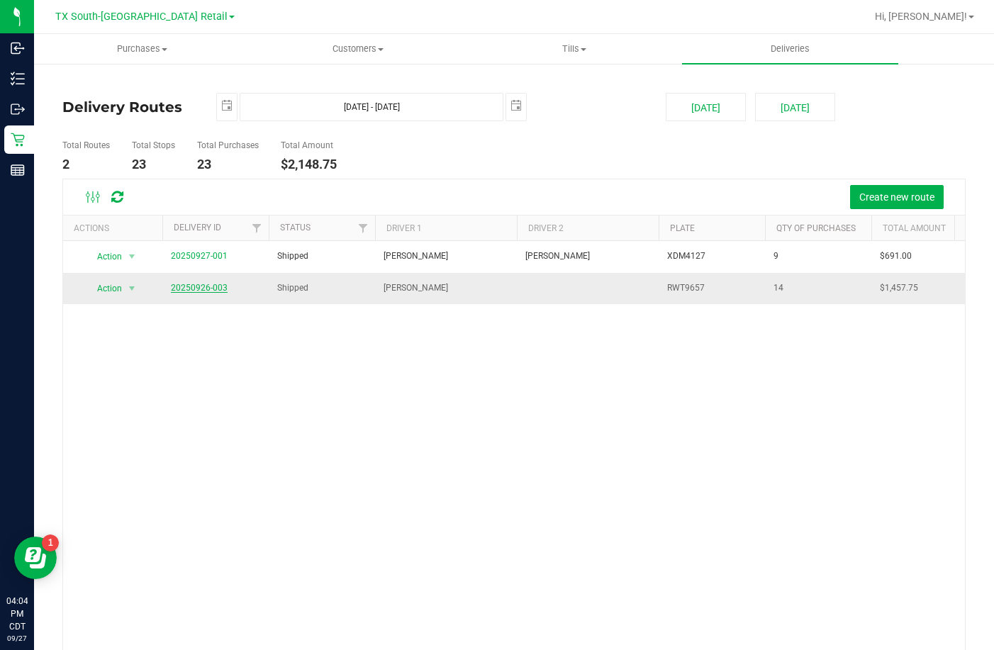
click at [194, 287] on link "20250926-003" at bounding box center [199, 288] width 57 height 10
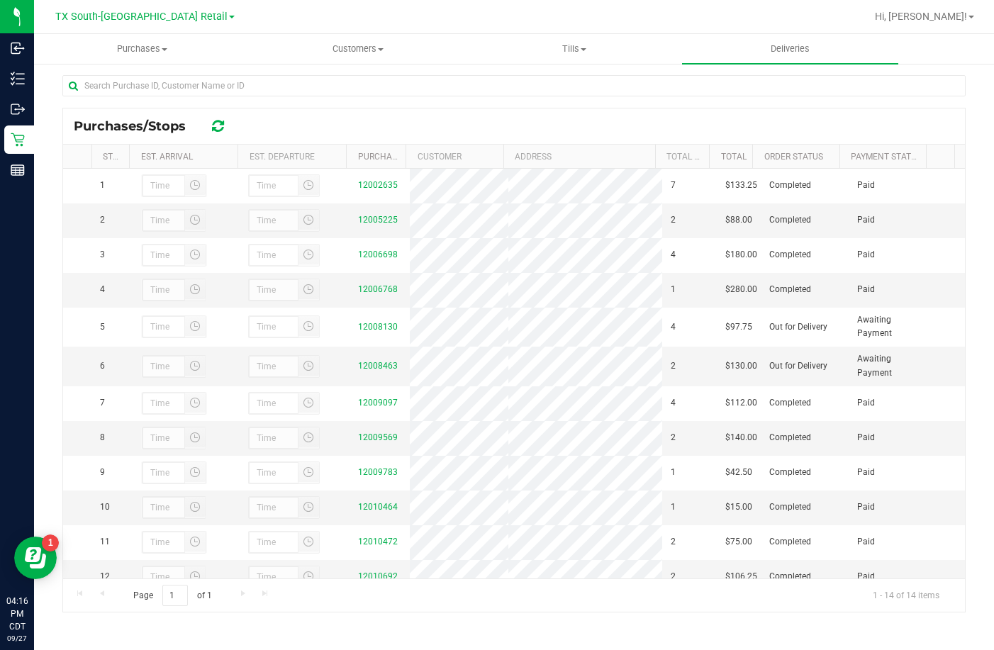
scroll to position [140, 0]
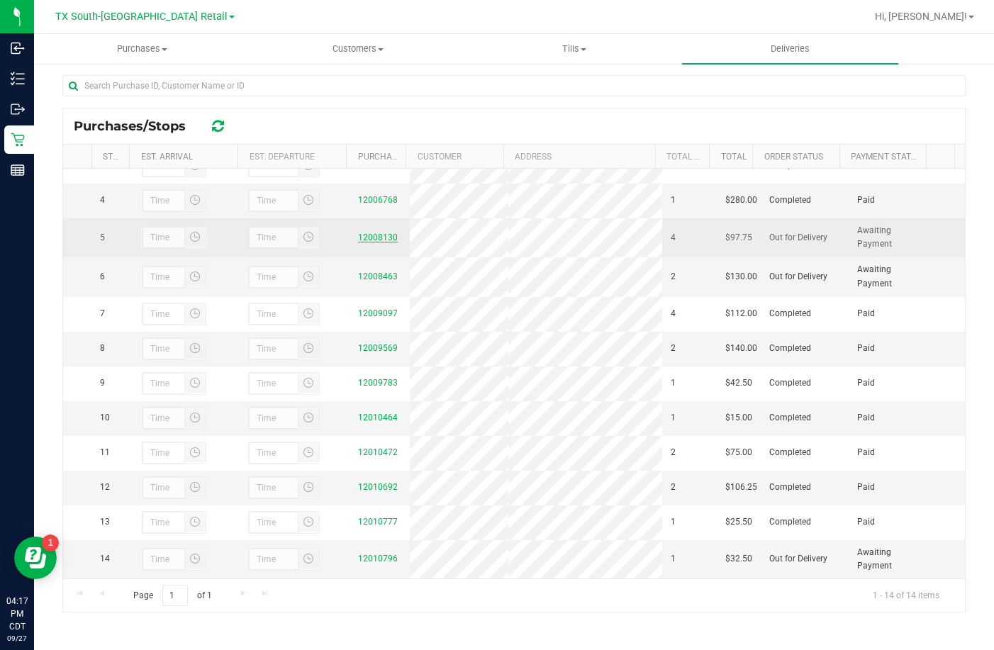
click at [358, 232] on link "12008130" at bounding box center [378, 237] width 40 height 10
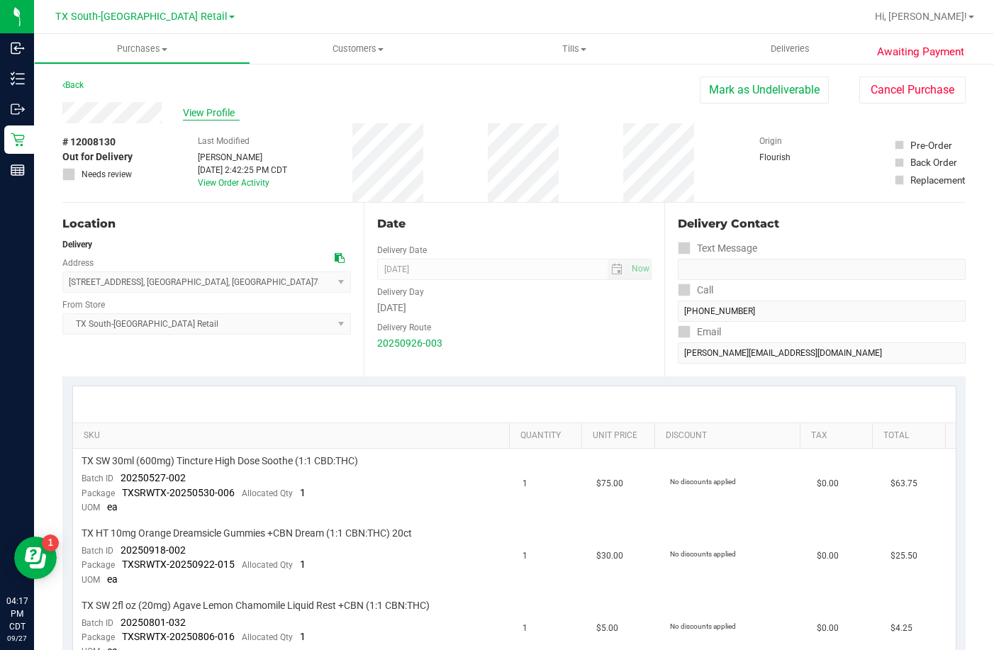
click at [221, 111] on span "View Profile" at bounding box center [211, 113] width 57 height 15
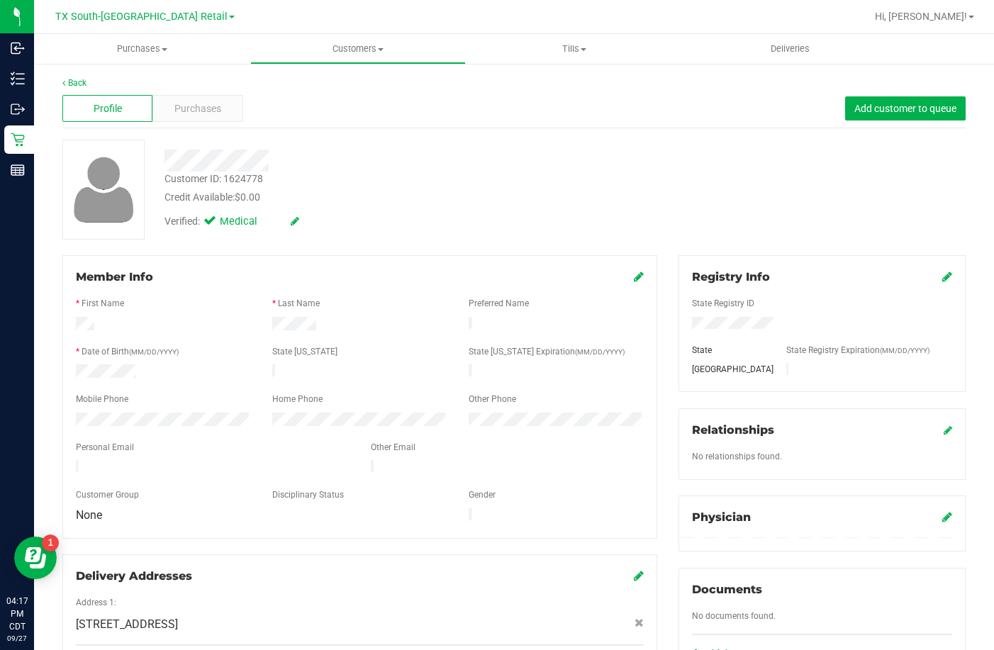
click at [186, 110] on span "Purchases" at bounding box center [197, 108] width 47 height 15
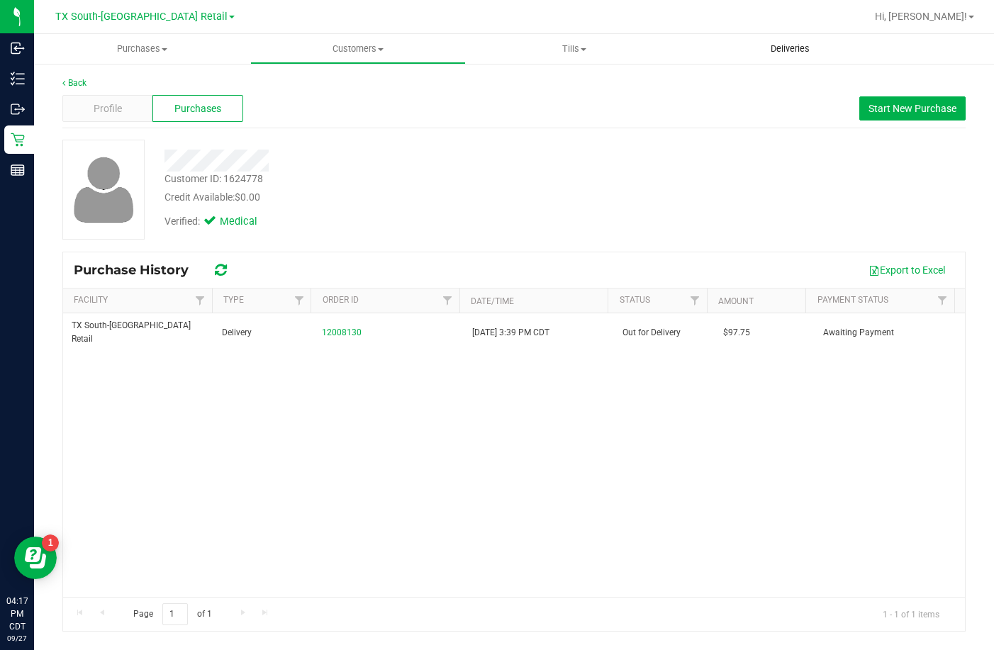
click at [729, 52] on uib-tab-heading "Deliveries" at bounding box center [790, 49] width 216 height 30
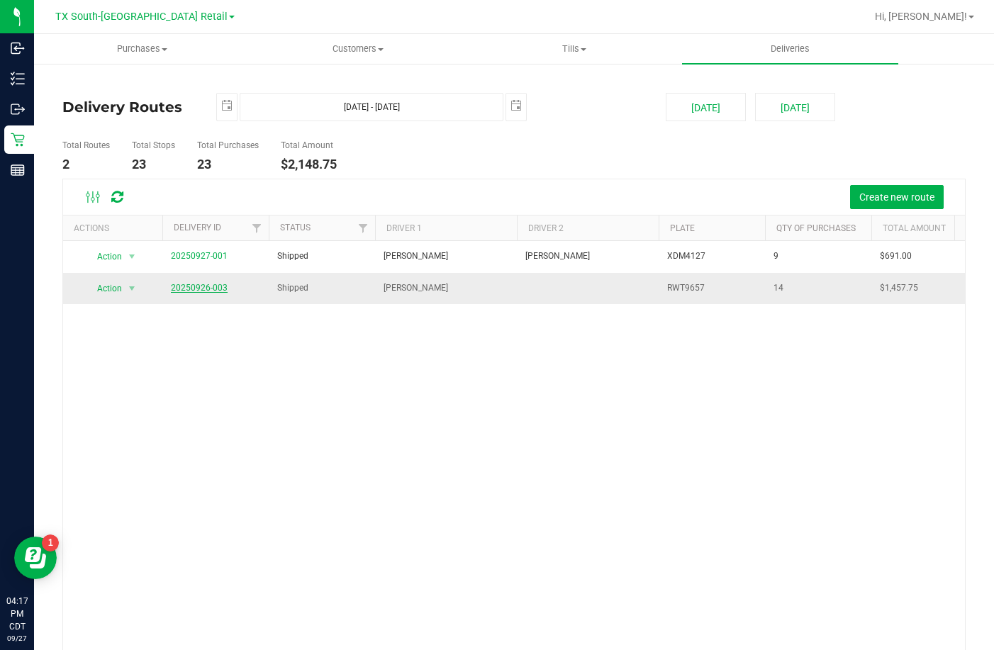
click at [209, 289] on link "20250926-003" at bounding box center [199, 288] width 57 height 10
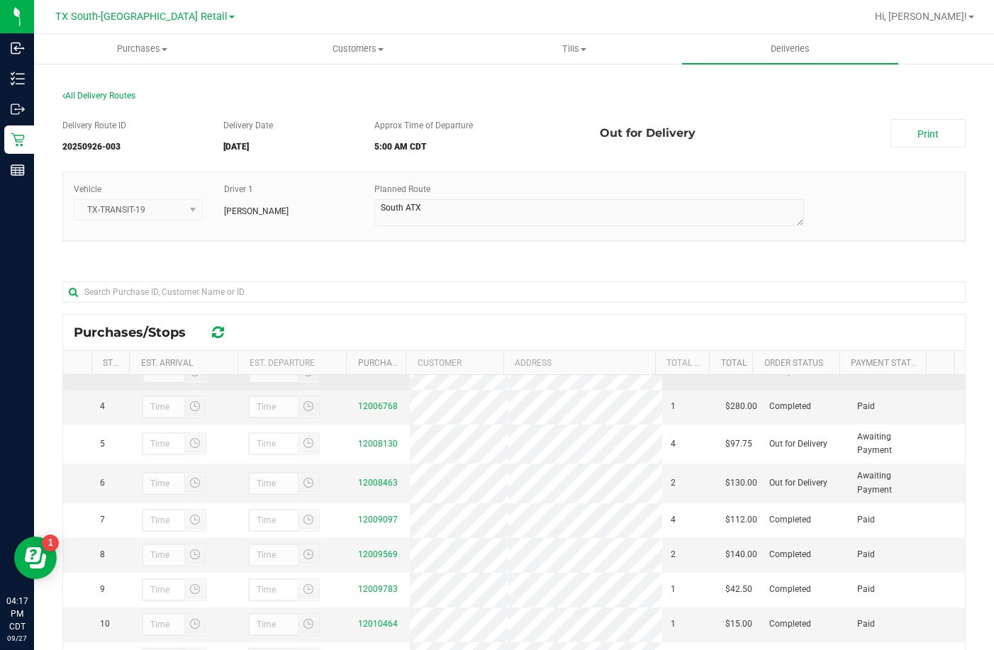
scroll to position [140, 0]
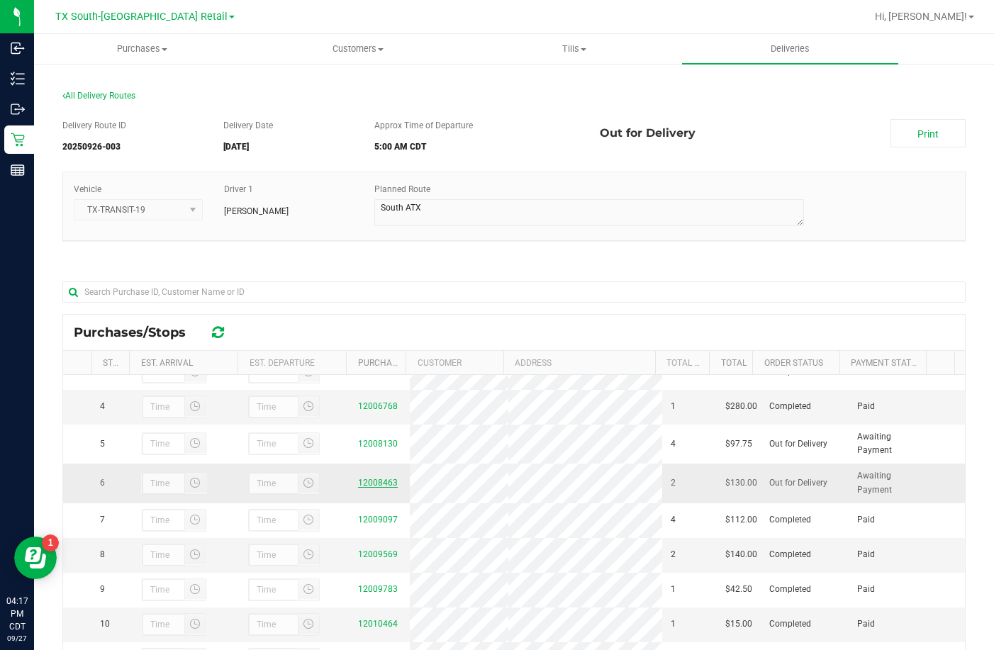
click at [374, 478] on link "12008463" at bounding box center [378, 483] width 40 height 10
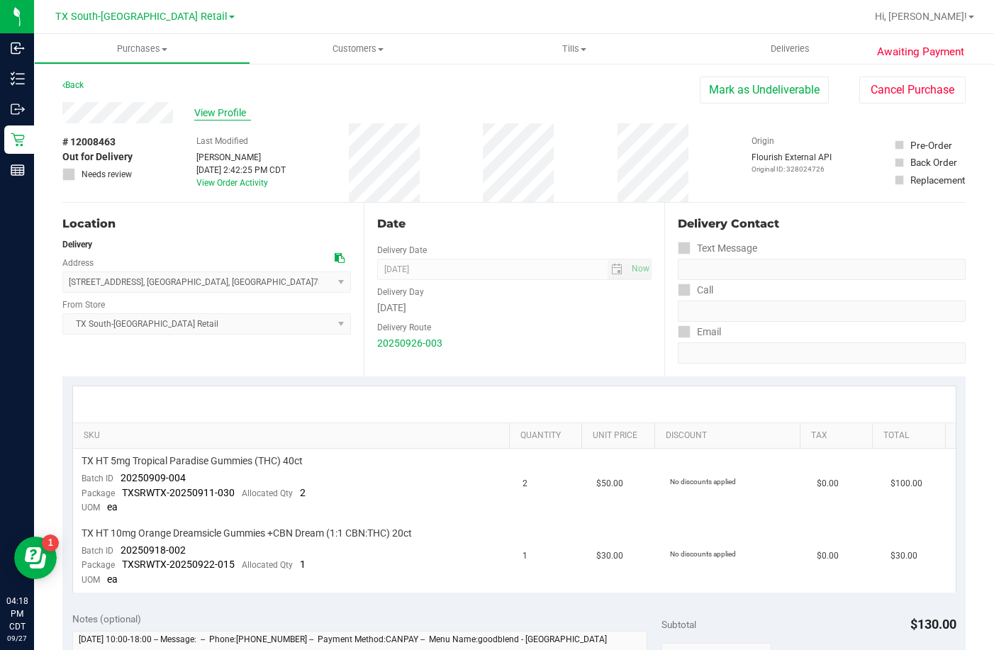
click at [230, 108] on span "View Profile" at bounding box center [222, 113] width 57 height 15
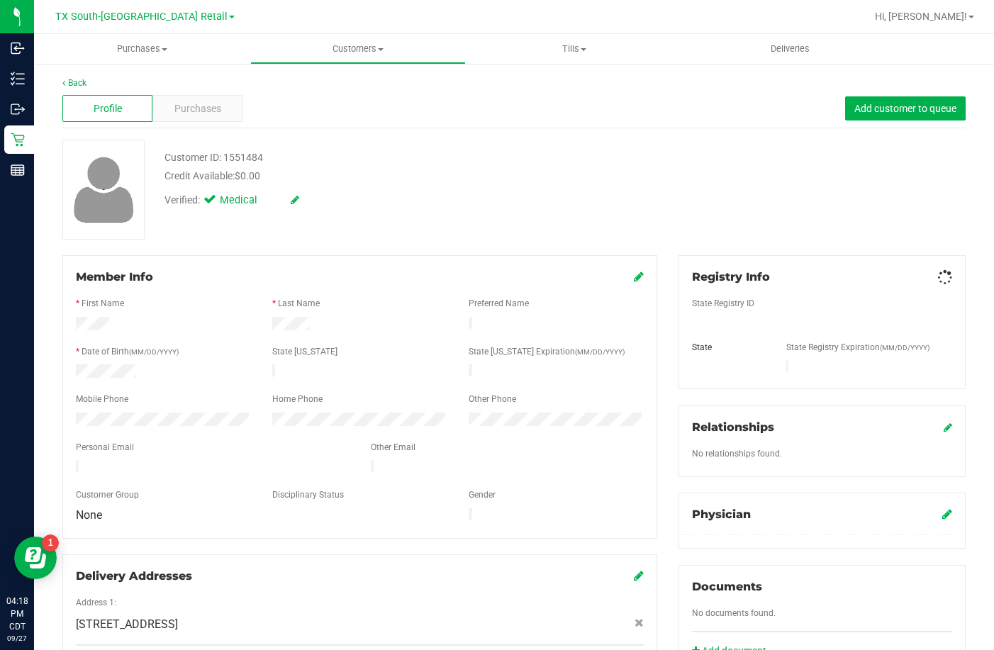
click at [230, 113] on div "Purchases" at bounding box center [197, 108] width 90 height 27
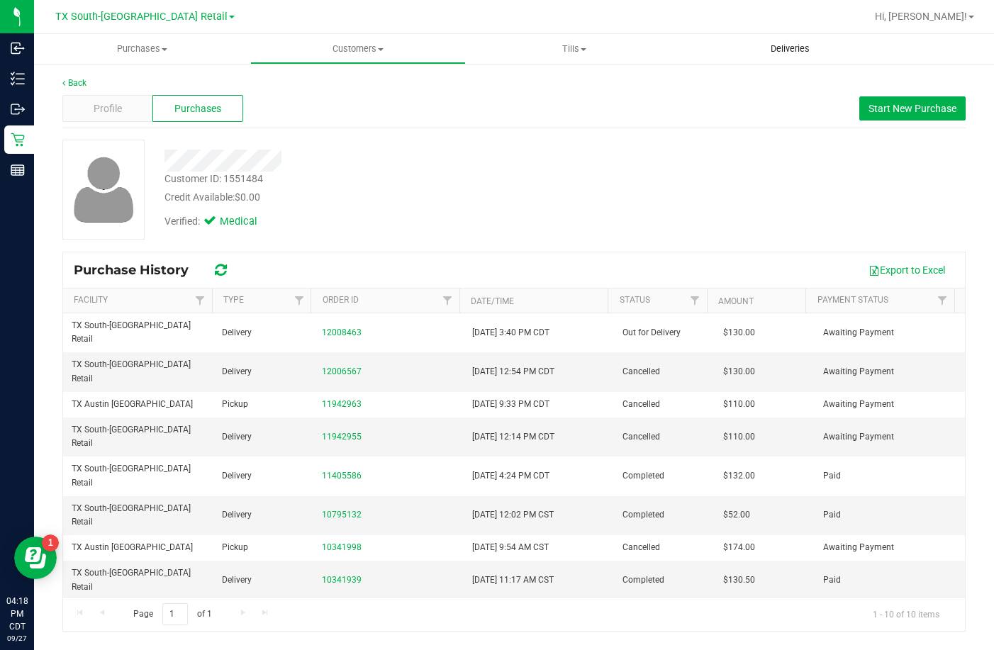
click at [758, 35] on uib-tab-heading "Deliveries" at bounding box center [790, 49] width 216 height 30
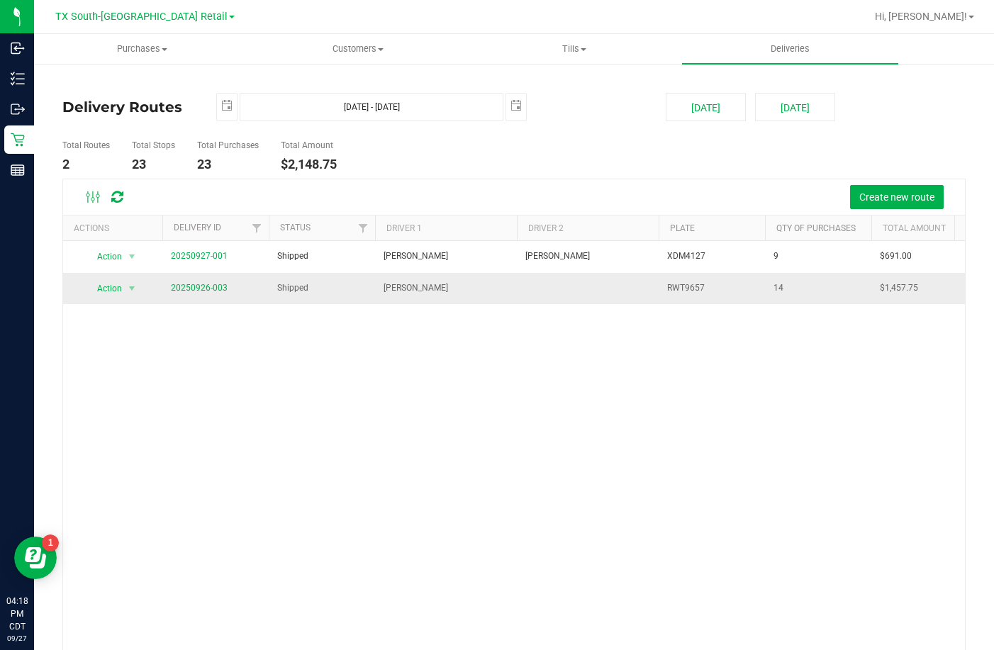
click at [219, 276] on td "20250926-003" at bounding box center [215, 288] width 106 height 31
click at [219, 284] on link "20250926-003" at bounding box center [199, 288] width 57 height 10
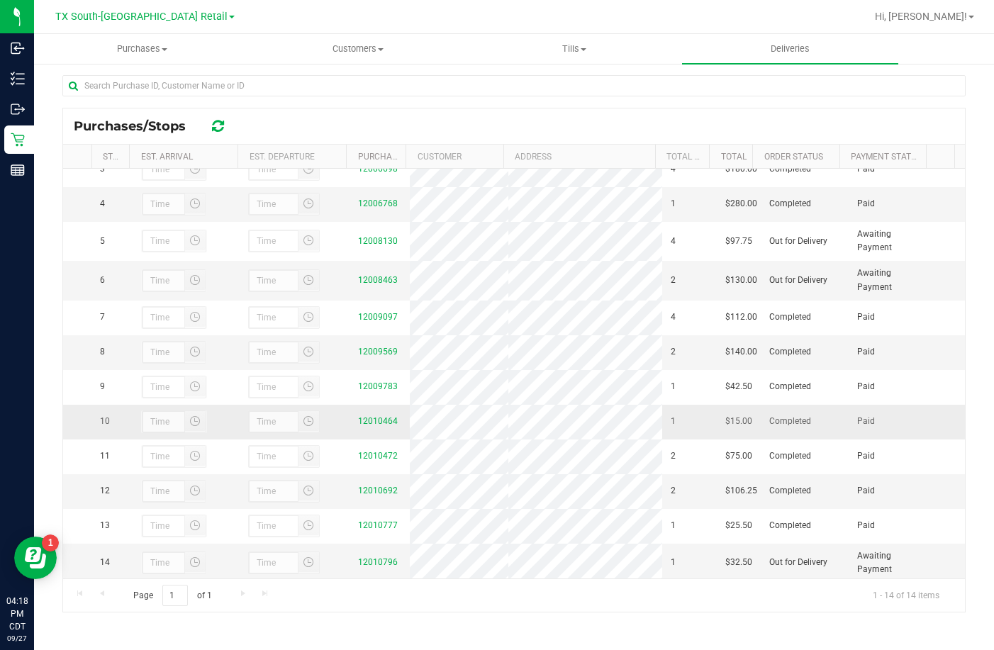
scroll to position [140, 0]
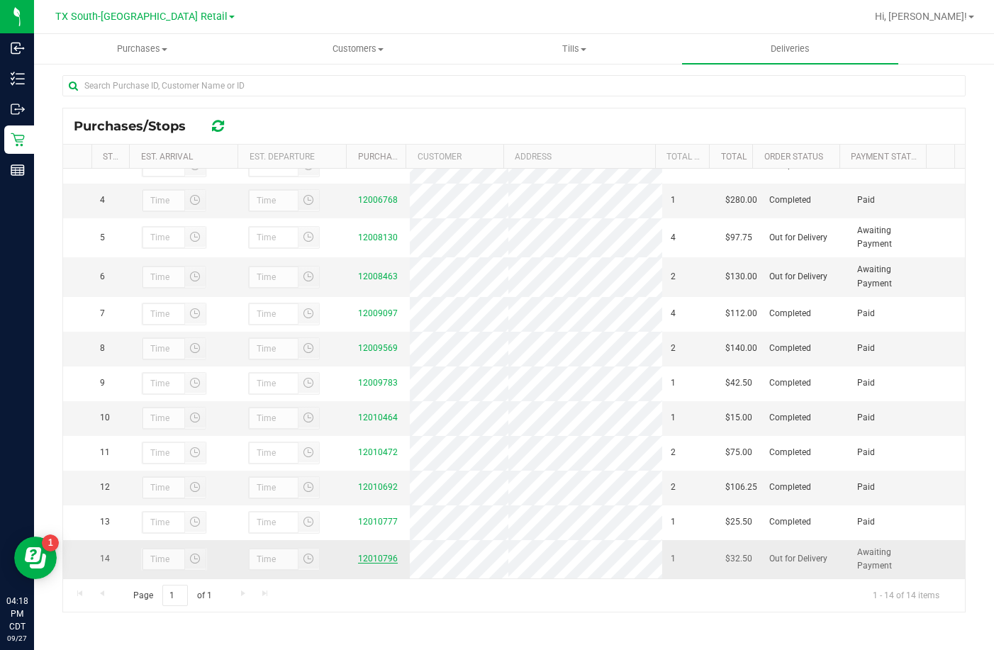
click at [364, 559] on link "12010796" at bounding box center [378, 558] width 40 height 10
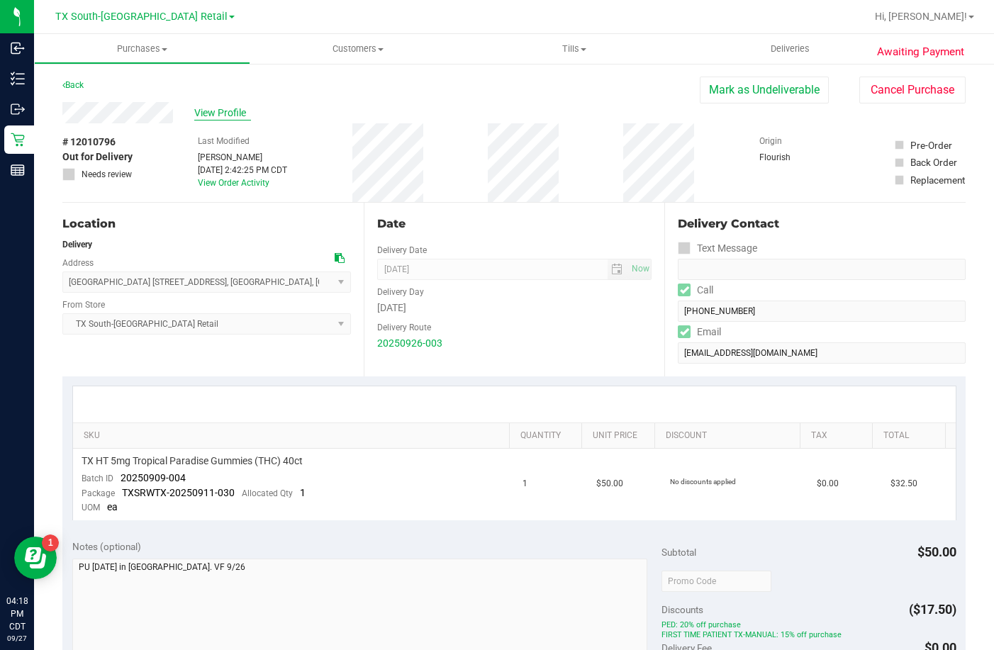
click at [235, 111] on span "View Profile" at bounding box center [222, 113] width 57 height 15
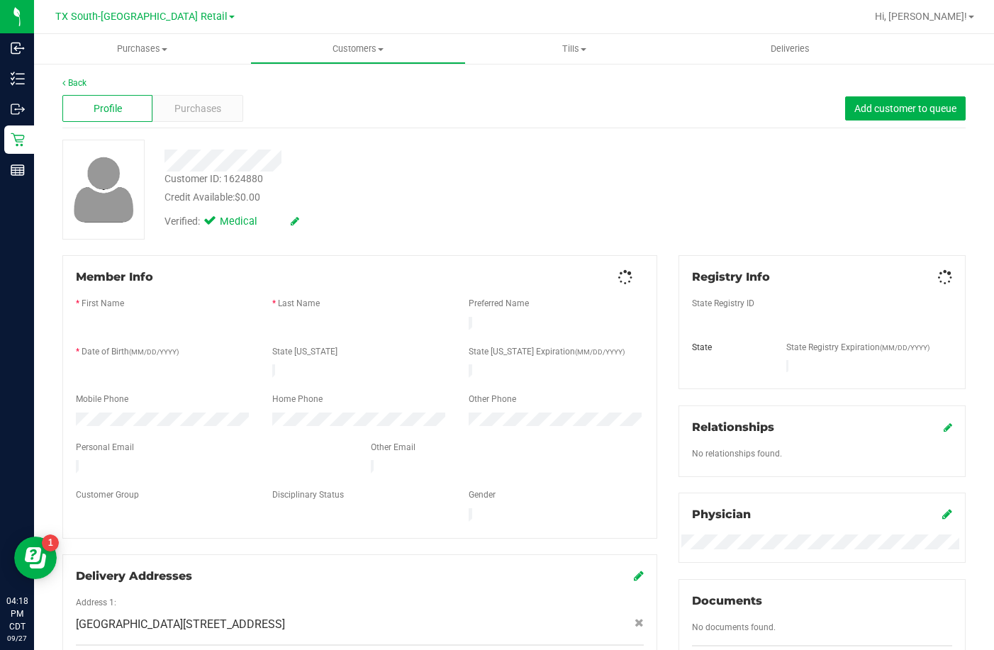
click at [204, 116] on span "Purchases" at bounding box center [197, 108] width 47 height 15
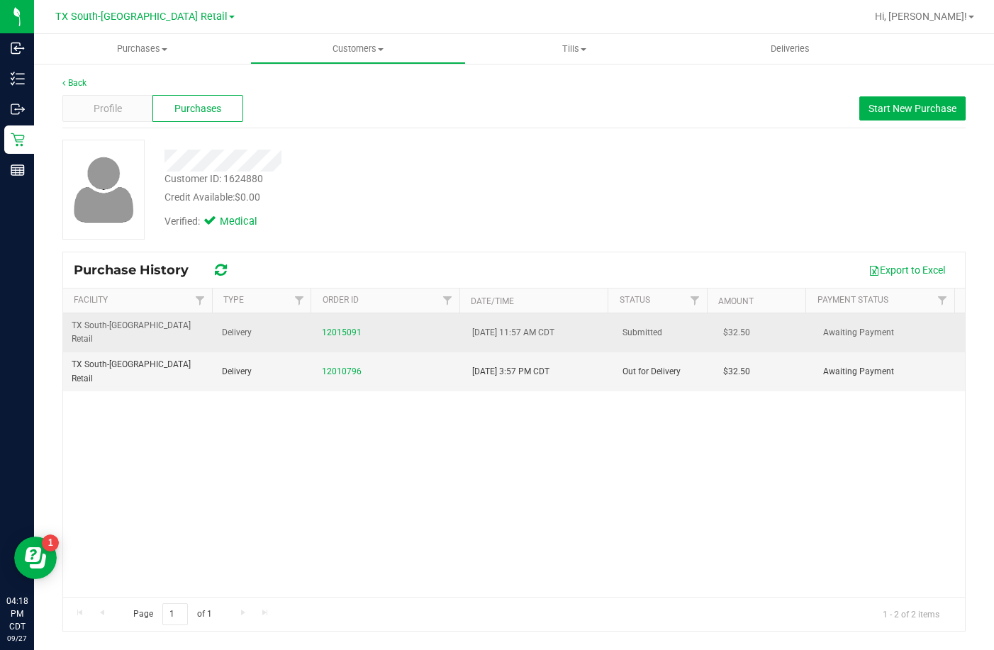
click at [341, 332] on div "12015091" at bounding box center [388, 332] width 133 height 13
click at [340, 330] on div "12015091" at bounding box center [388, 332] width 133 height 13
click at [343, 327] on link "12015091" at bounding box center [342, 332] width 40 height 10
click at [342, 330] on div "12015091" at bounding box center [388, 332] width 133 height 13
click at [351, 327] on link "12015091" at bounding box center [342, 332] width 40 height 10
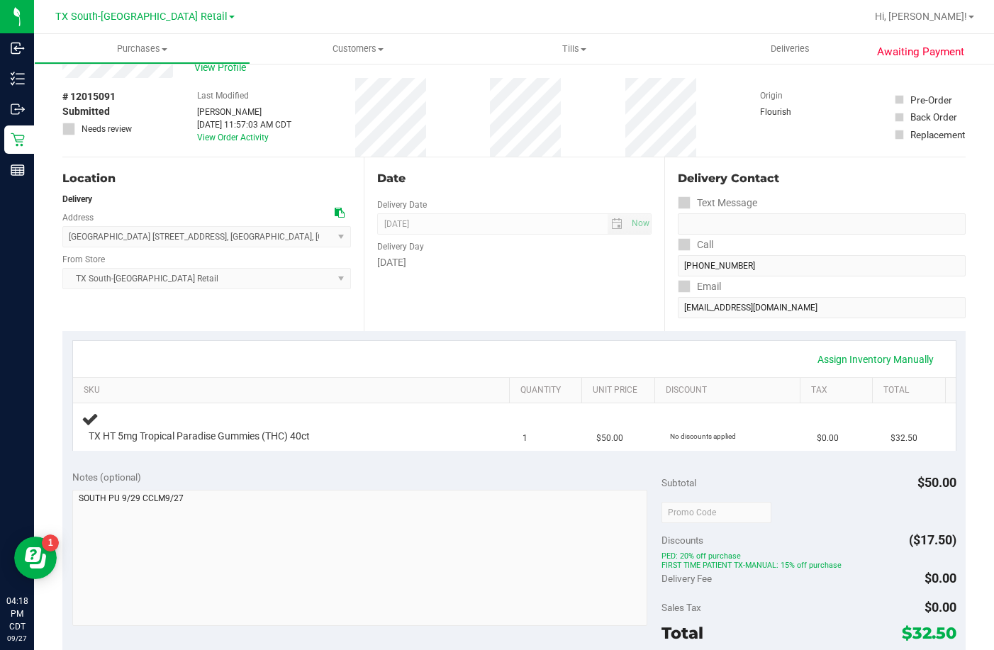
scroll to position [71, 0]
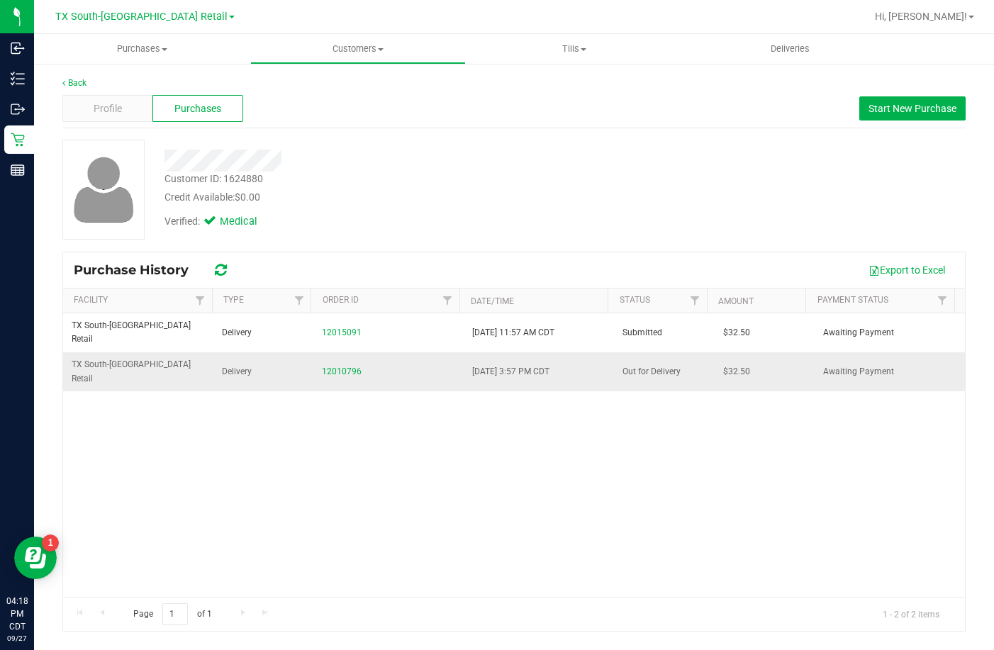
click at [356, 352] on td "12010796" at bounding box center [388, 371] width 150 height 38
click at [349, 366] on link "12010796" at bounding box center [342, 371] width 40 height 10
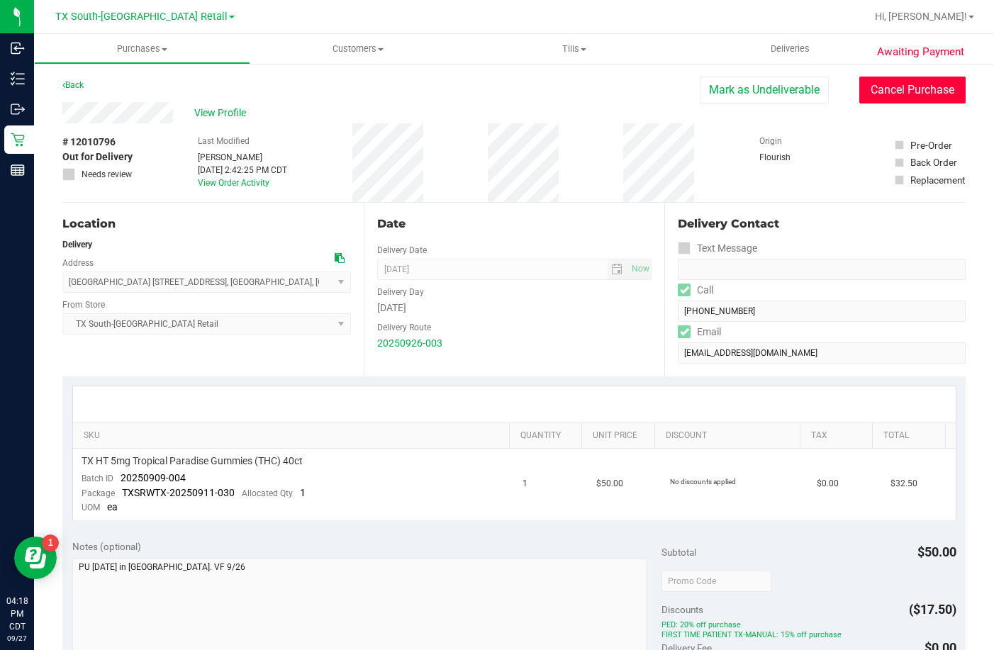
click at [920, 94] on button "Cancel Purchase" at bounding box center [912, 90] width 106 height 27
click at [208, 113] on span "View Profile" at bounding box center [222, 113] width 57 height 15
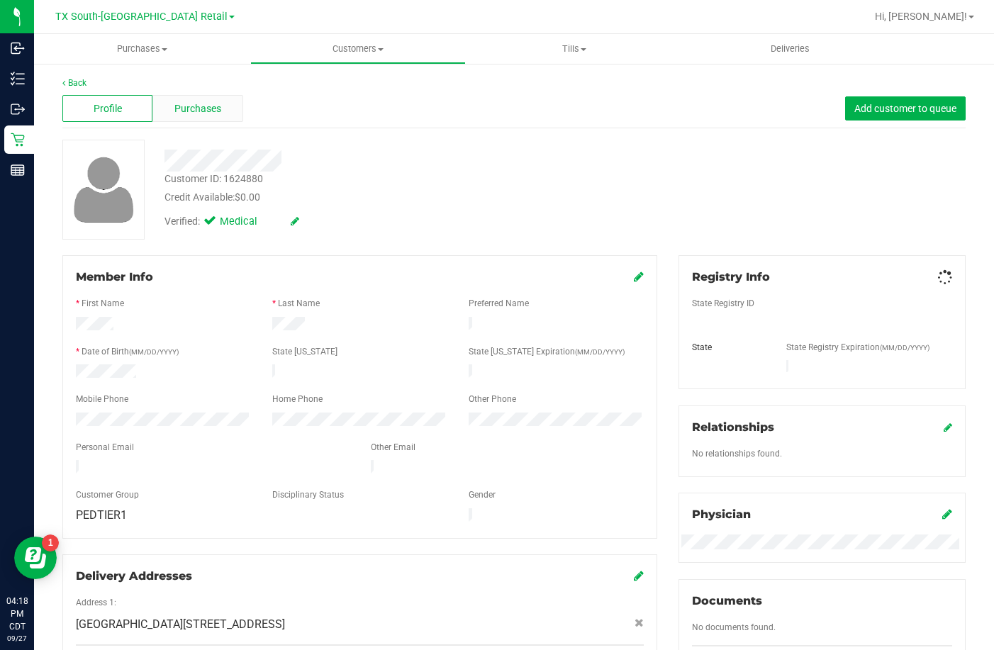
click at [220, 107] on div "Purchases" at bounding box center [197, 108] width 90 height 27
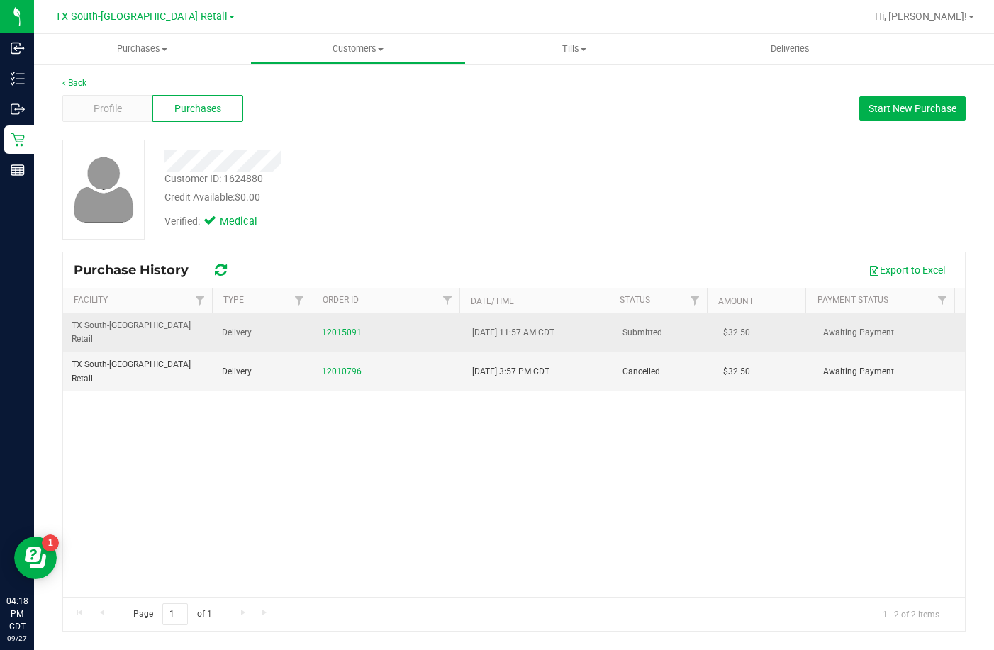
click at [352, 327] on link "12015091" at bounding box center [342, 332] width 40 height 10
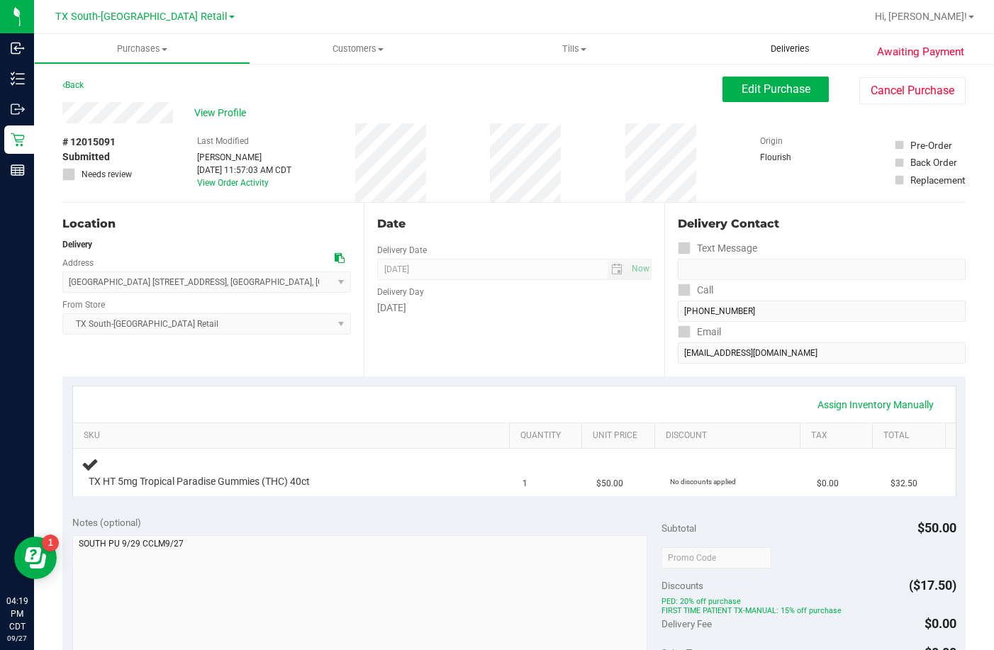
click at [809, 52] on span "Deliveries" at bounding box center [789, 49] width 77 height 13
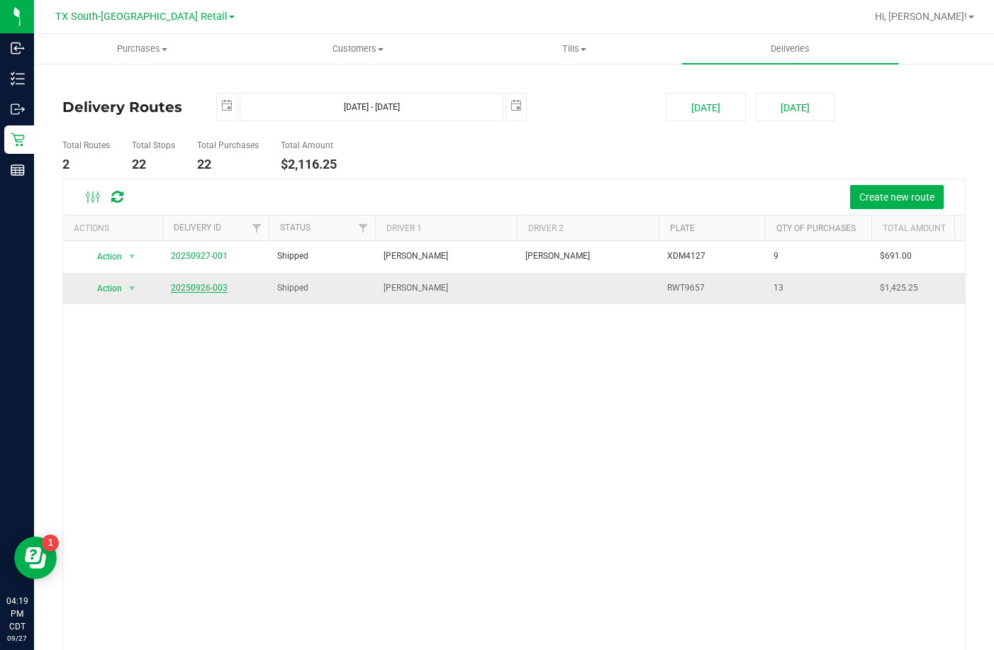
click at [213, 285] on link "20250926-003" at bounding box center [199, 288] width 57 height 10
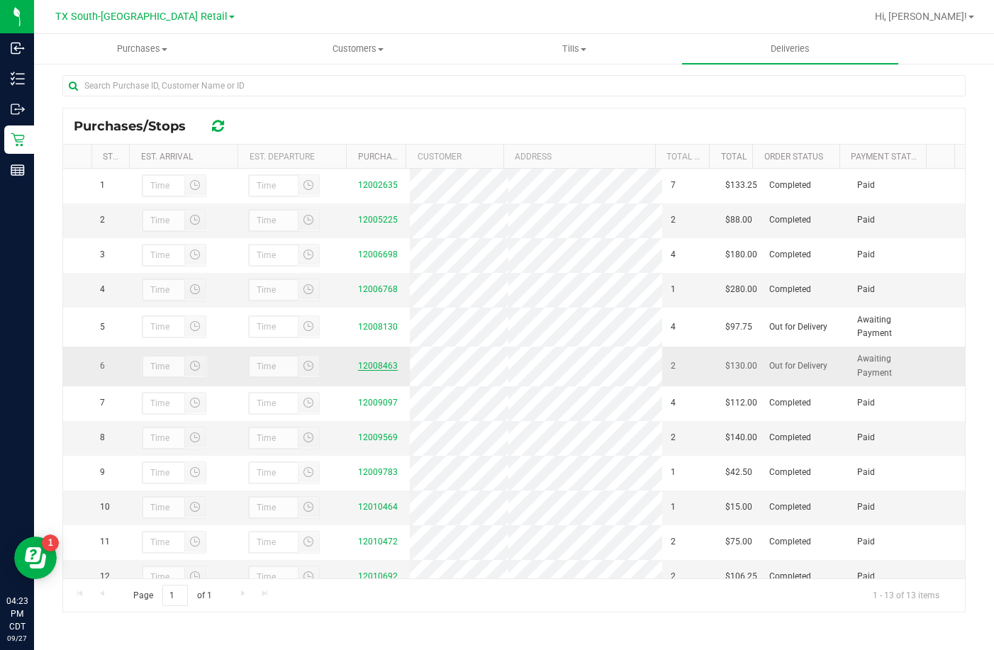
click at [379, 371] on link "12008463" at bounding box center [378, 366] width 40 height 10
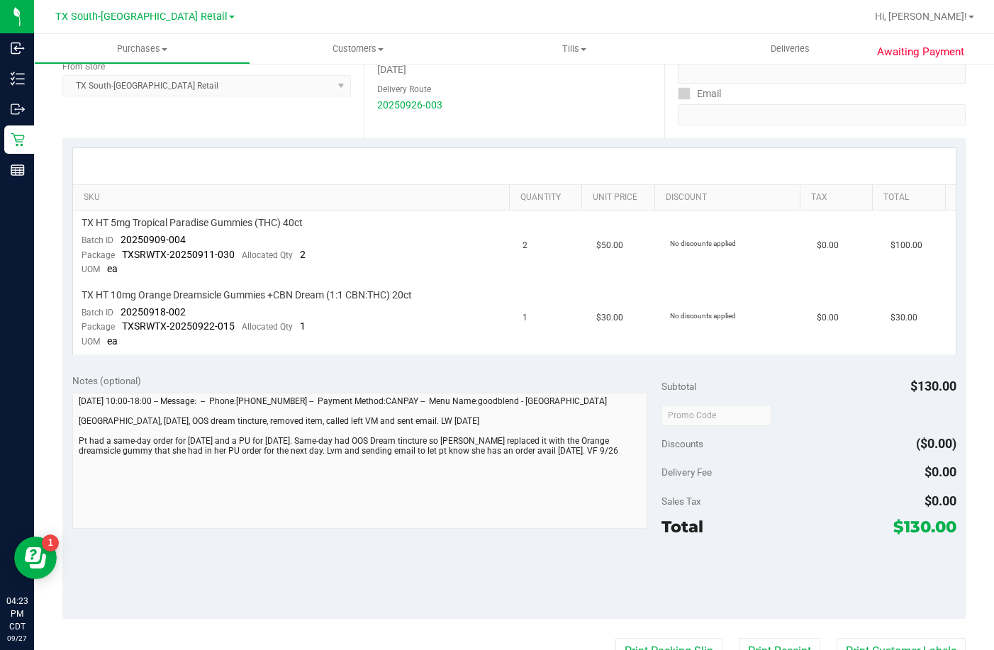
scroll to position [213, 0]
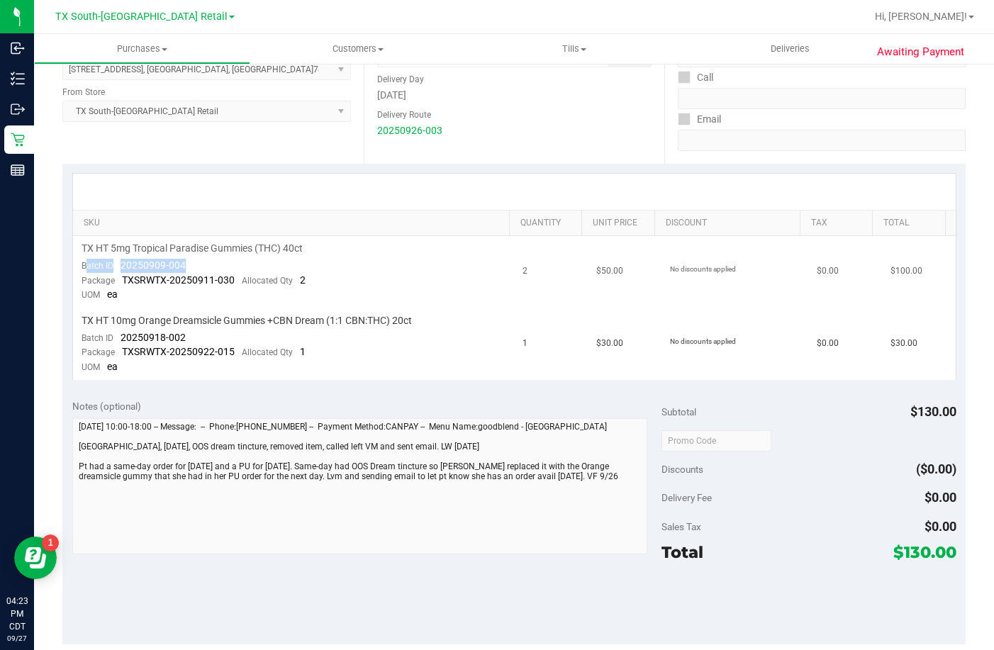
drag, startPoint x: 201, startPoint y: 262, endPoint x: 89, endPoint y: 266, distance: 112.0
click at [89, 266] on td "TX HT 5mg Tropical Paradise Gummies (THC) 40ct Batch ID 20250909-004 Package TX…" at bounding box center [293, 272] width 441 height 72
drag, startPoint x: 196, startPoint y: 337, endPoint x: 109, endPoint y: 339, distance: 87.2
click at [109, 339] on td "TX HT 10mg Orange Dreamsicle Gummies +CBN Dream (1:1 CBN:THC) 20ct Batch ID 202…" at bounding box center [293, 344] width 441 height 72
click at [327, 325] on span "TX HT 10mg Orange Dreamsicle Gummies +CBN Dream (1:1 CBN:THC) 20ct" at bounding box center [246, 320] width 330 height 13
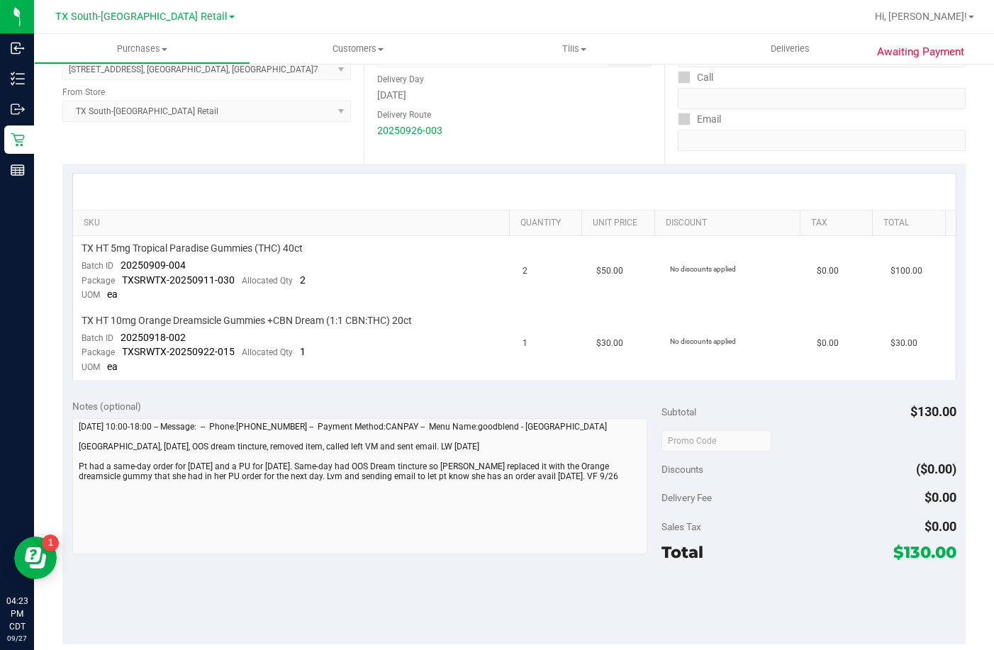
click at [777, 535] on div "Sales Tax $0.00" at bounding box center [808, 527] width 295 height 26
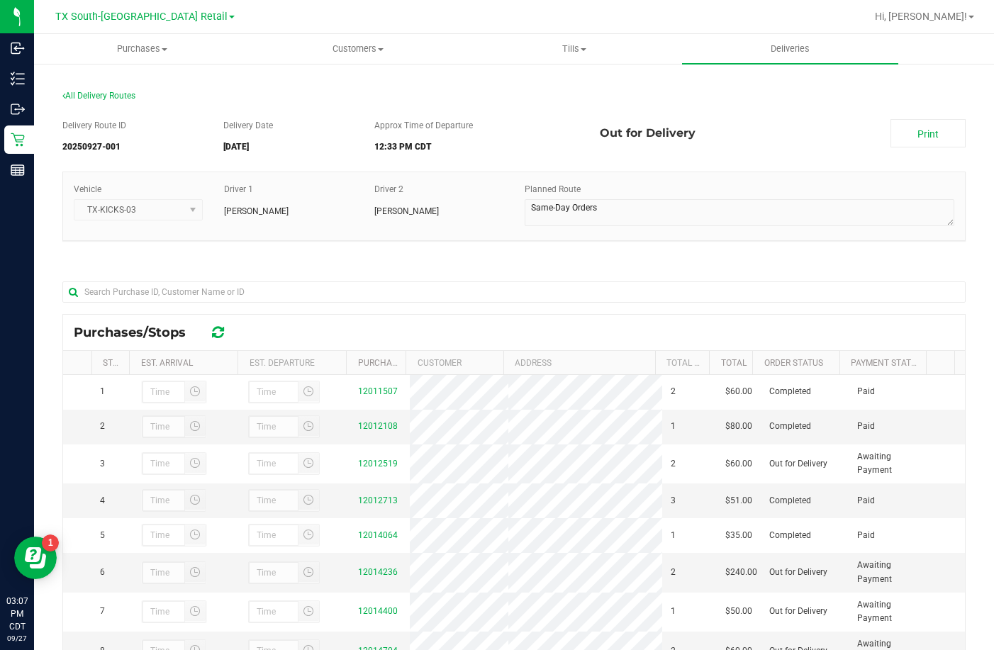
scroll to position [206, 0]
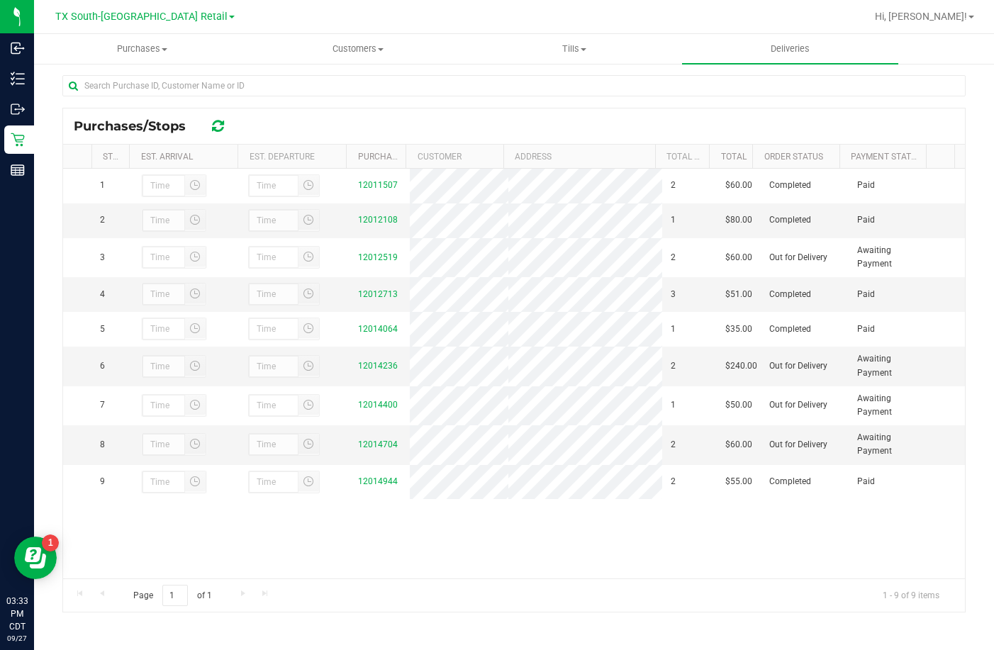
click at [289, 103] on div at bounding box center [513, 91] width 903 height 33
click at [376, 449] on link "12014704" at bounding box center [378, 444] width 40 height 10
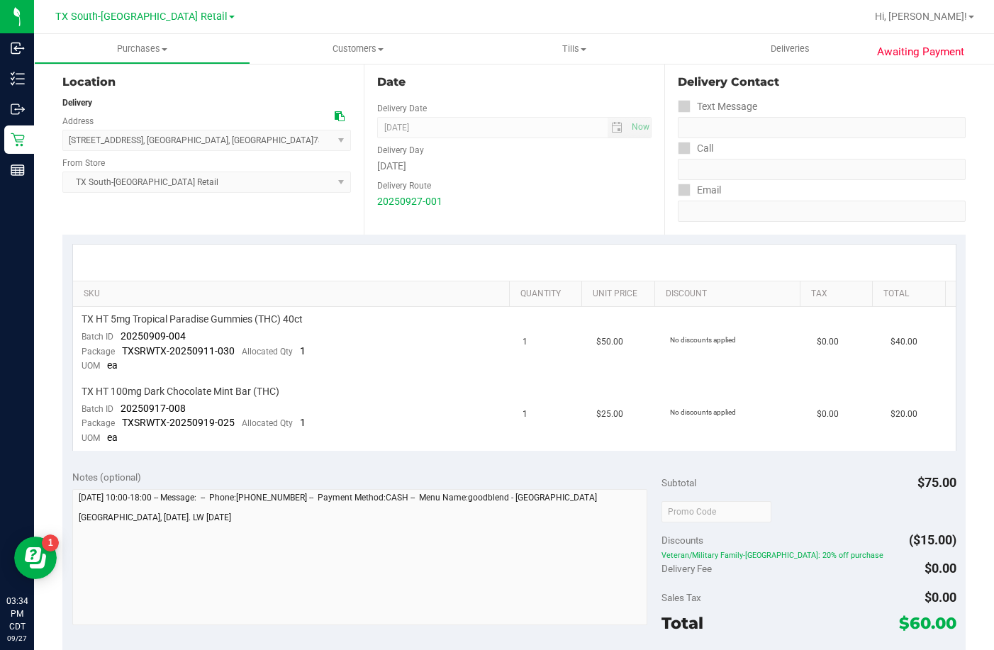
scroll to position [184, 0]
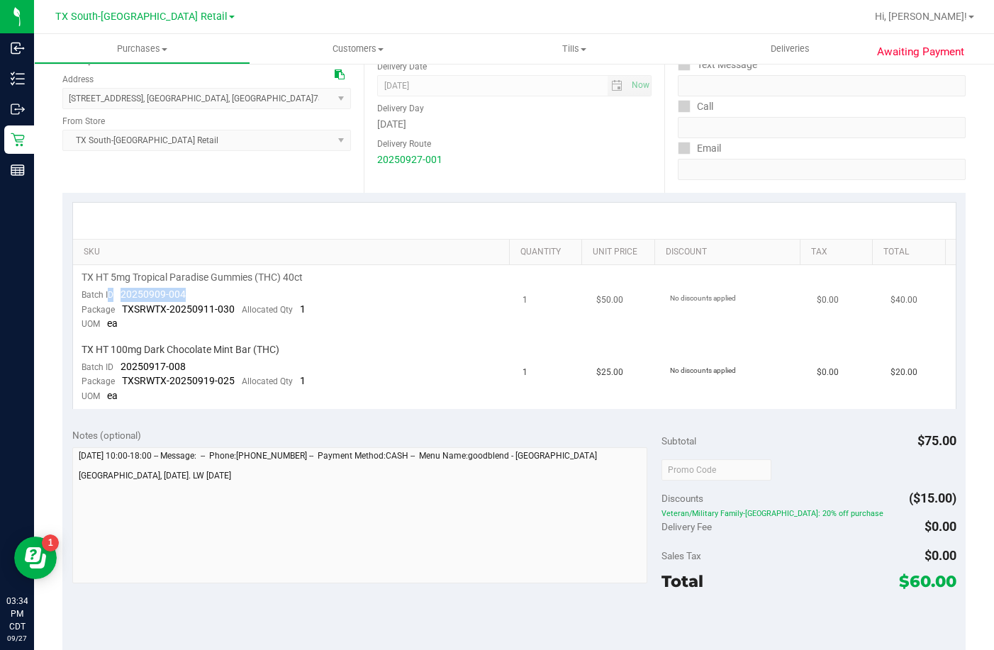
drag, startPoint x: 199, startPoint y: 291, endPoint x: 106, endPoint y: 293, distance: 92.8
click at [106, 293] on td "TX HT 5mg Tropical Paradise Gummies (THC) 40ct Batch ID 20250909-004 Package TX…" at bounding box center [293, 301] width 441 height 72
drag, startPoint x: 195, startPoint y: 361, endPoint x: 123, endPoint y: 368, distance: 72.6
click at [123, 368] on td "TX HT 100mg Dark Chocolate Mint Bar (THC) Batch ID 20250917-008 Package TXSRWTX…" at bounding box center [293, 373] width 441 height 72
click at [700, 515] on span "Veteran/Military Family-[GEOGRAPHIC_DATA]: 20% off purchase" at bounding box center [808, 514] width 295 height 10
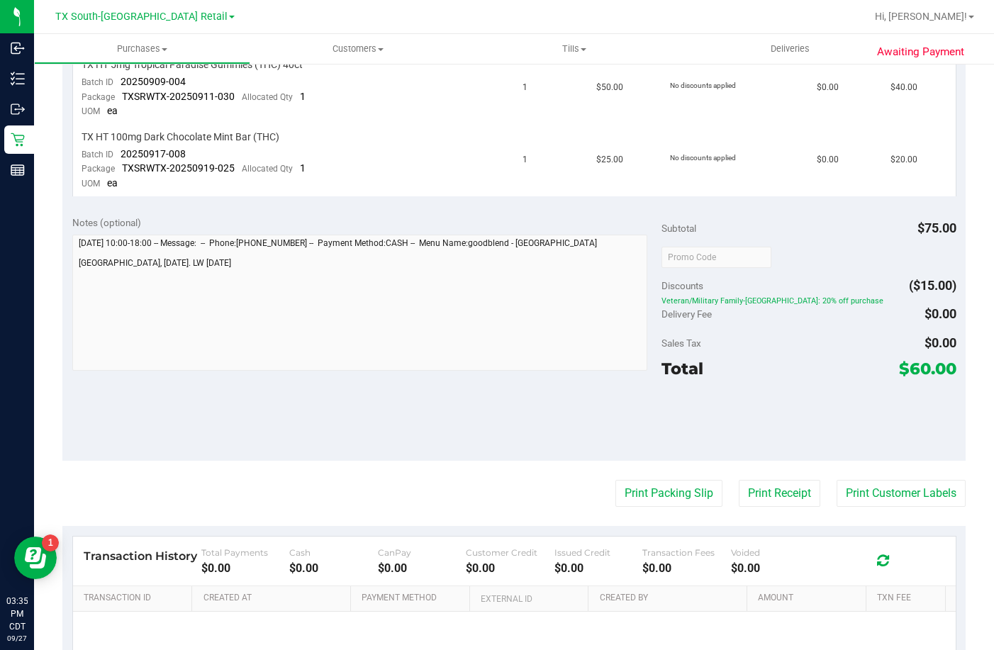
scroll to position [42, 0]
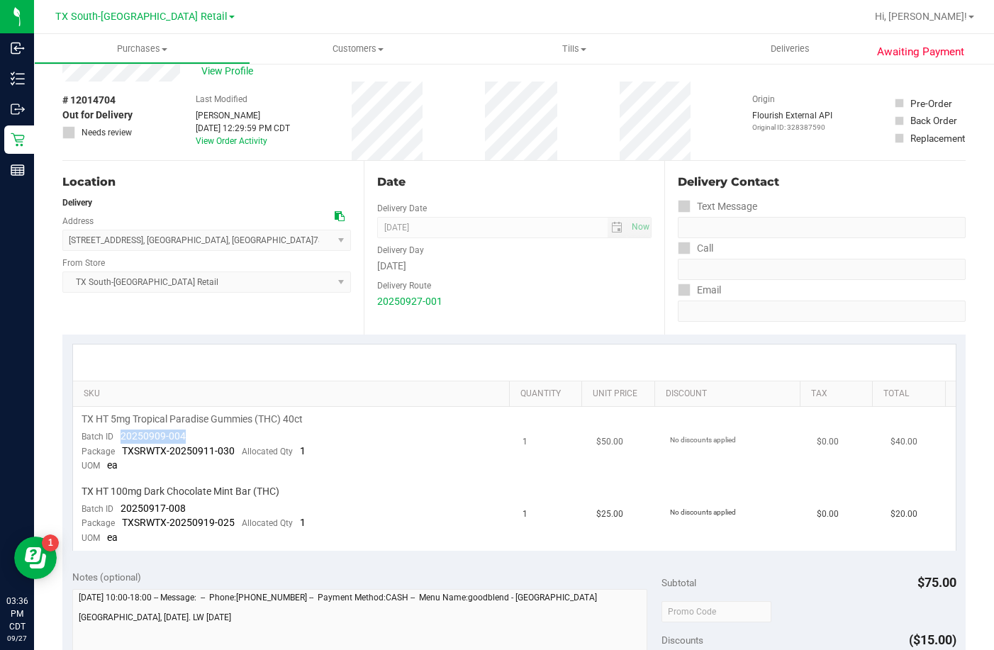
drag, startPoint x: 204, startPoint y: 433, endPoint x: 132, endPoint y: 439, distance: 72.5
click at [118, 434] on td "TX HT 5mg Tropical Paradise Gummies (THC) 40ct Batch ID 20250909-004 Package TX…" at bounding box center [293, 443] width 441 height 72
drag, startPoint x: 204, startPoint y: 503, endPoint x: 118, endPoint y: 508, distance: 86.6
click at [118, 508] on td "TX HT 100mg Dark Chocolate Mint Bar (THC) Batch ID 20250917-008 Package TXSRWTX…" at bounding box center [293, 515] width 441 height 72
click at [804, 60] on uib-tab-heading "Deliveries" at bounding box center [790, 49] width 216 height 30
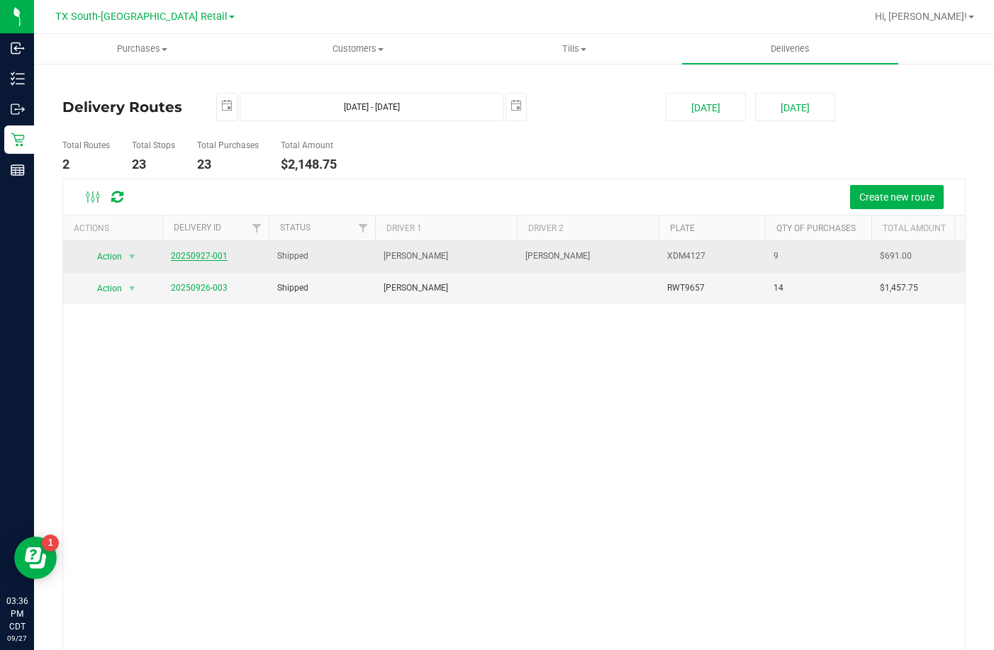
click at [216, 257] on link "20250927-001" at bounding box center [199, 256] width 57 height 10
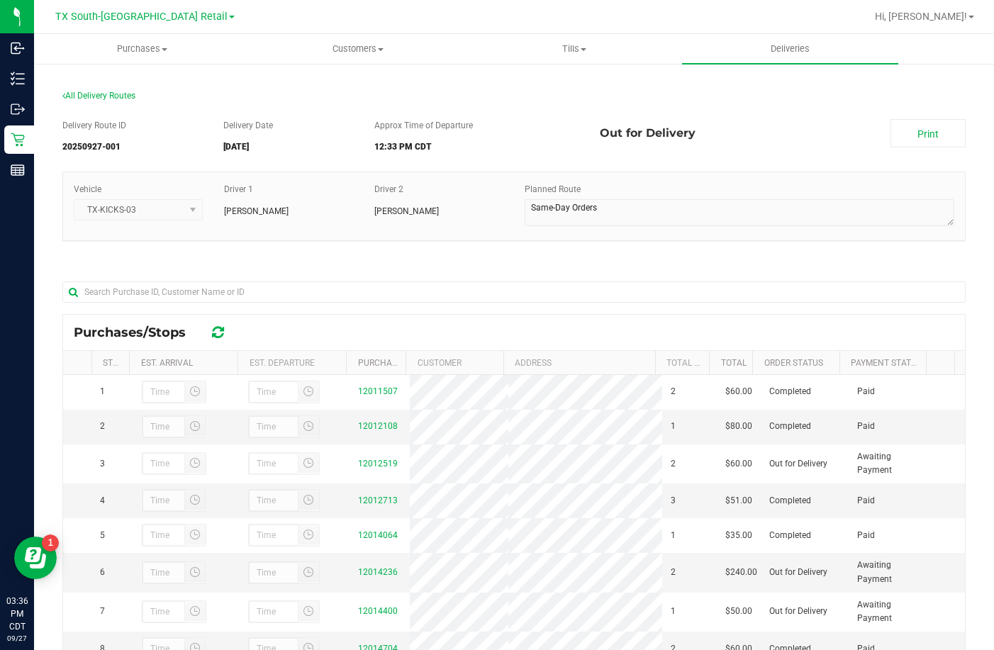
scroll to position [206, 0]
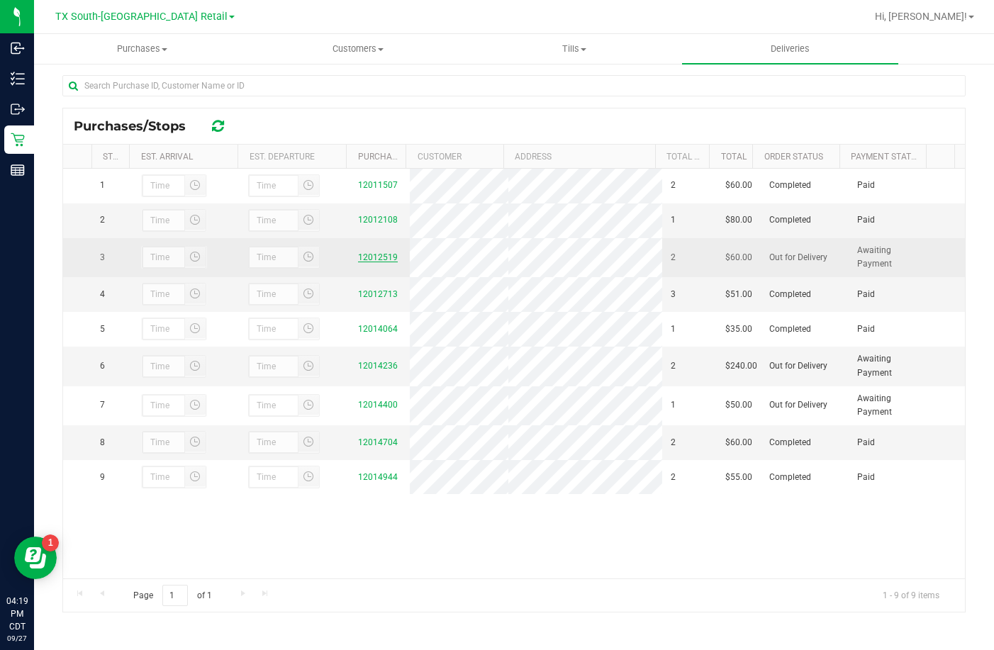
click at [373, 262] on link "12012519" at bounding box center [378, 257] width 40 height 10
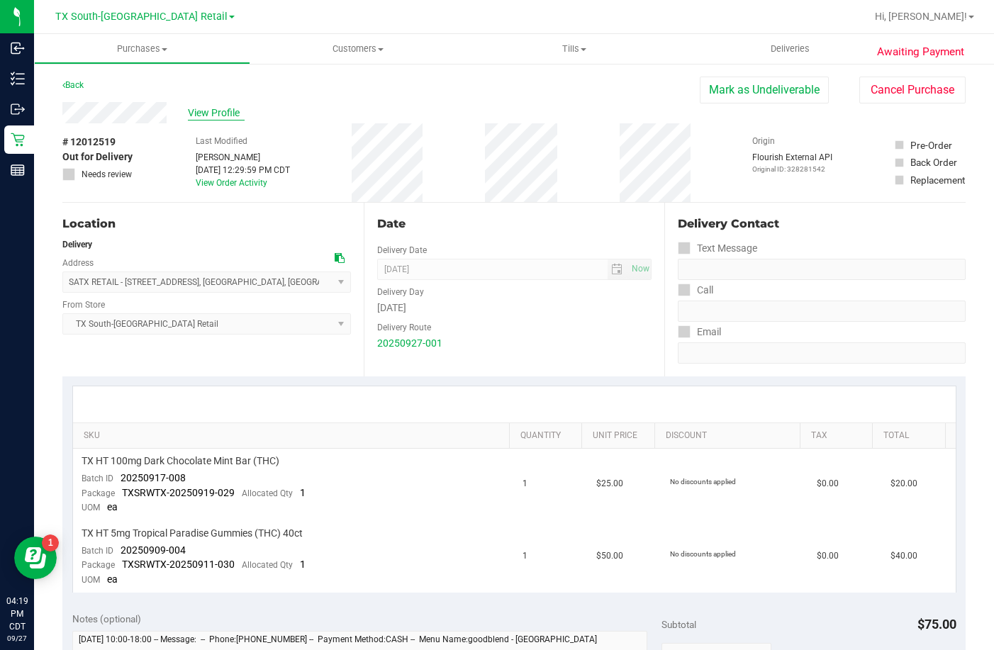
click at [204, 109] on span "View Profile" at bounding box center [216, 113] width 57 height 15
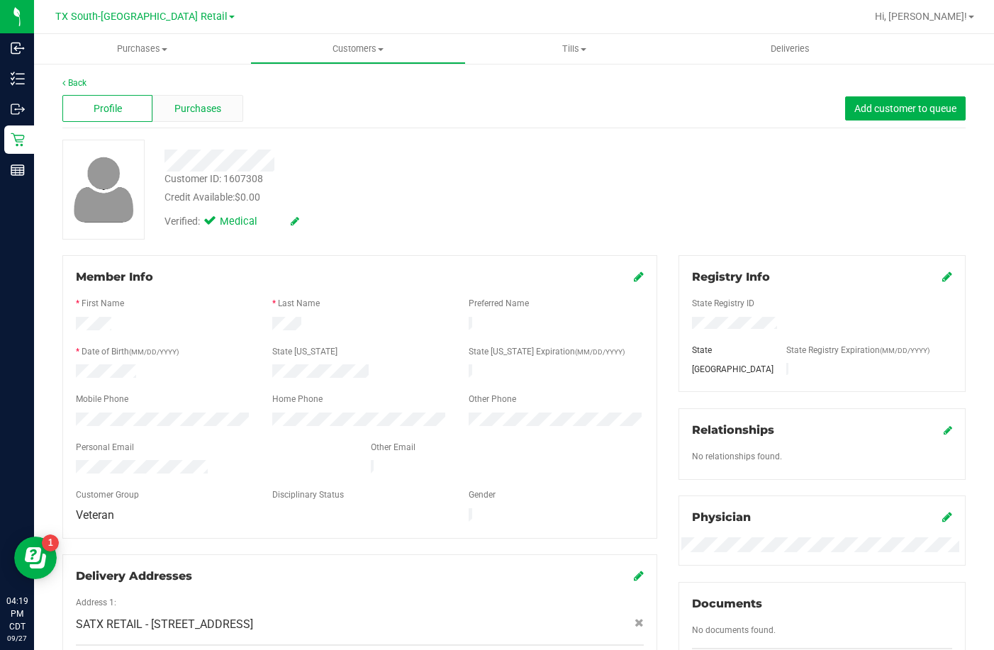
click at [192, 99] on div "Purchases" at bounding box center [197, 108] width 90 height 27
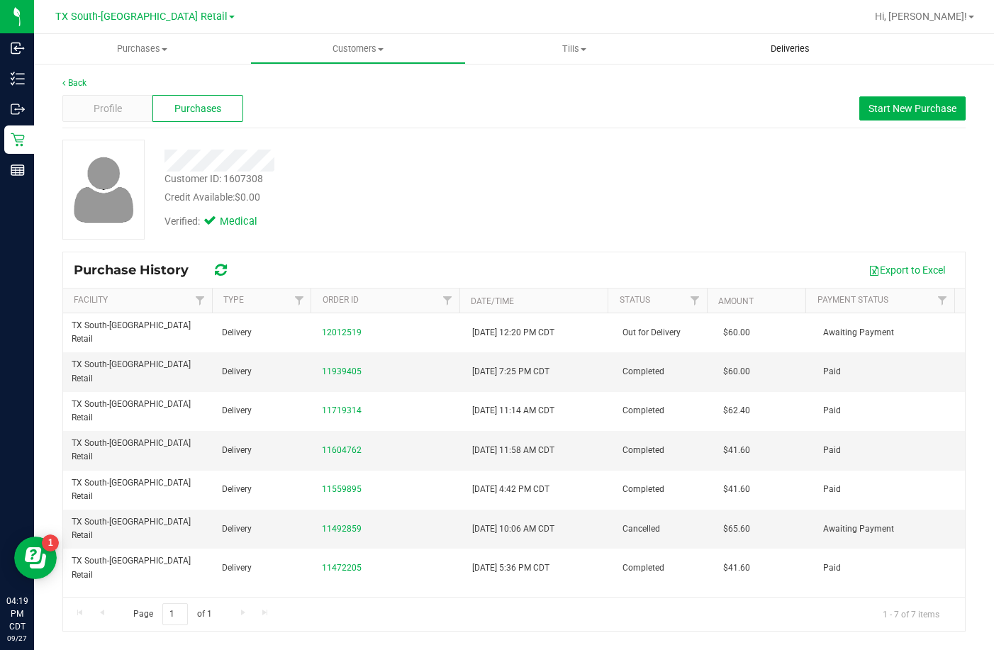
click at [782, 55] on uib-tab-heading "Deliveries" at bounding box center [790, 49] width 216 height 30
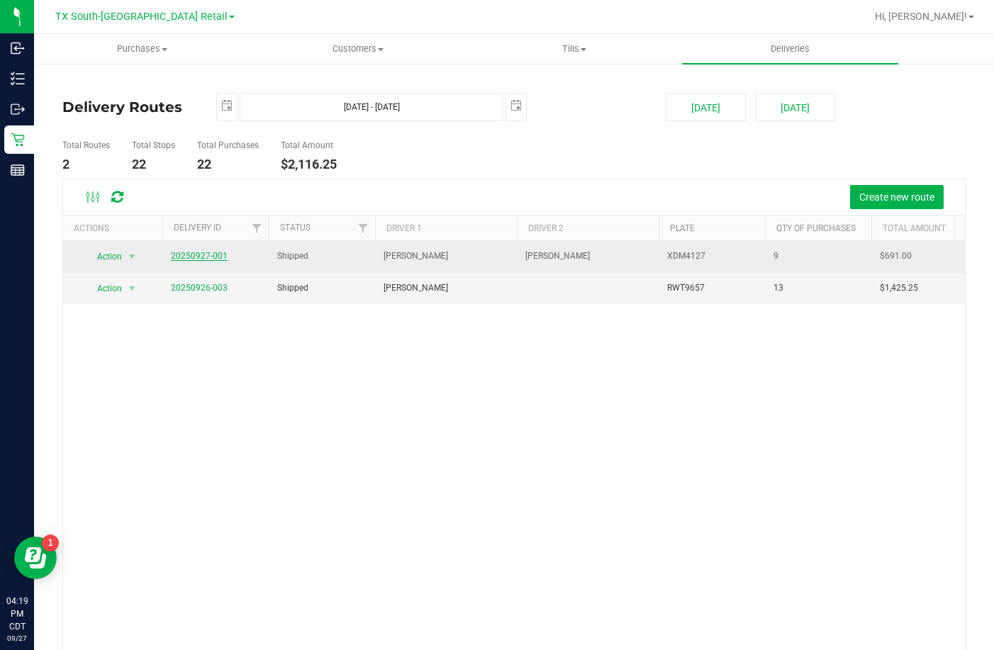
click at [215, 260] on link "20250927-001" at bounding box center [199, 256] width 57 height 10
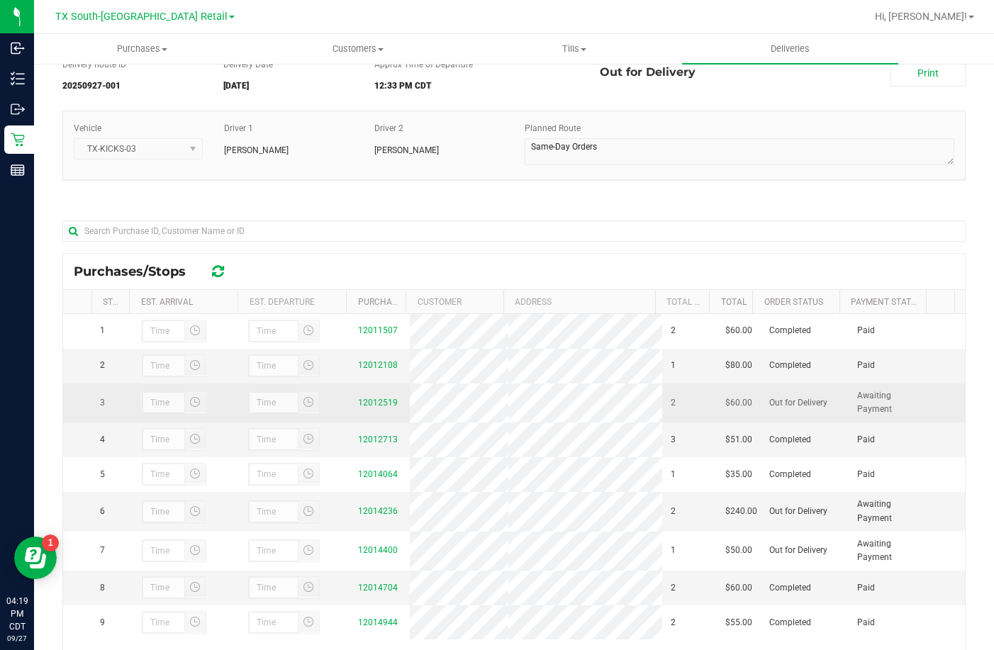
scroll to position [142, 0]
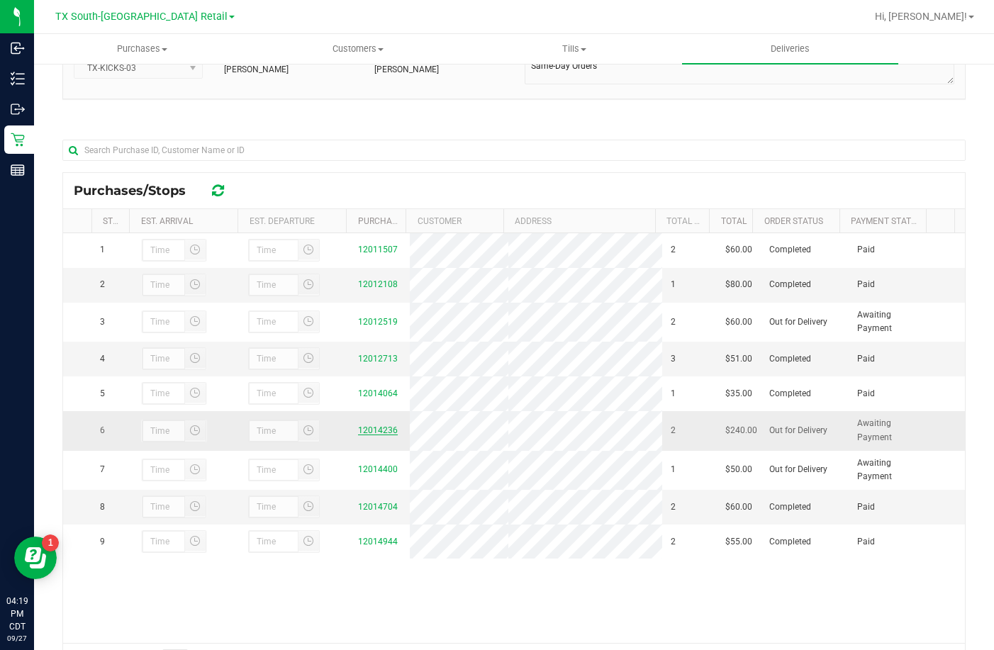
click at [368, 435] on link "12014236" at bounding box center [378, 430] width 40 height 10
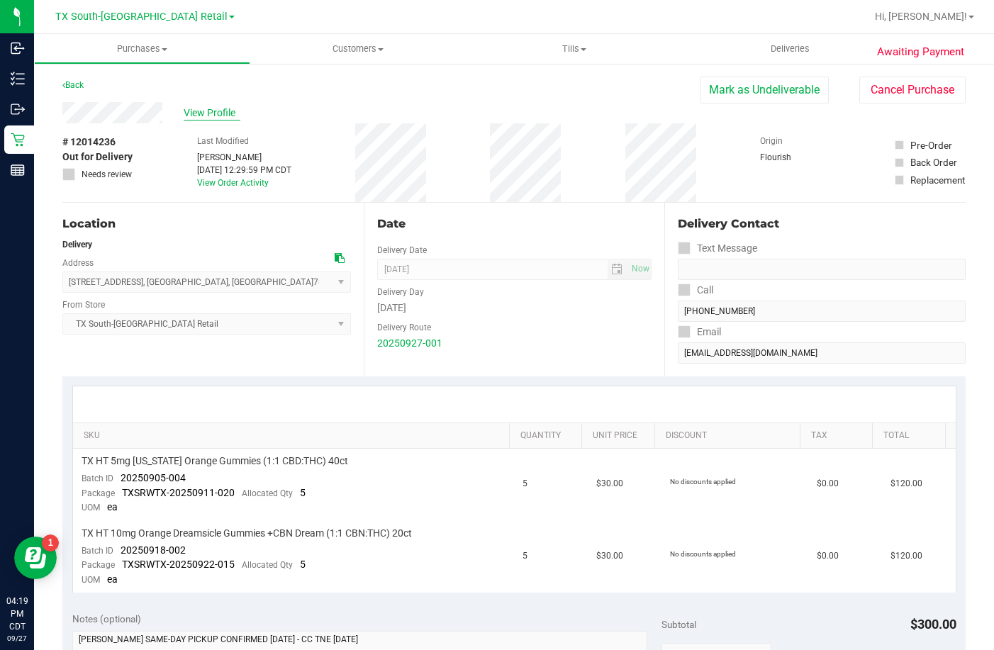
click at [213, 106] on span "View Profile" at bounding box center [212, 113] width 57 height 15
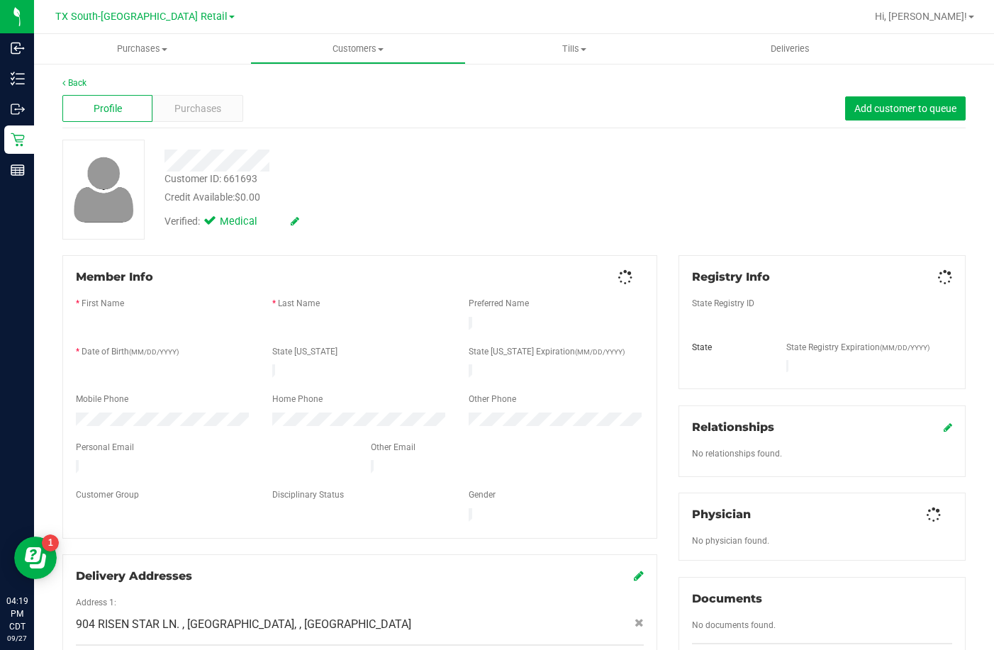
click at [213, 106] on span "Purchases" at bounding box center [197, 108] width 47 height 15
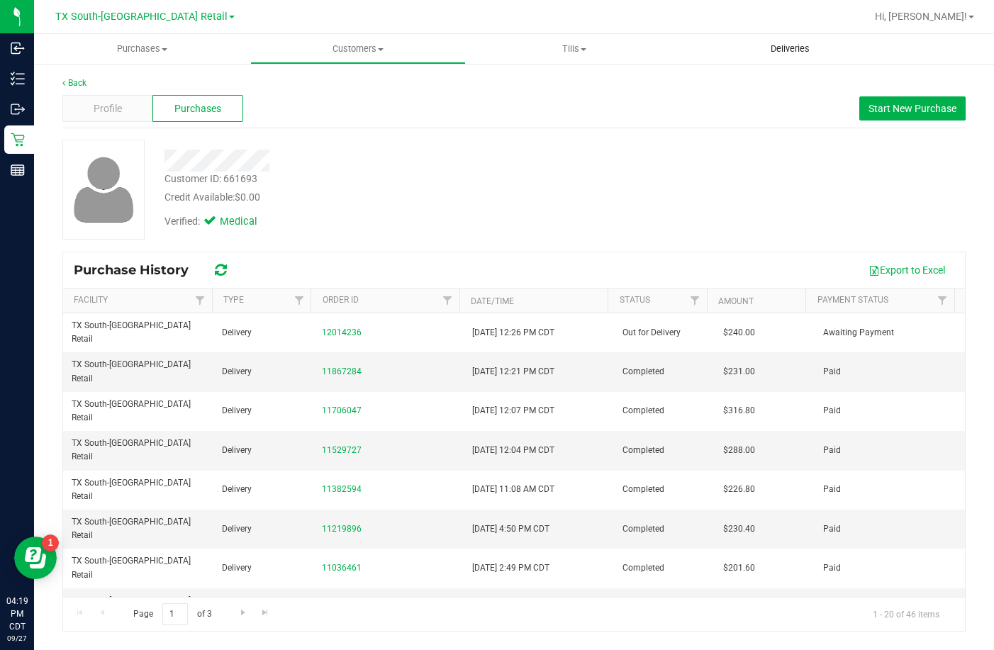
click at [835, 42] on uib-tab-heading "Deliveries" at bounding box center [790, 49] width 216 height 30
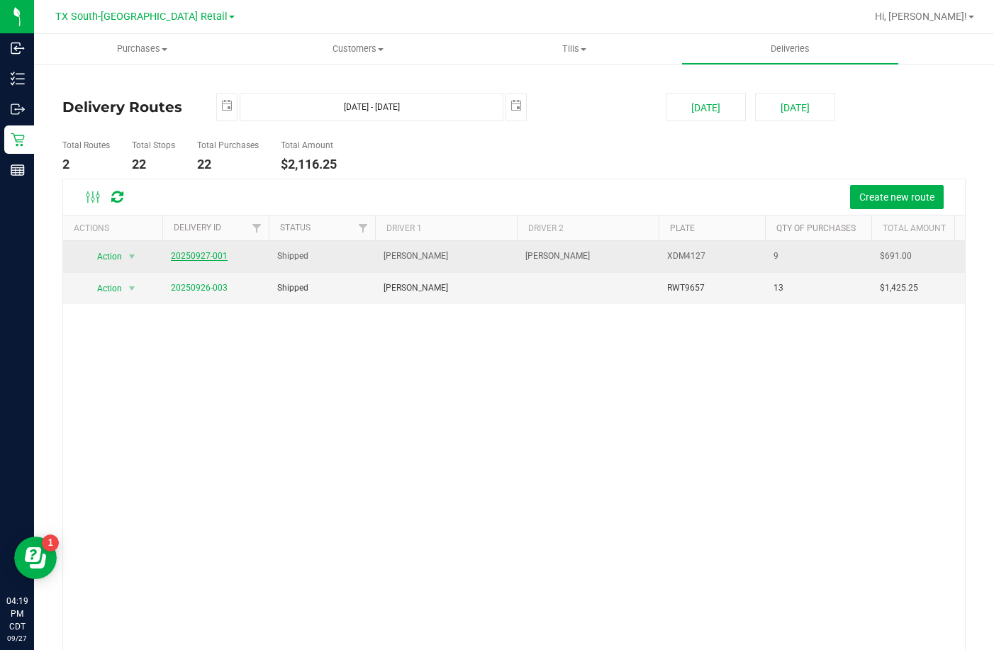
click at [217, 259] on link "20250927-001" at bounding box center [199, 256] width 57 height 10
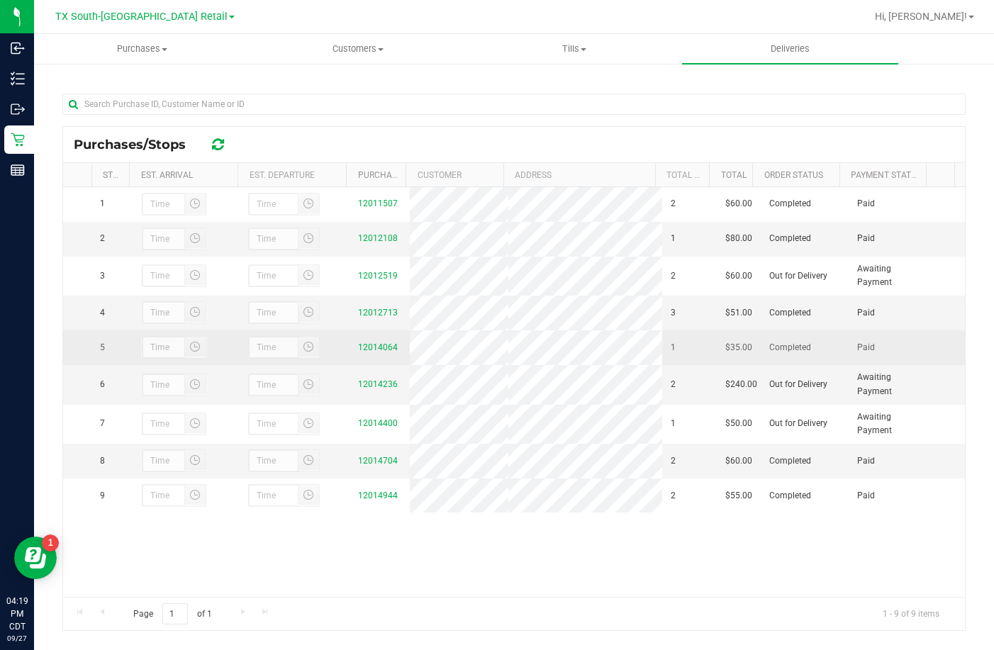
scroll to position [206, 0]
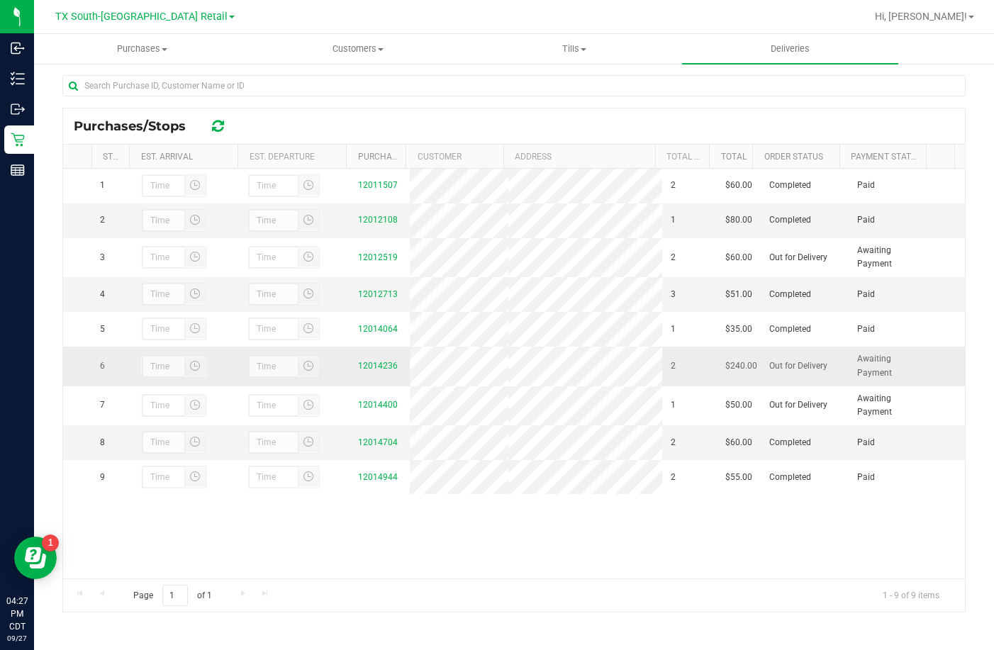
click at [376, 373] on div "12014236" at bounding box center [379, 365] width 43 height 13
click at [373, 371] on link "12014236" at bounding box center [378, 366] width 40 height 10
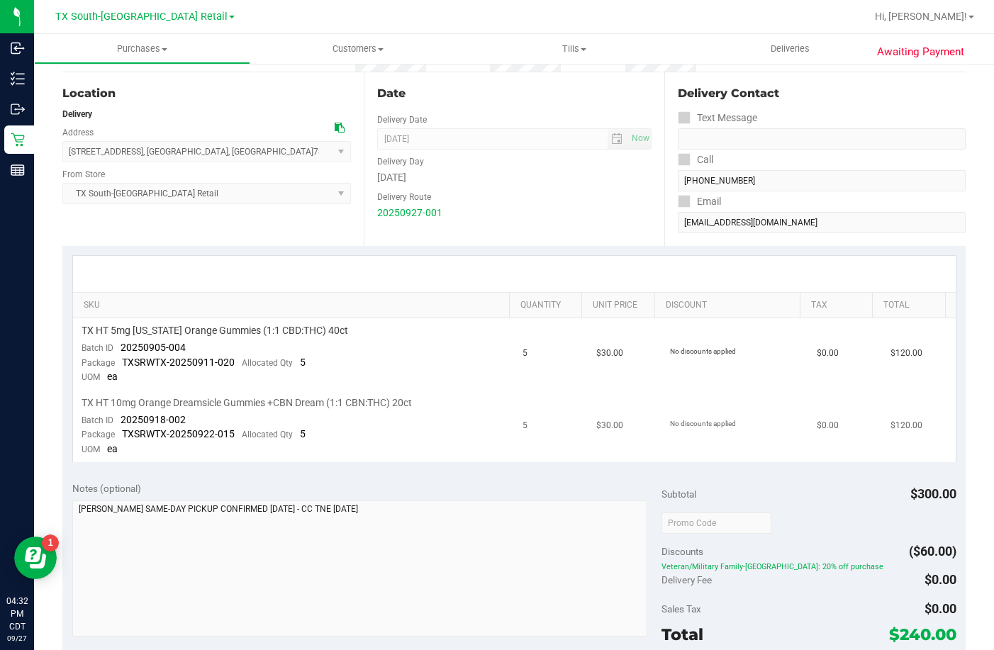
scroll to position [213, 0]
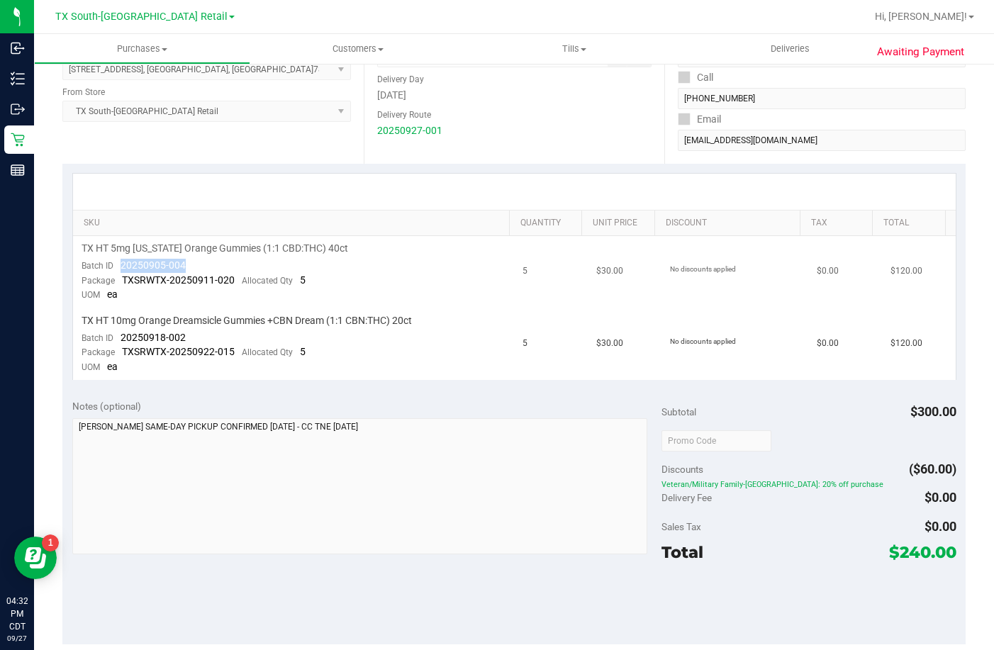
drag, startPoint x: 195, startPoint y: 261, endPoint x: 119, endPoint y: 261, distance: 75.8
click at [119, 261] on td "TX HT 5mg Texas Orange Gummies (1:1 CBD:THC) 40ct Batch ID 20250905-004 Package…" at bounding box center [293, 272] width 441 height 72
copy span "20250905-004"
drag, startPoint x: 186, startPoint y: 330, endPoint x: 123, endPoint y: 342, distance: 64.1
click at [123, 342] on td "TX HT 10mg Orange Dreamsicle Gummies +CBN Dream (1:1 CBN:THC) 20ct Batch ID 202…" at bounding box center [293, 344] width 441 height 72
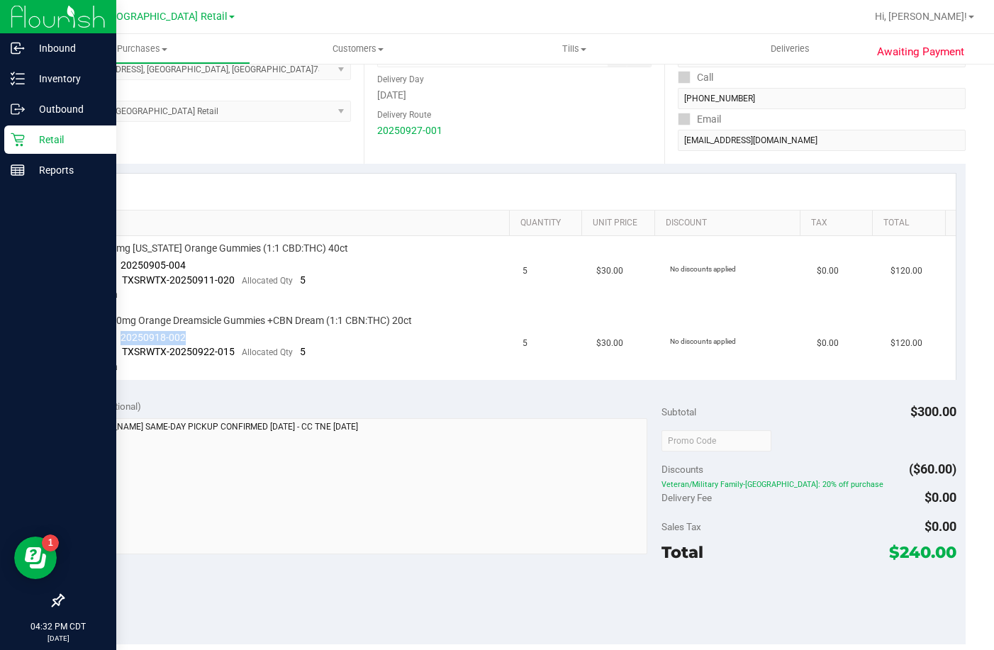
copy span "20250918-002"
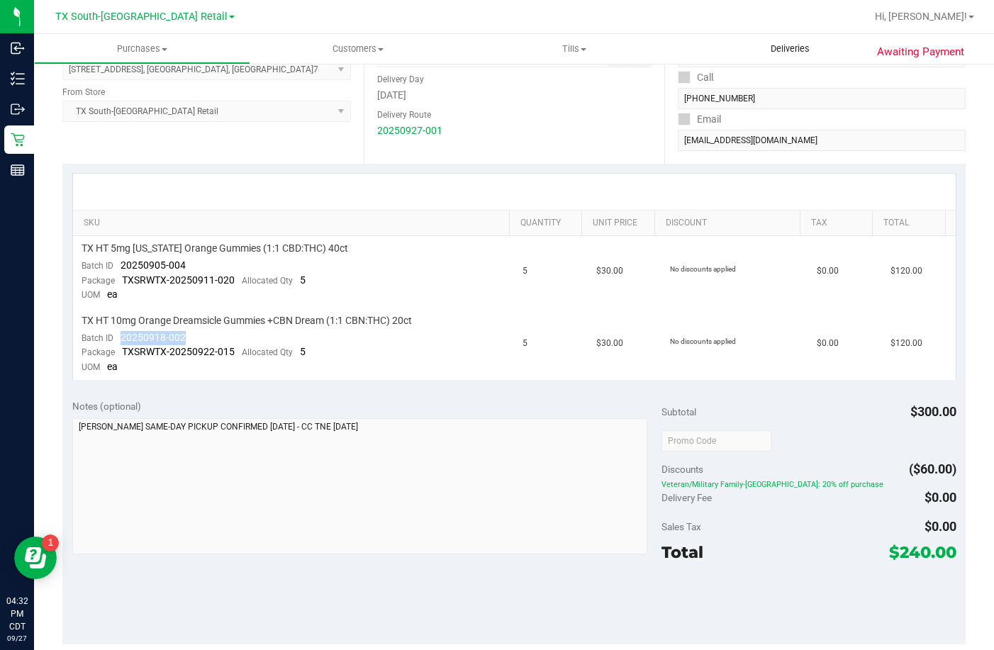
click at [799, 43] on span "Deliveries" at bounding box center [789, 49] width 77 height 13
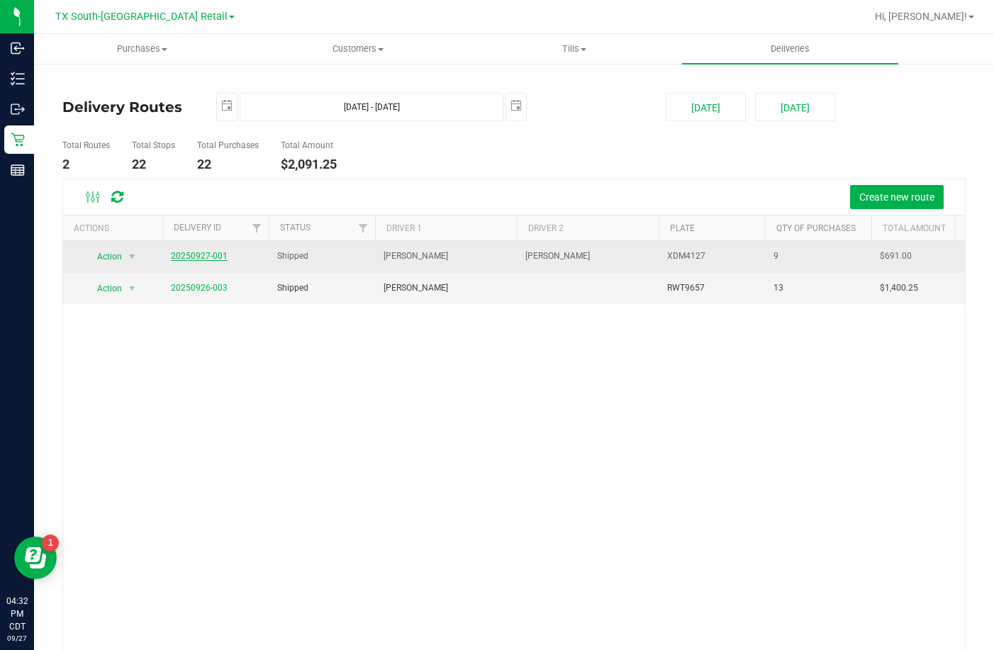
click at [176, 257] on link "20250927-001" at bounding box center [199, 256] width 57 height 10
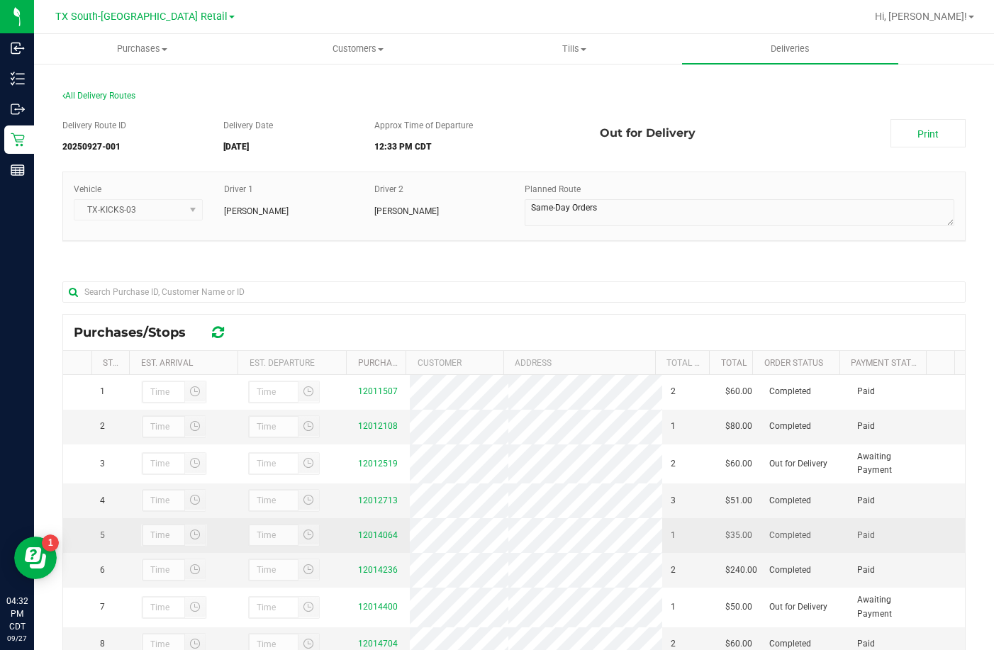
scroll to position [206, 0]
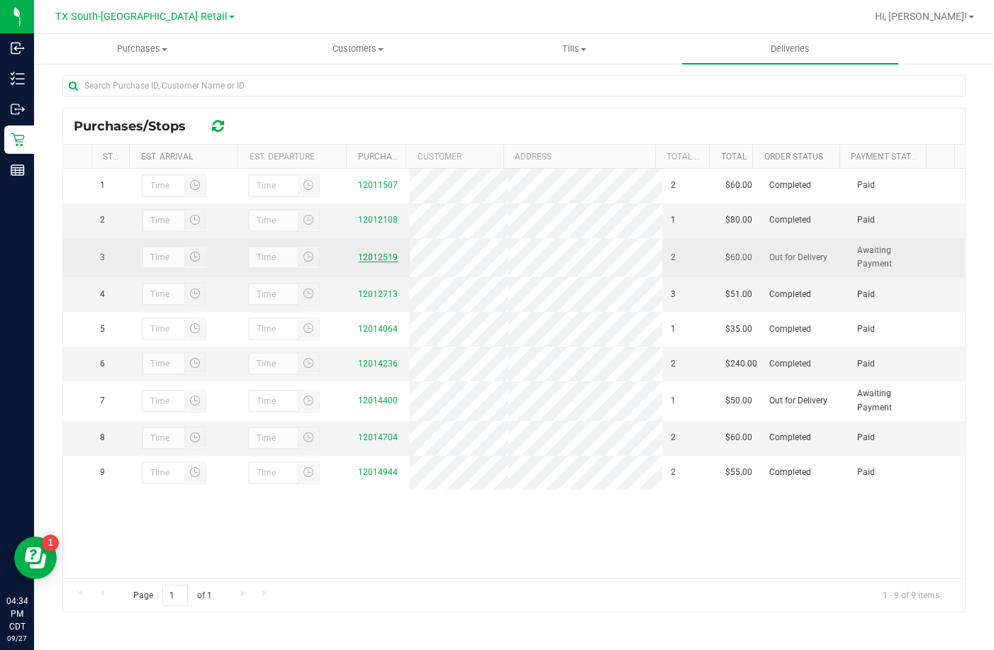
click at [358, 262] on link "12012519" at bounding box center [378, 257] width 40 height 10
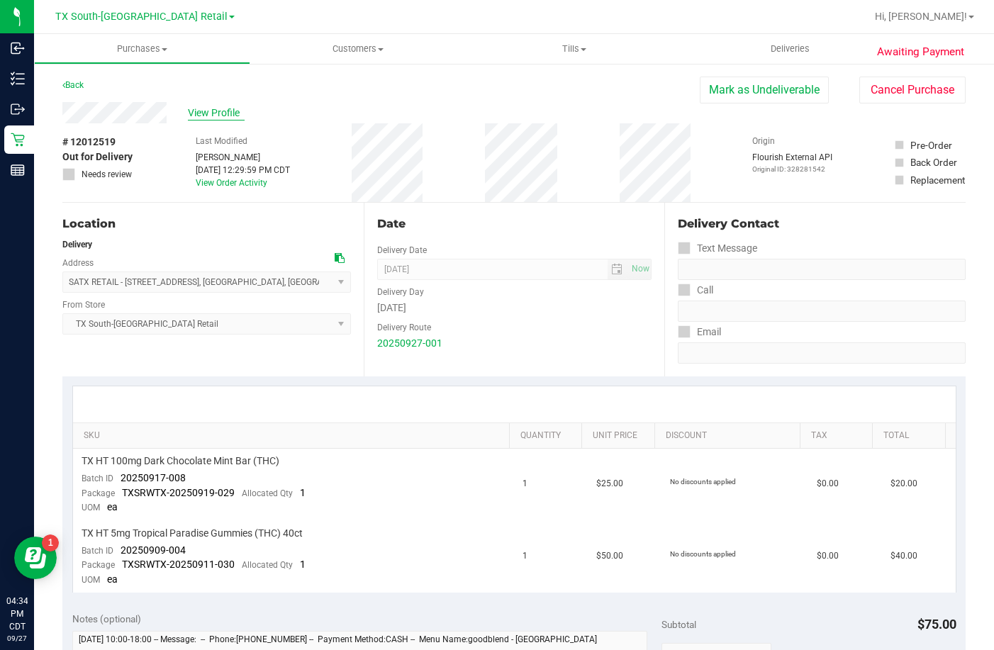
click at [215, 110] on span "View Profile" at bounding box center [216, 113] width 57 height 15
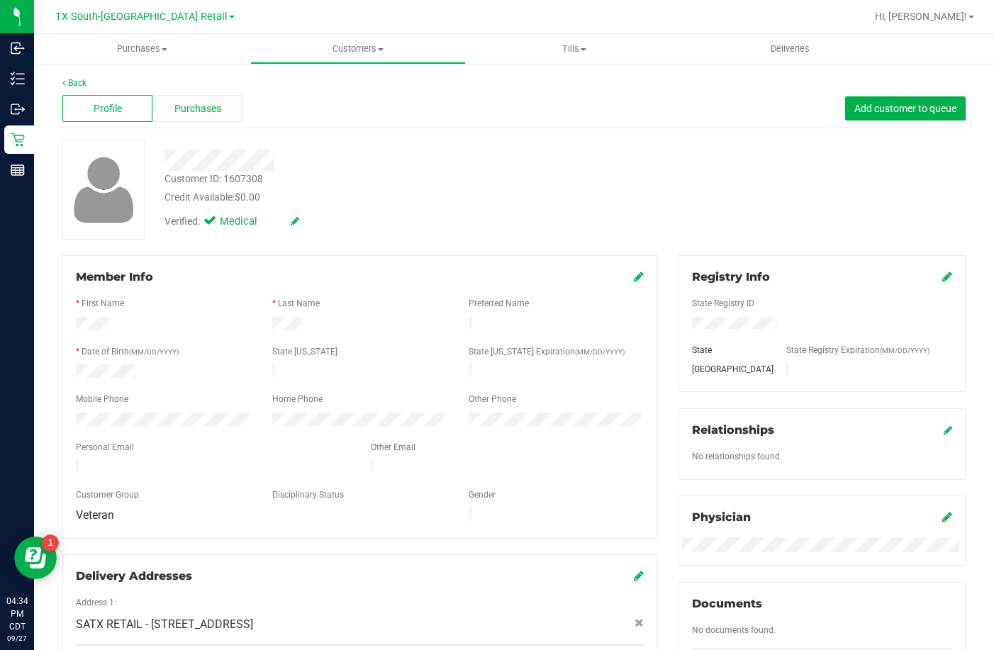
click at [198, 116] on div "Purchases" at bounding box center [197, 108] width 90 height 27
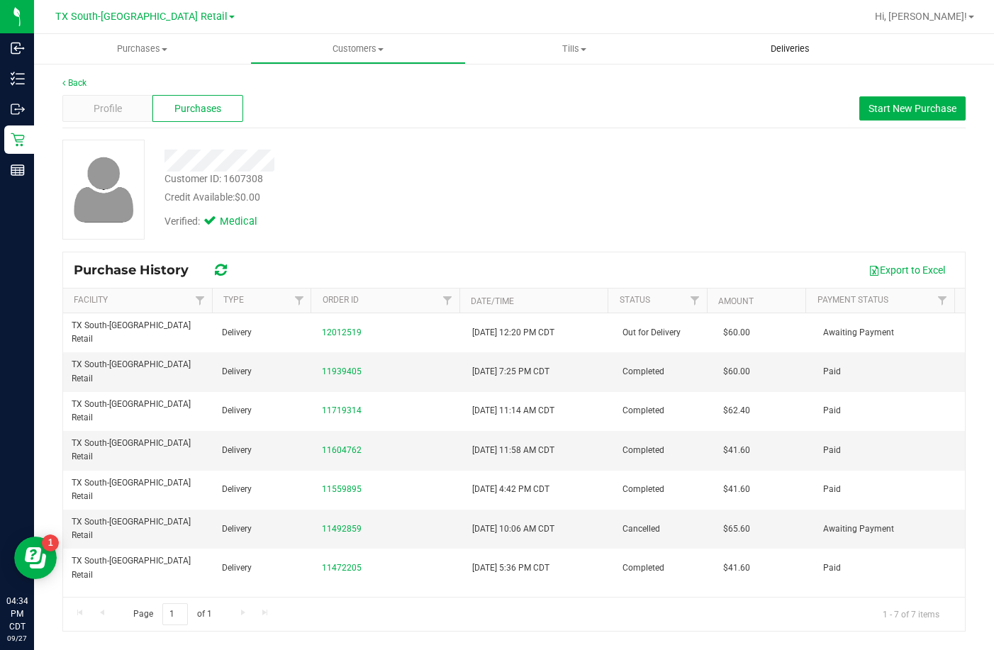
click at [763, 43] on span "Deliveries" at bounding box center [789, 49] width 77 height 13
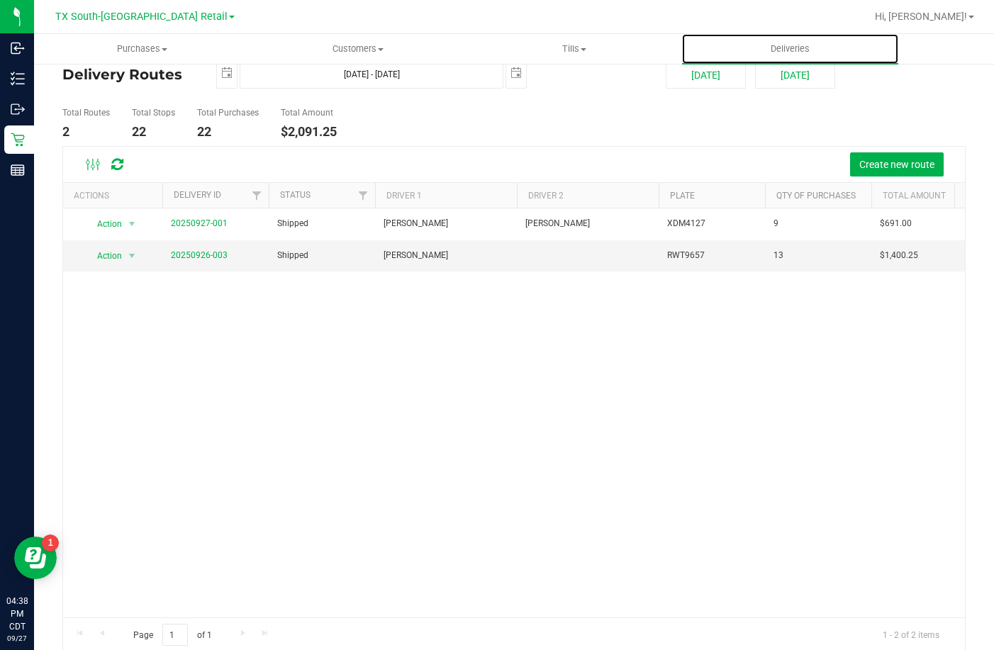
scroll to position [49, 0]
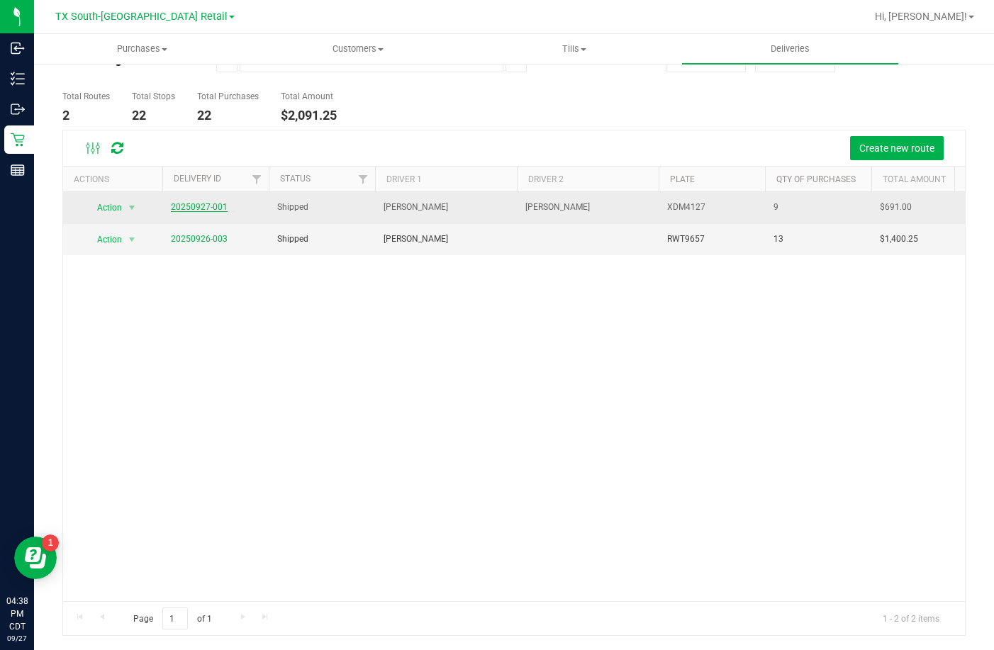
click at [171, 210] on link "20250927-001" at bounding box center [199, 207] width 57 height 10
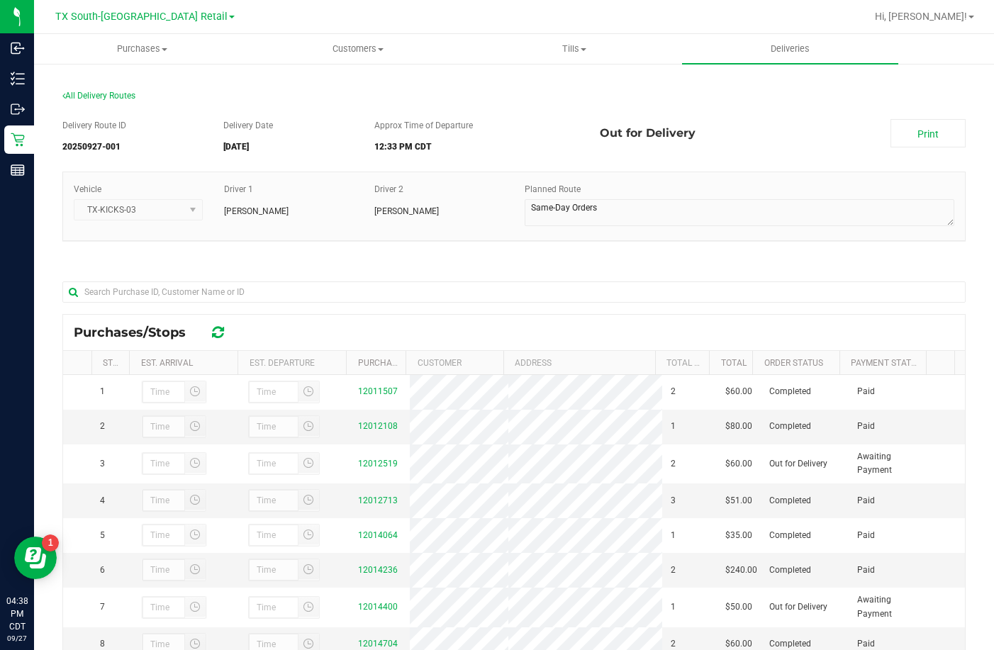
scroll to position [206, 0]
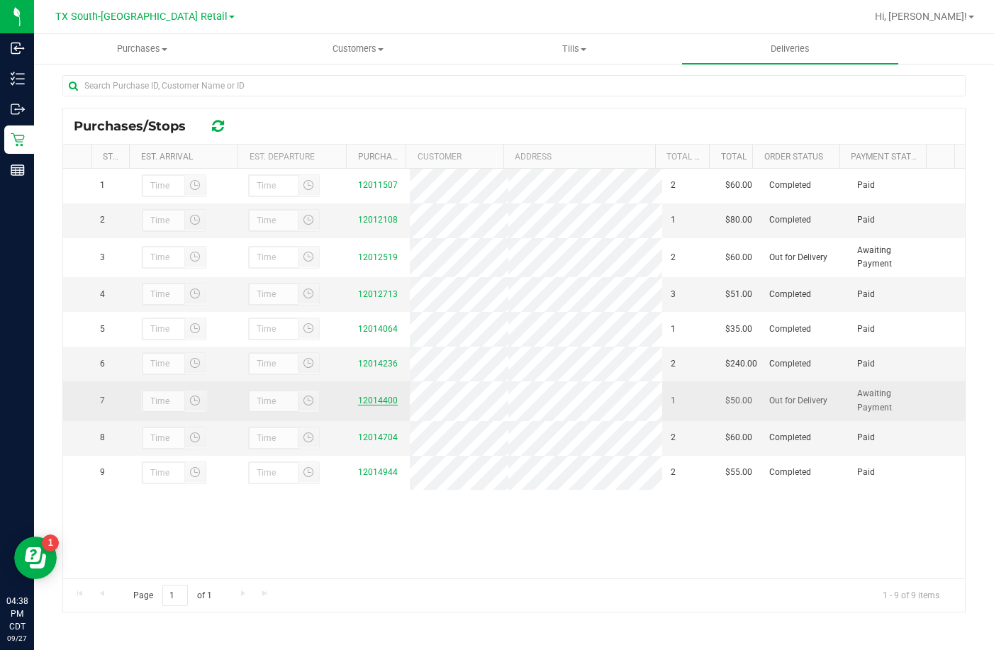
click at [373, 405] on link "12014400" at bounding box center [378, 400] width 40 height 10
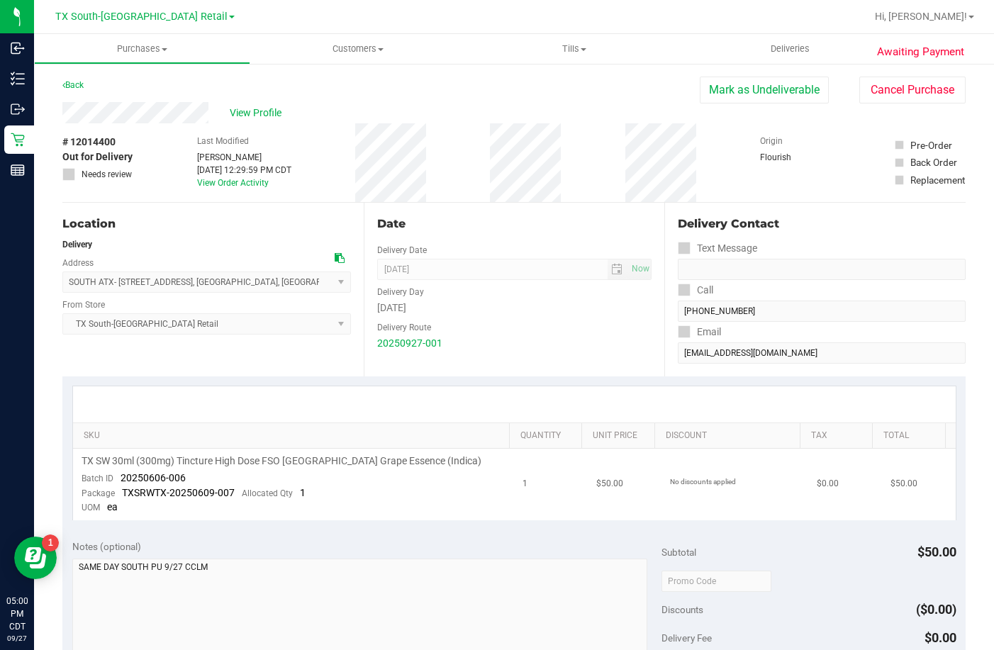
click at [253, 474] on td "TX SW 30ml (300mg) Tincture High Dose FSO TX Grape Essence (Indica) Batch ID 20…" at bounding box center [293, 485] width 441 height 72
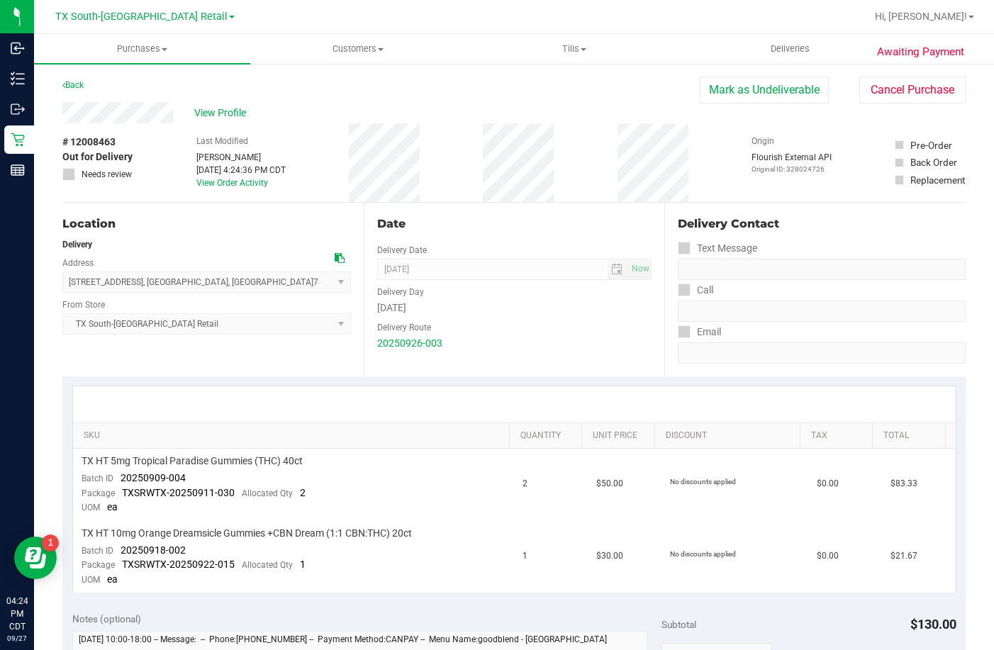
click at [184, 266] on div "[STREET_ADDRESS] , [GEOGRAPHIC_DATA] , [GEOGRAPHIC_DATA] 78741 Select address […" at bounding box center [206, 272] width 288 height 42
click at [773, 44] on span "Deliveries" at bounding box center [789, 49] width 77 height 13
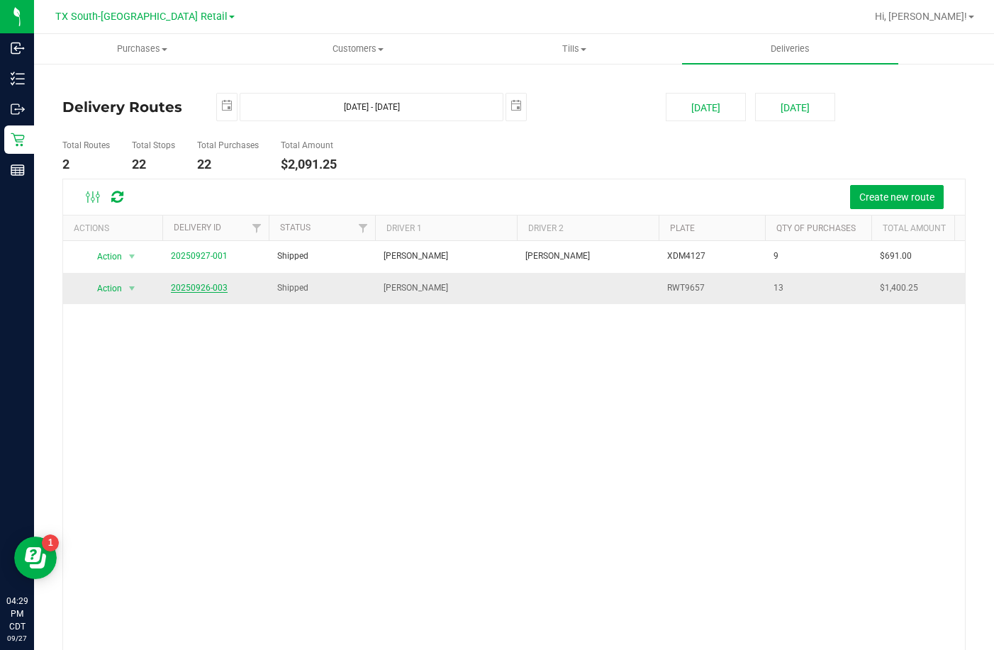
click at [193, 290] on link "20250926-003" at bounding box center [199, 288] width 57 height 10
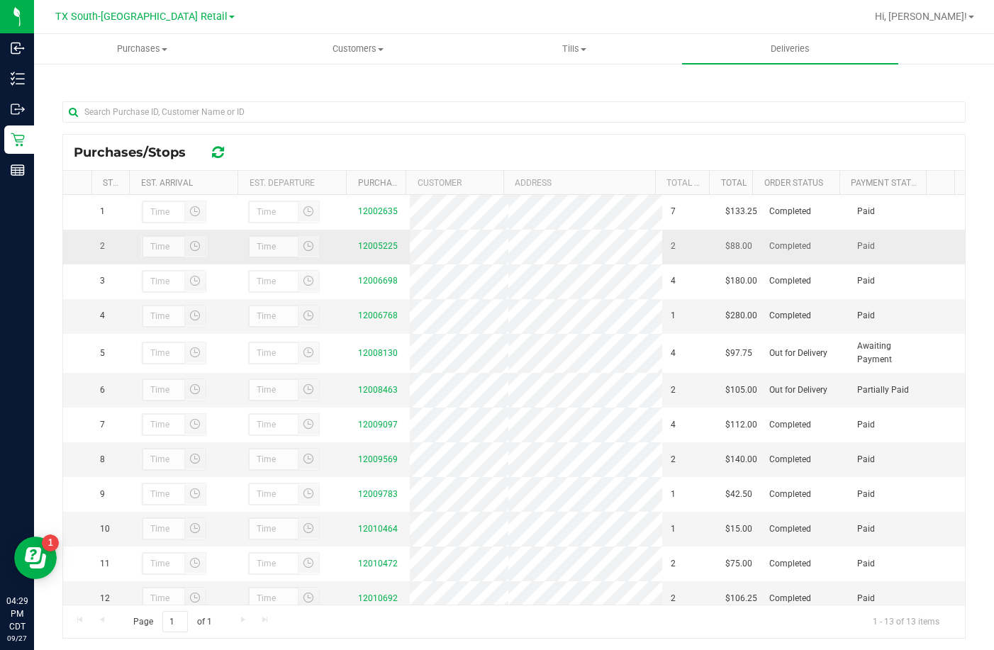
scroll to position [206, 0]
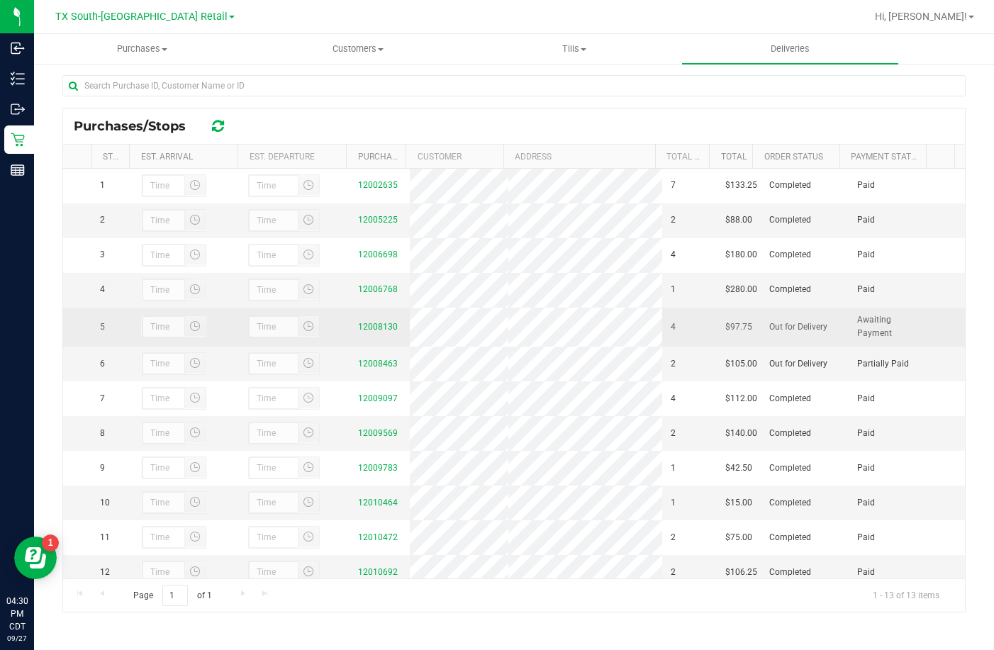
click at [378, 334] on div "12008130" at bounding box center [379, 326] width 43 height 13
click at [376, 332] on link "12008130" at bounding box center [378, 327] width 40 height 10
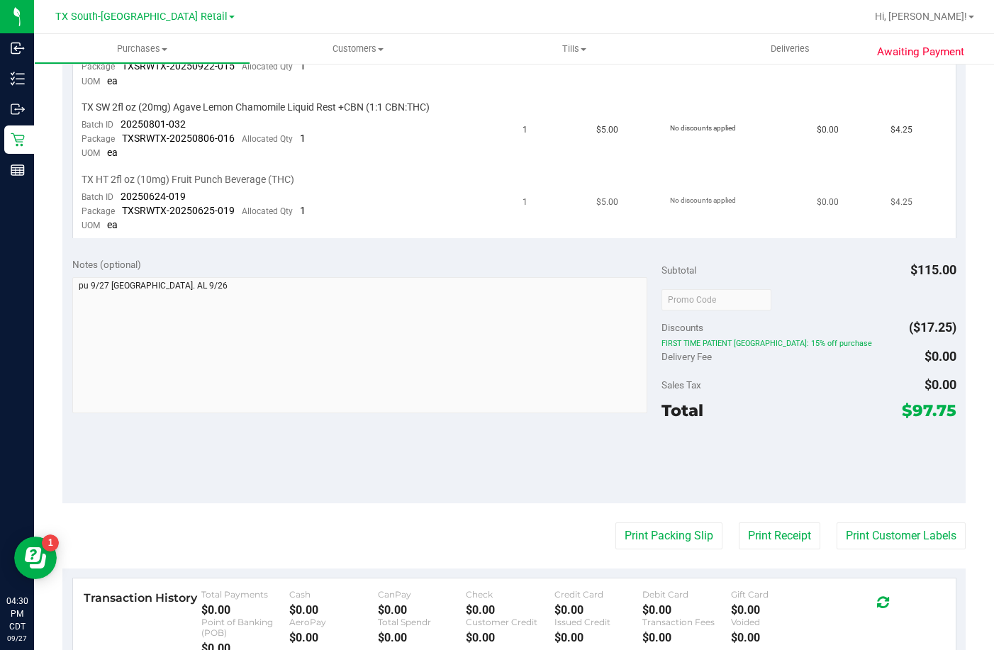
scroll to position [501, 0]
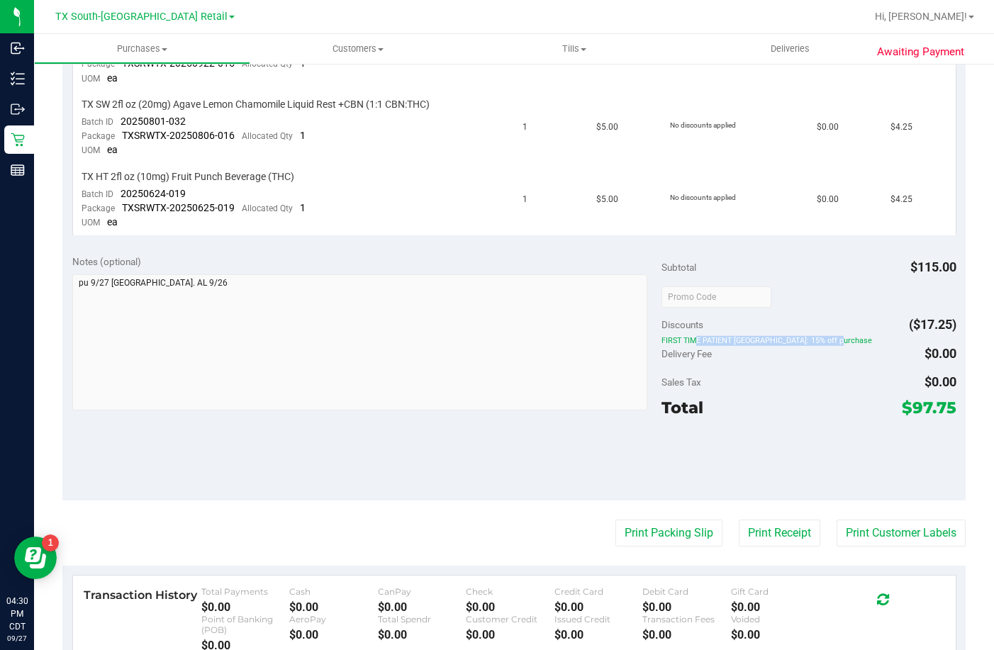
drag, startPoint x: 655, startPoint y: 337, endPoint x: 794, endPoint y: 335, distance: 139.6
click at [794, 336] on span "FIRST TIME PATIENT [GEOGRAPHIC_DATA]: 15% off purchase" at bounding box center [808, 341] width 295 height 10
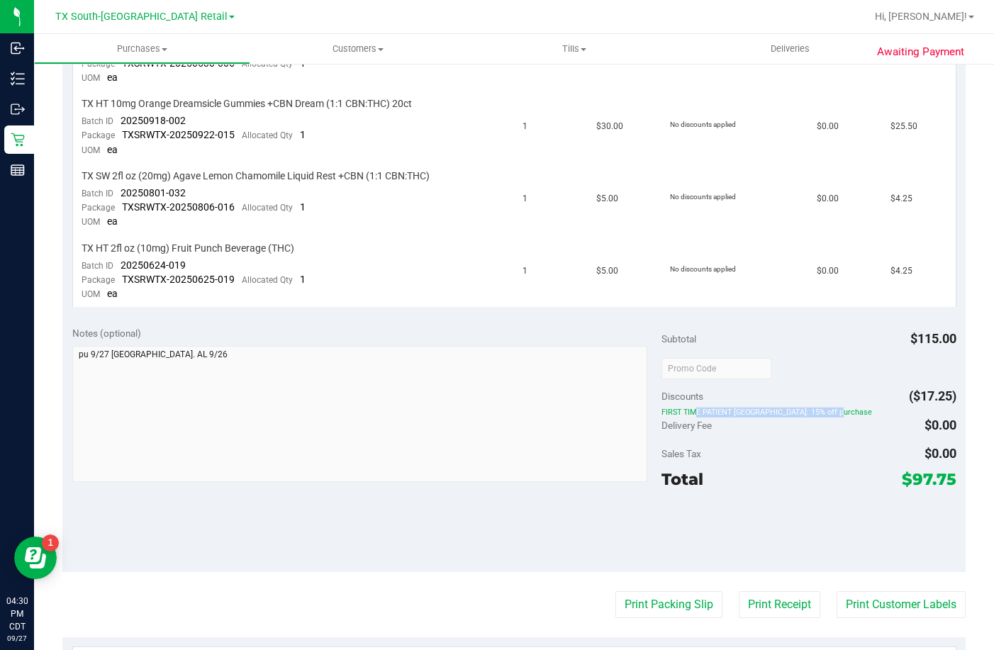
scroll to position [430, 0]
click at [820, 466] on div "Total $97.75" at bounding box center [808, 479] width 295 height 26
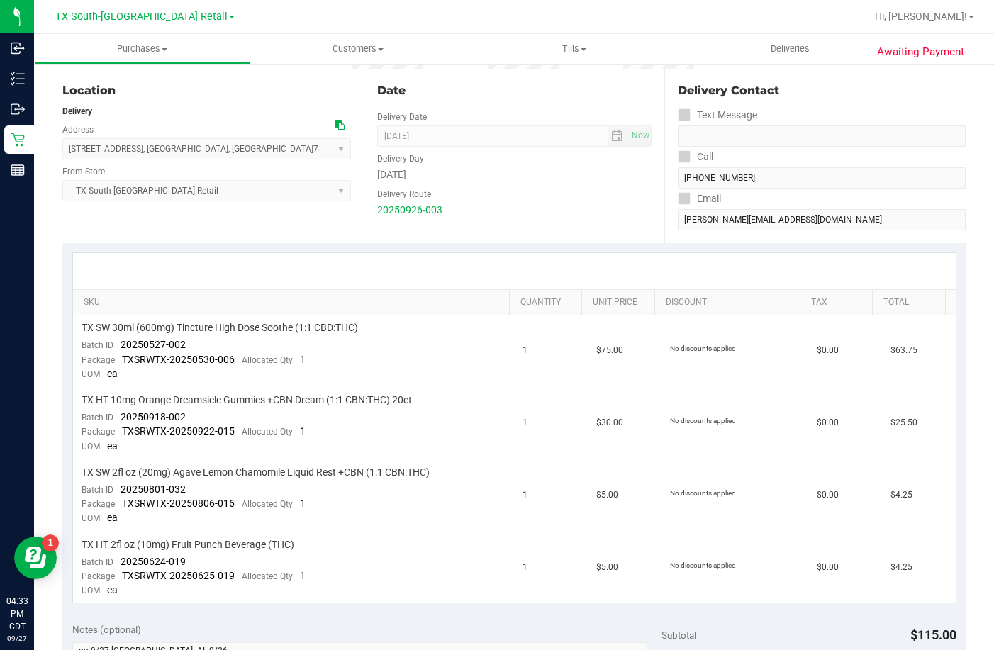
scroll to position [283, 0]
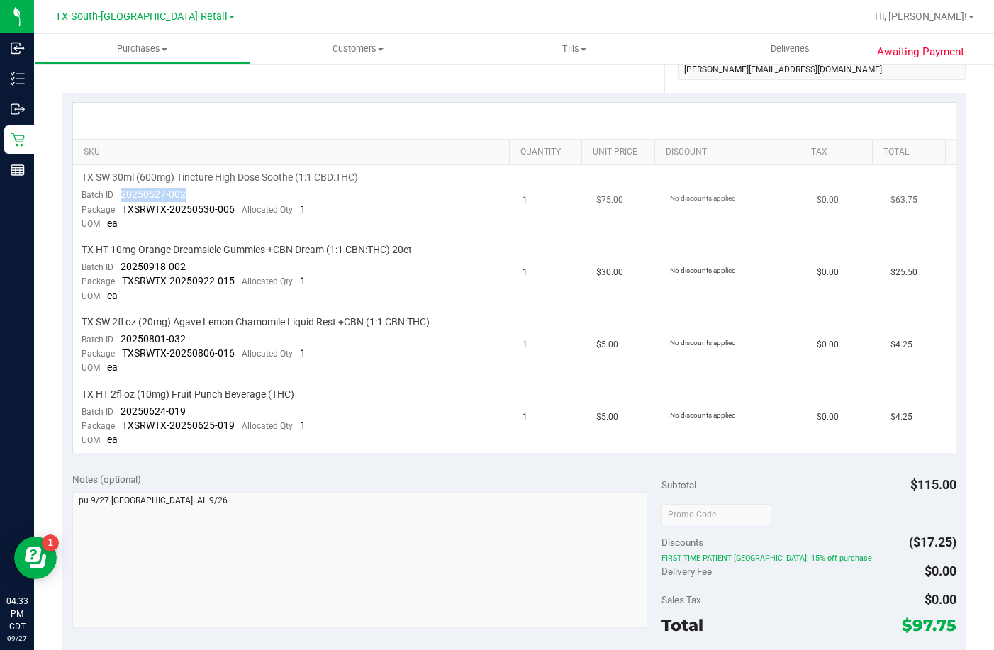
drag, startPoint x: 191, startPoint y: 189, endPoint x: 116, endPoint y: 197, distance: 76.3
click at [116, 197] on td "TX SW 30ml (600mg) Tincture High Dose Soothe (1:1 CBD:THC) Batch ID 20250527-00…" at bounding box center [293, 201] width 441 height 72
drag, startPoint x: 196, startPoint y: 264, endPoint x: 111, endPoint y: 271, distance: 86.0
click at [111, 271] on td "TX HT 10mg Orange Dreamsicle Gummies +CBN Dream (1:1 CBN:THC) 20ct Batch ID 202…" at bounding box center [293, 273] width 441 height 72
drag, startPoint x: 215, startPoint y: 332, endPoint x: 117, endPoint y: 345, distance: 98.6
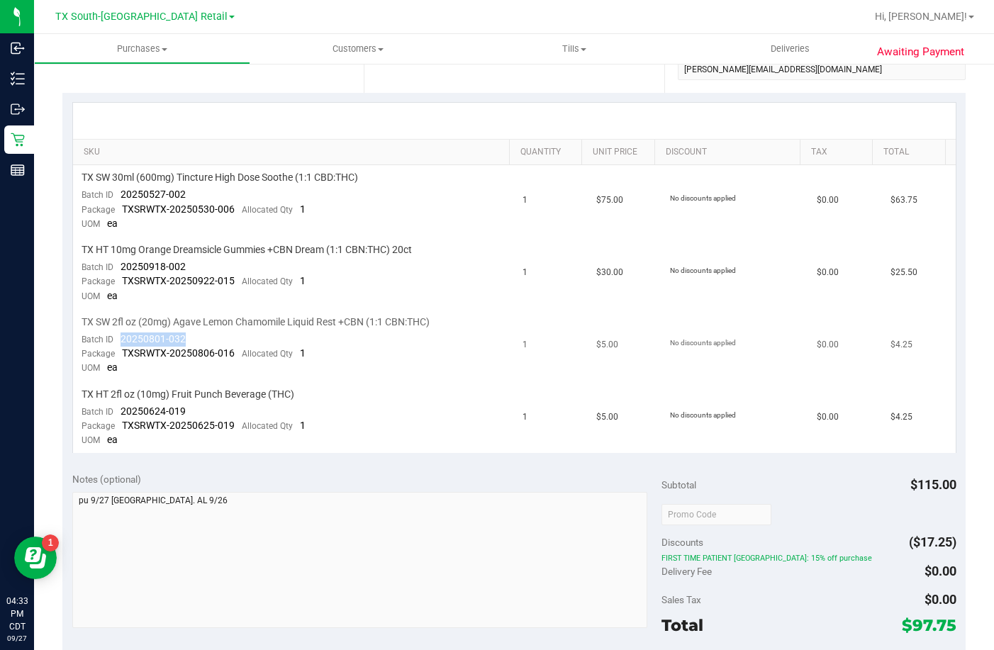
click at [117, 345] on td "TX SW 2fl oz (20mg) Agave Lemon Chamomile Liquid Rest +CBN (1:1 CBN:THC) Batch …" at bounding box center [293, 346] width 441 height 72
drag, startPoint x: 223, startPoint y: 407, endPoint x: 113, endPoint y: 411, distance: 109.9
click at [113, 411] on td "TX HT 2fl oz (10mg) Fruit Punch Beverage (THC) Batch ID 20250624-019 Package TX…" at bounding box center [293, 418] width 441 height 72
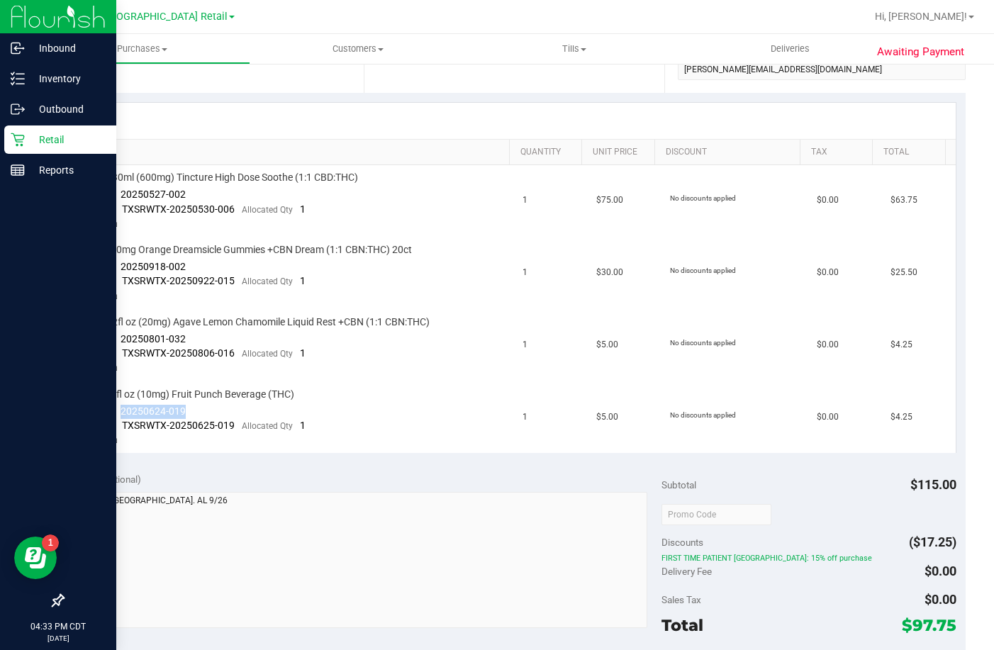
copy span "20250624-019"
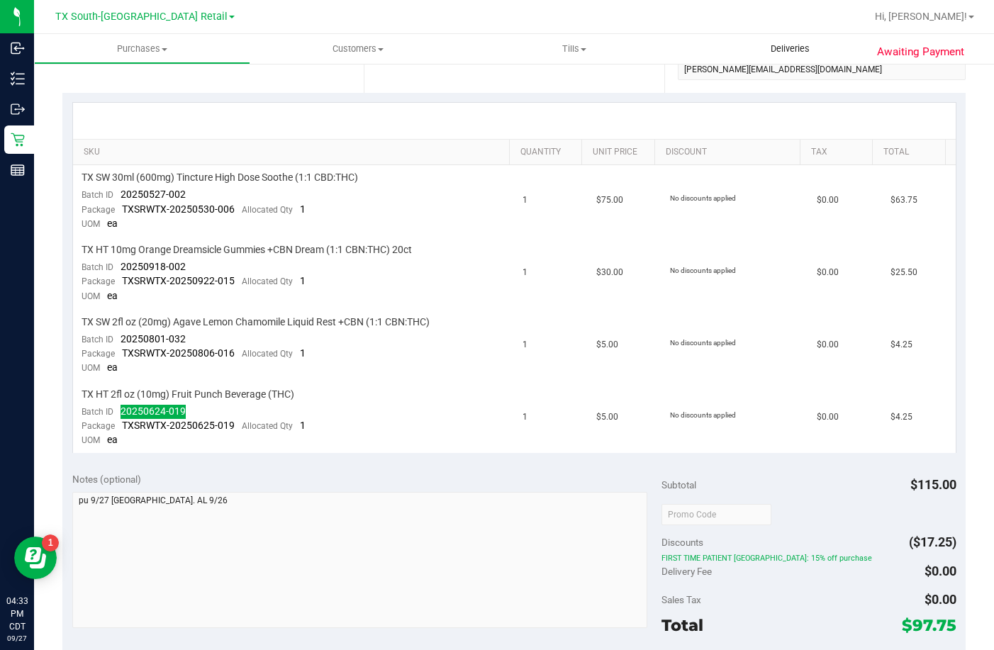
click at [806, 42] on uib-tab-heading "Deliveries" at bounding box center [790, 49] width 216 height 30
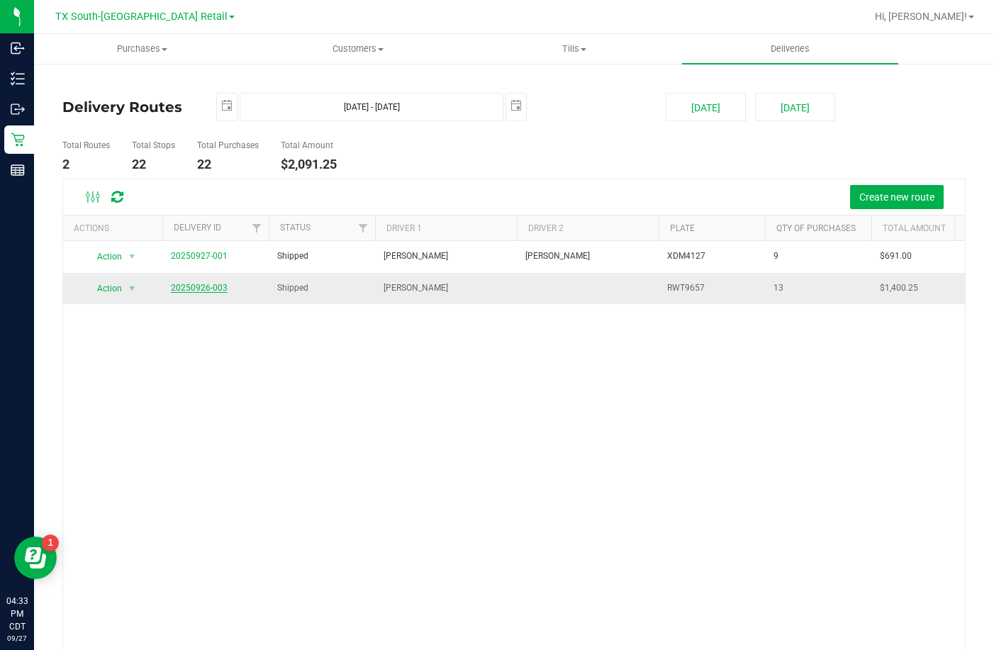
click at [174, 283] on link "20250926-003" at bounding box center [199, 288] width 57 height 10
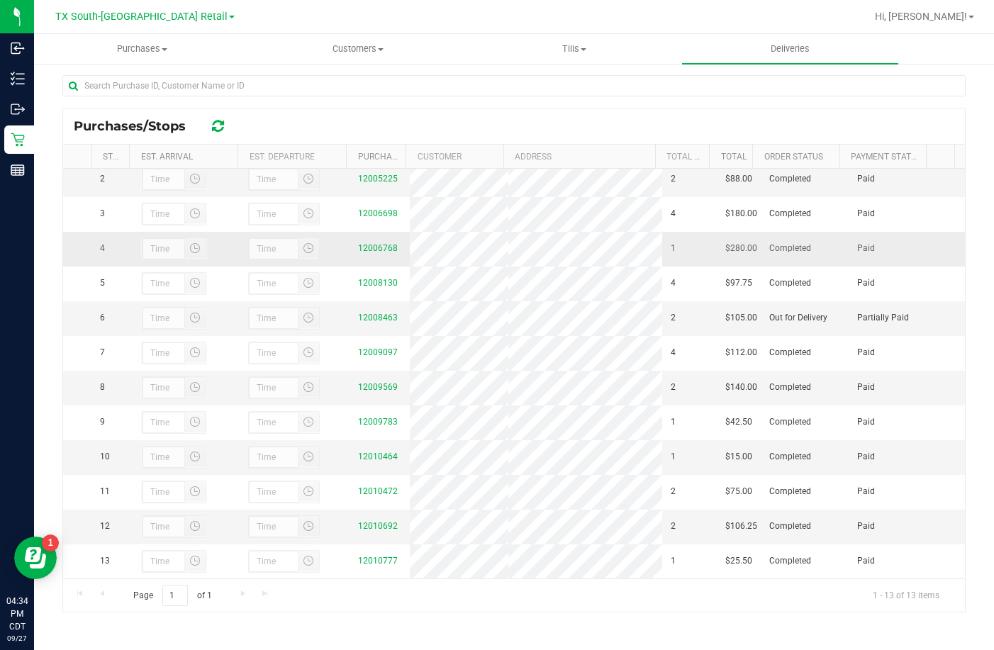
scroll to position [100, 0]
click at [378, 313] on link "12008463" at bounding box center [378, 318] width 40 height 10
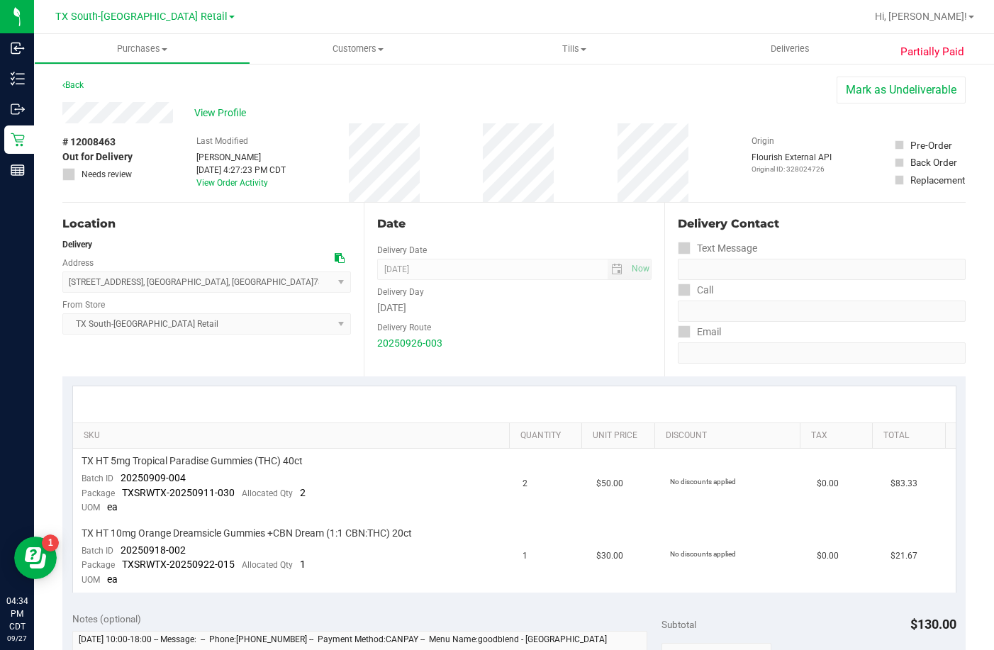
click at [125, 218] on div "Location" at bounding box center [206, 223] width 288 height 17
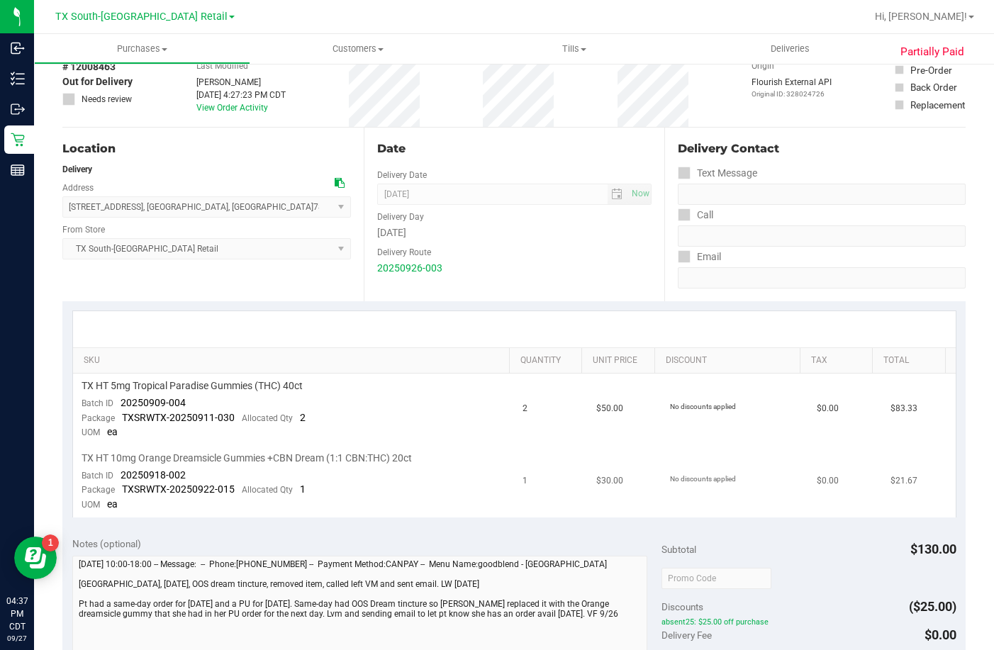
scroll to position [142, 0]
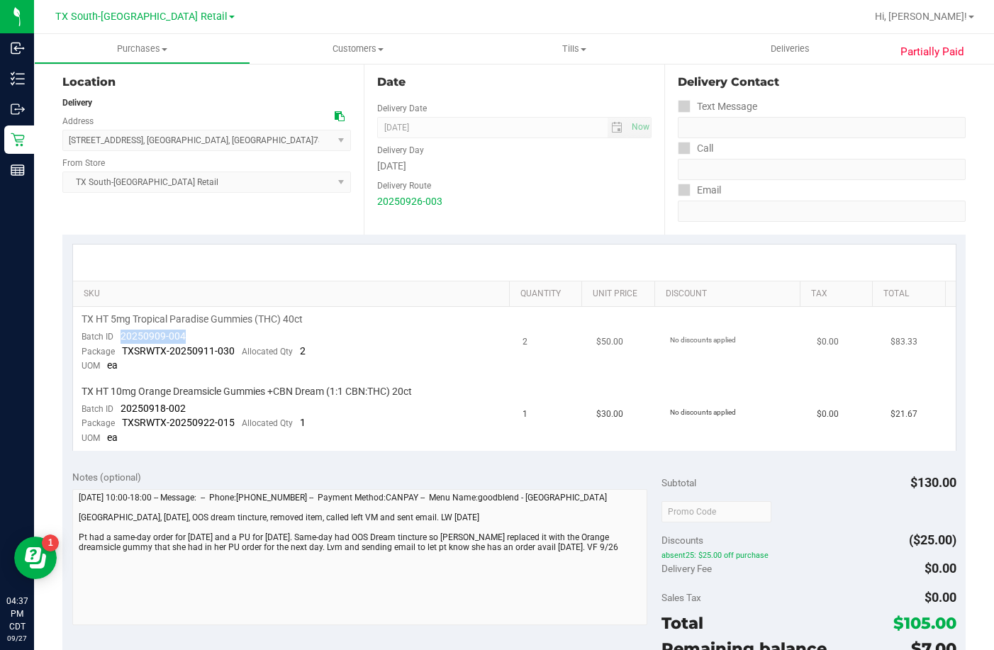
drag, startPoint x: 190, startPoint y: 334, endPoint x: 119, endPoint y: 338, distance: 71.0
click at [119, 338] on td "TX HT 5mg Tropical Paradise Gummies (THC) 40ct Batch ID 20250909-004 Package TX…" at bounding box center [293, 343] width 441 height 72
copy span "20250909-004"
drag, startPoint x: 218, startPoint y: 410, endPoint x: 123, endPoint y: 407, distance: 95.0
click at [123, 407] on td "TX HT 10mg Orange Dreamsicle Gummies +CBN Dream (1:1 CBN:THC) 20ct Batch ID 202…" at bounding box center [293, 415] width 441 height 72
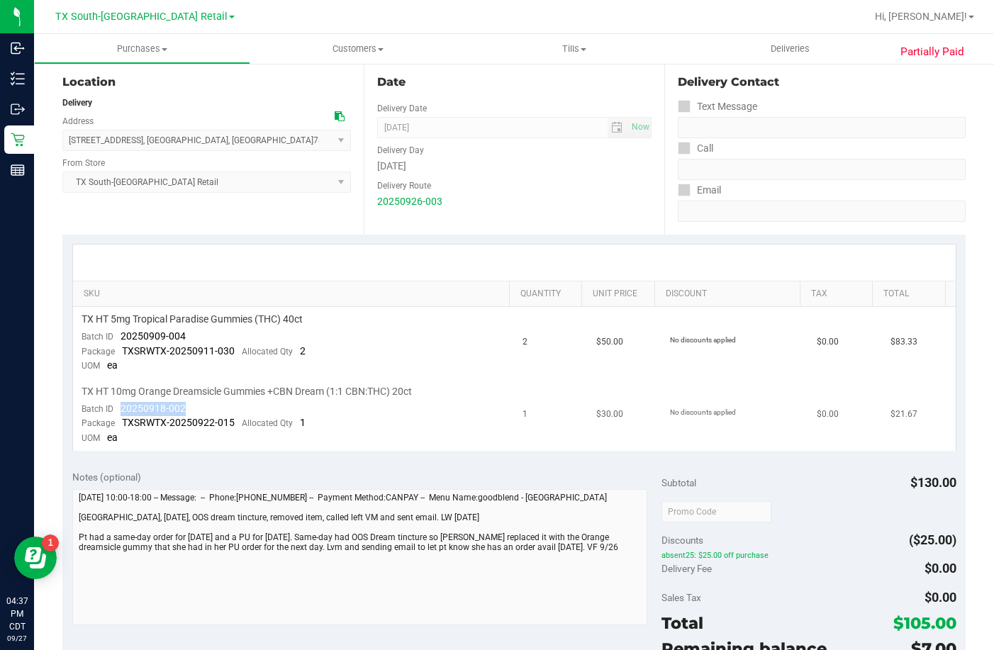
copy span "20250918-002"
click at [743, 57] on uib-tab-heading "Deliveries" at bounding box center [790, 49] width 216 height 30
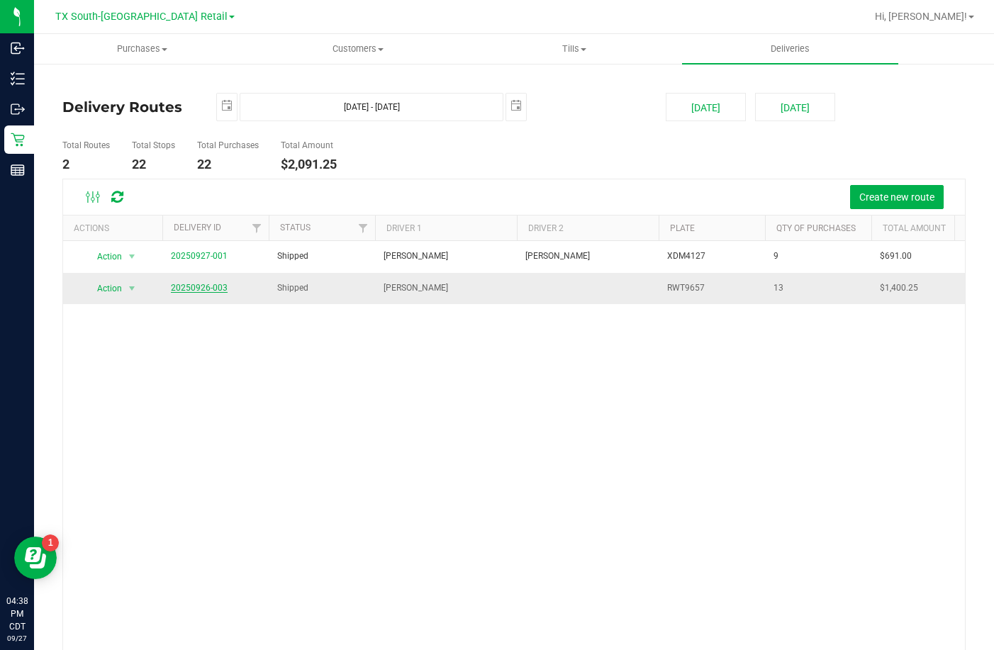
click at [217, 285] on link "20250926-003" at bounding box center [199, 288] width 57 height 10
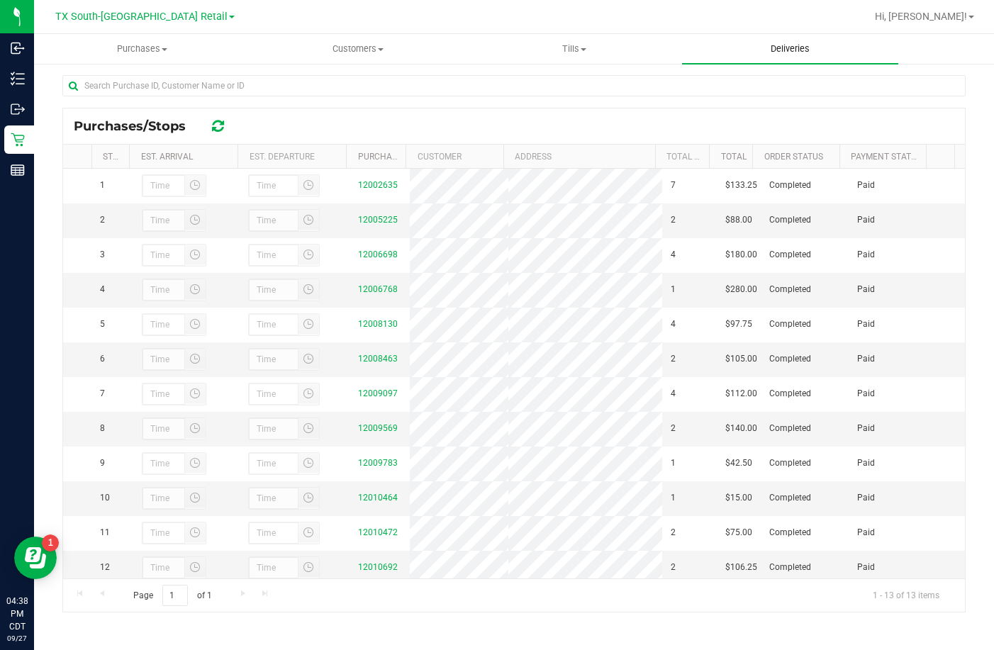
click at [730, 53] on uib-tab-heading "Deliveries" at bounding box center [790, 49] width 216 height 30
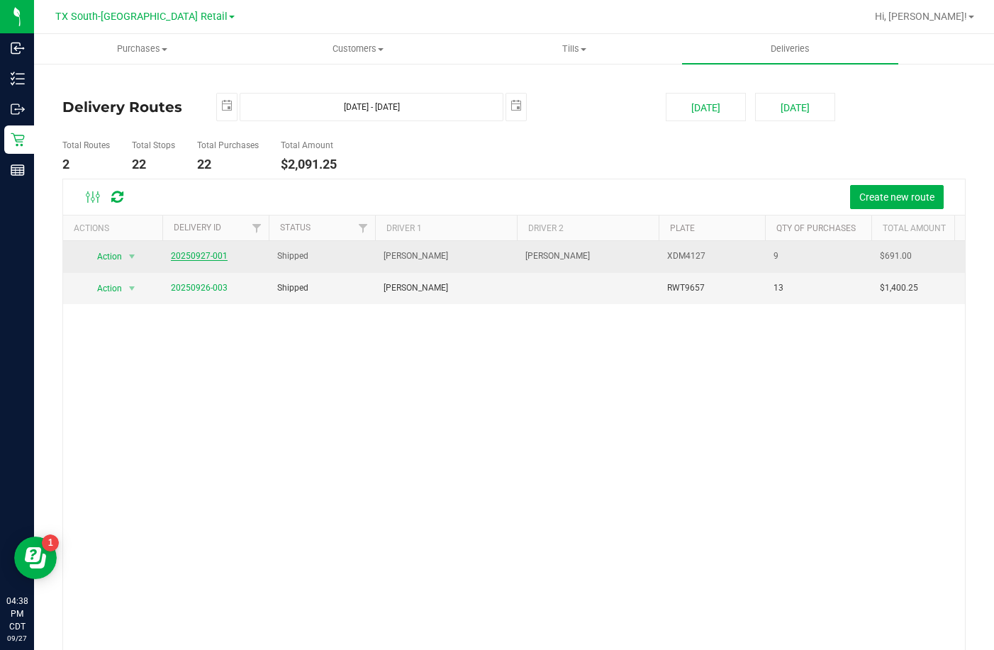
click at [199, 256] on link "20250927-001" at bounding box center [199, 256] width 57 height 10
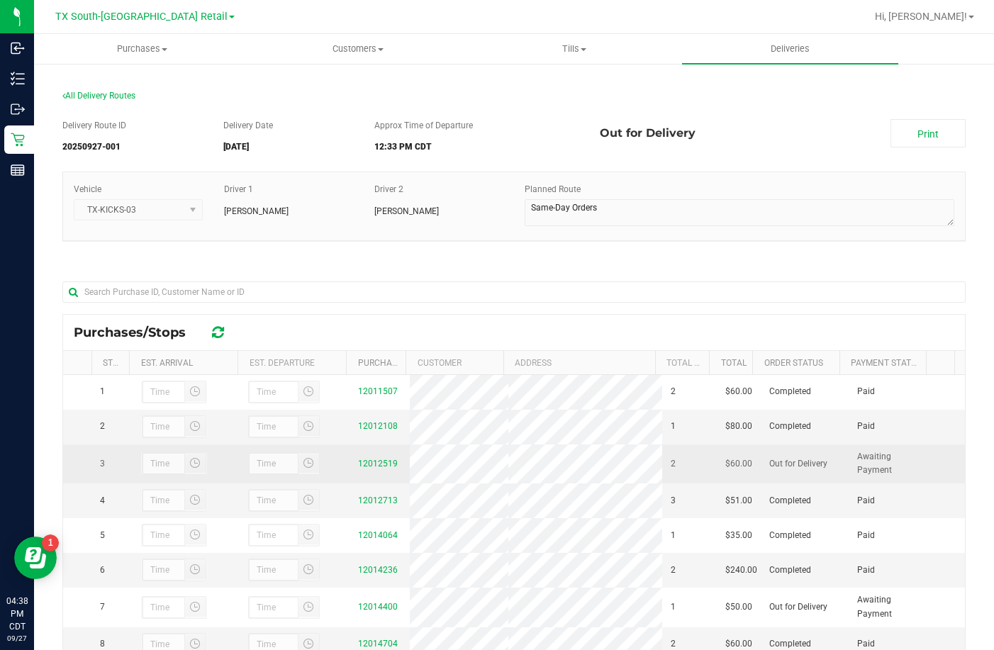
click at [361, 464] on td "12012519" at bounding box center [379, 463] width 60 height 39
click at [365, 468] on link "12012519" at bounding box center [378, 463] width 40 height 10
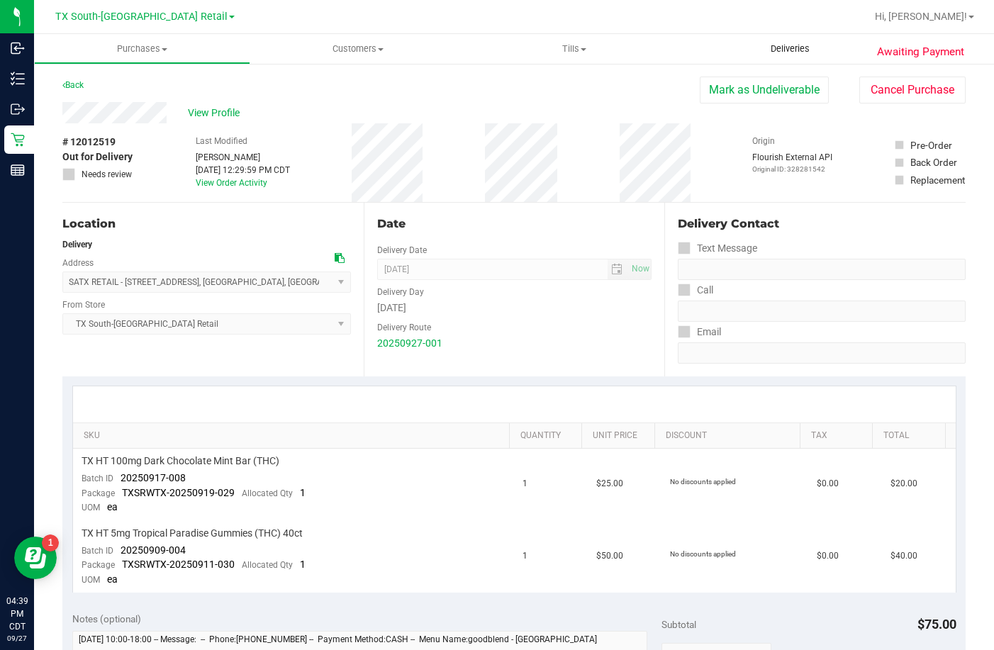
click at [765, 51] on span "Deliveries" at bounding box center [789, 49] width 77 height 13
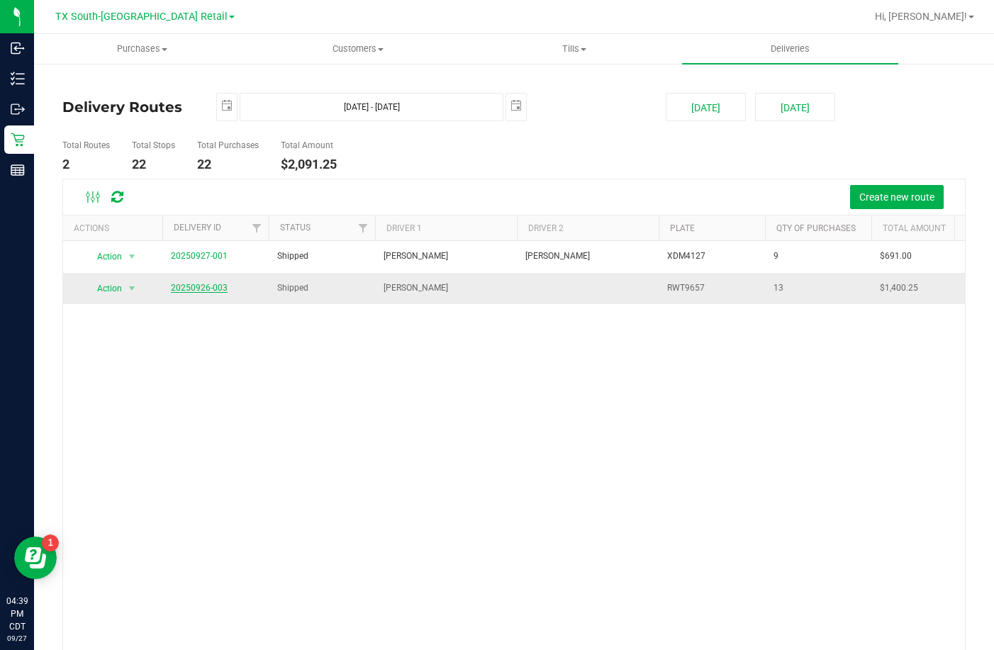
click at [197, 283] on link "20250926-003" at bounding box center [199, 288] width 57 height 10
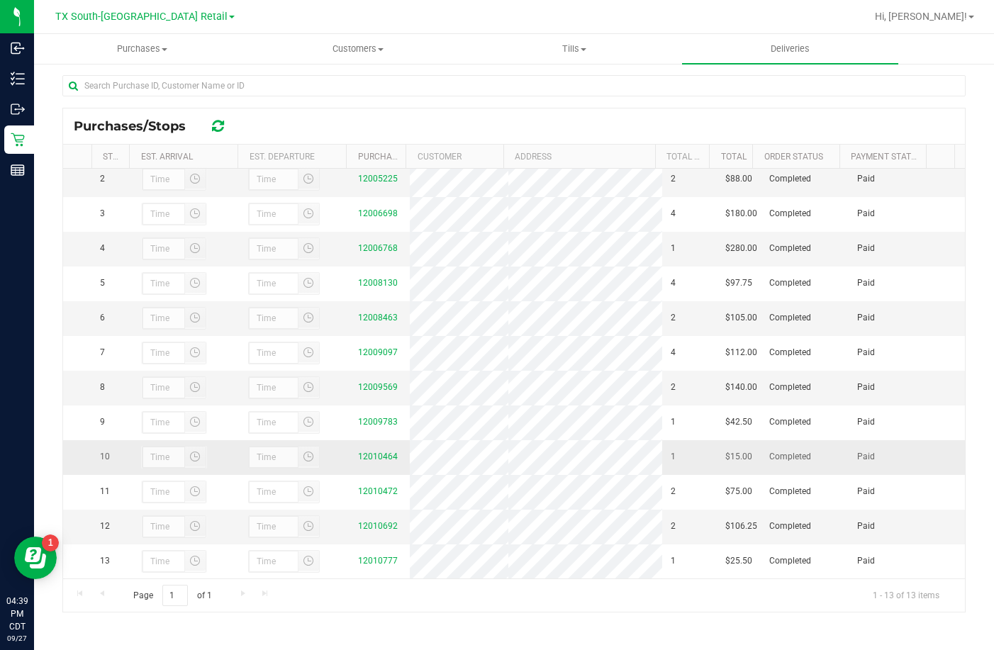
scroll to position [100, 0]
click at [364, 313] on link "12008463" at bounding box center [378, 318] width 40 height 10
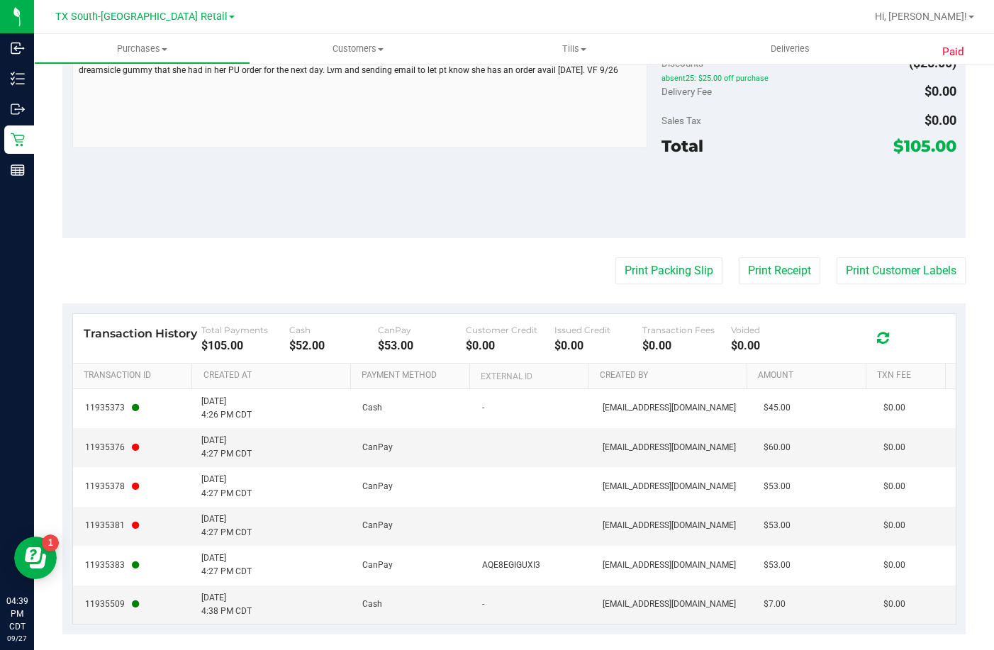
scroll to position [644, 0]
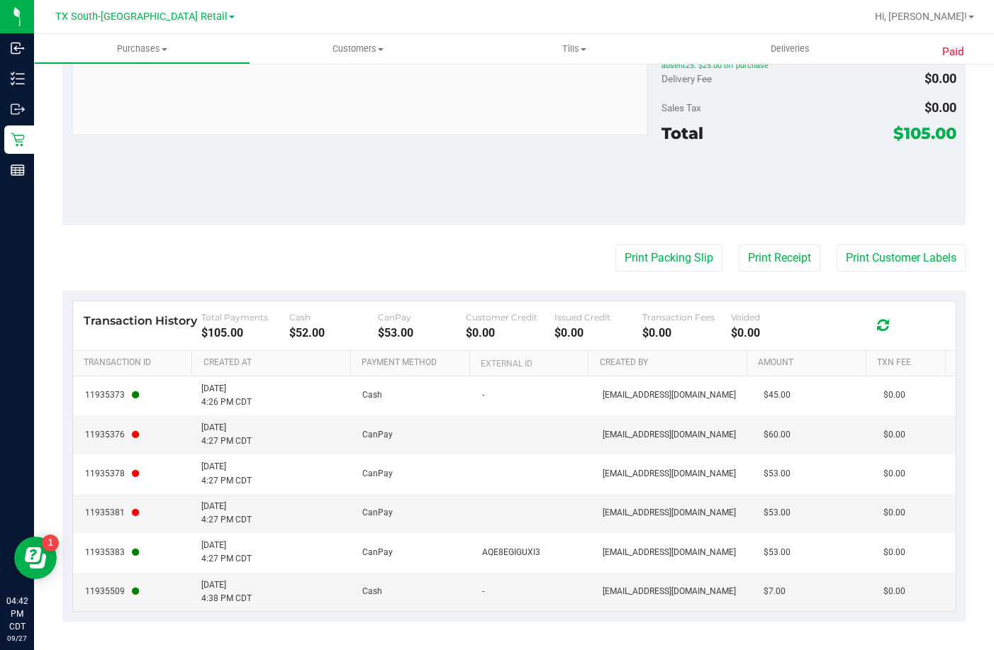
drag, startPoint x: 388, startPoint y: 573, endPoint x: 447, endPoint y: 121, distance: 455.3
click at [251, 195] on div "Notes (optional) Subtotal $130.00 Discounts ($25.00) absent25: $25.00 off purch…" at bounding box center [513, 97] width 903 height 255
click at [779, 53] on span "Deliveries" at bounding box center [789, 49] width 77 height 13
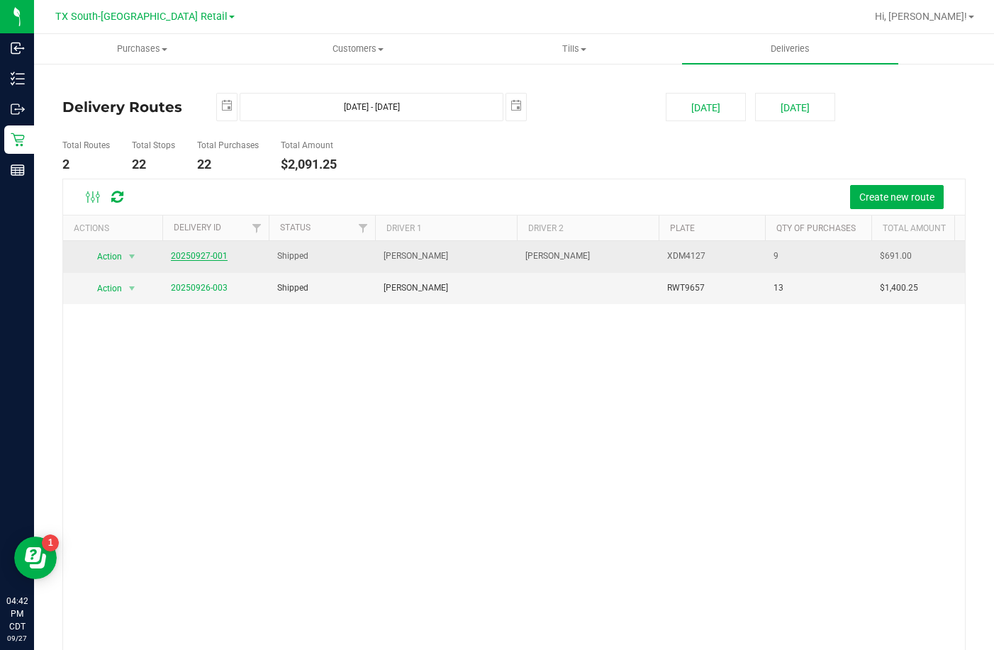
click at [219, 256] on link "20250927-001" at bounding box center [199, 256] width 57 height 10
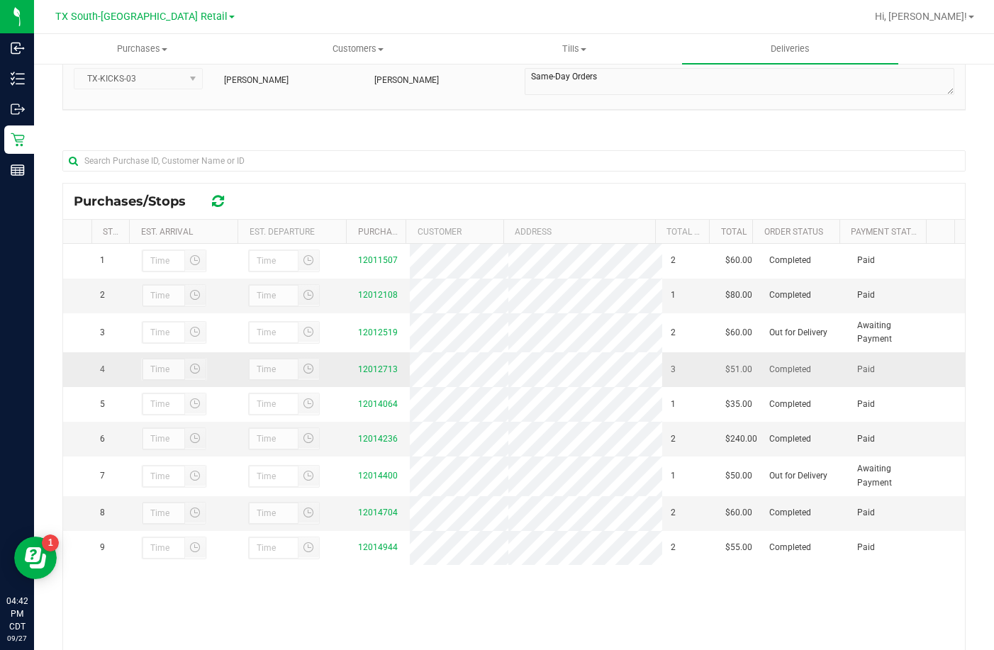
scroll to position [142, 0]
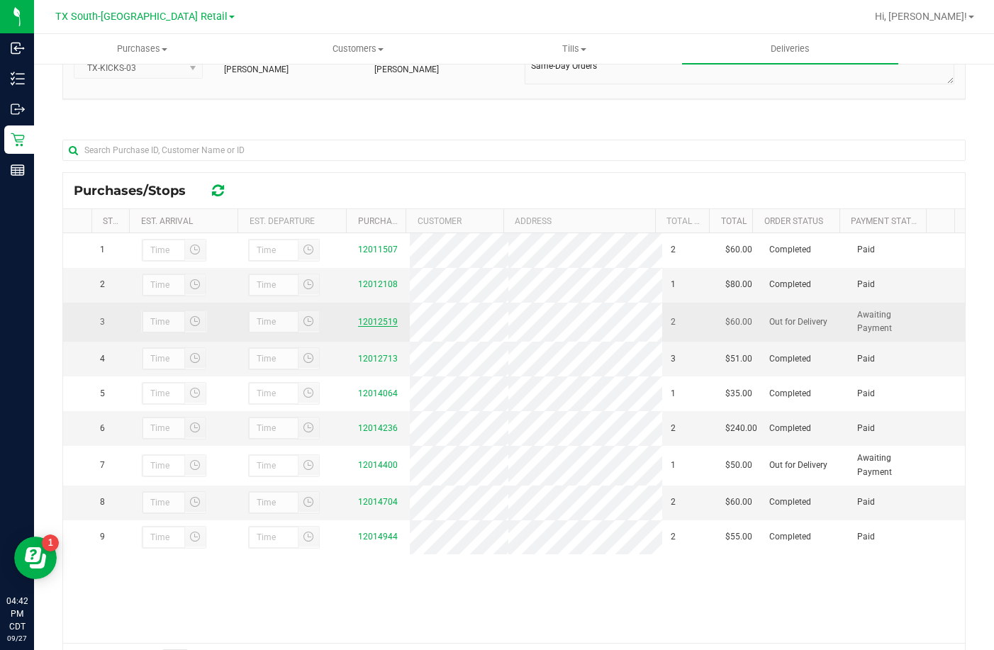
click at [358, 327] on link "12012519" at bounding box center [378, 322] width 40 height 10
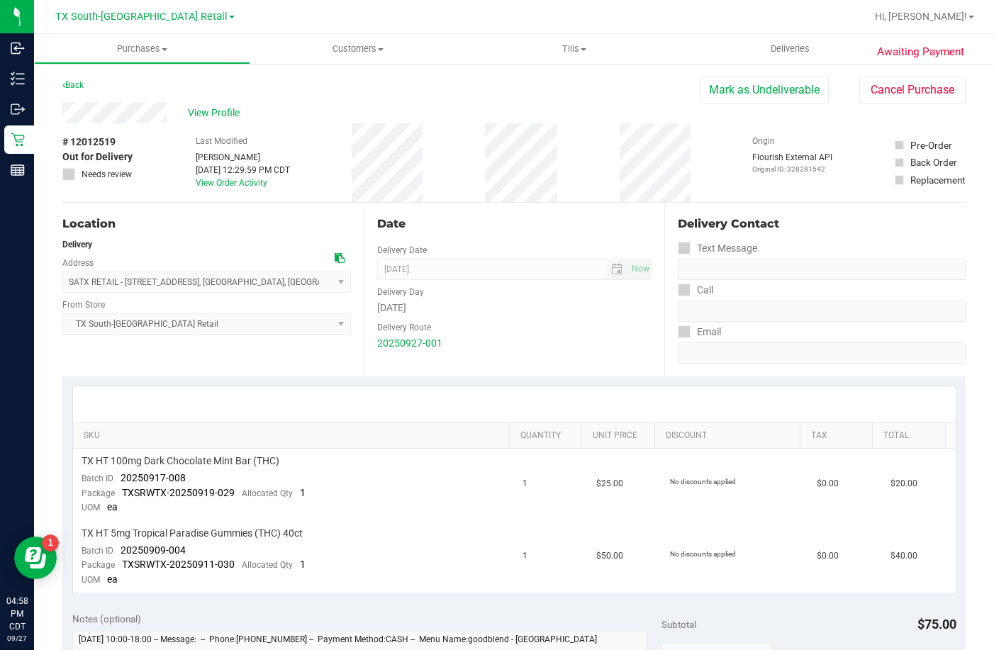
click at [186, 110] on div "View Profile" at bounding box center [380, 112] width 637 height 21
click at [199, 108] on span "View Profile" at bounding box center [216, 113] width 57 height 15
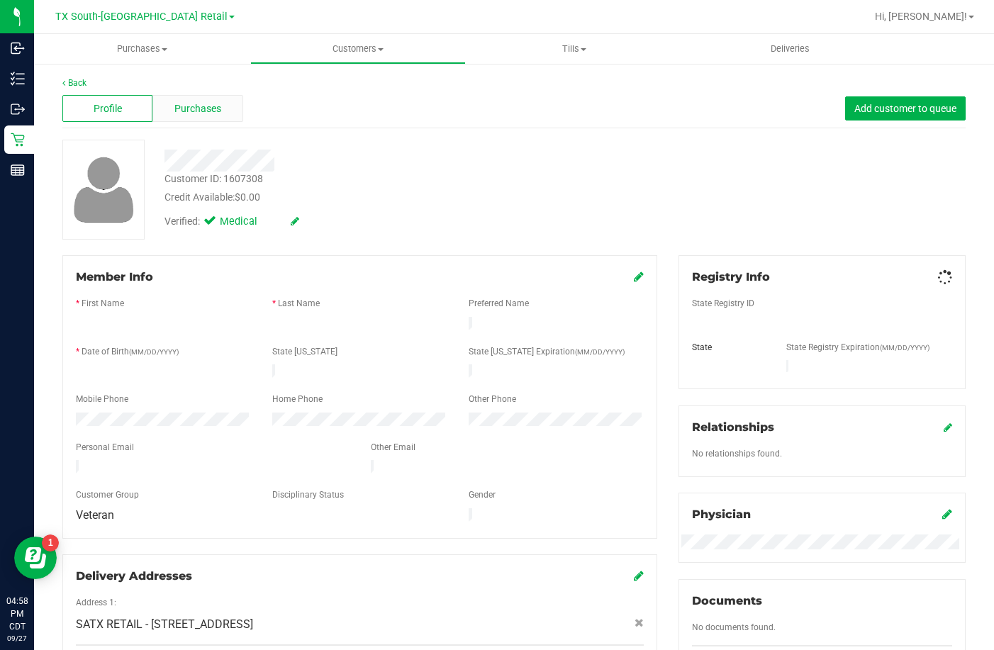
click at [185, 101] on span "Purchases" at bounding box center [197, 108] width 47 height 15
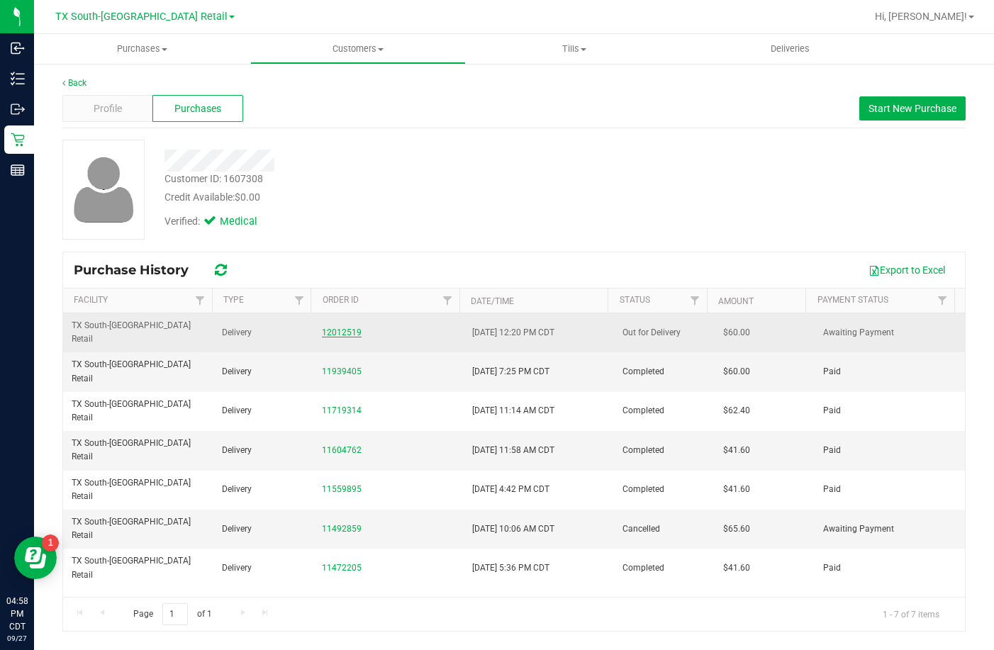
click at [325, 327] on link "12012519" at bounding box center [342, 332] width 40 height 10
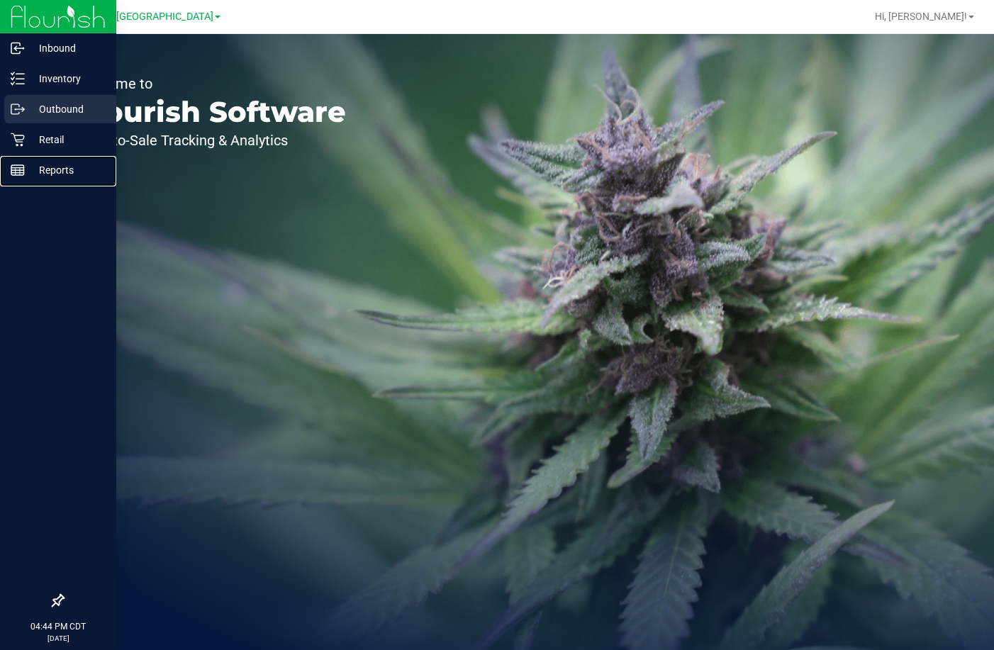
drag, startPoint x: 19, startPoint y: 162, endPoint x: 69, endPoint y: 122, distance: 64.1
click at [18, 162] on div "Reports" at bounding box center [60, 170] width 112 height 28
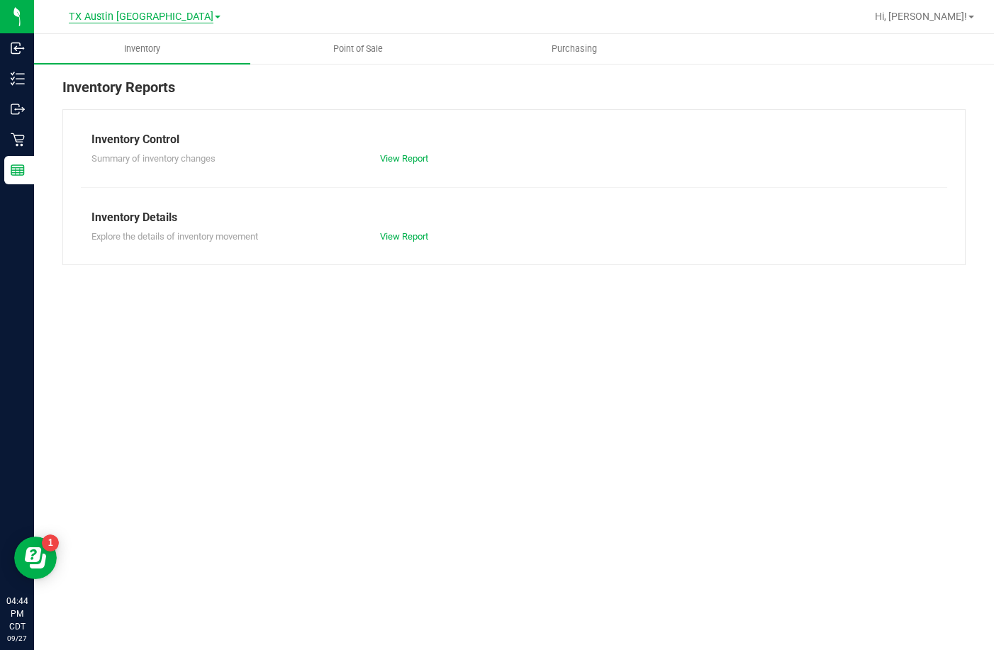
click at [161, 14] on span "TX Austin [GEOGRAPHIC_DATA]" at bounding box center [141, 17] width 145 height 13
click at [152, 69] on link "TX South-[GEOGRAPHIC_DATA] Retail" at bounding box center [144, 69] width 207 height 19
click at [355, 42] on uib-tab-heading "Point of Sale" at bounding box center [358, 49] width 215 height 28
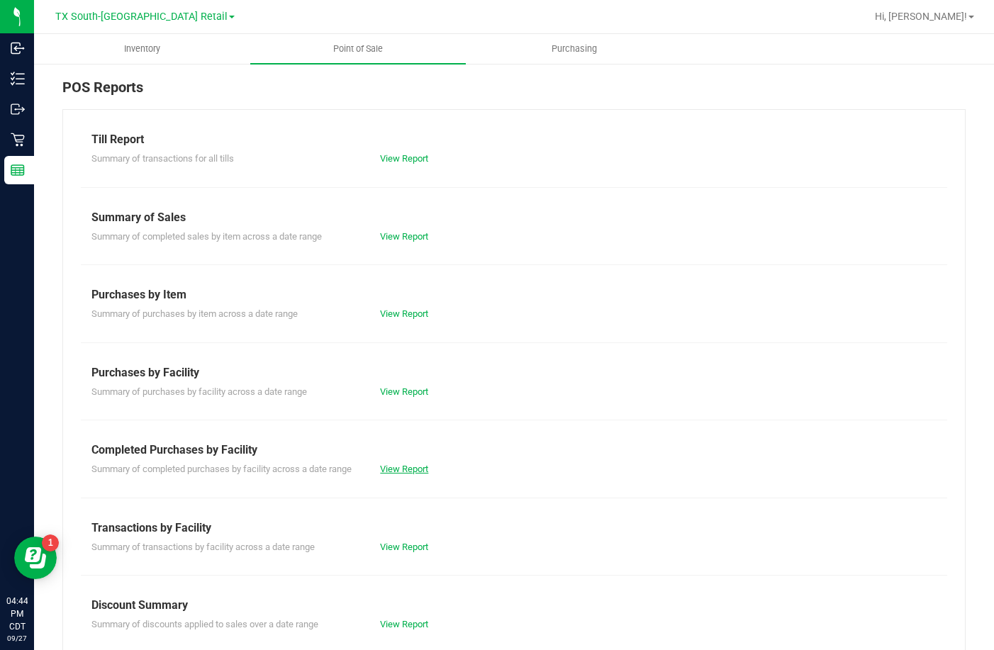
click at [417, 468] on link "View Report" at bounding box center [404, 468] width 48 height 11
